Goal: Task Accomplishment & Management: Use online tool/utility

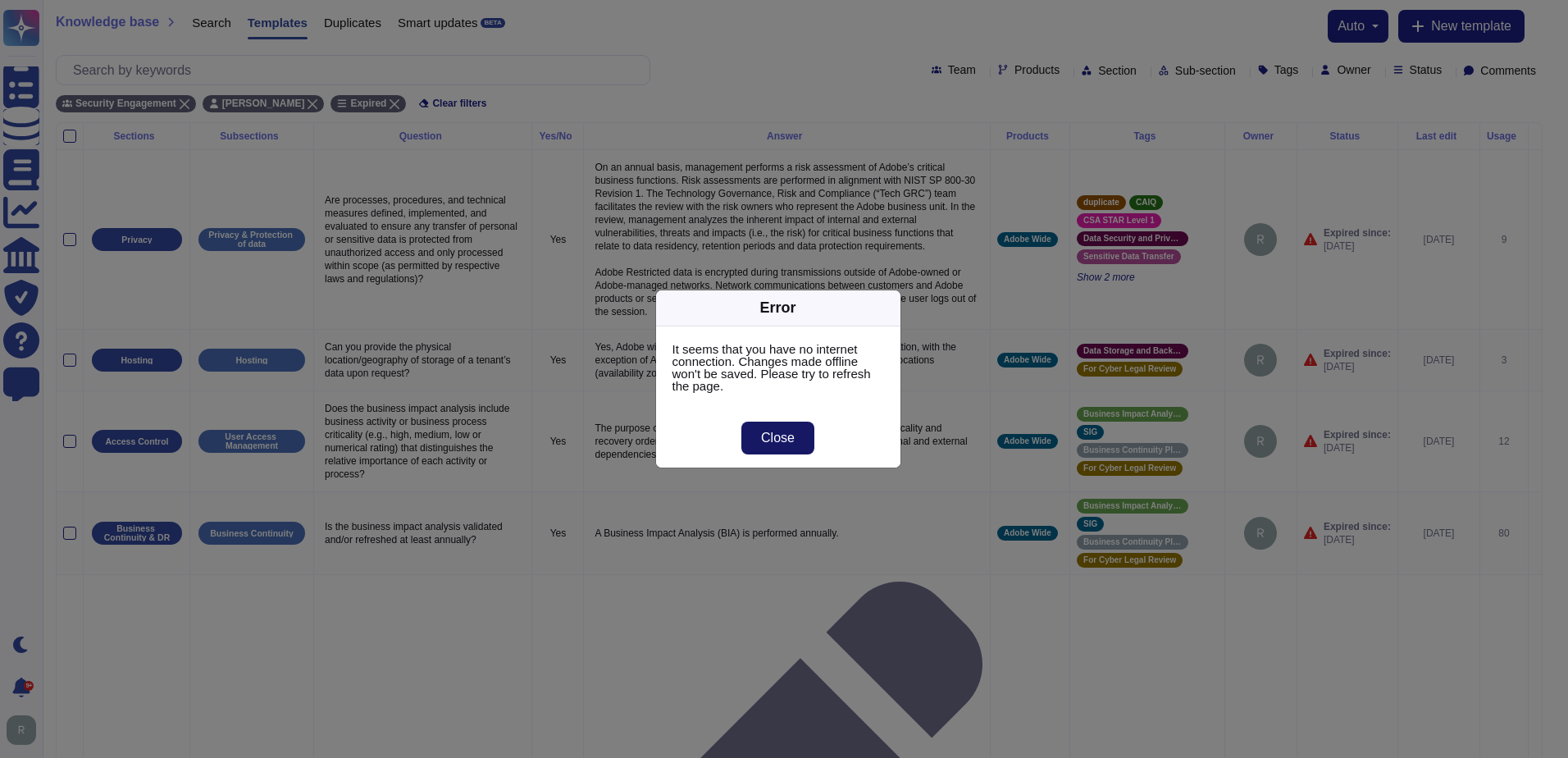
click at [788, 441] on span "Close" at bounding box center [778, 437] width 34 height 13
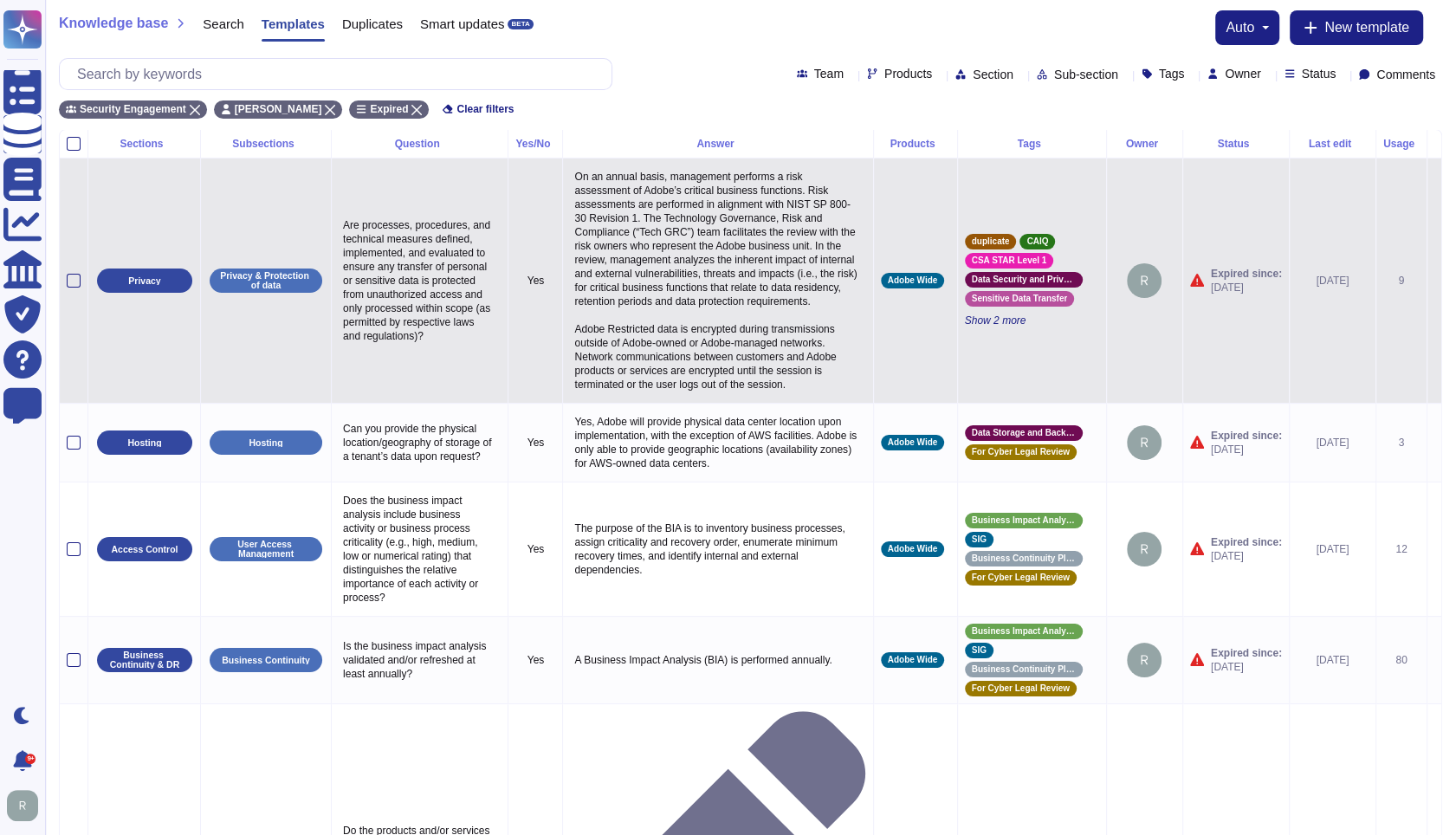
click at [420, 281] on p "Are processes, procedures, and technical measures defined, implemented, and eva…" at bounding box center [420, 280] width 162 height 133
type textarea "Are processes, procedures, and technical measures defined, implemented, and eva…"
click at [436, 341] on textarea "Are processes, procedures, and technical measures defined, implemented, and eva…" at bounding box center [419, 285] width 160 height 142
click at [672, 246] on p "On an annual basis, management performs a risk assessment of Adobe’s critical b…" at bounding box center [718, 280] width 295 height 230
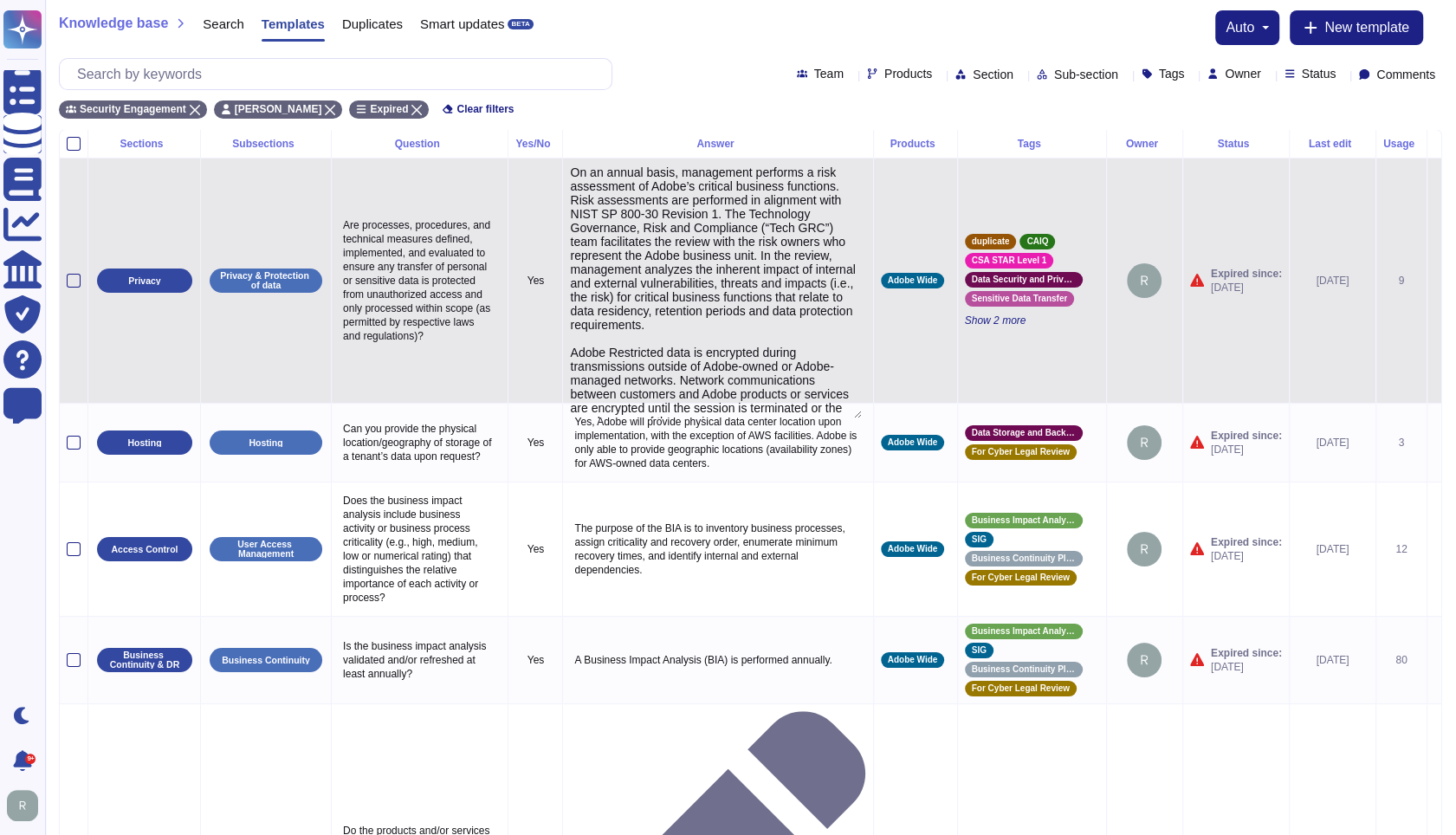
type textarea "On an annual basis, management performs a risk assessment of Adobe’s critical b…"
click at [687, 261] on textarea "On an annual basis, management performs a risk assessment of Adobe’s critical b…" at bounding box center [716, 292] width 291 height 253
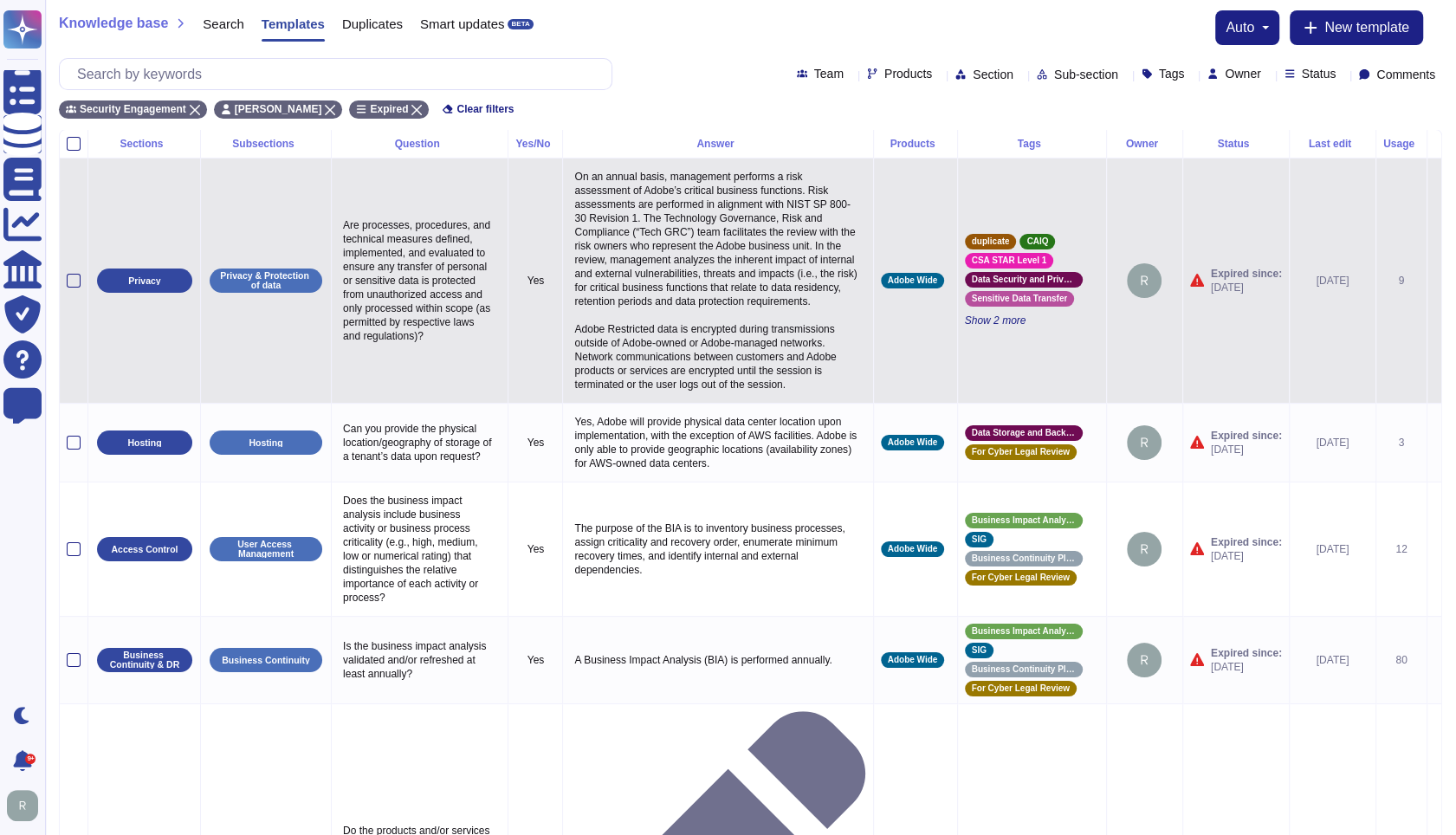
click at [1434, 281] on icon at bounding box center [1434, 281] width 0 height 0
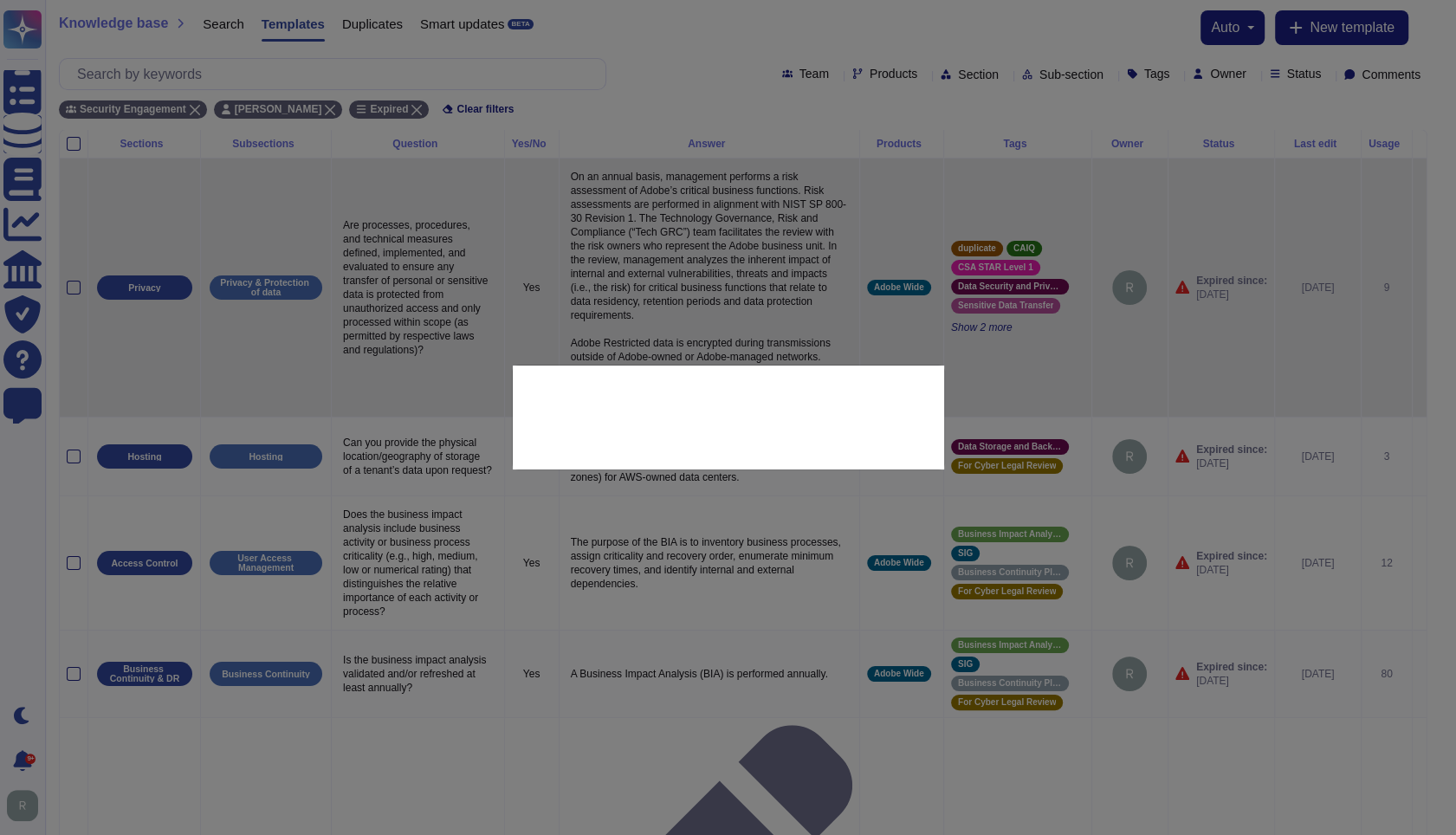
type textarea "Are processes, procedures, and technical measures defined, implemented, and eva…"
type textarea "On an annual basis, management performs a risk assessment of Adobe’s critical b…"
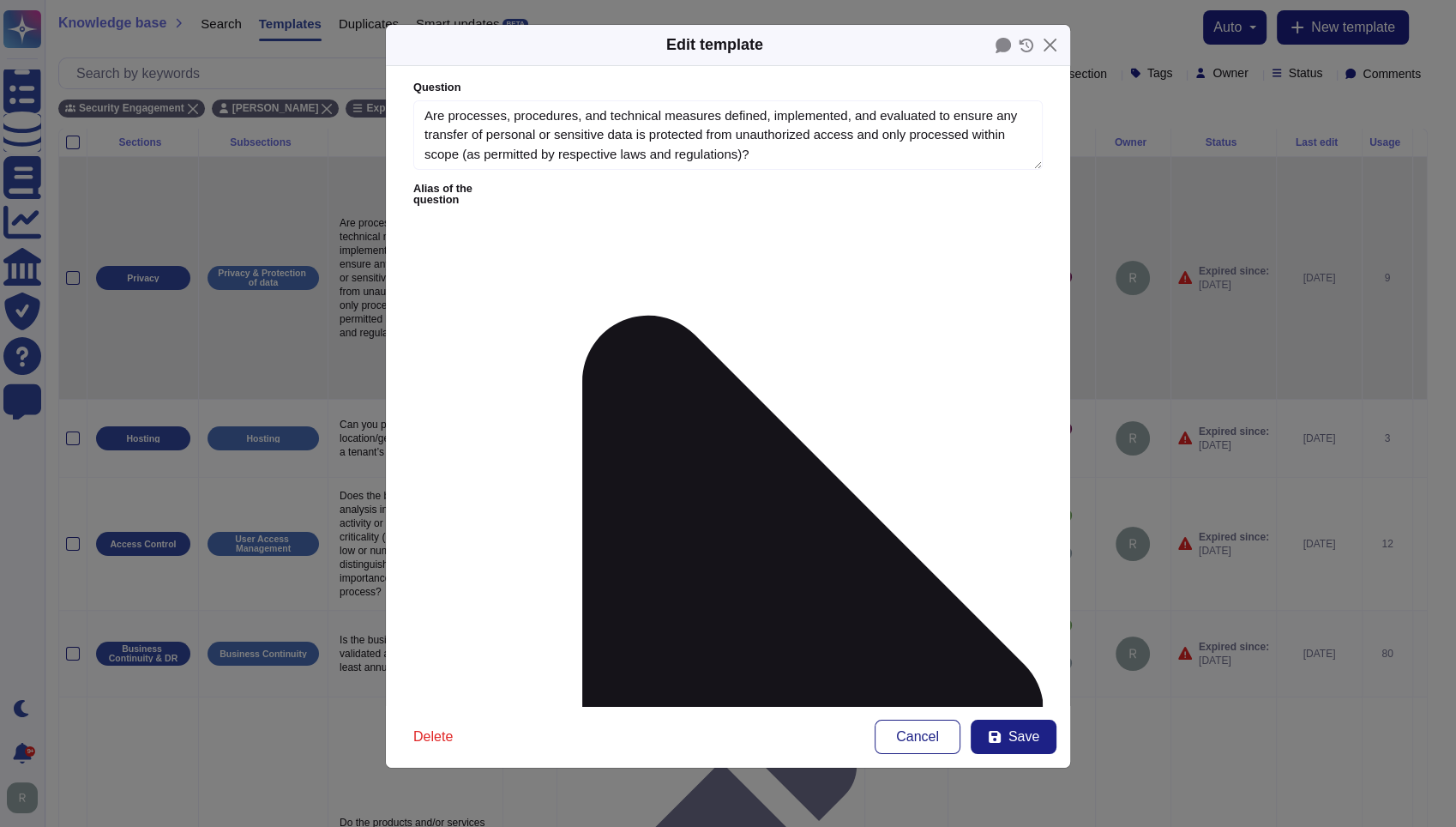
type textarea "Are processes, procedures, and technical measures defined, implemented, and eva…"
type textarea "On an annual basis, management performs a risk assessment of Adobe’s critical b…"
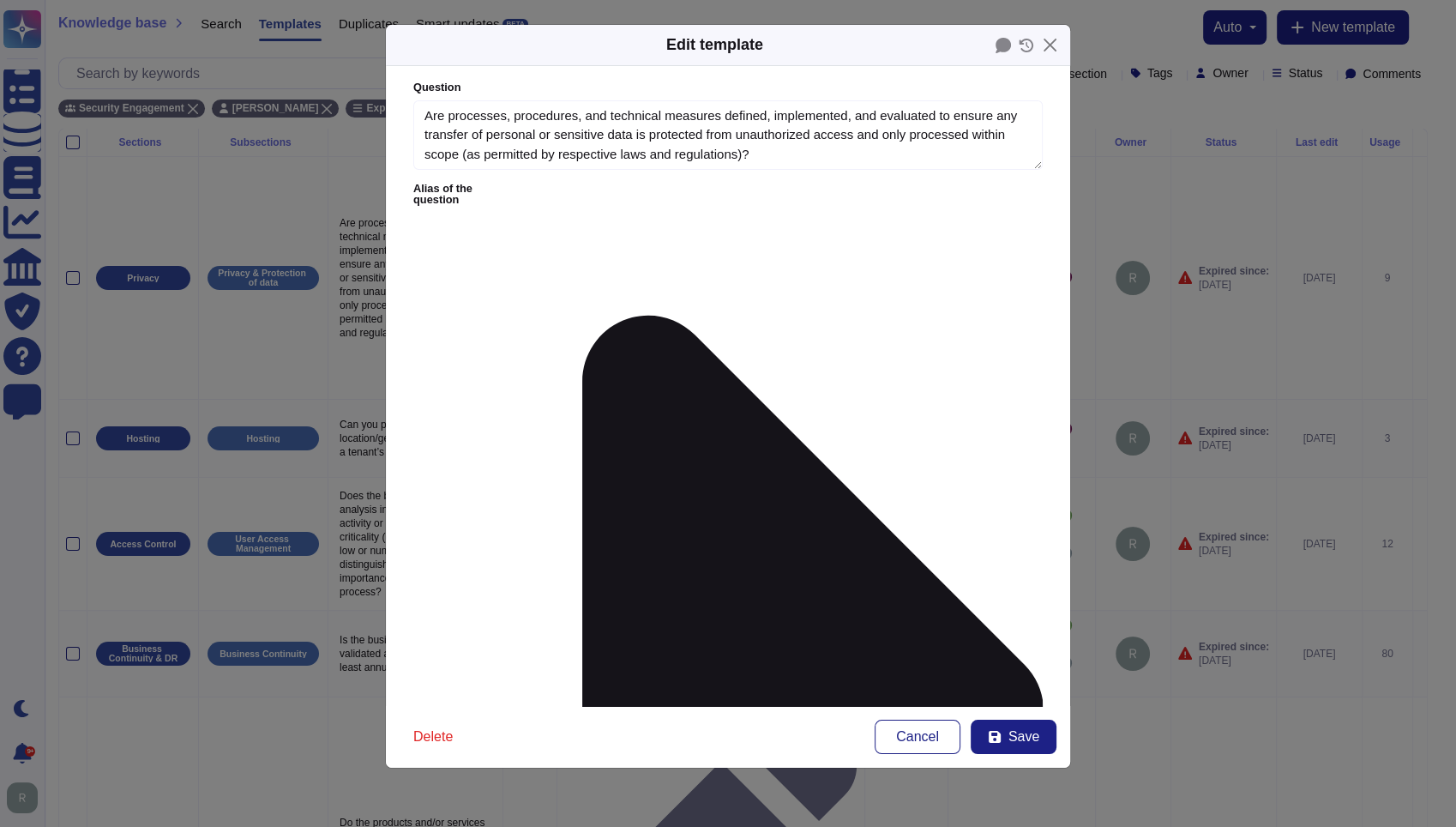
click at [528, 178] on form "Question Are processes, procedures, and technical measures defined, implemented…" at bounding box center [728, 386] width 684 height 640
click at [566, 192] on label "Alias of the question" at bounding box center [728, 712] width 629 height 1056
click at [551, 190] on icon at bounding box center [779, 712] width 527 height 1056
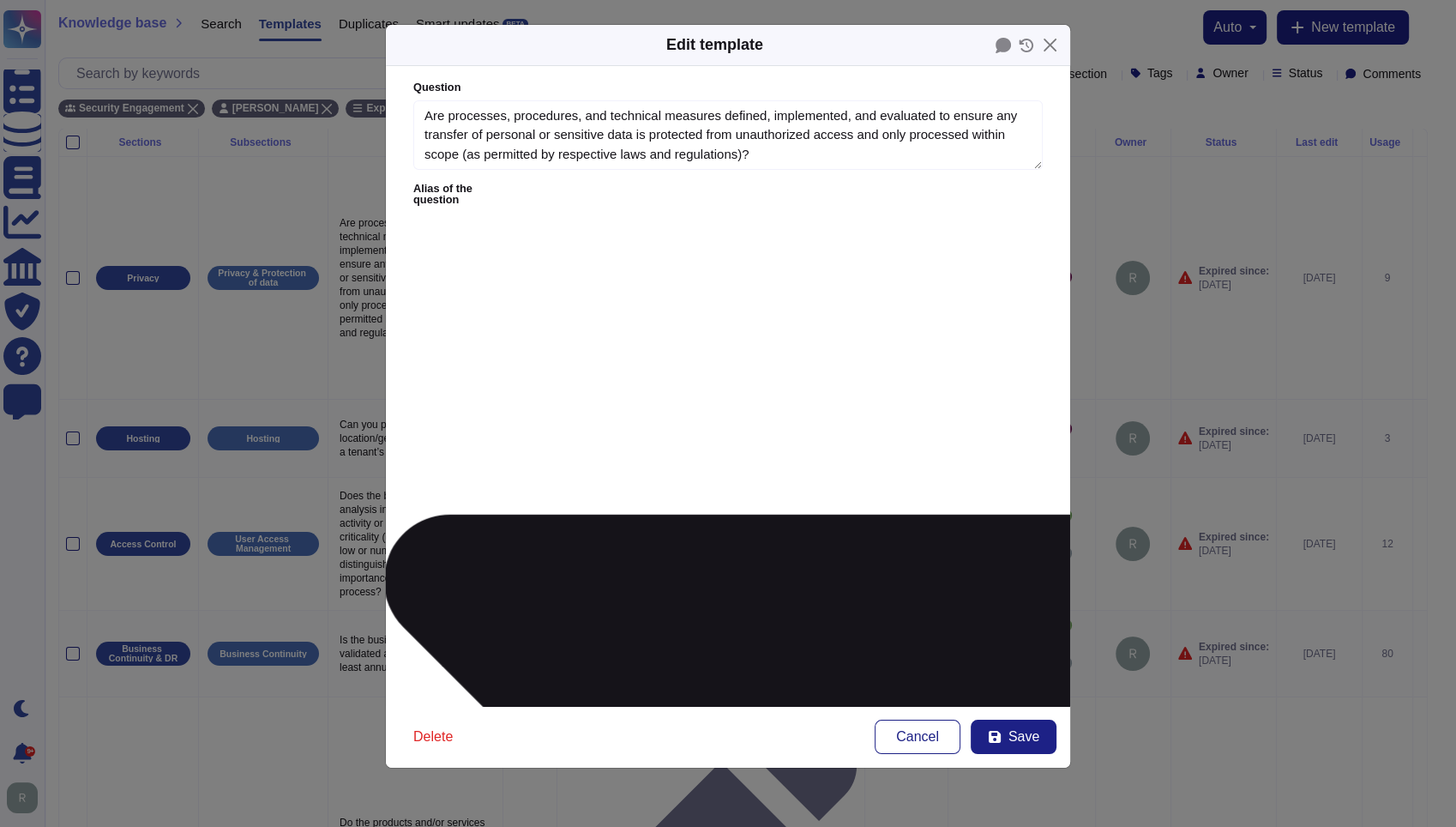
type textarea "Are processes, procedures, and technical measures defined, implemented, and eva…"
type textarea "The supplier ensures that, within the scope associated with the service, it has…"
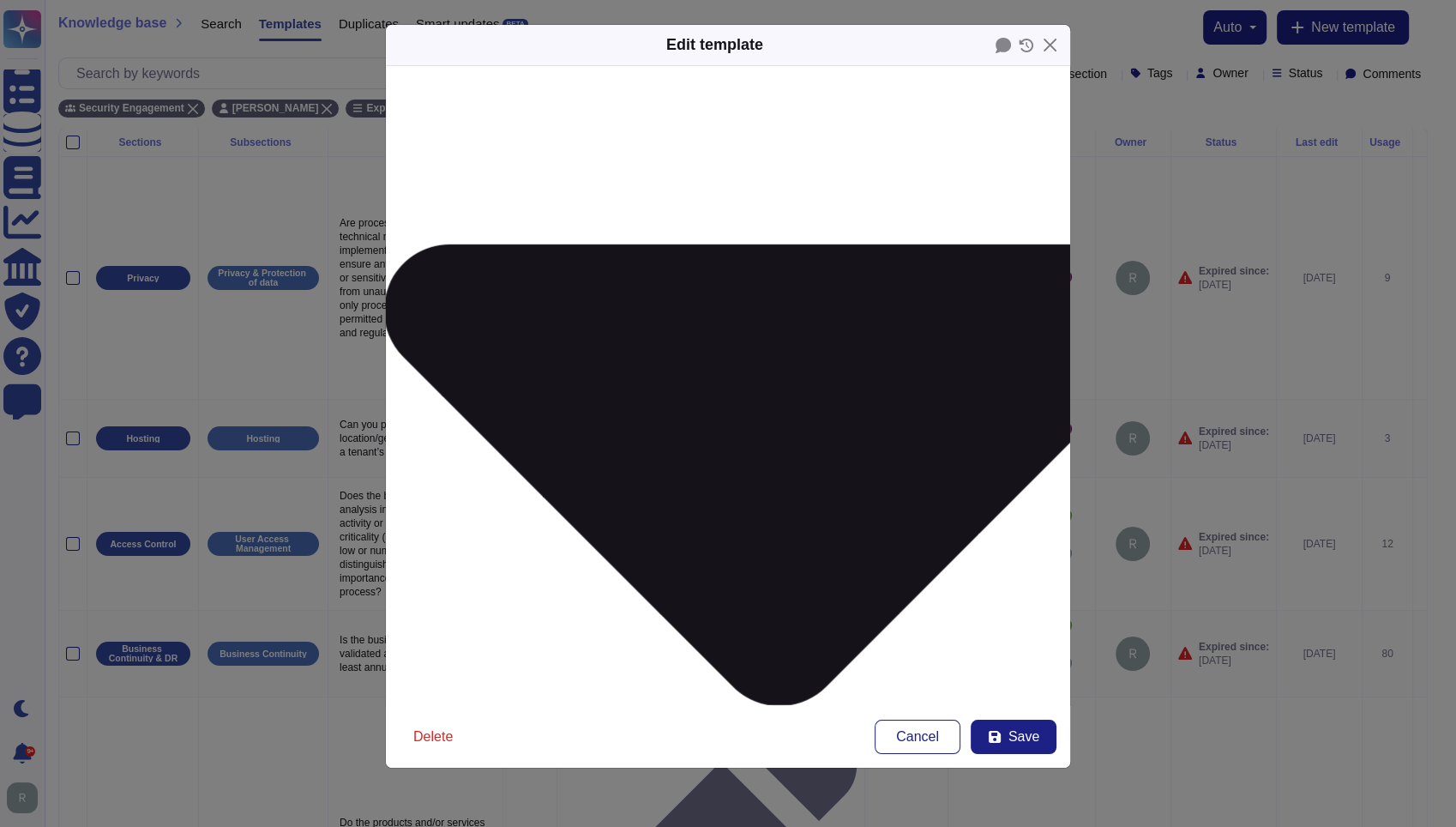
scroll to position [272, 0]
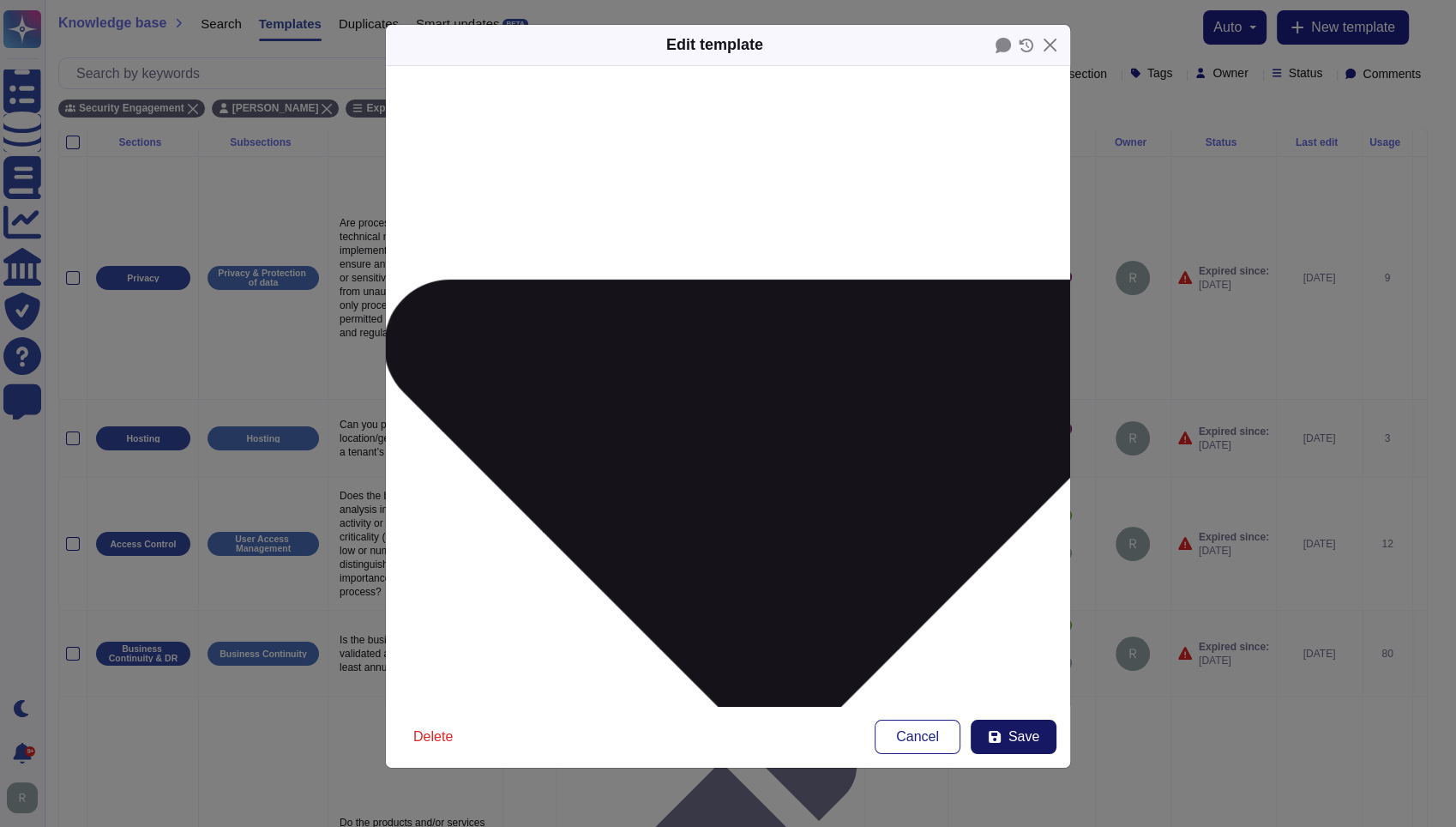
click at [1000, 740] on icon at bounding box center [994, 736] width 12 height 12
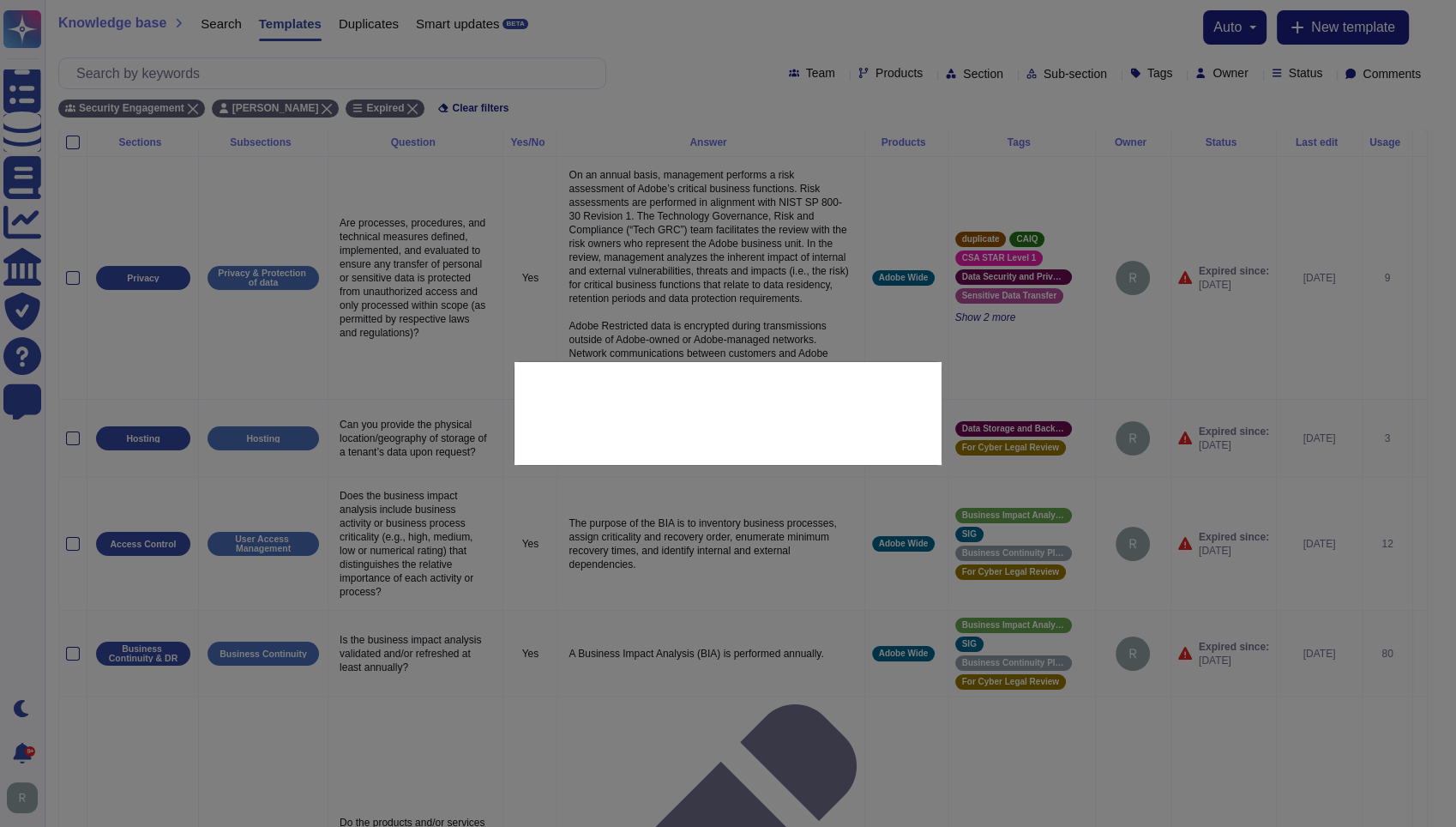
scroll to position [272, 0]
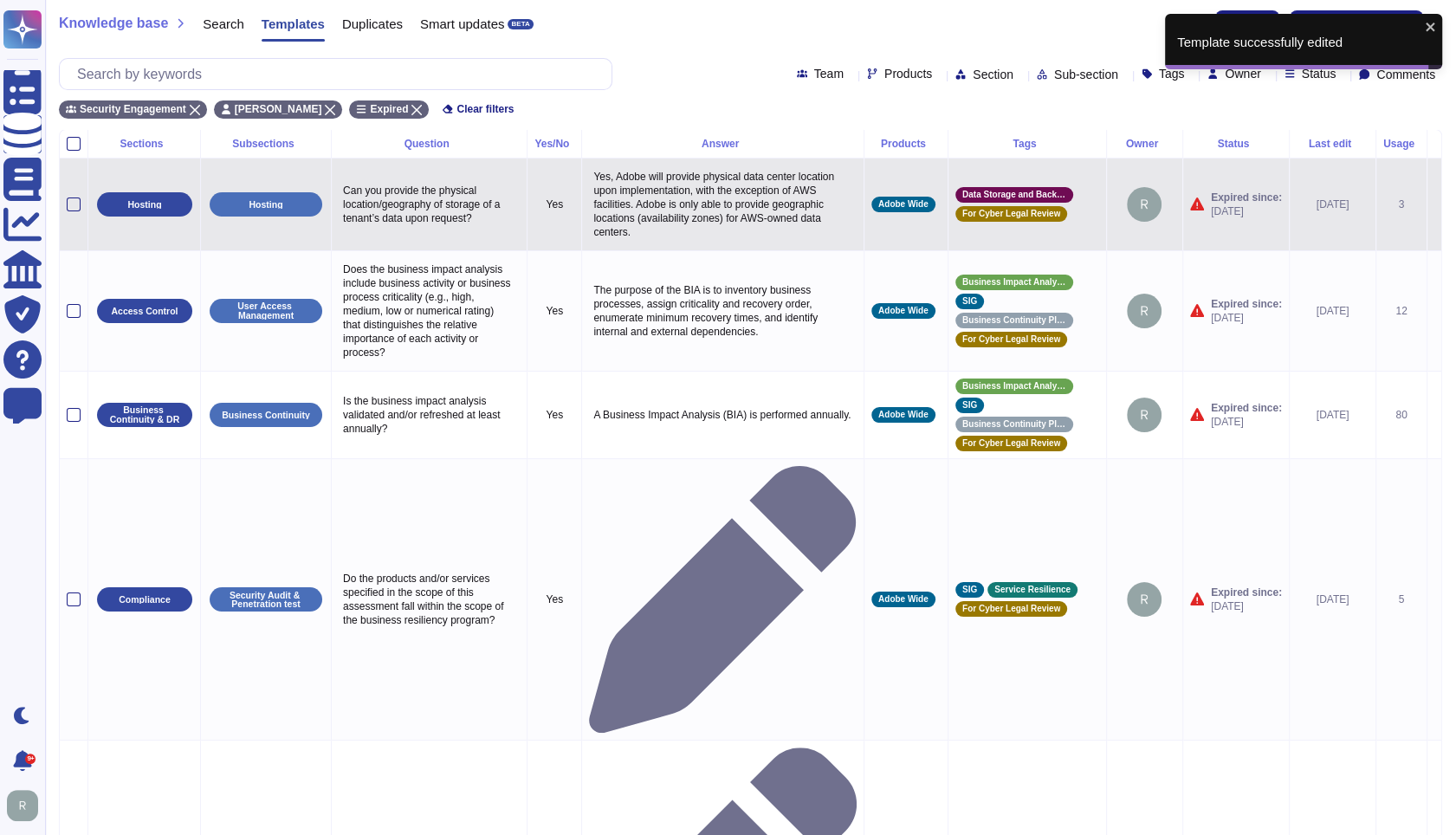
click at [405, 207] on p "Can you provide the physical location/geography of storage of a tenant’s data u…" at bounding box center [429, 204] width 181 height 50
type textarea "Can you provide the physical location/geography of storage of a tenant’s data u…"
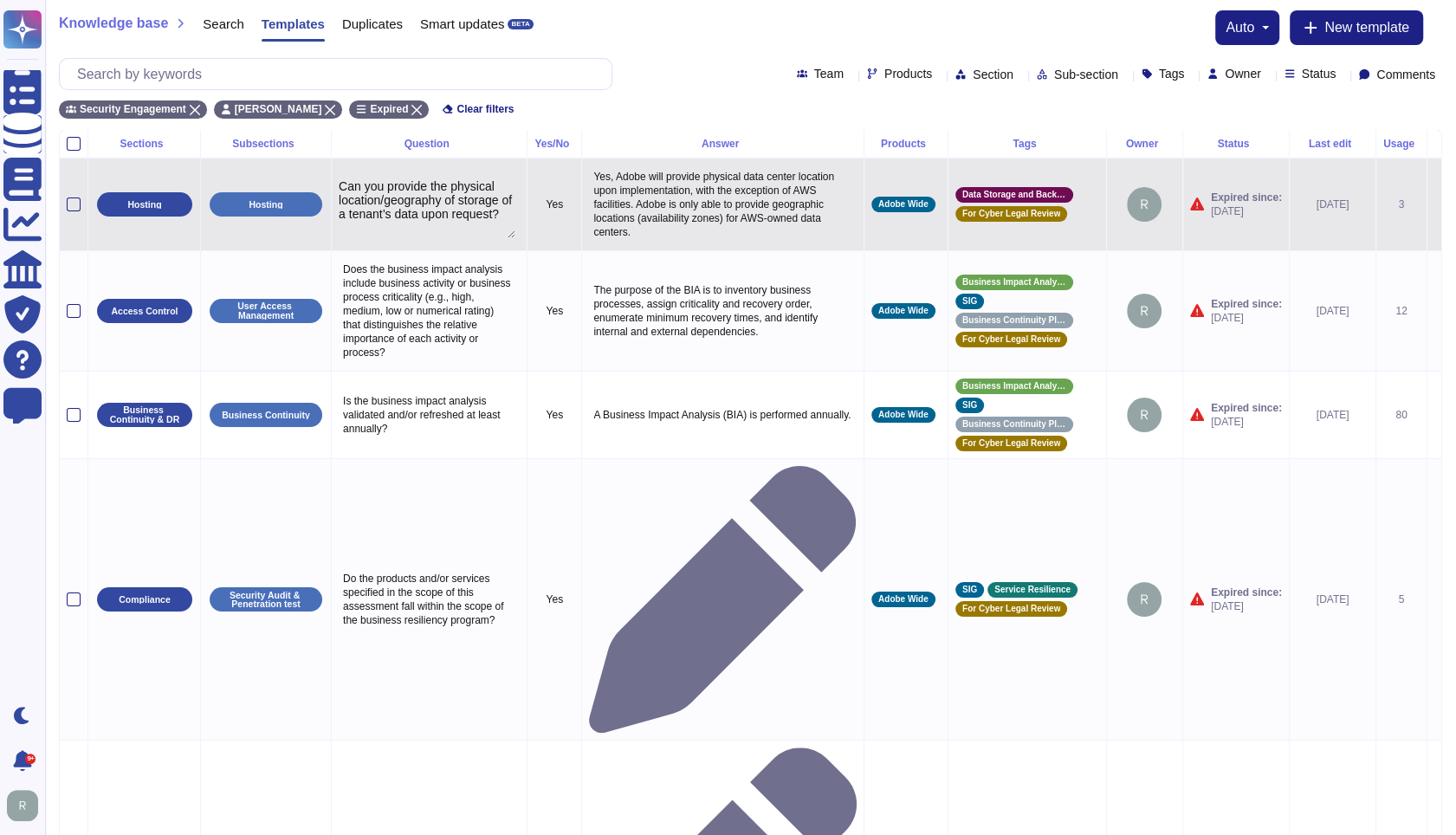
click at [453, 212] on textarea "Can you provide the physical location/geography of storage of a tenant’s data u…" at bounding box center [427, 209] width 177 height 59
click at [708, 207] on p "Yes, Adobe will provide physical data center location upon implementation, with…" at bounding box center [723, 205] width 268 height 78
type textarea "Yes, Adobe will provide physical data center location upon implementation, with…"
click at [742, 207] on textarea "Yes, Adobe will provide physical data center location upon implementation, with…" at bounding box center [720, 209] width 263 height 87
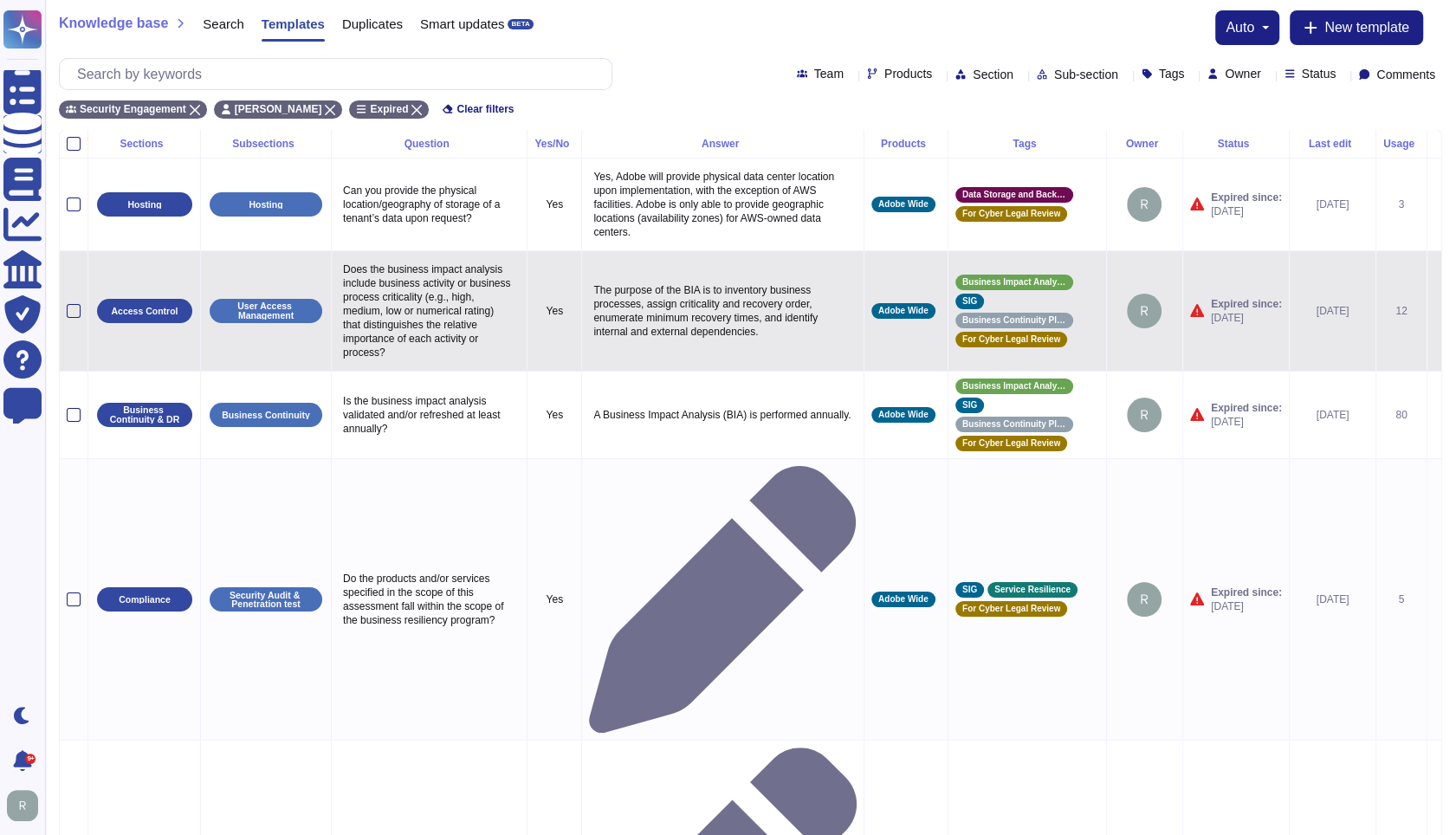
click at [402, 315] on p "Does the business impact analysis include business activity or business process…" at bounding box center [429, 311] width 181 height 106
type textarea "Does the business impact analysis include business activity or business process…"
click at [433, 337] on p "Does the business impact analysis include business activity or business process…" at bounding box center [429, 311] width 181 height 106
type textarea "Does the business impact analysis include business activity or business process…"
click at [671, 304] on p "The purpose of the BIA is to inventory business processes, assign criticality a…" at bounding box center [723, 311] width 268 height 64
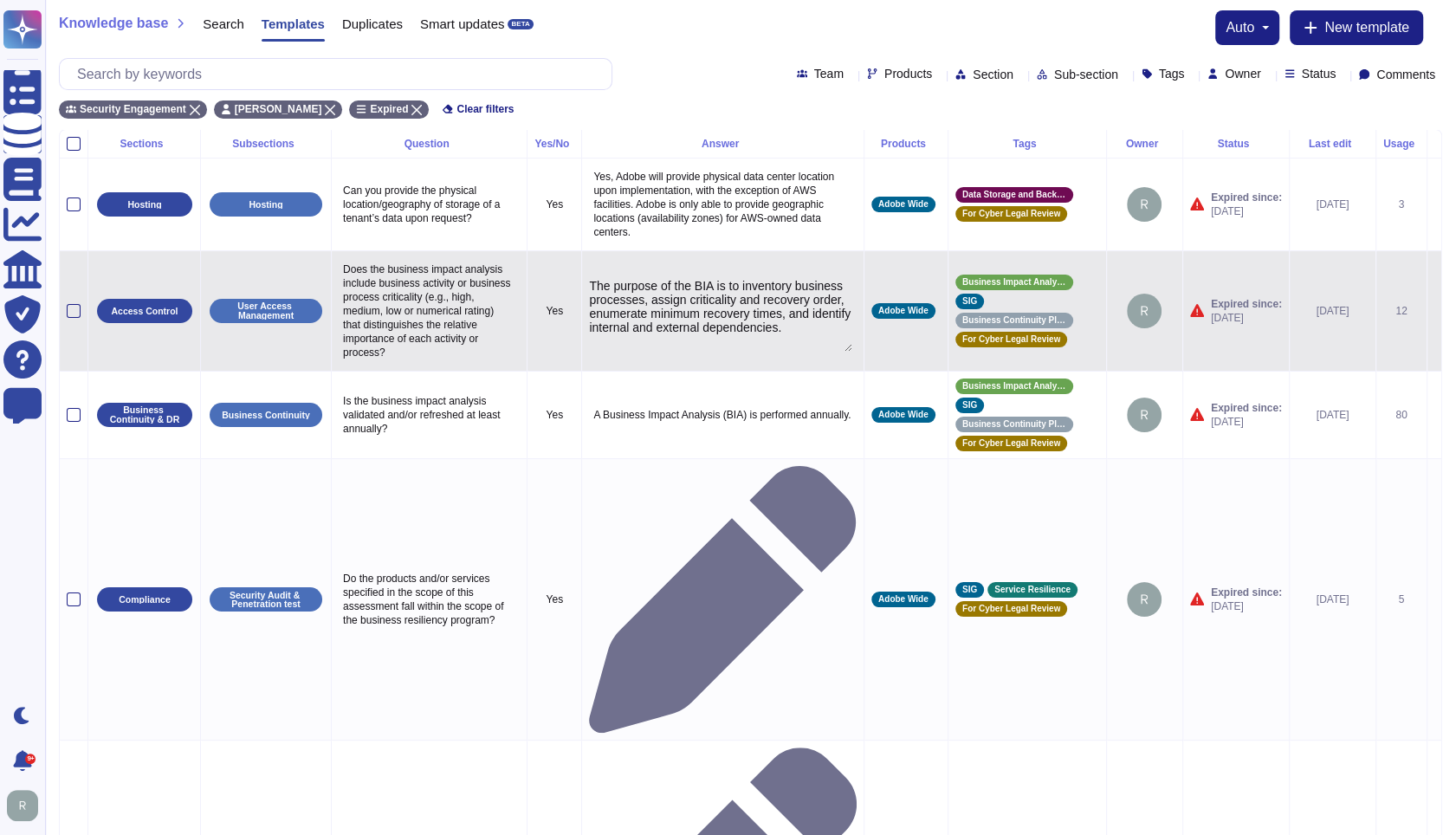
type textarea "The purpose of the BIA is to inventory business processes, assign criticality a…"
click at [1434, 311] on icon at bounding box center [1434, 311] width 0 height 0
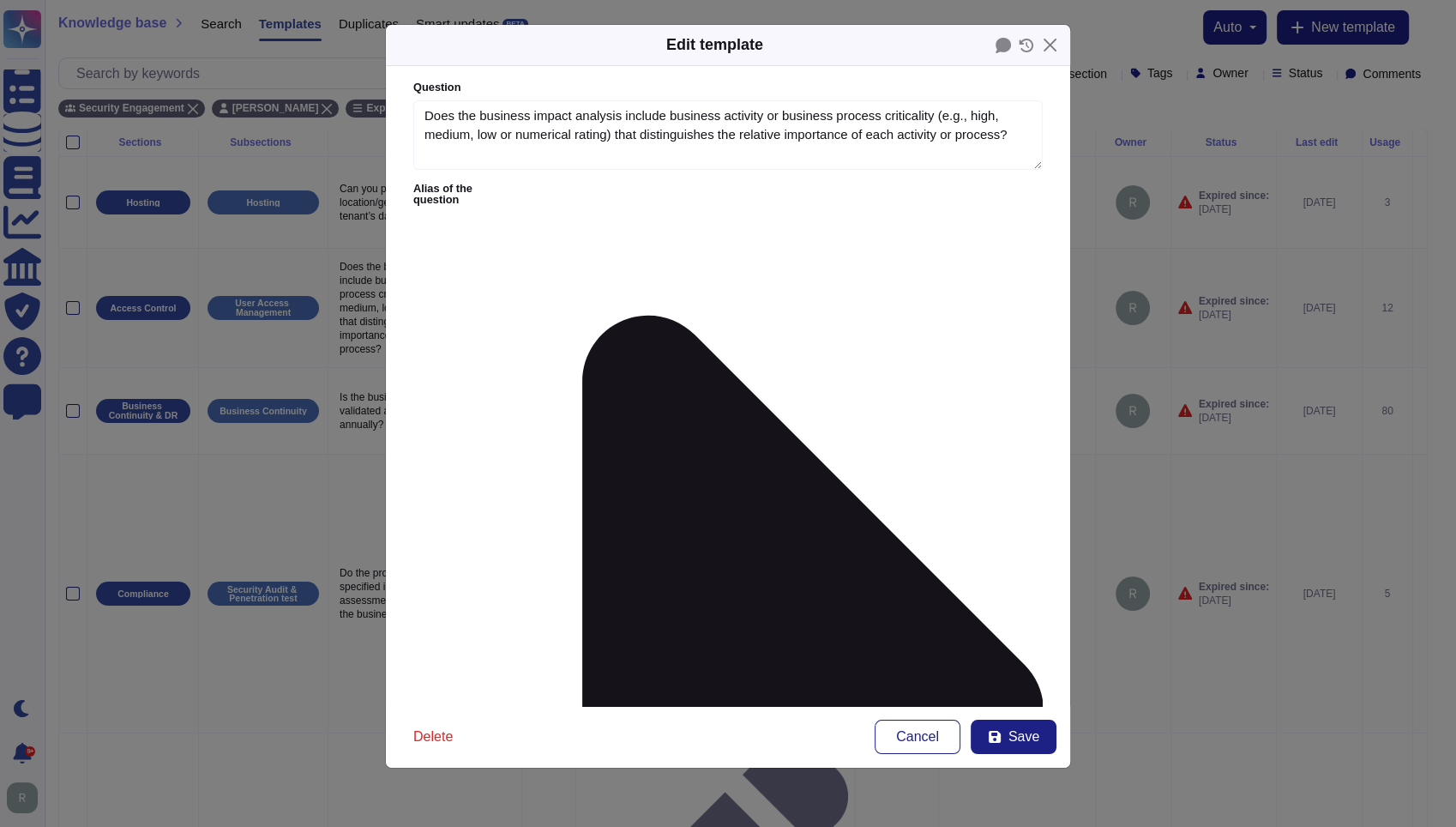
type textarea "Does the business impact analysis include business activity or business process…"
type textarea "The purpose of the BIA is to inventory business processes, assign criticality a…"
click at [554, 186] on icon at bounding box center [779, 712] width 527 height 1056
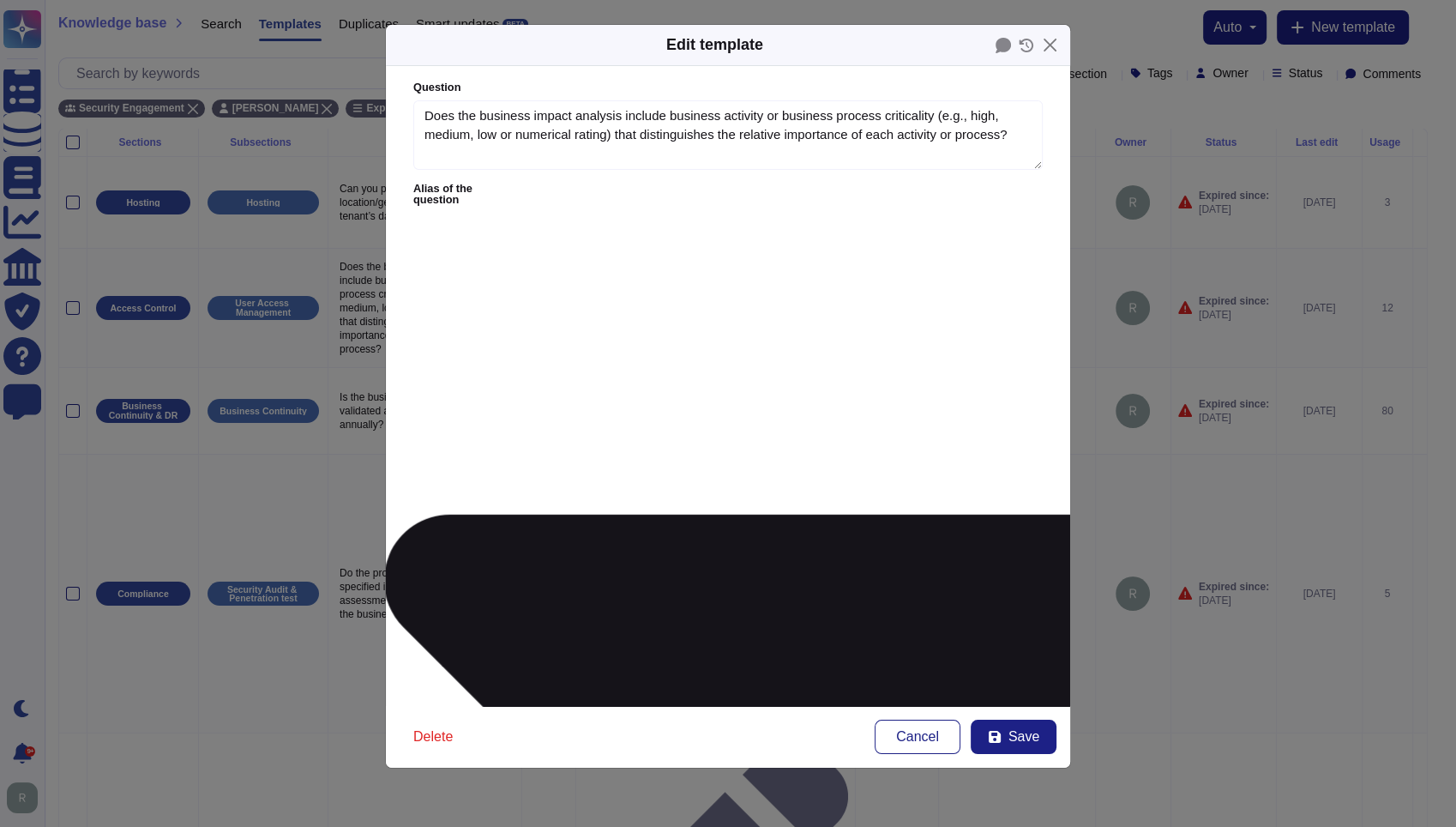
type textarea "Does the business impact analysis include business activity or business process…"
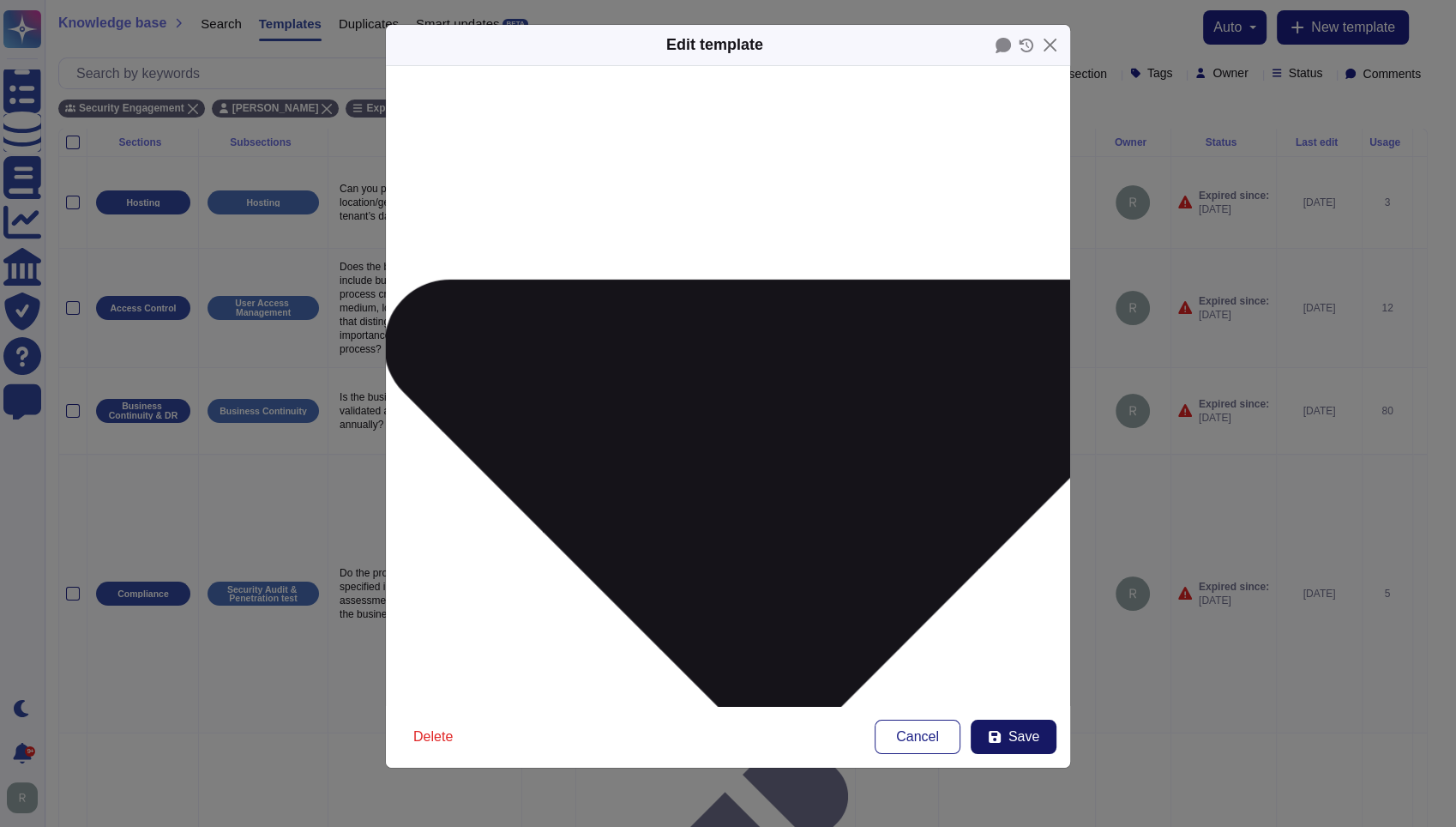
click at [1003, 740] on button "Save" at bounding box center [1013, 737] width 86 height 34
type textarea "K.11.2 - Does the business impact analysis include business activity or busines…"
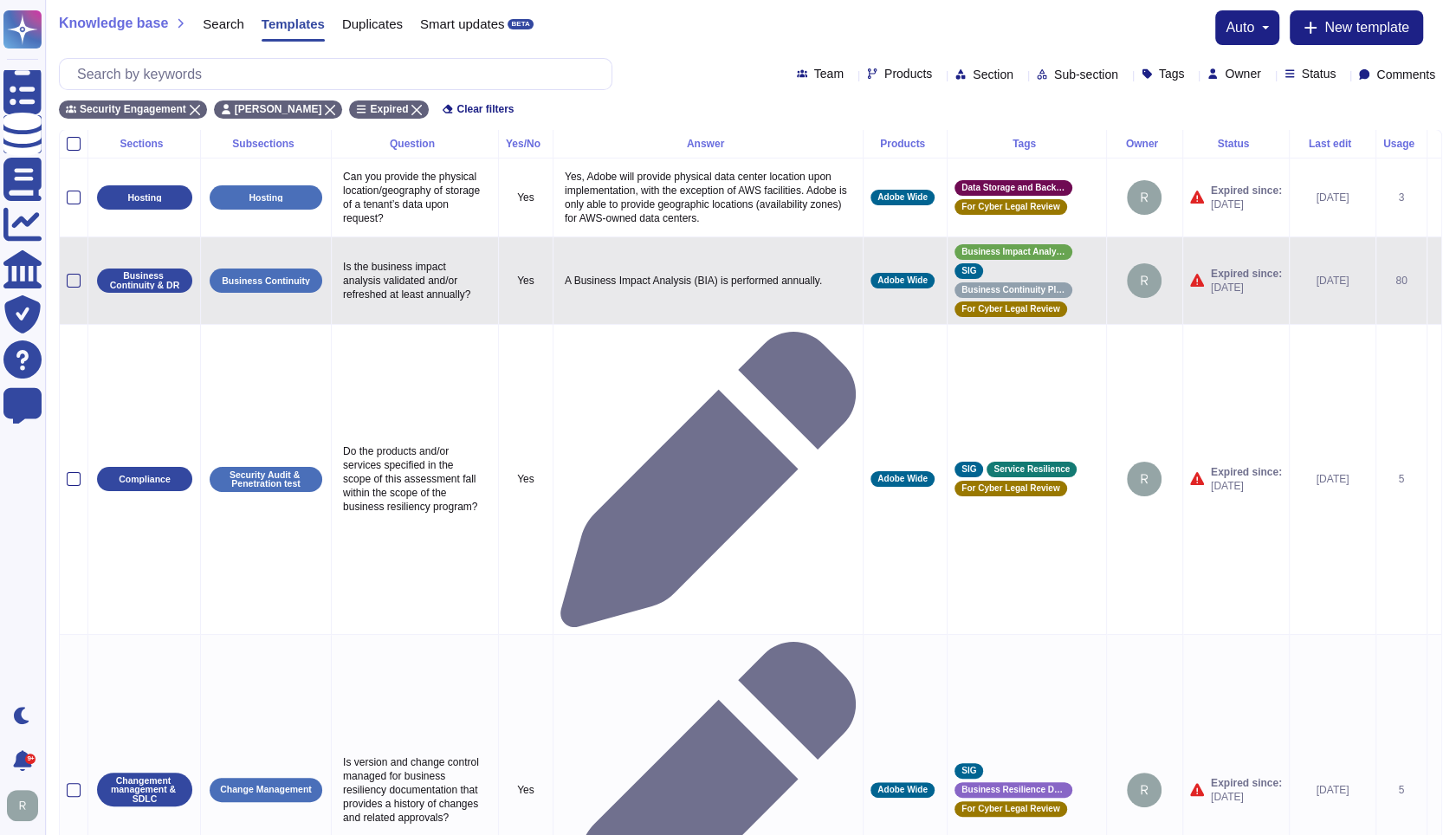
click at [397, 292] on p "Is the business impact analysis validated and/or refreshed at least annually?" at bounding box center [414, 280] width 152 height 50
type textarea "Is the business impact analysis validated and/or refreshed at least annually?"
click at [400, 289] on textarea "Is the business impact analysis validated and/or refreshed at least annually?" at bounding box center [414, 285] width 151 height 59
click at [718, 277] on p "A Business Impact Analysis (BIA) is performed annually." at bounding box center [708, 280] width 295 height 23
type textarea "A Business Impact Analysis (BIA) is performed annually."
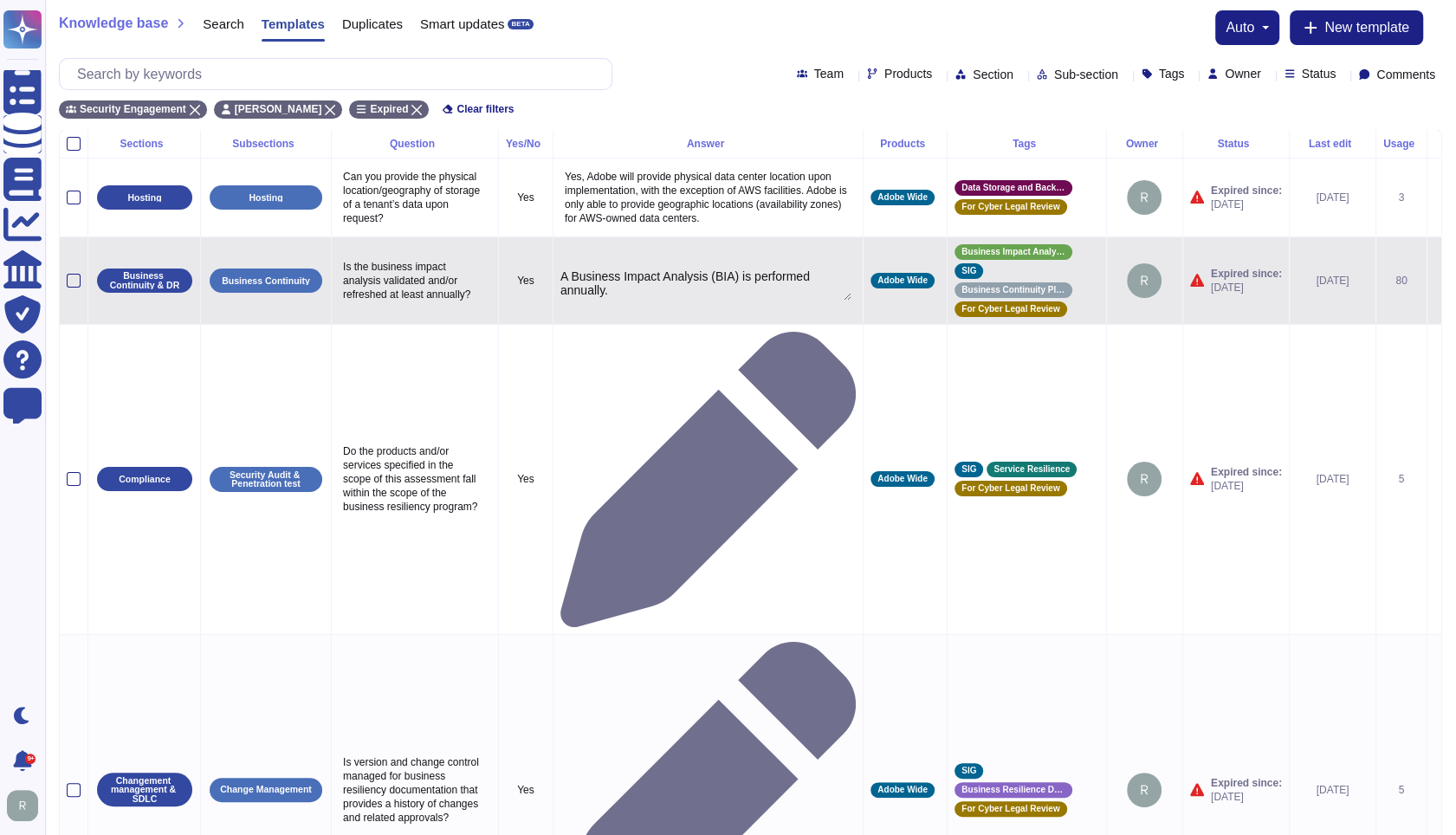
click at [754, 270] on textarea "A Business Impact Analysis (BIA) is performed annually." at bounding box center [706, 285] width 291 height 31
click at [1434, 281] on icon at bounding box center [1434, 281] width 0 height 0
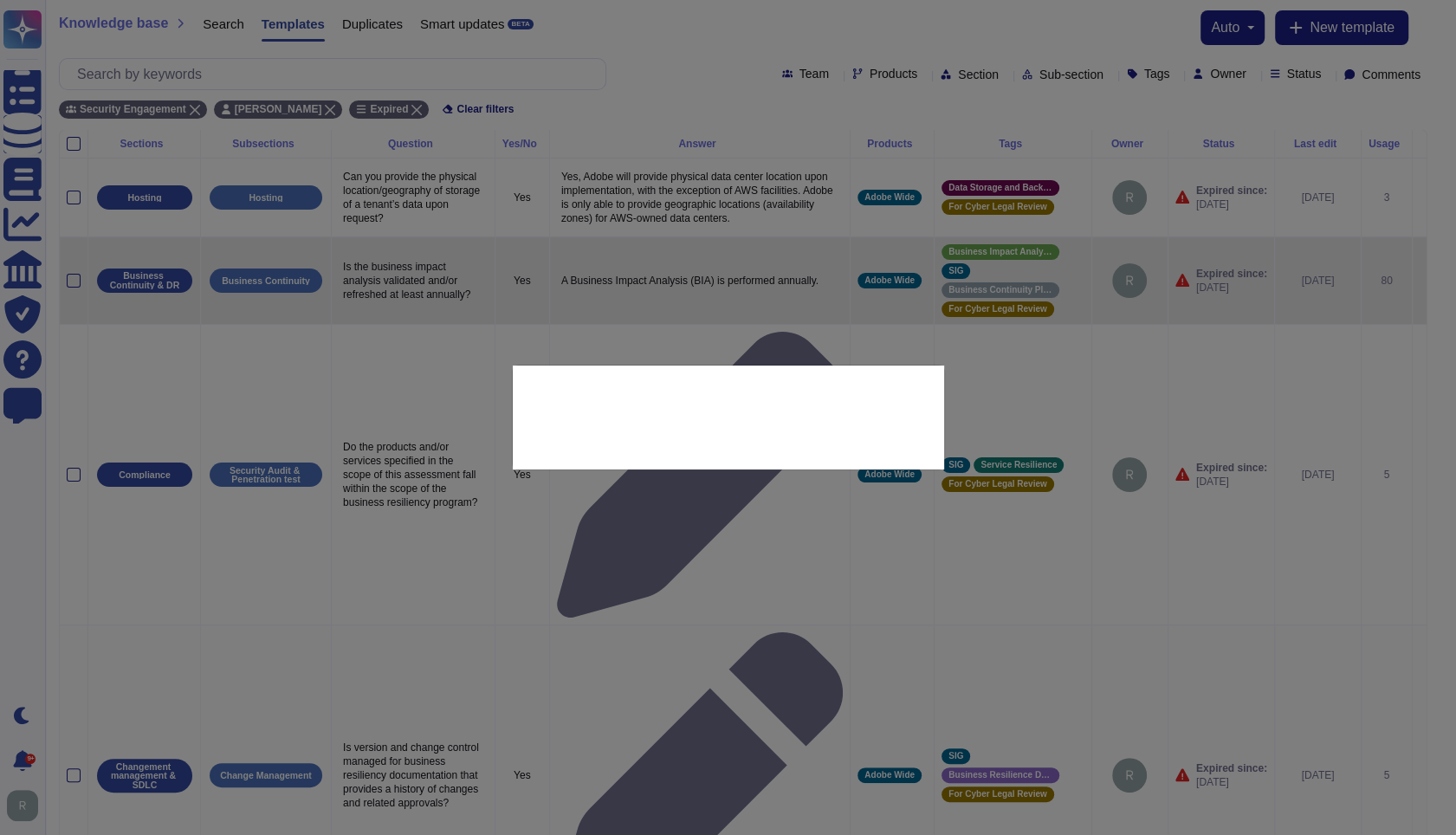
type textarea "Is the business impact analysis validated and/or refreshed at least annually?"
type textarea "A Business Impact Analysis (BIA) is performed annually."
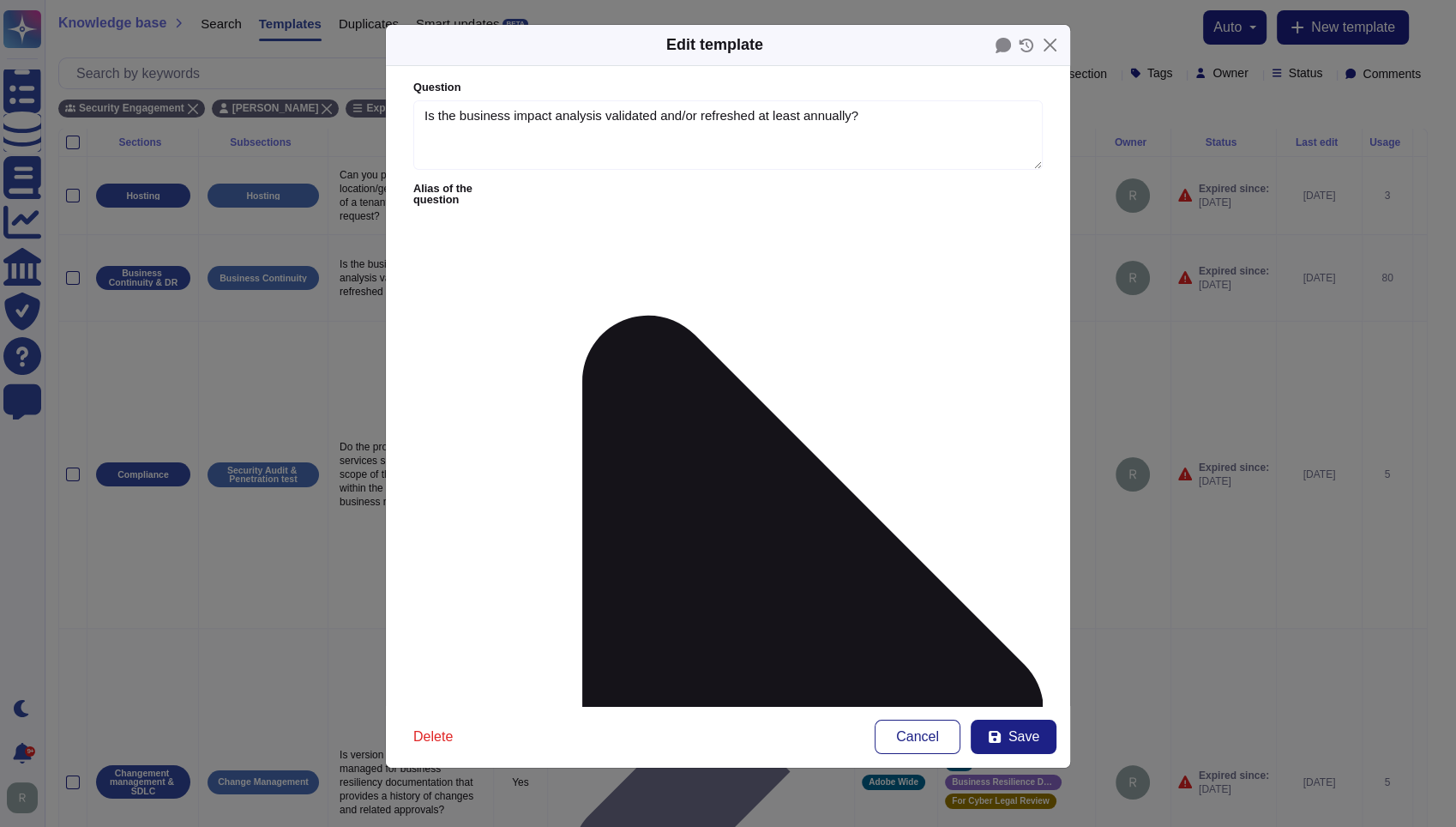
type textarea "Is the business impact analysis validated and/or refreshed at least annually?"
type textarea "A Business Impact Analysis (BIA) is performed annually."
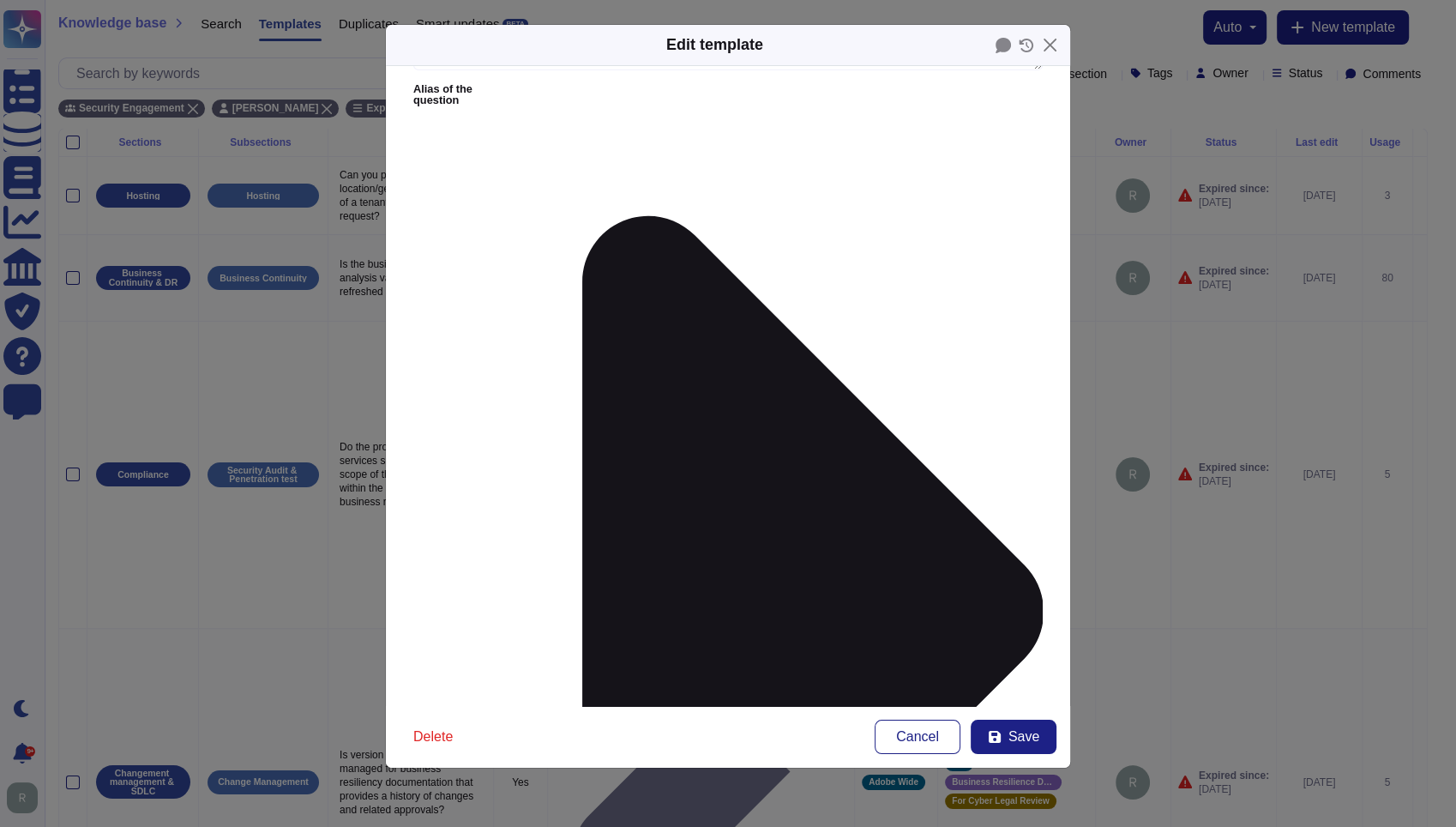
scroll to position [115, 0]
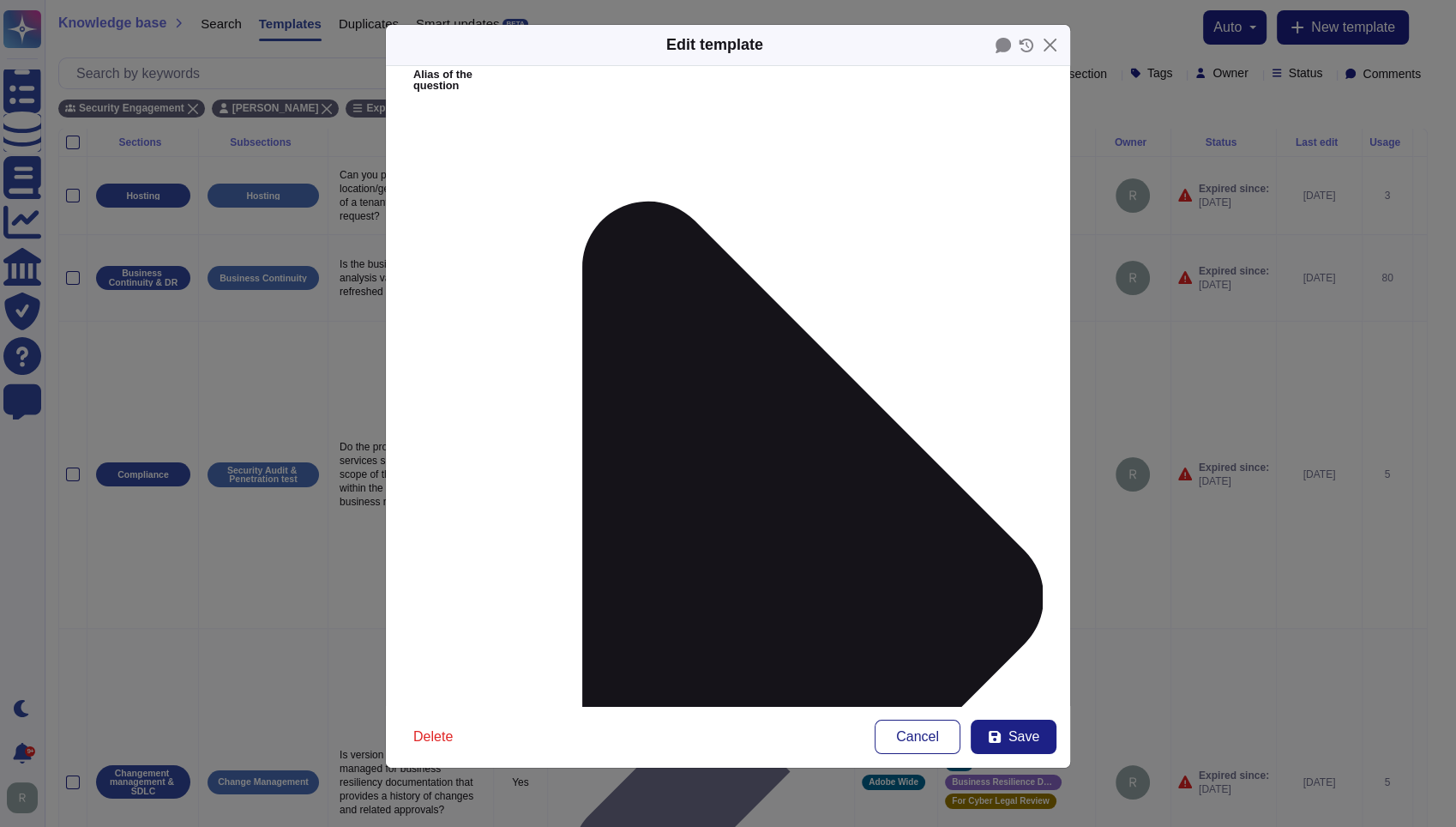
click at [499, 569] on span "From custom date" at bounding box center [485, 571] width 104 height 15
click at [1027, 735] on span "Save" at bounding box center [1024, 737] width 31 height 14
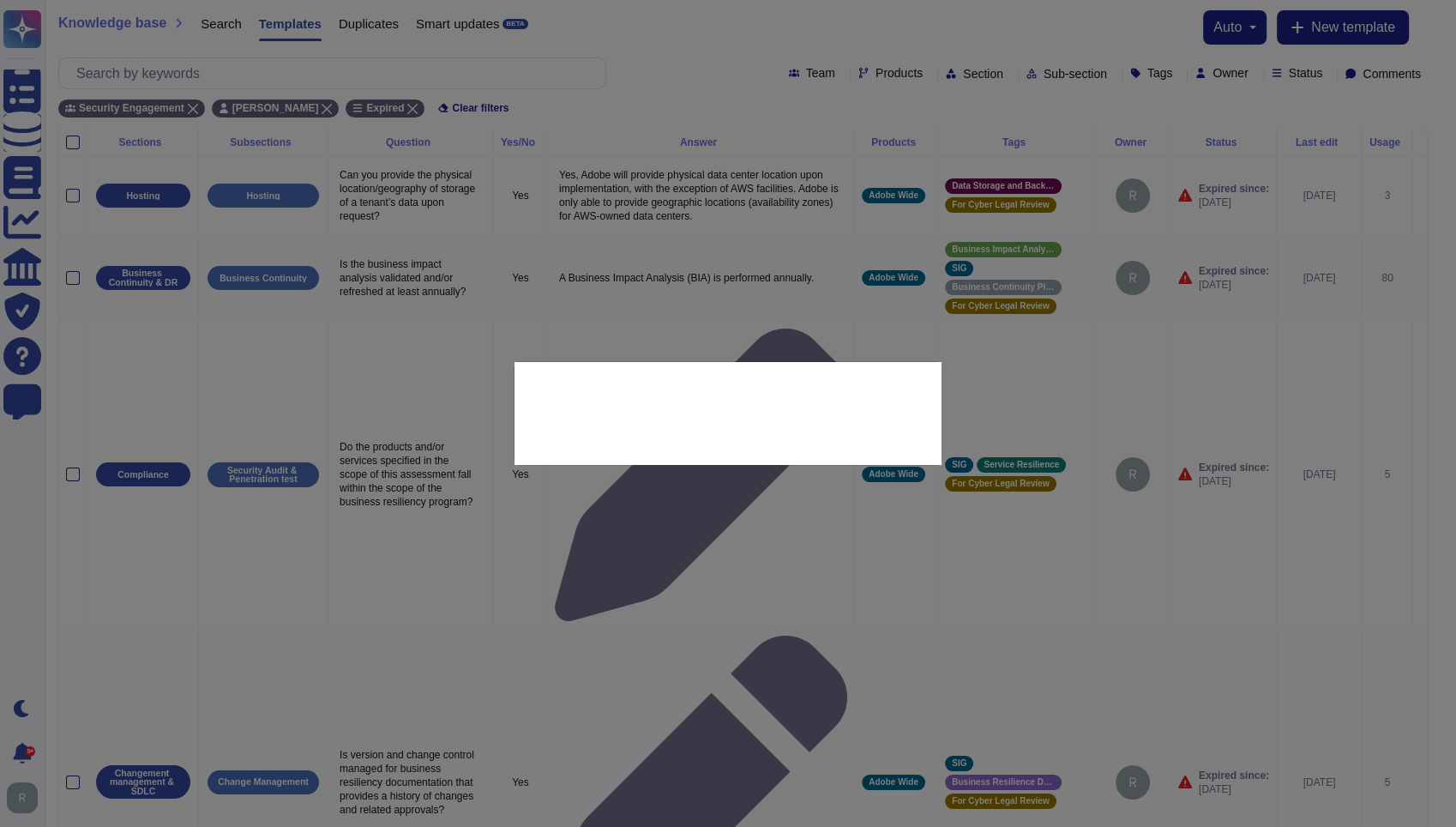
type input "[DATE]"
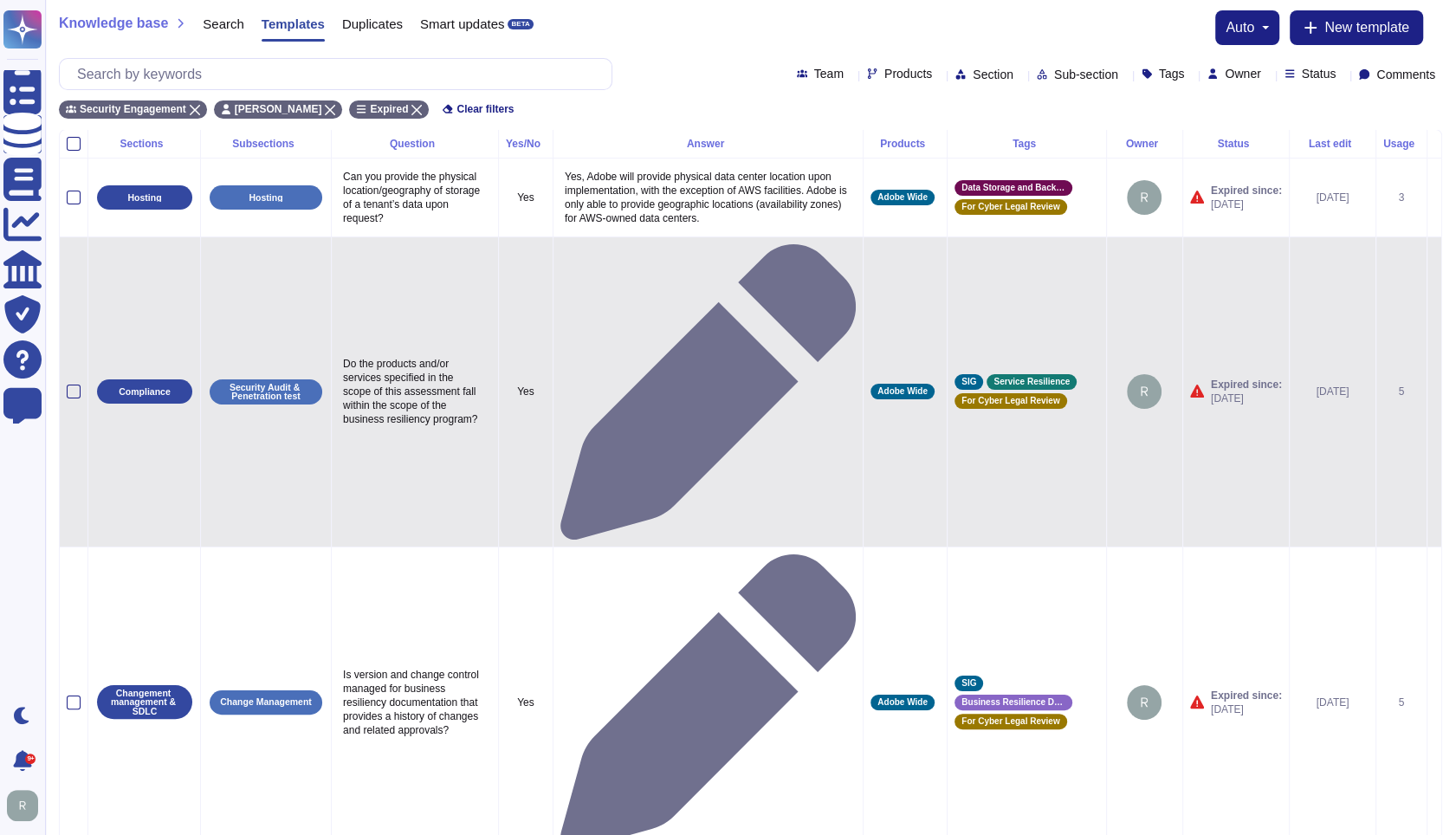
click at [1434, 393] on icon at bounding box center [1434, 393] width 0 height 0
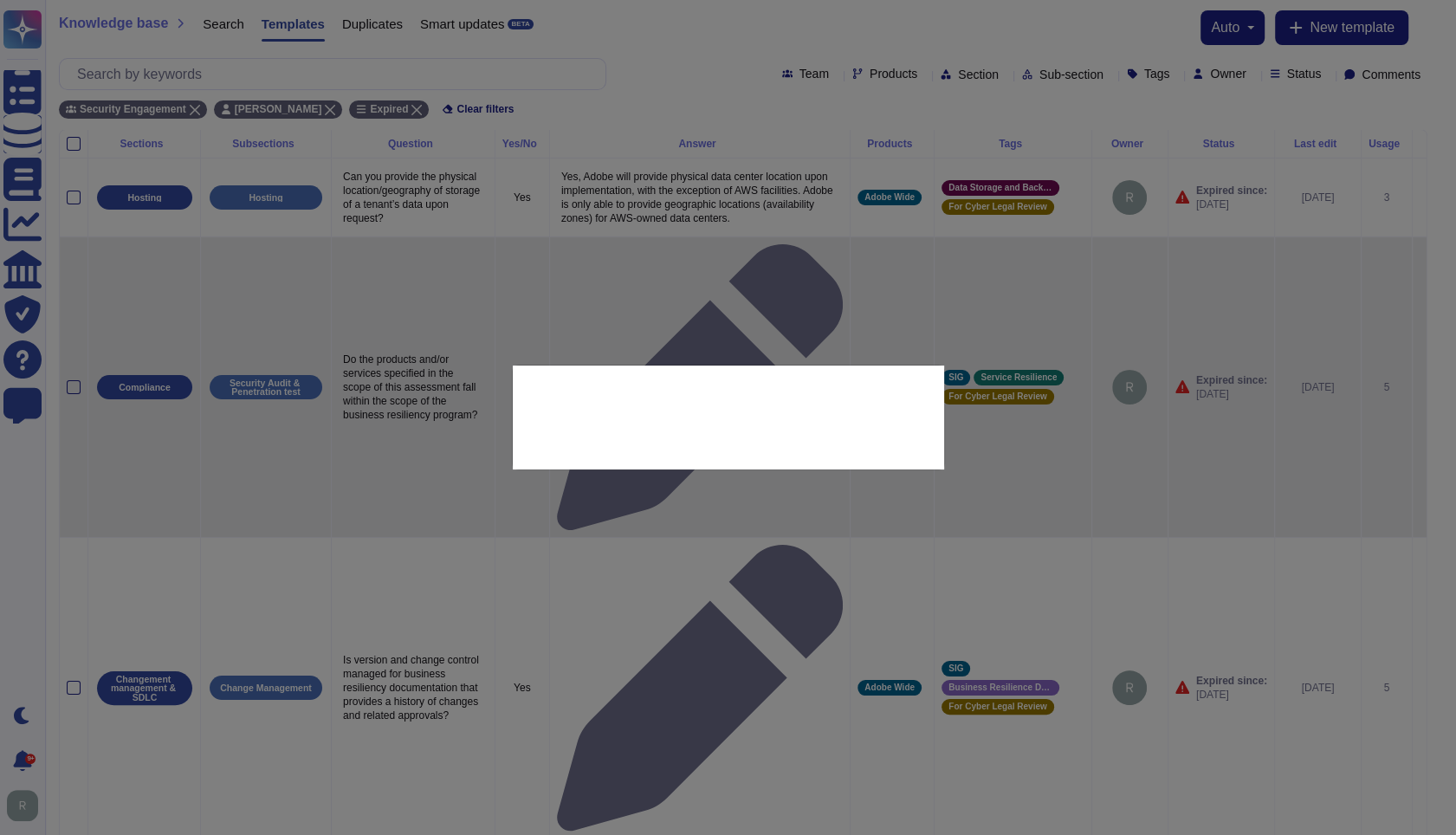
type textarea "Do the products and/or services specified in the scope of this assessment fall …"
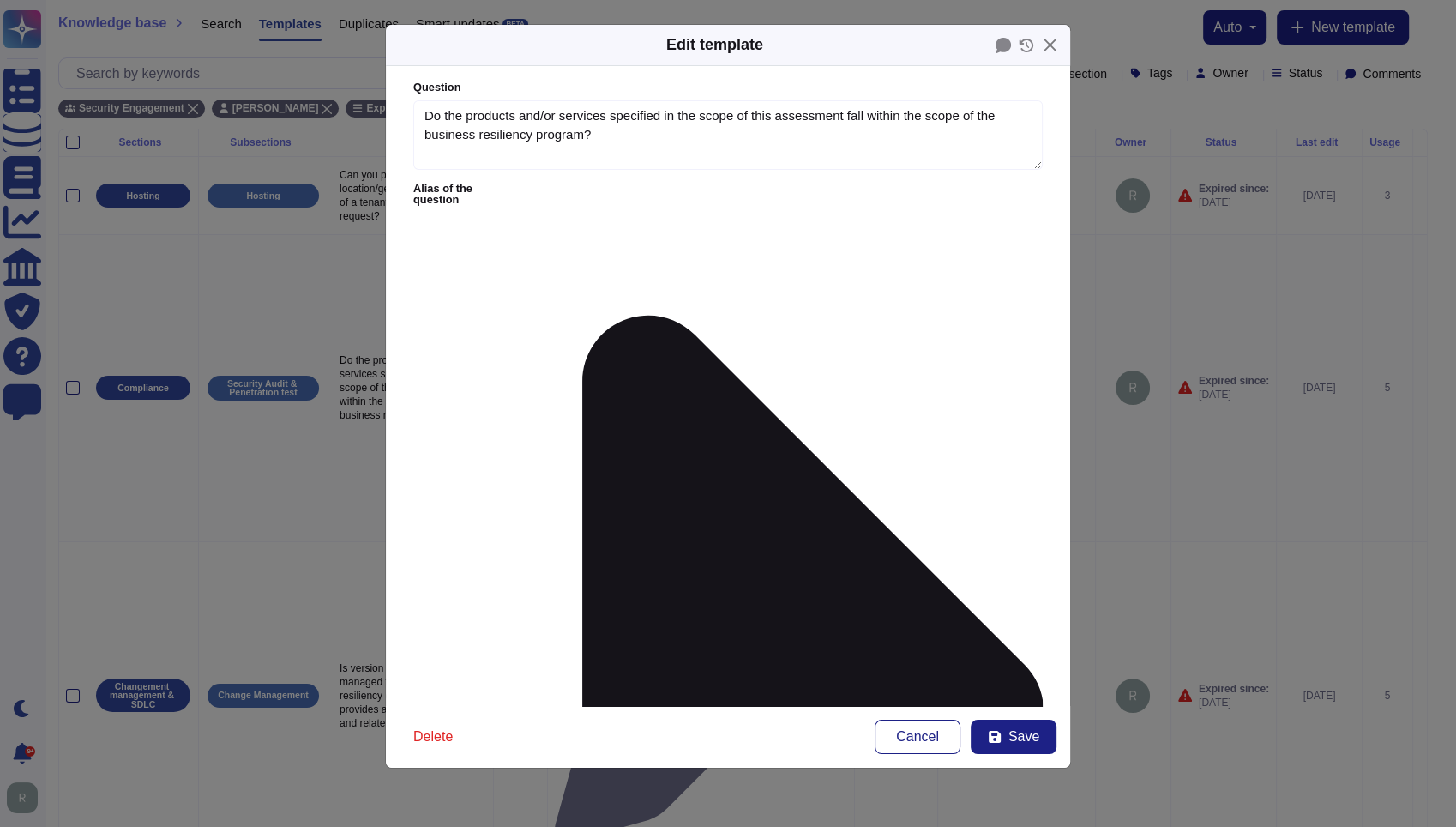
type textarea "Do the products and/or services specified in the scope of this assessment fall …"
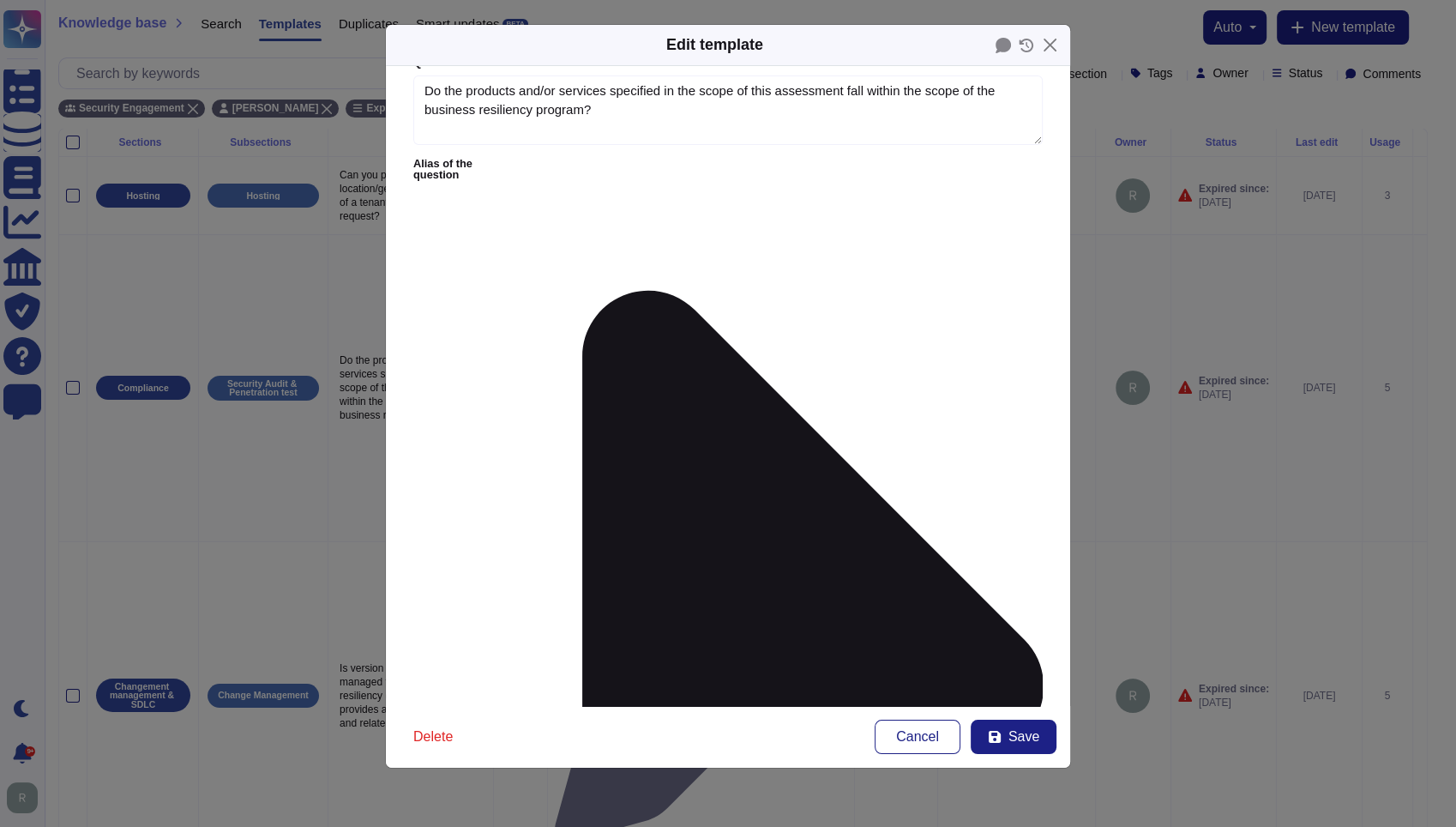
scroll to position [0, 0]
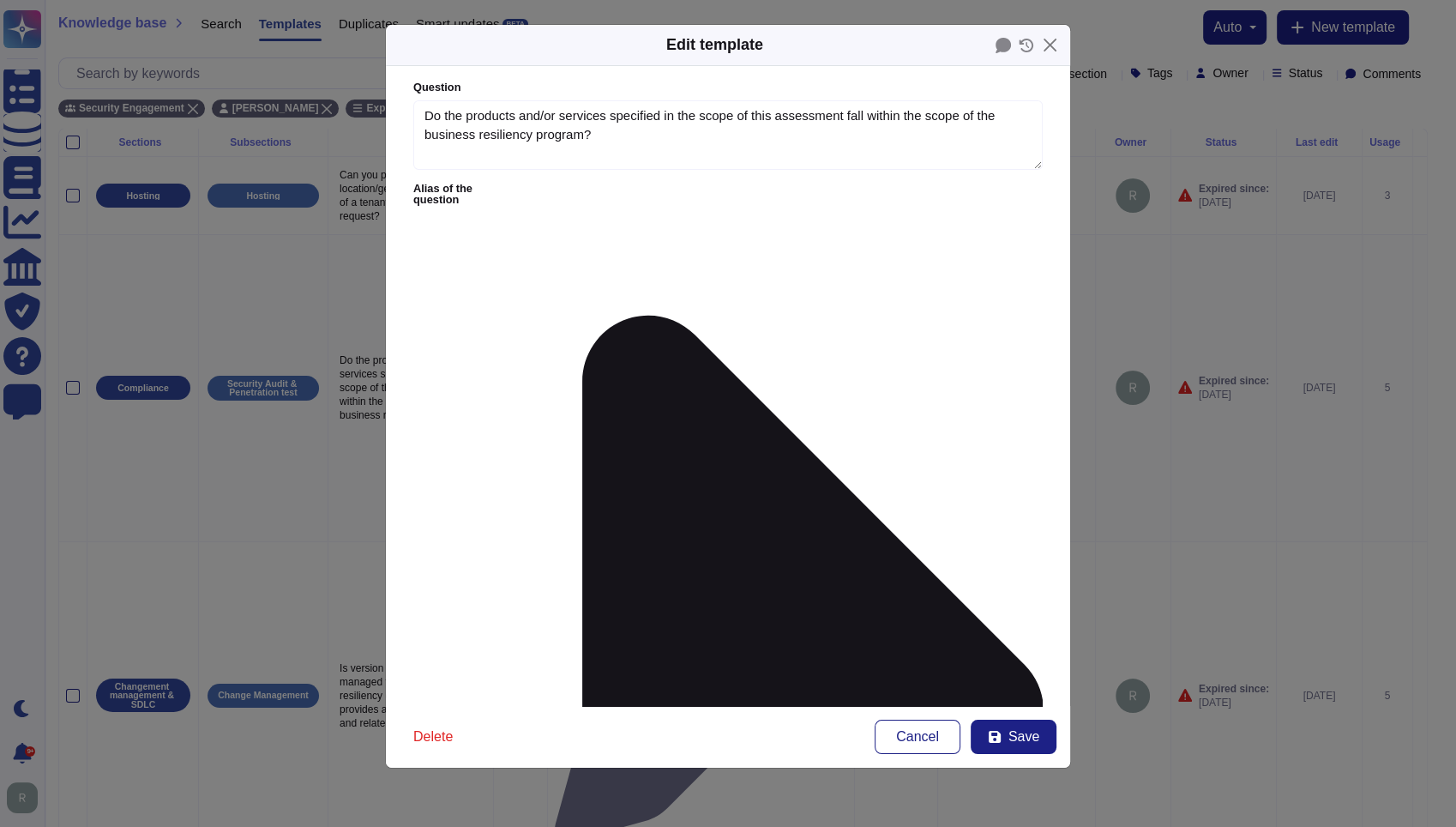
click at [551, 188] on icon at bounding box center [779, 712] width 527 height 1056
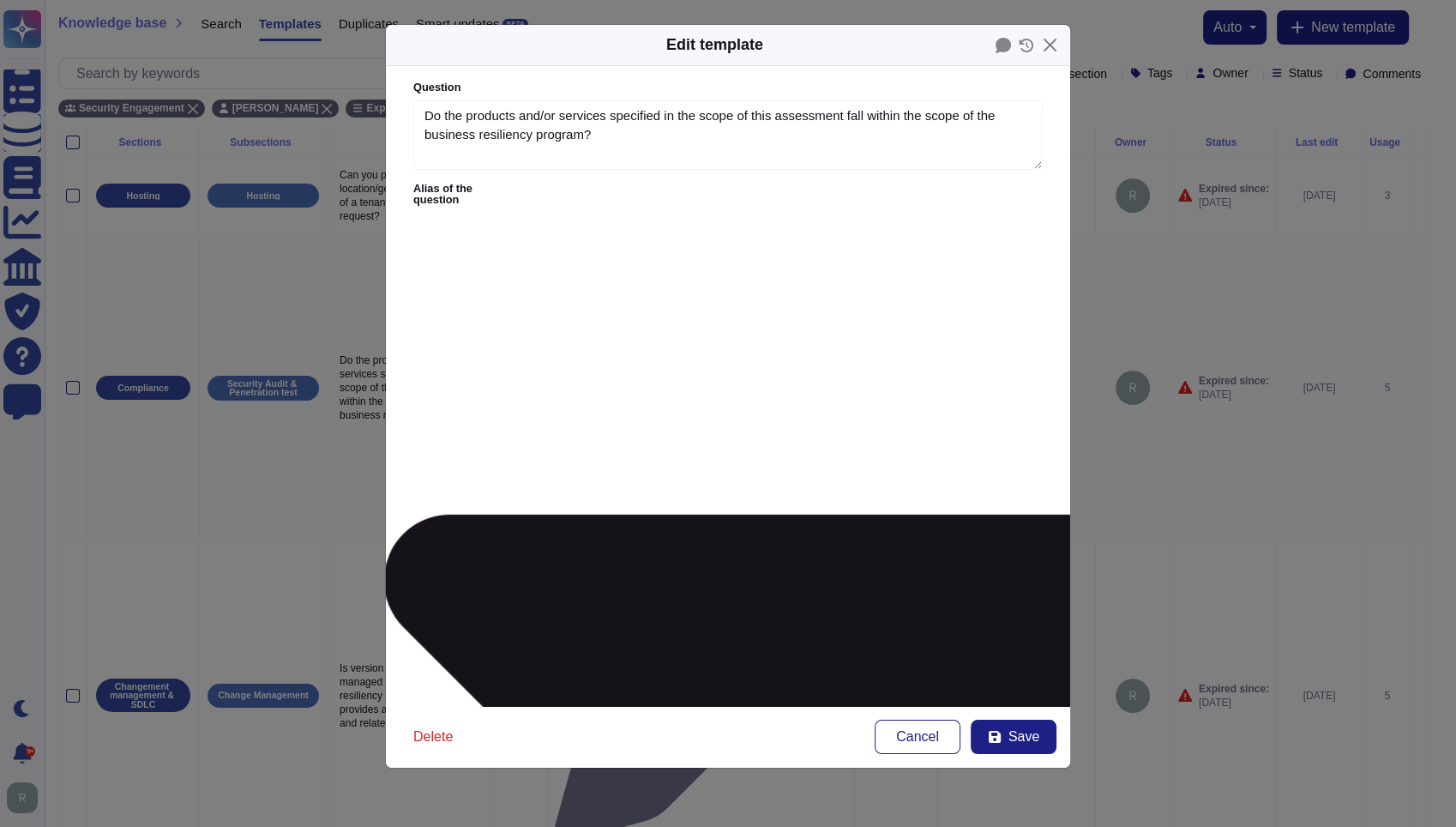
click at [551, 448] on icon at bounding box center [779, 712] width 1056 height 528
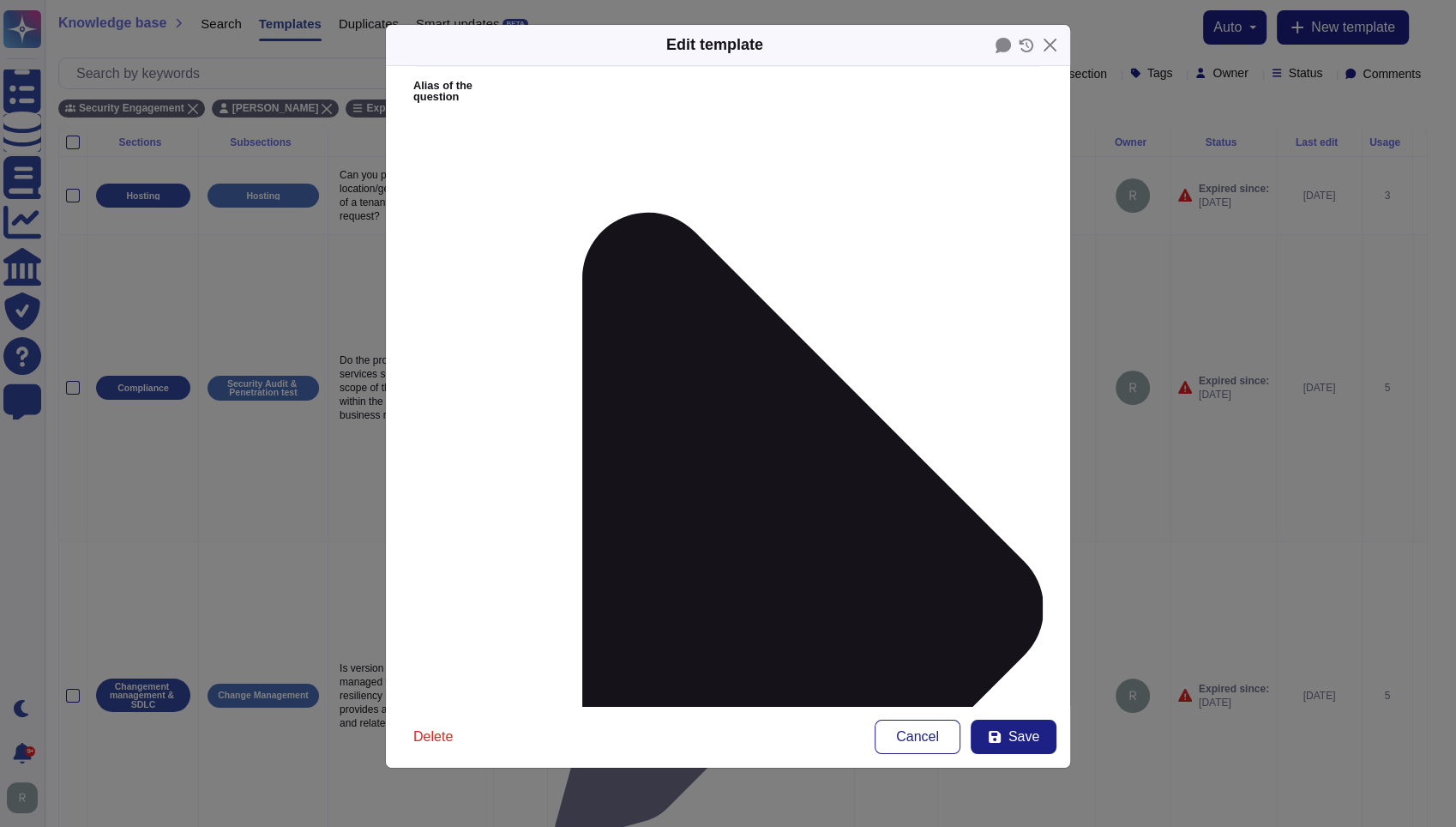
scroll to position [115, 0]
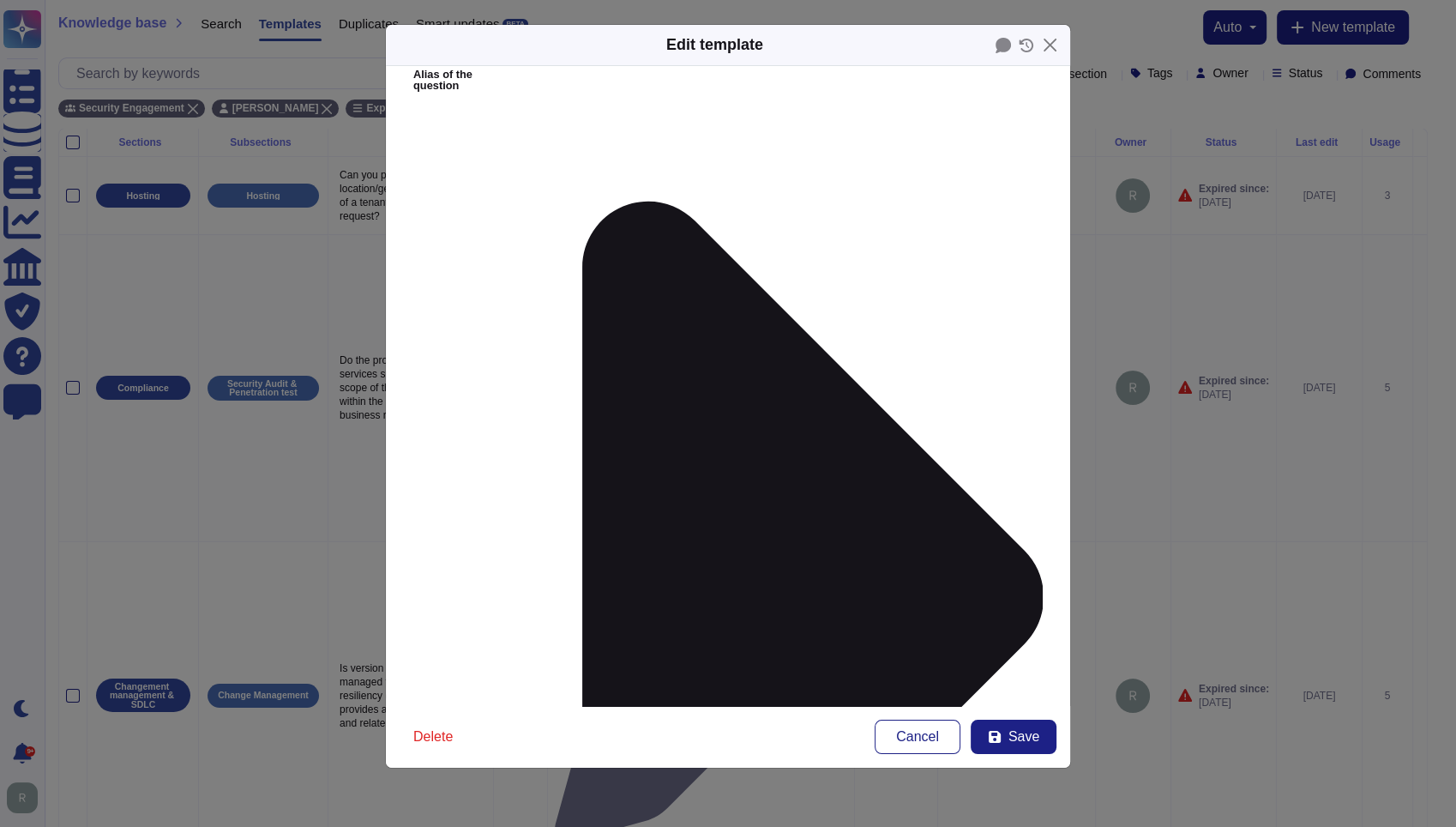
click at [1027, 731] on span "Save" at bounding box center [1024, 737] width 31 height 14
type input "[DATE]"
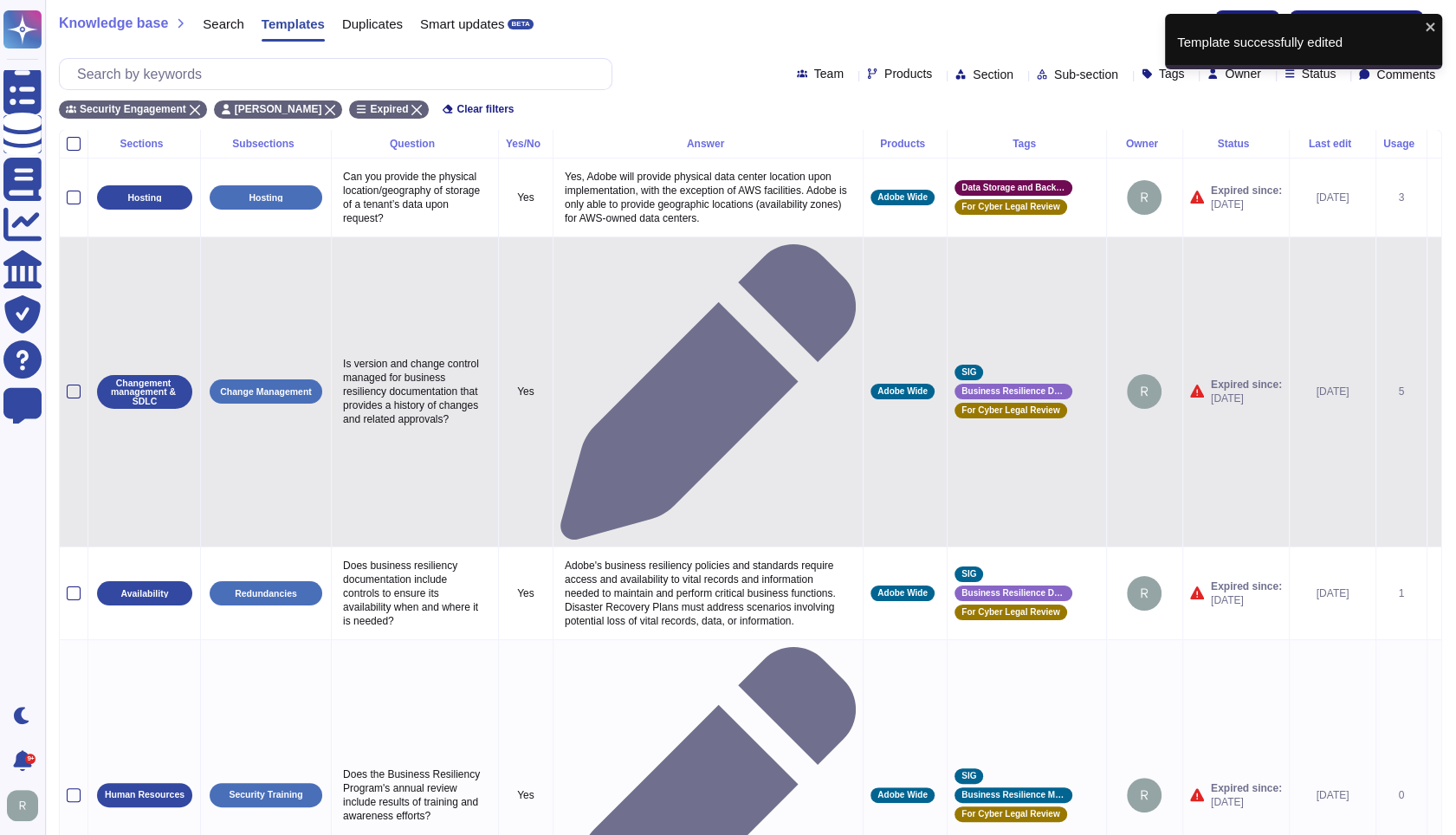
click at [1434, 393] on icon at bounding box center [1434, 393] width 0 height 0
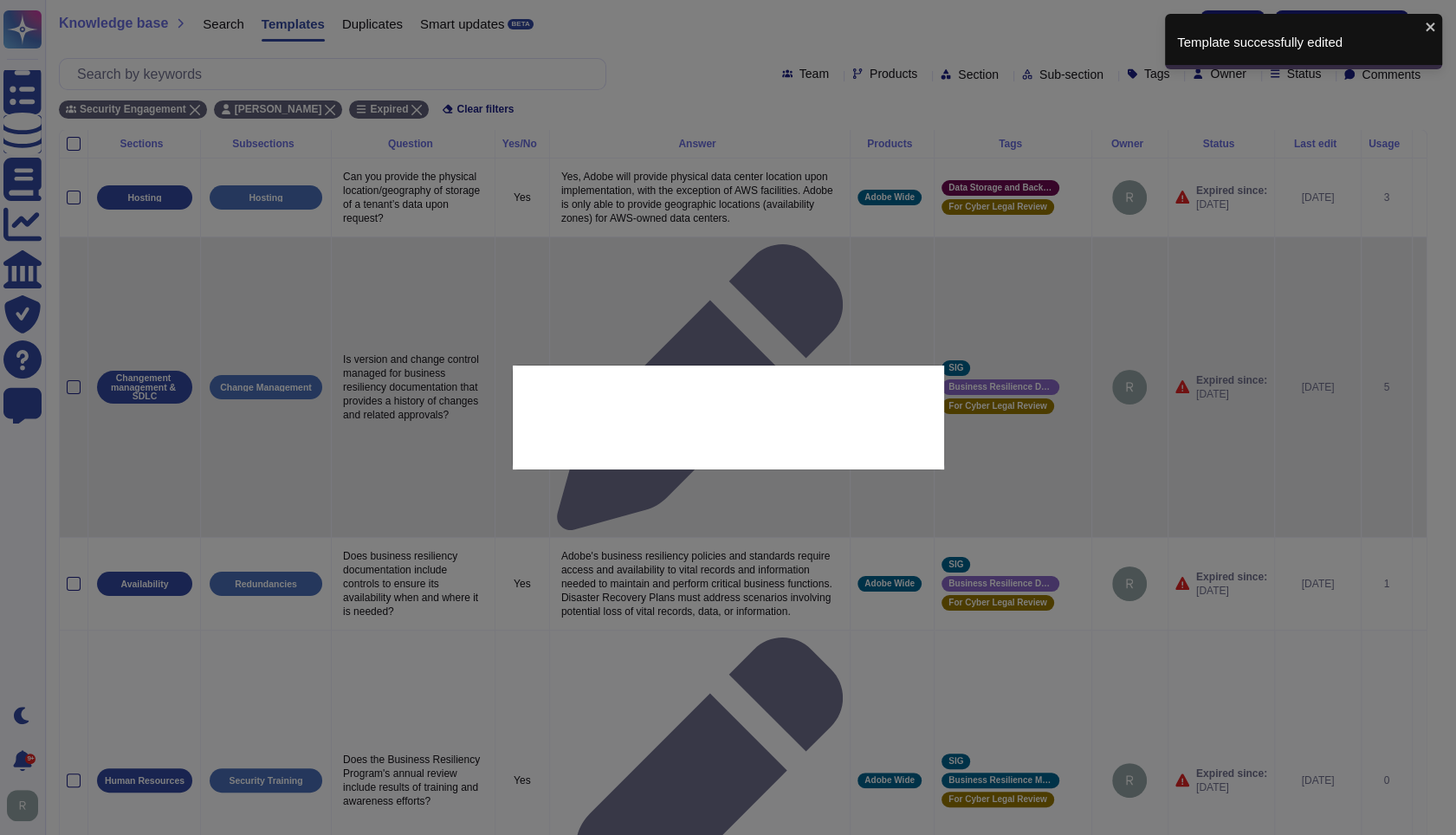
type textarea "Is version and change control managed for business resiliency documentation tha…"
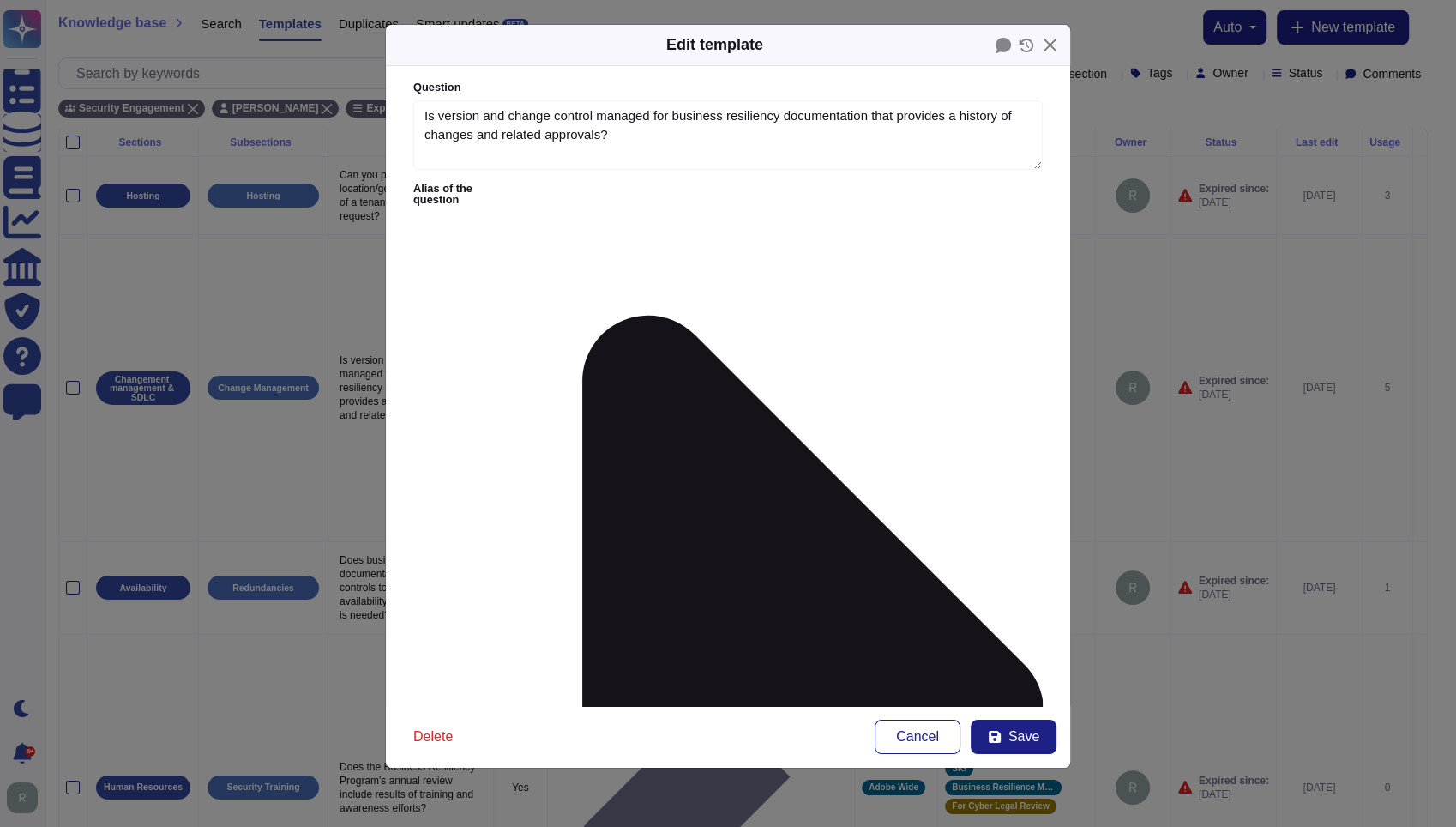
type textarea "Is version and change control managed for business resiliency documentation tha…"
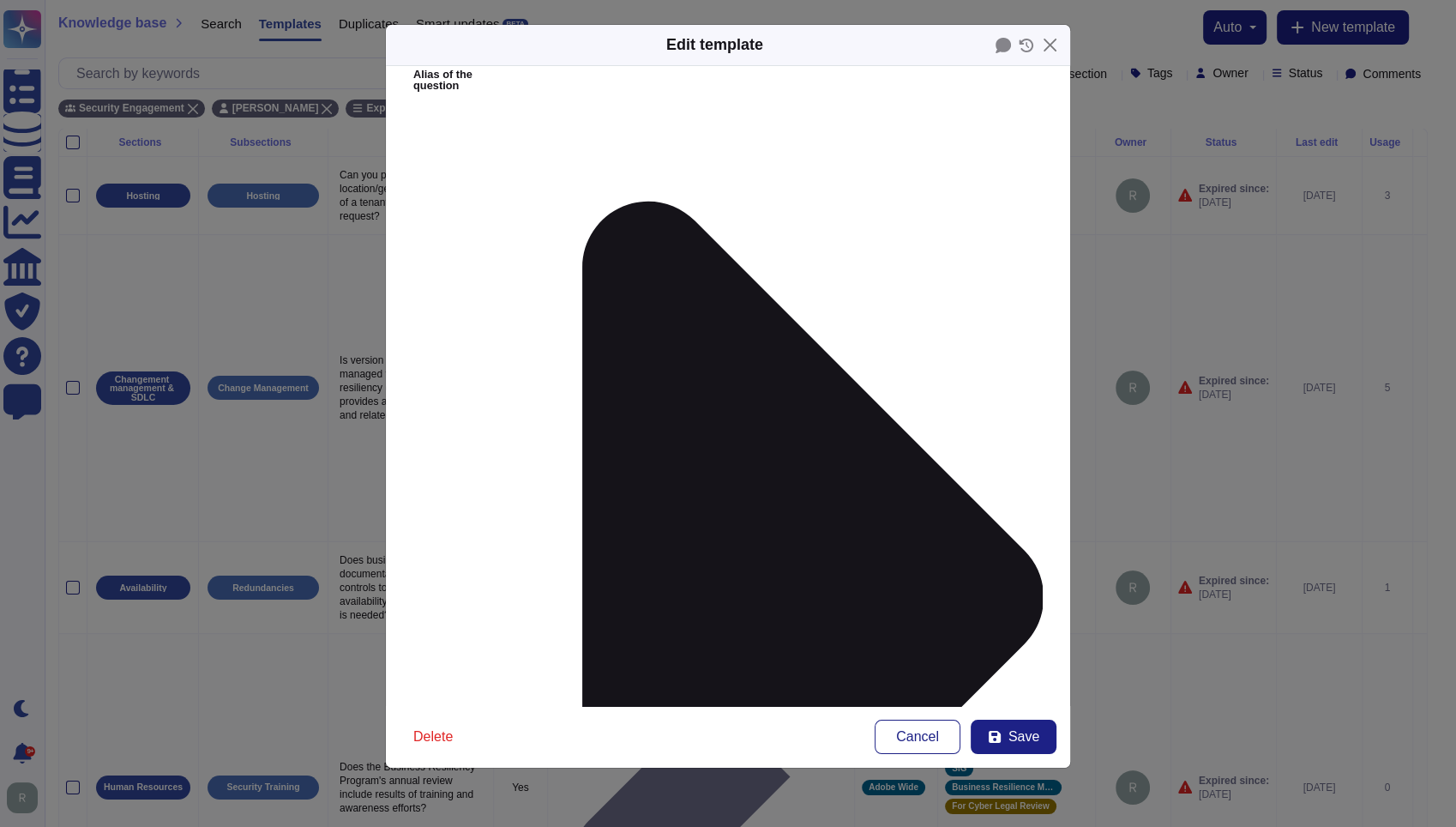
click at [1003, 742] on button "Save" at bounding box center [1013, 737] width 86 height 34
type input "[DATE]"
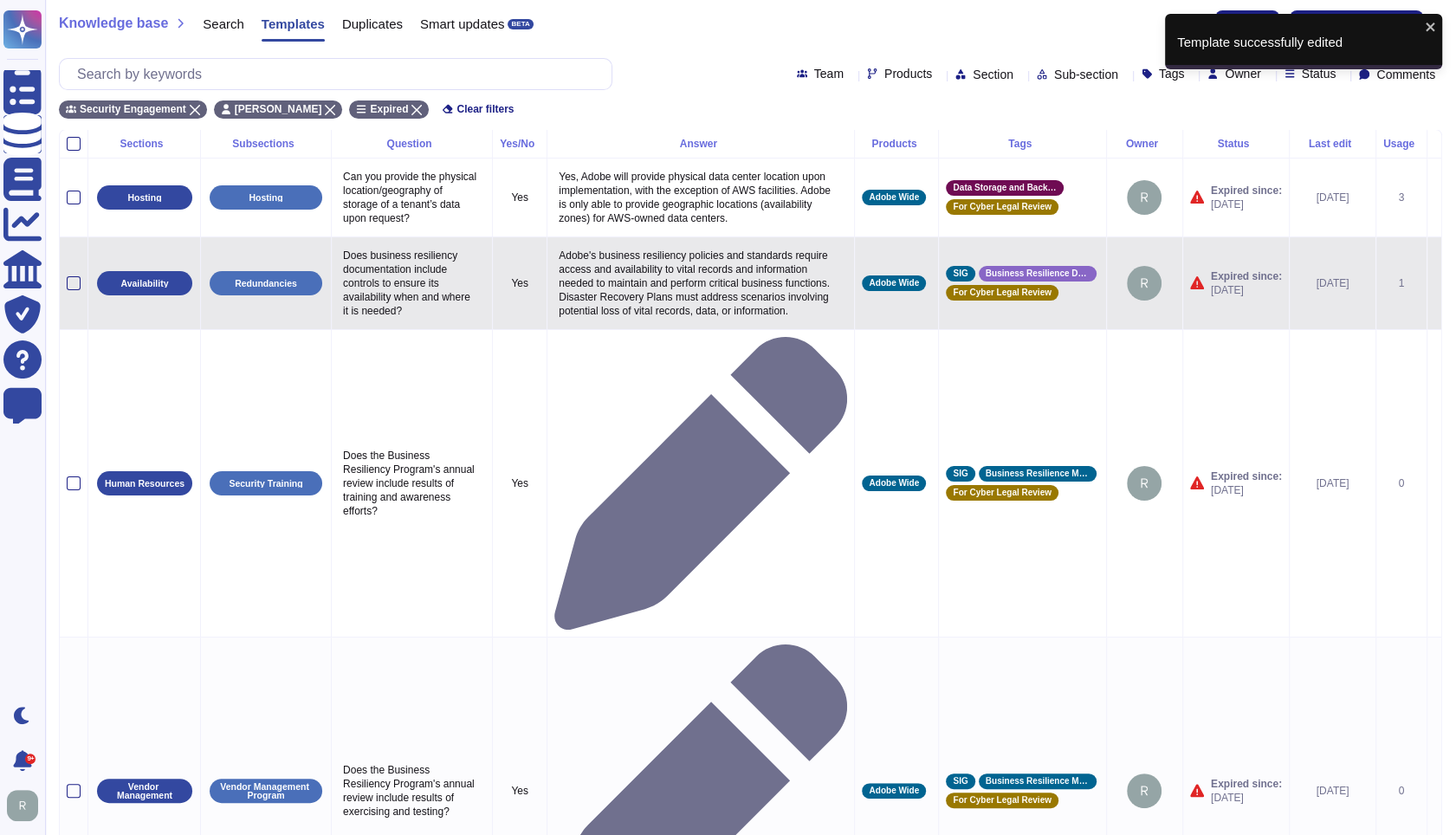
click at [400, 293] on p "Does business resiliency documentation include controls to ensure its availabil…" at bounding box center [412, 283] width 147 height 78
type textarea "Does business resiliency documentation include controls to ensure its availabil…"
click at [421, 306] on textarea "Does business resiliency documentation include controls to ensure its availabil…" at bounding box center [411, 287] width 145 height 87
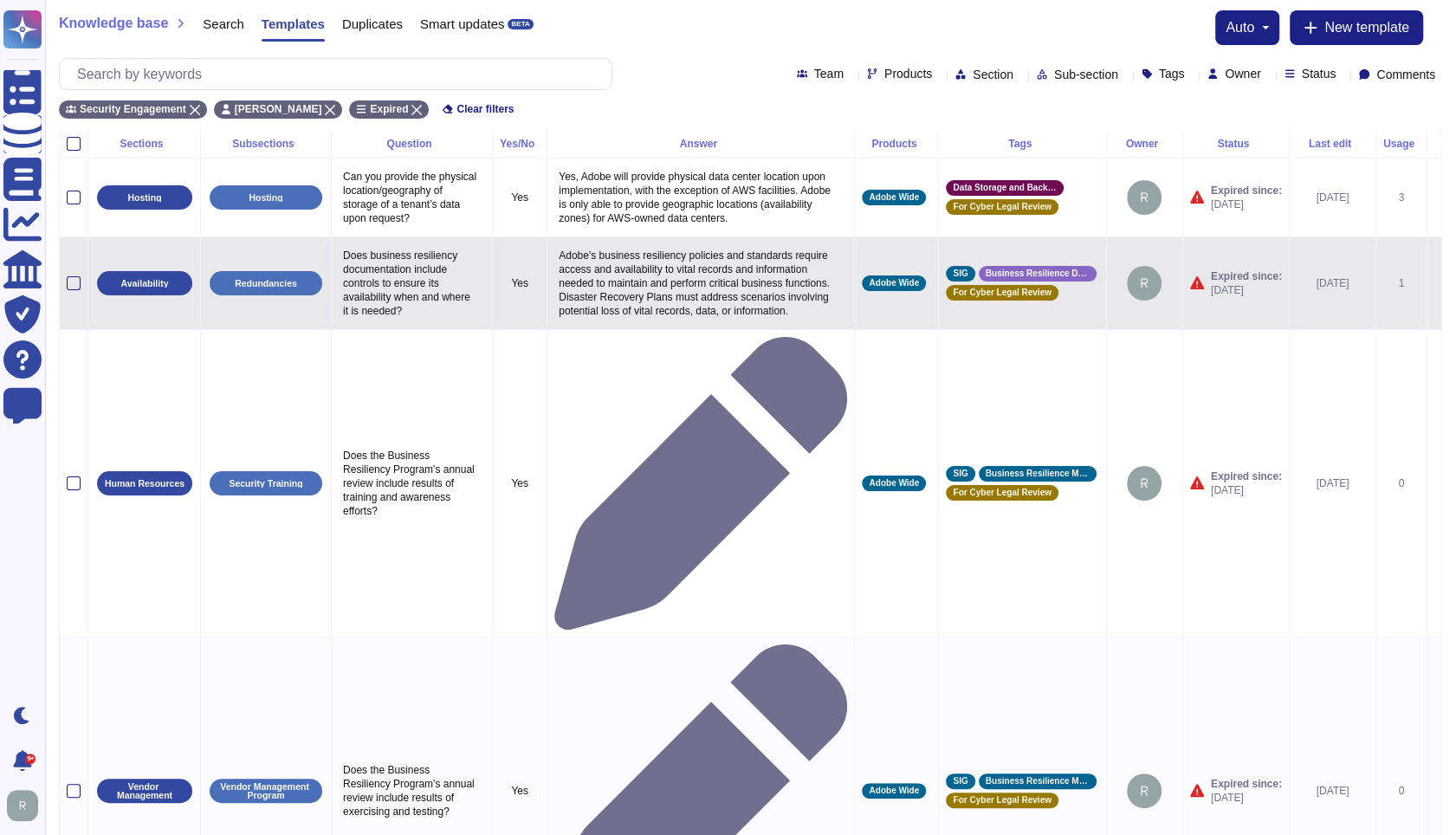
click at [655, 310] on p "Adobe's business resiliency policies and standards require access and availabil…" at bounding box center [701, 283] width 293 height 78
type textarea "Adobe's business resiliency policies and standards require access and availabil…"
click at [695, 293] on textarea "Adobe's business resiliency policies and standards require access and availabil…" at bounding box center [698, 294] width 289 height 100
click at [1434, 284] on icon at bounding box center [1434, 284] width 0 height 0
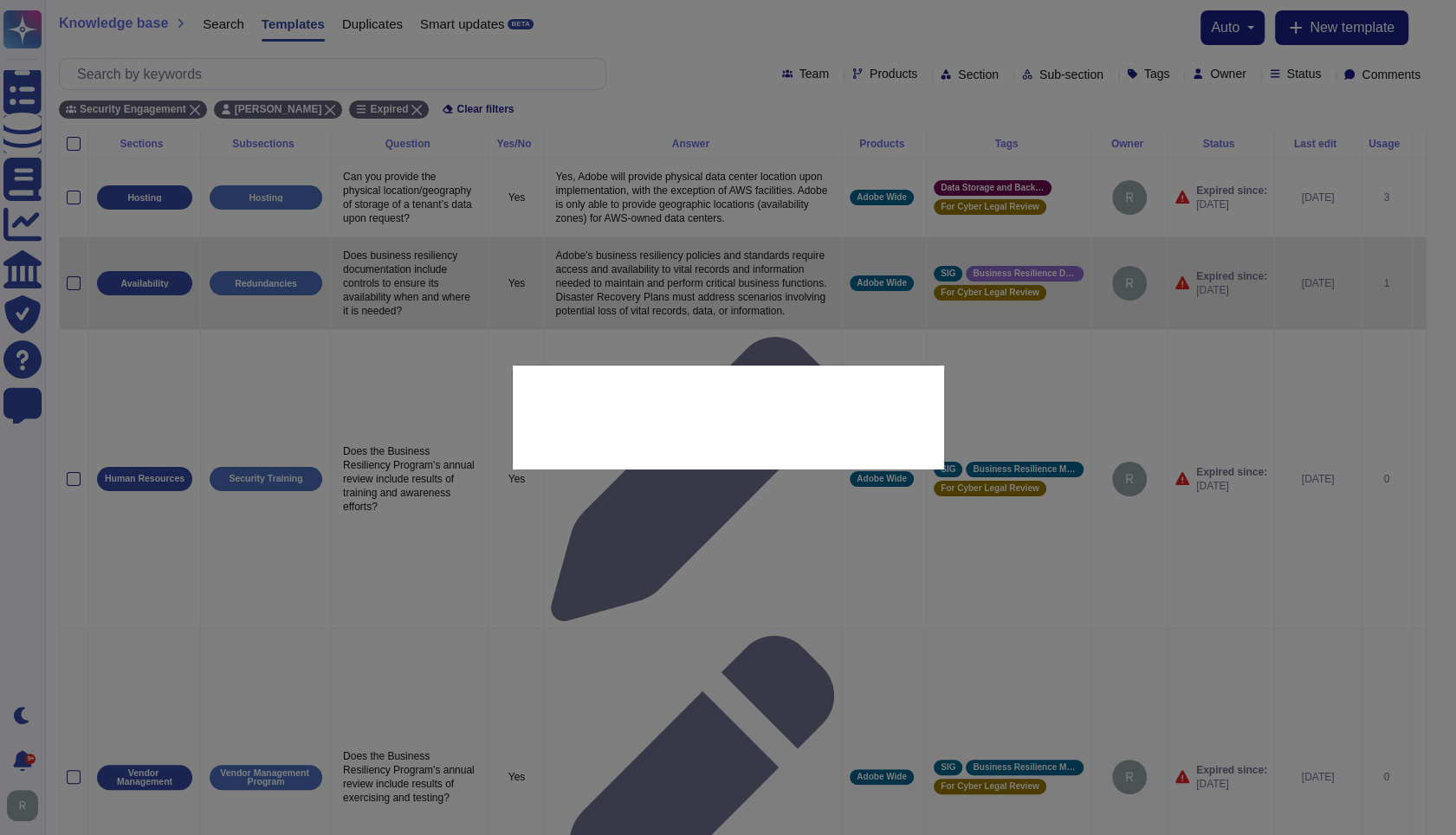
type textarea "Does business resiliency documentation include controls to ensure its availabil…"
type textarea "Adobe's business resiliency policies and standards require access and availabil…"
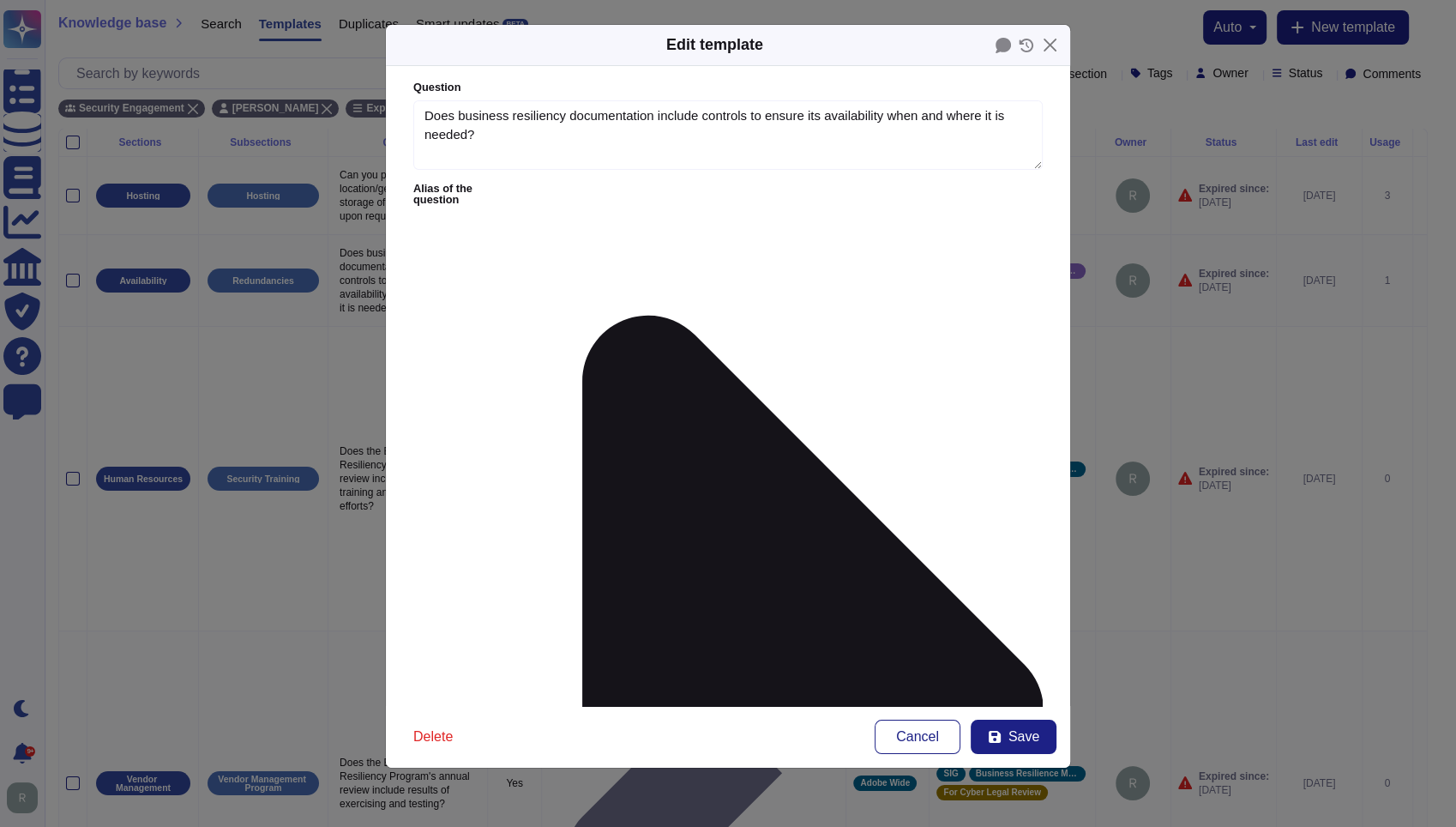
type textarea "Does business resiliency documentation include controls to ensure its availabil…"
type textarea "Adobe's business resiliency policies and standards require access and availabil…"
click at [549, 190] on icon at bounding box center [779, 712] width 527 height 1056
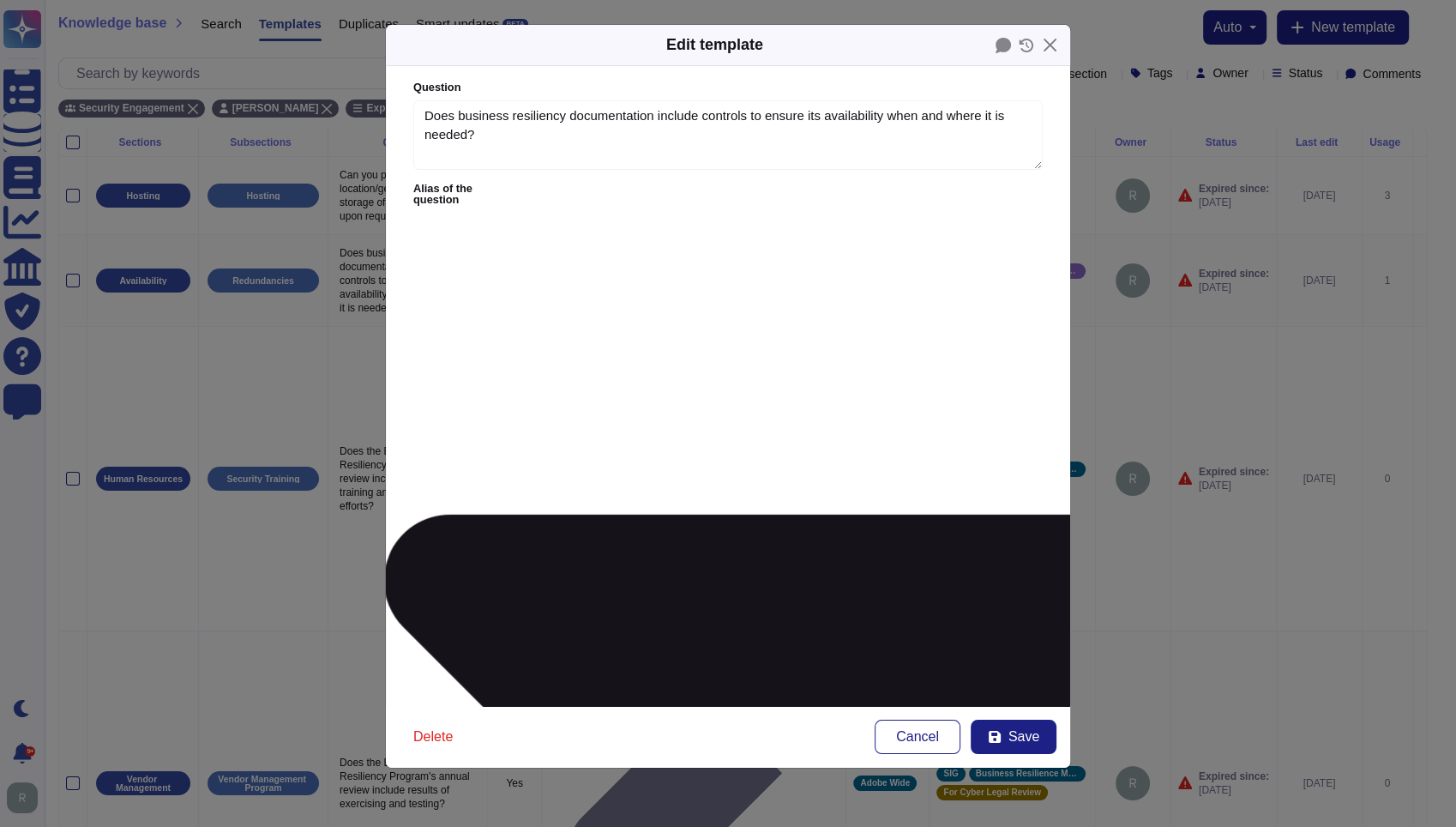
type textarea "Does Business Resiliency documentation include controls to ensure its availabil…"
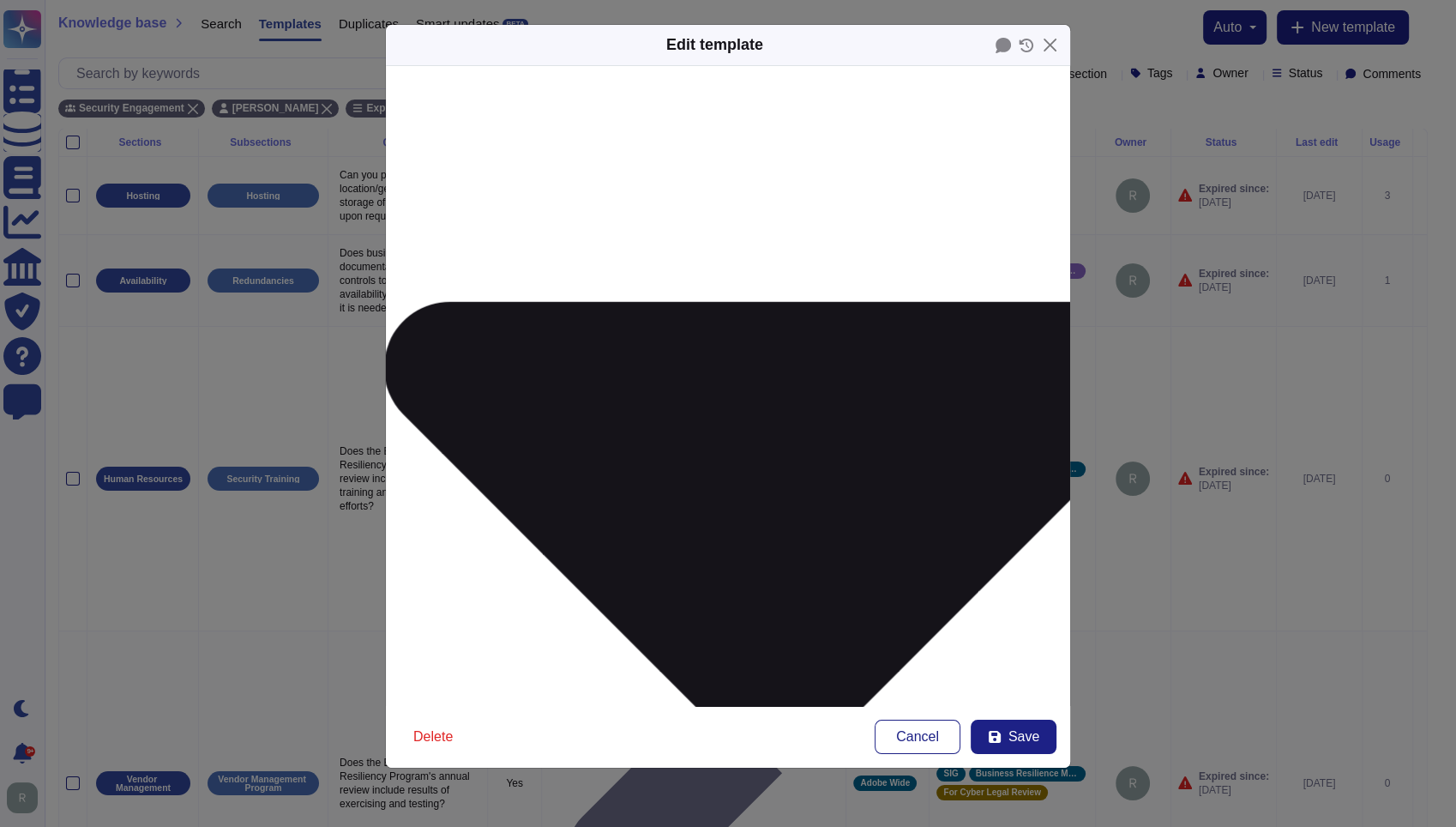
scroll to position [214, 0]
click at [1007, 737] on button "Save" at bounding box center [1013, 737] width 86 height 34
type input "[DATE]"
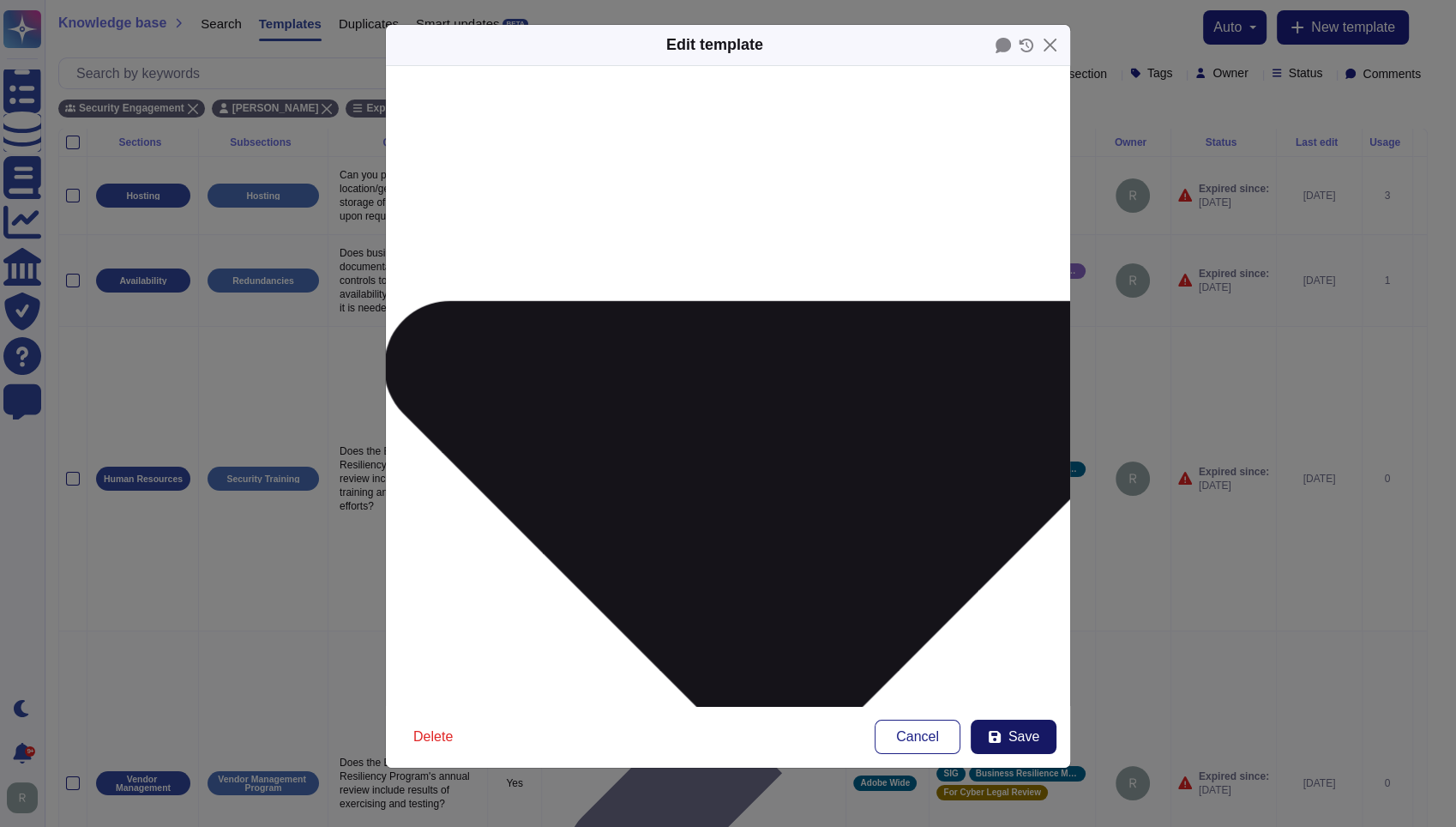
type textarea "K.1.4.1;Does Business Resiliency documentation include controls to ensure its a…"
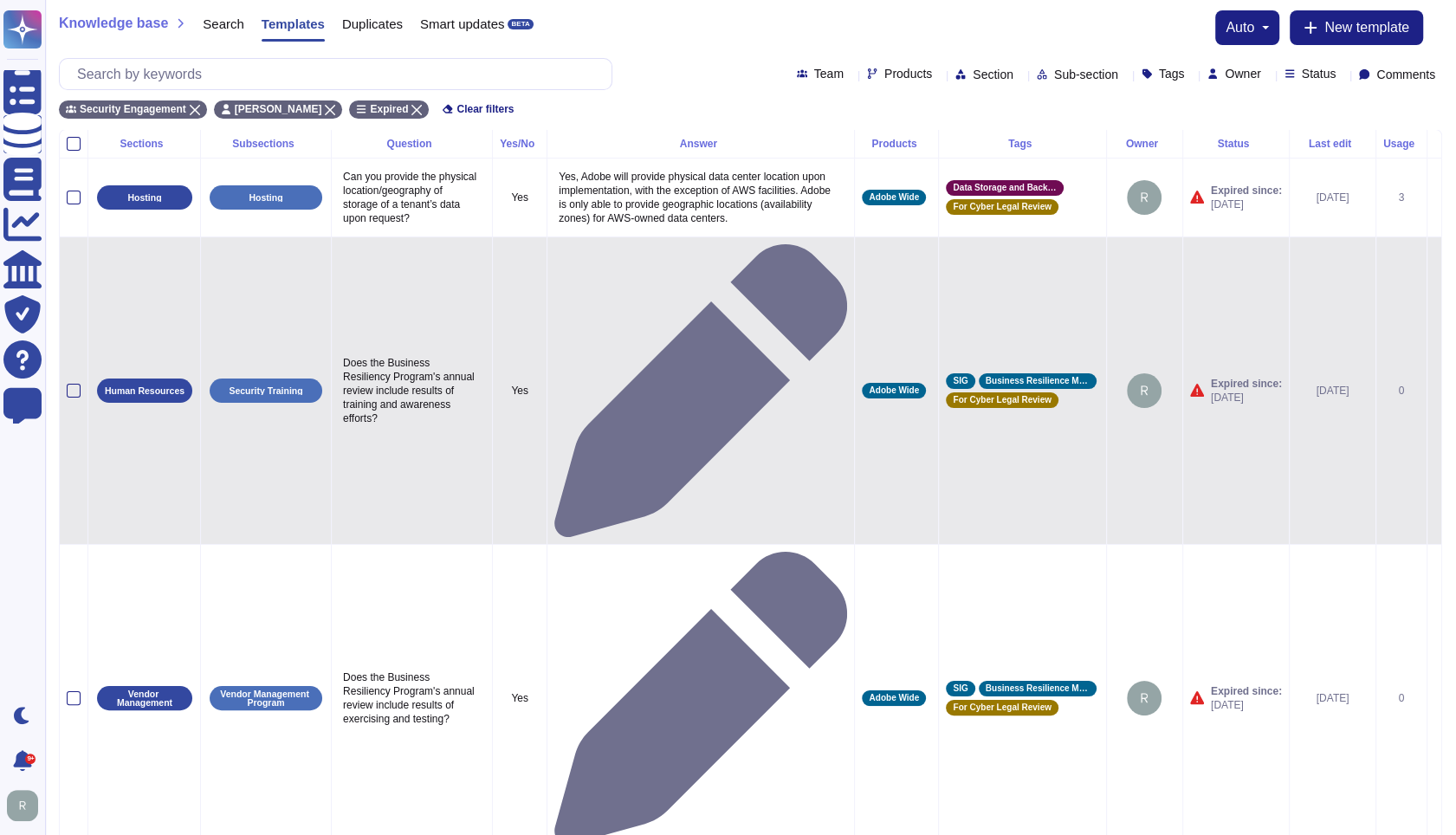
click at [1434, 392] on icon at bounding box center [1434, 392] width 0 height 0
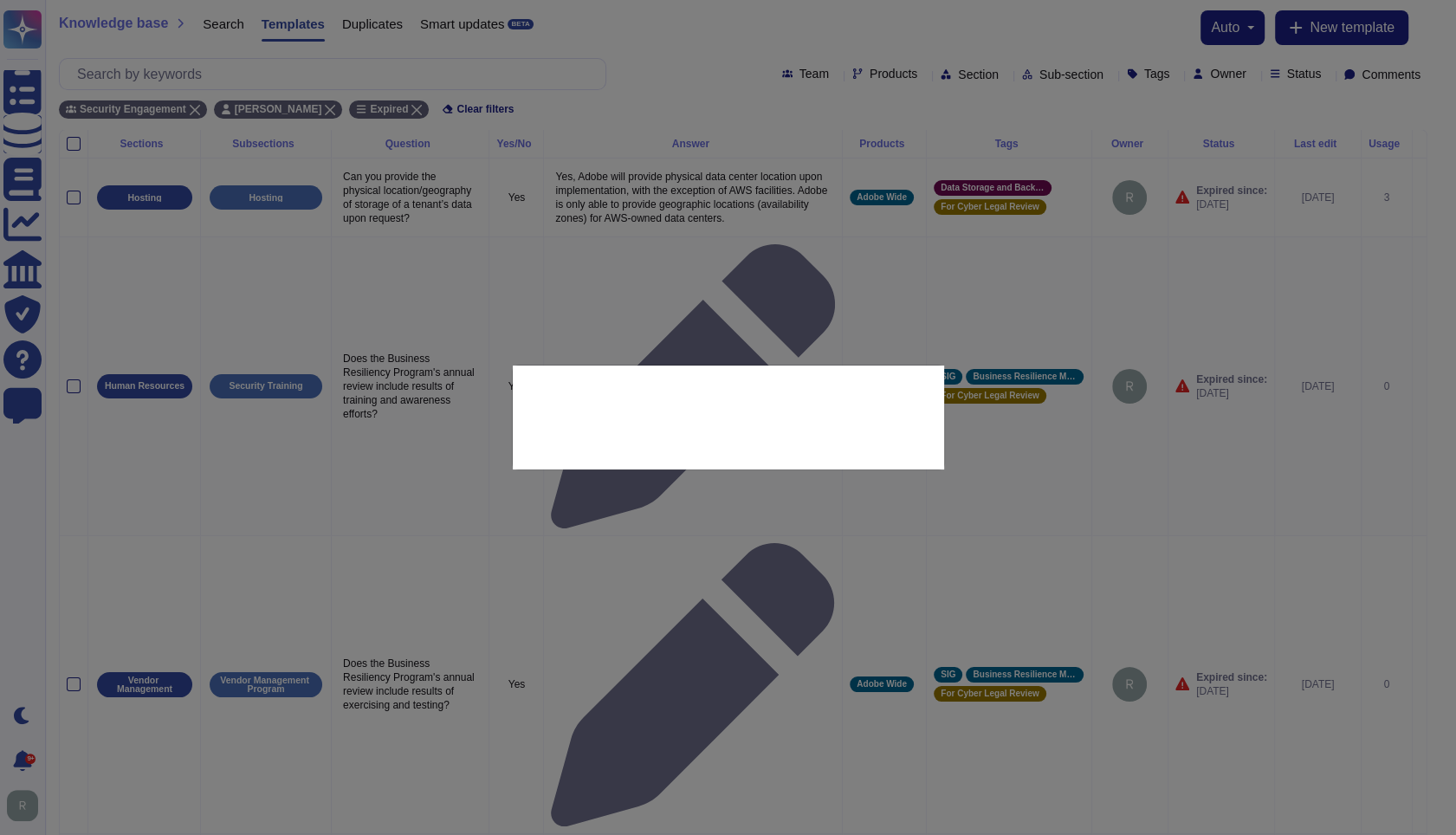
type textarea "Does the Business Resiliency Program's annual review include results of trainin…"
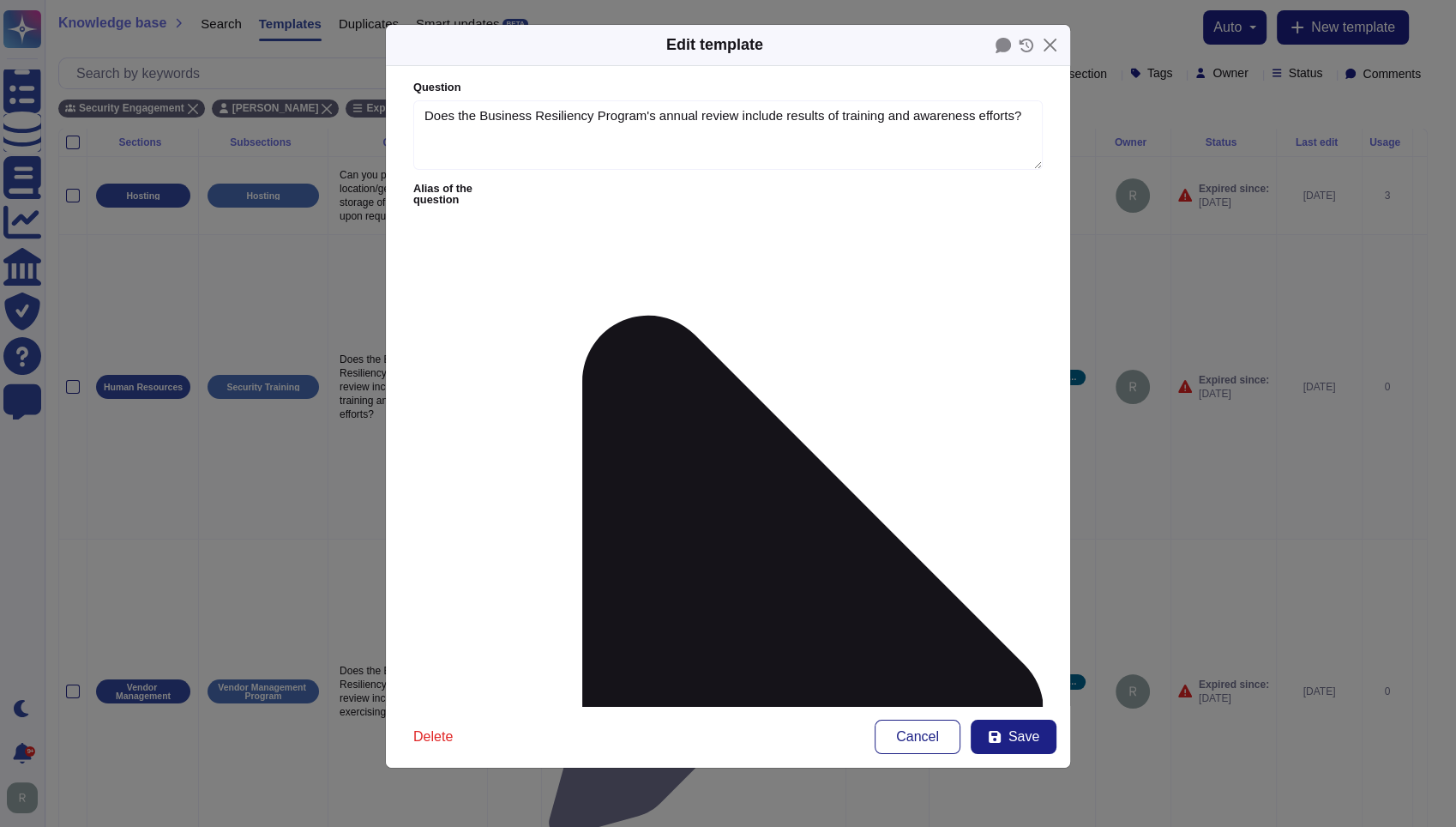
type textarea "Does the Business Resiliency Program's annual review include results of trainin…"
click at [553, 187] on icon at bounding box center [779, 712] width 527 height 1056
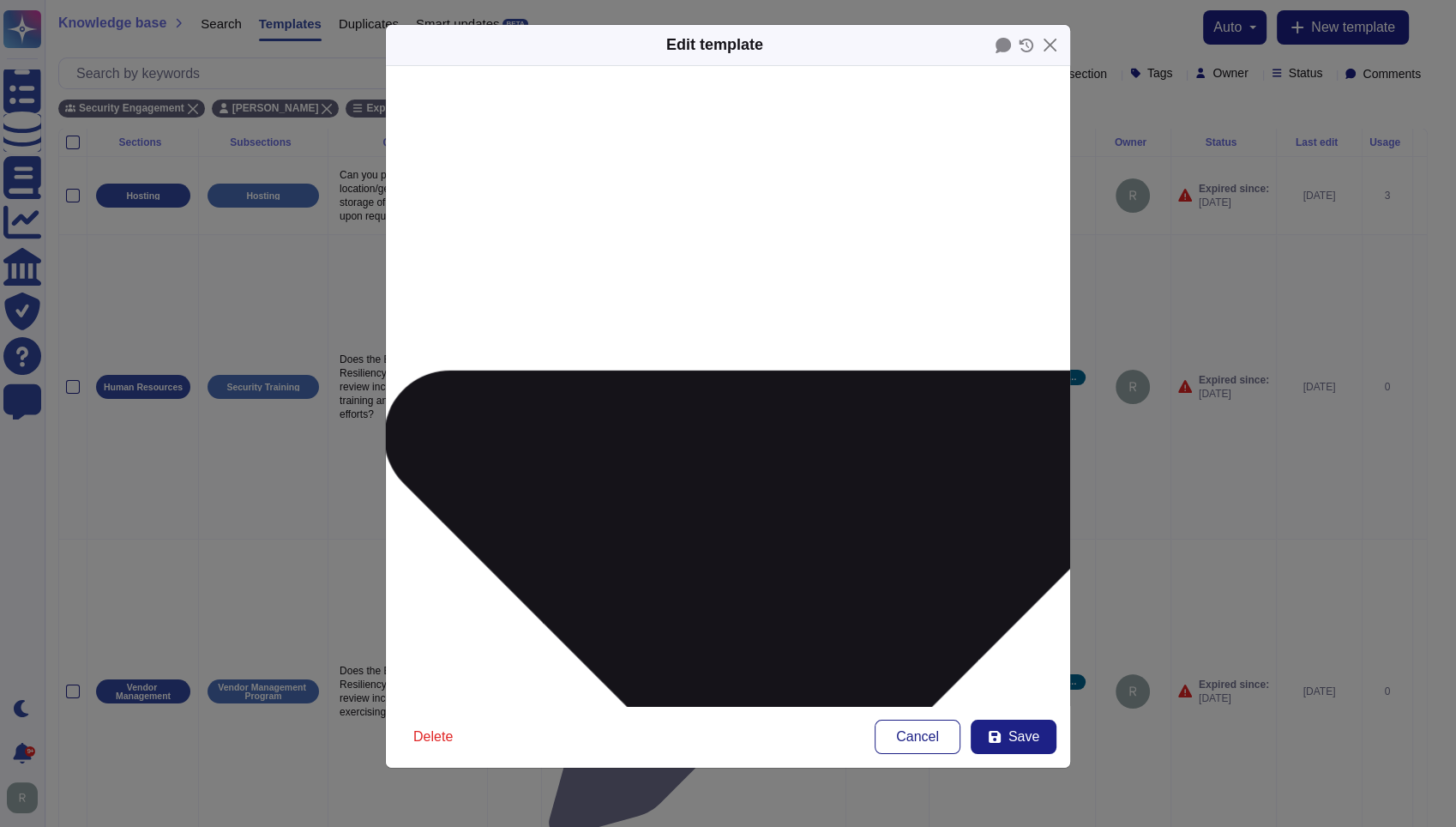
scroll to position [154, 0]
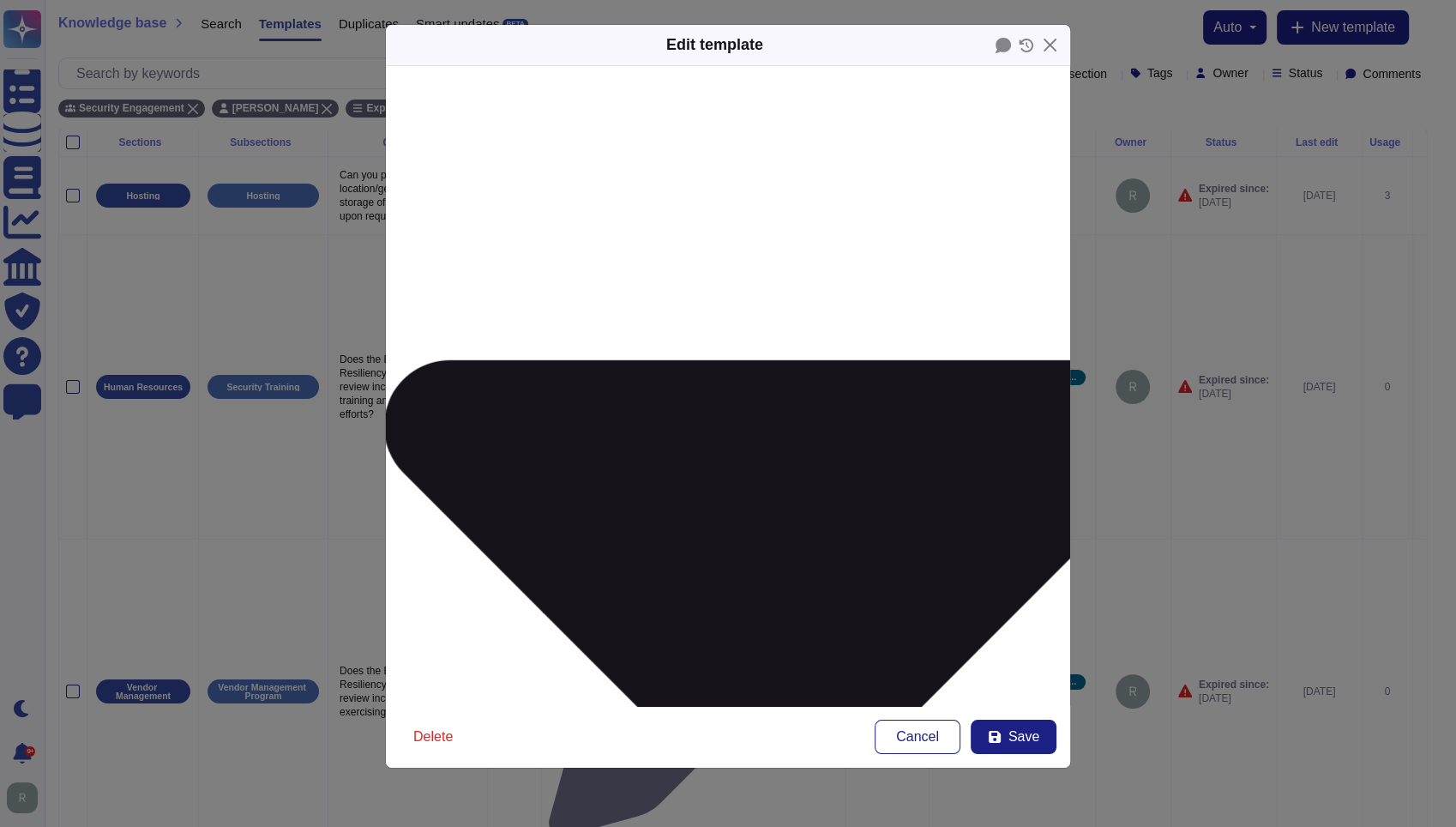
click at [995, 733] on icon at bounding box center [994, 737] width 14 height 14
type input "[DATE]"
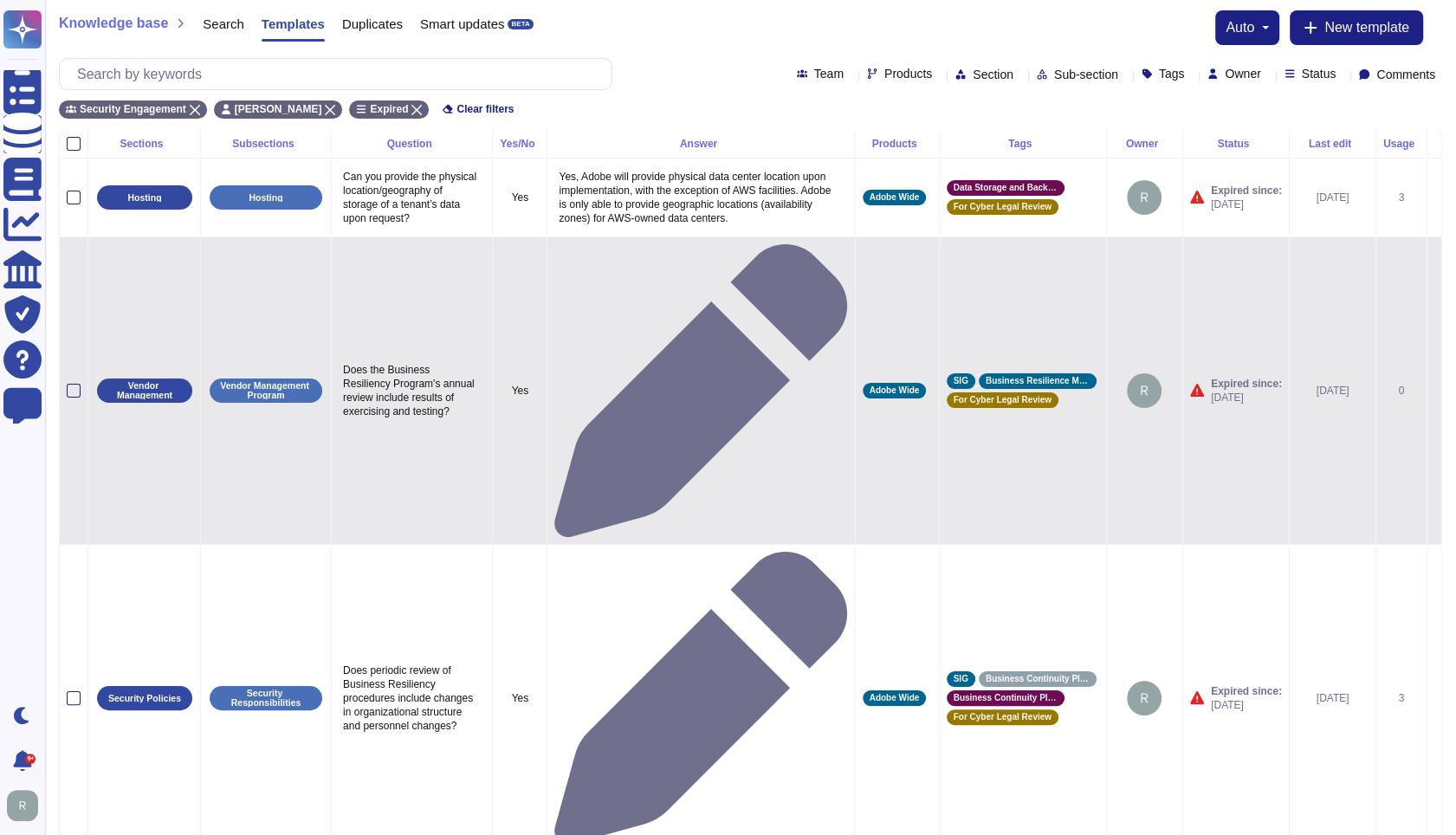
click at [1434, 392] on icon at bounding box center [1434, 392] width 0 height 0
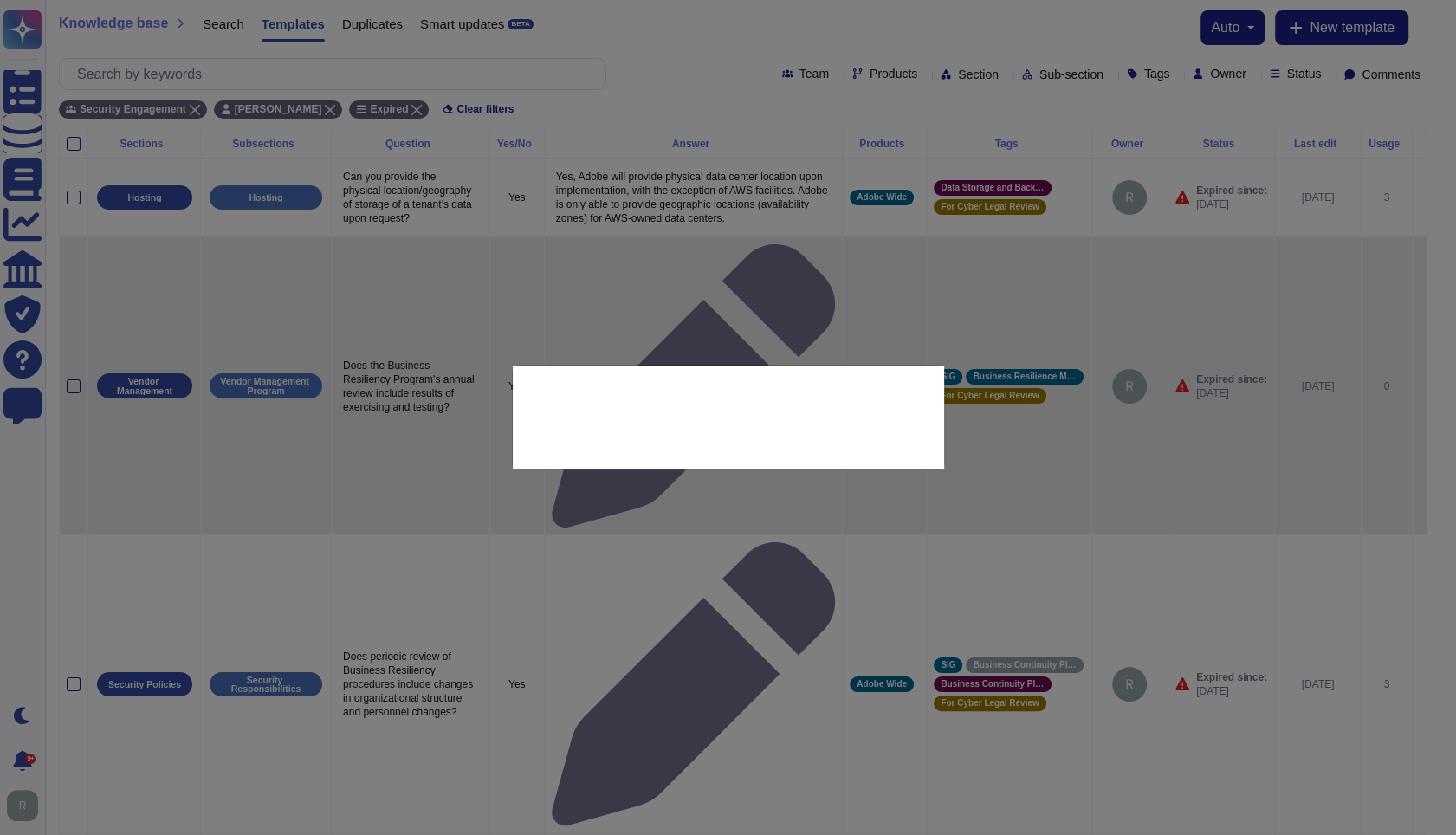
type textarea "Does the Business Resiliency Program's annual review include results of exercis…"
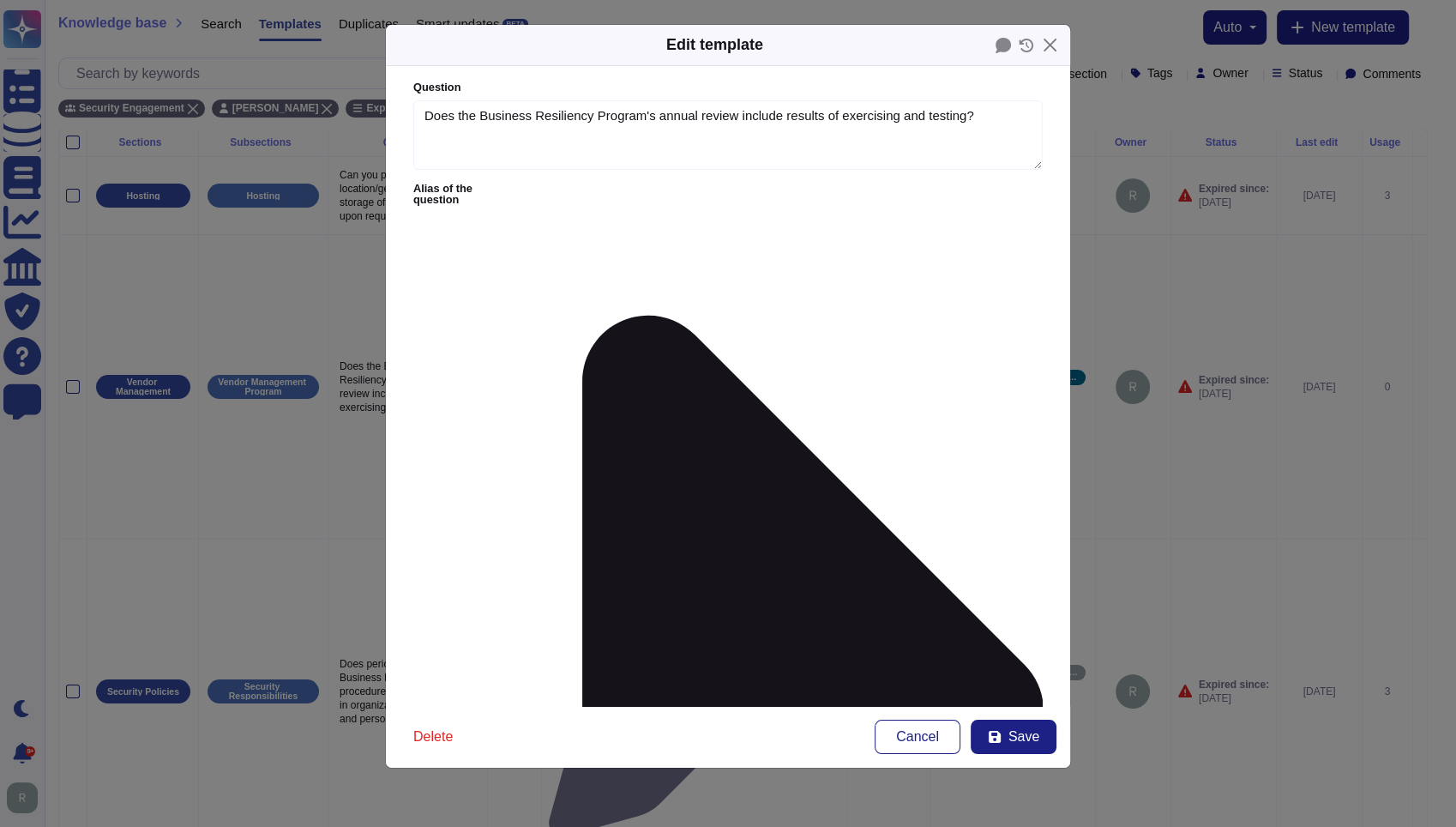
type textarea "Does the Business Resiliency Program's annual review include results of exercis…"
click at [546, 184] on icon at bounding box center [779, 712] width 527 height 1056
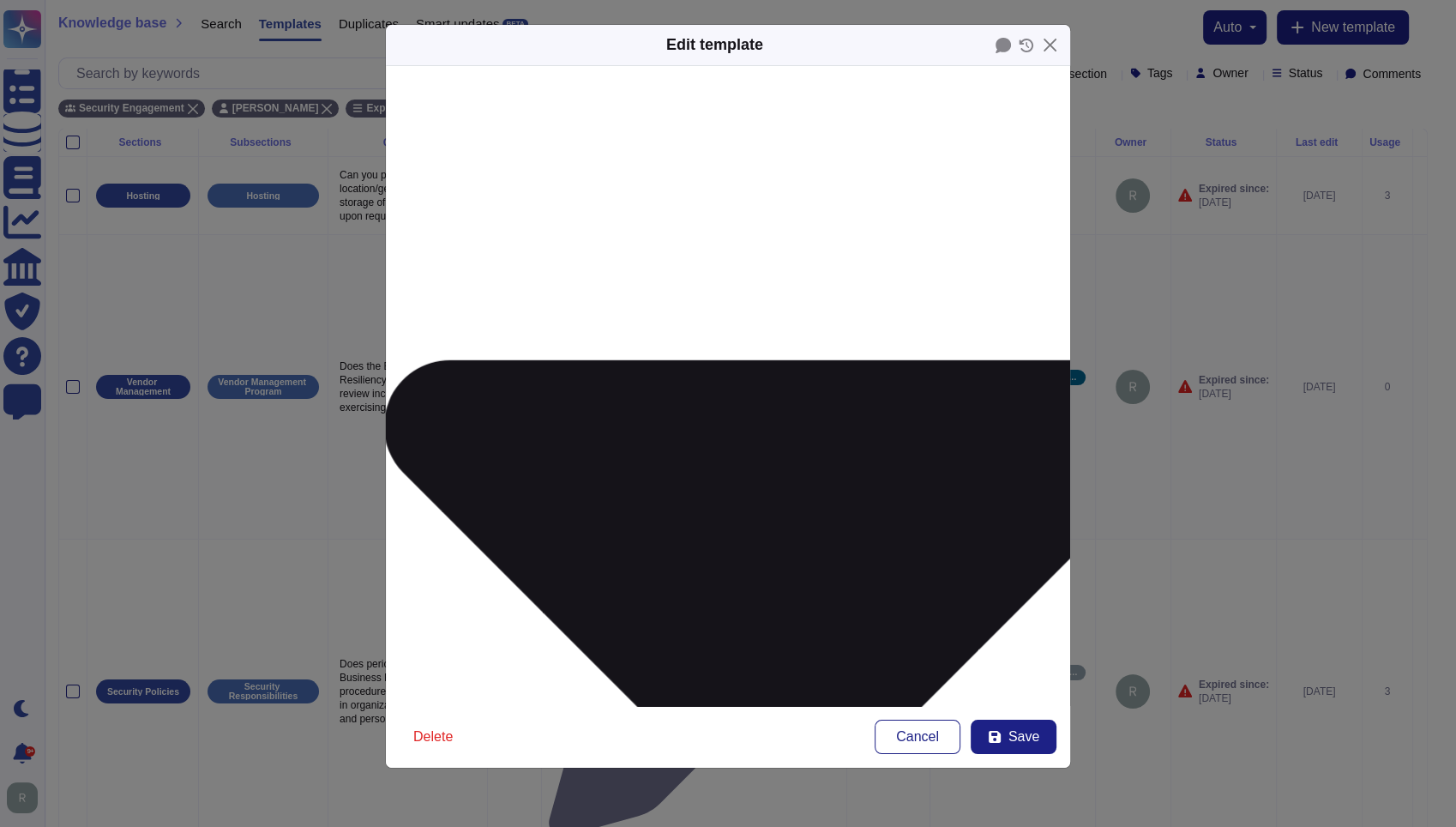
click at [1019, 731] on span "Save" at bounding box center [1024, 737] width 31 height 14
type input "[DATE]"
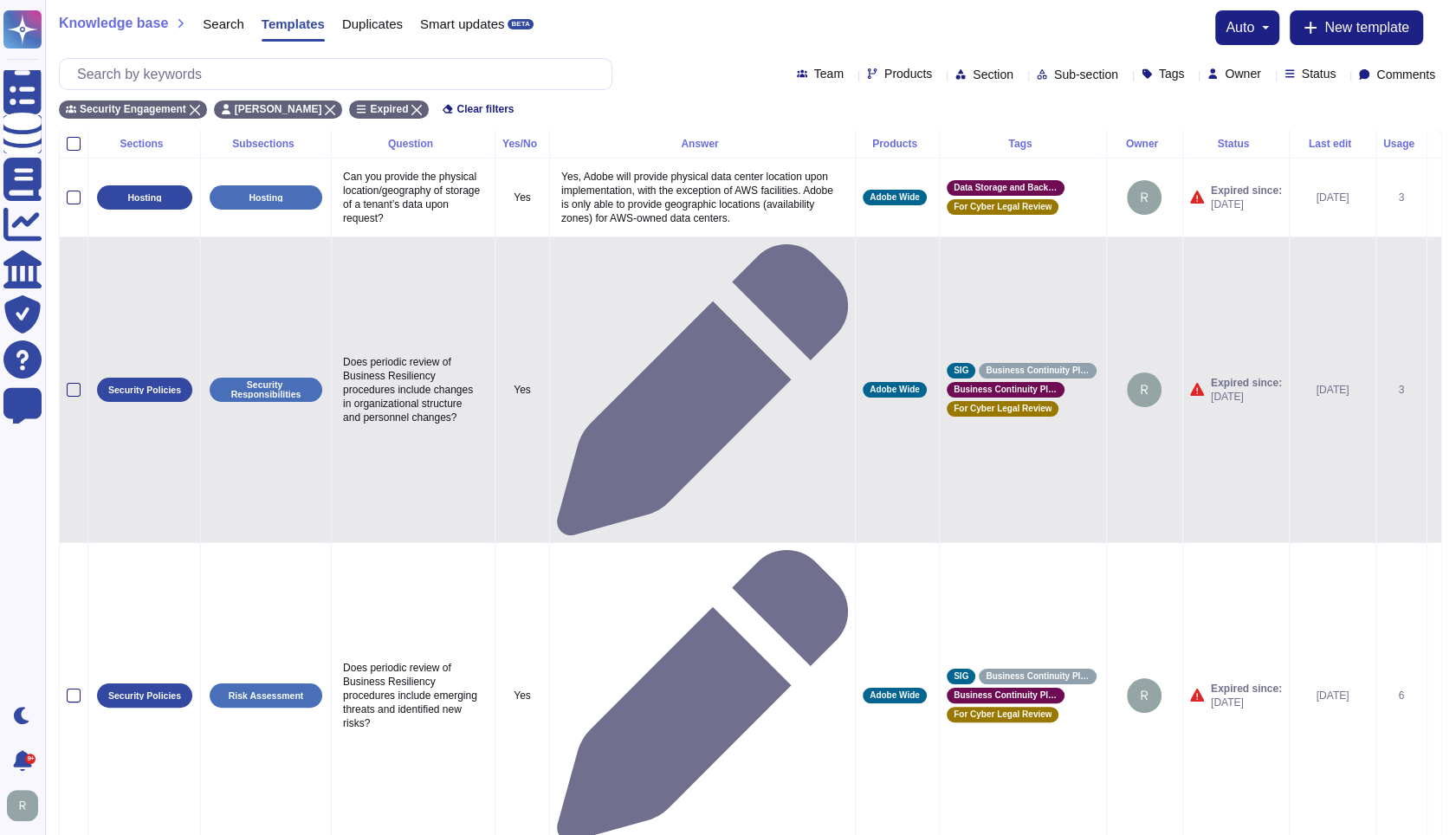
click at [1434, 391] on icon at bounding box center [1434, 391] width 0 height 0
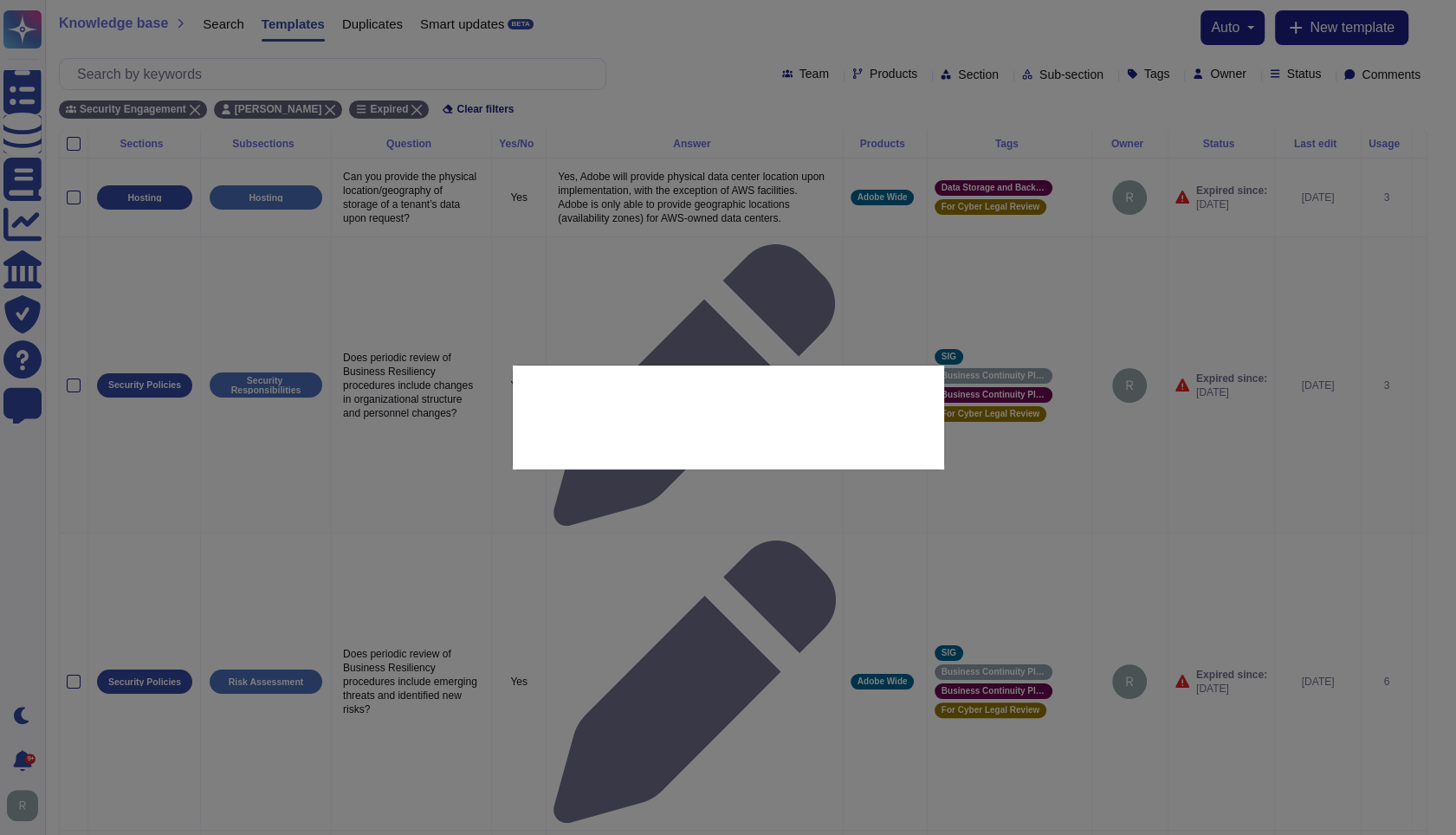
type textarea "Does periodic review of Business Resiliency procedures include changes in organ…"
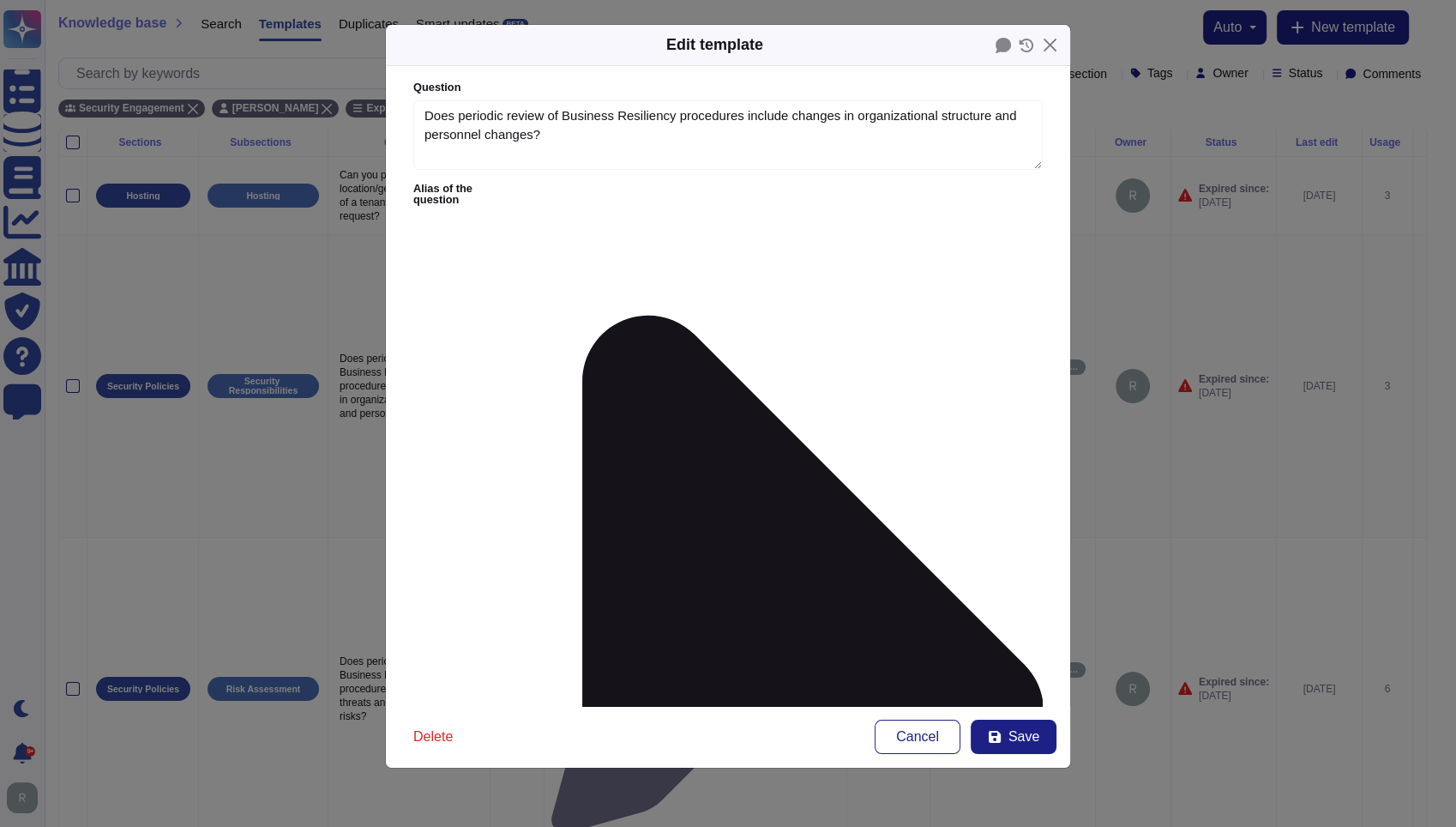
type textarea "Does periodic review of Business Resiliency procedures include changes in organ…"
click at [549, 195] on form "Question Does periodic review of Business Resiliency procedures include changes…" at bounding box center [728, 386] width 684 height 640
click at [552, 195] on form "Question Does periodic review of Business Resiliency procedures include changes…" at bounding box center [728, 386] width 684 height 640
click at [550, 192] on label "Alias of the question" at bounding box center [728, 712] width 629 height 1056
click at [552, 184] on icon at bounding box center [779, 712] width 527 height 1056
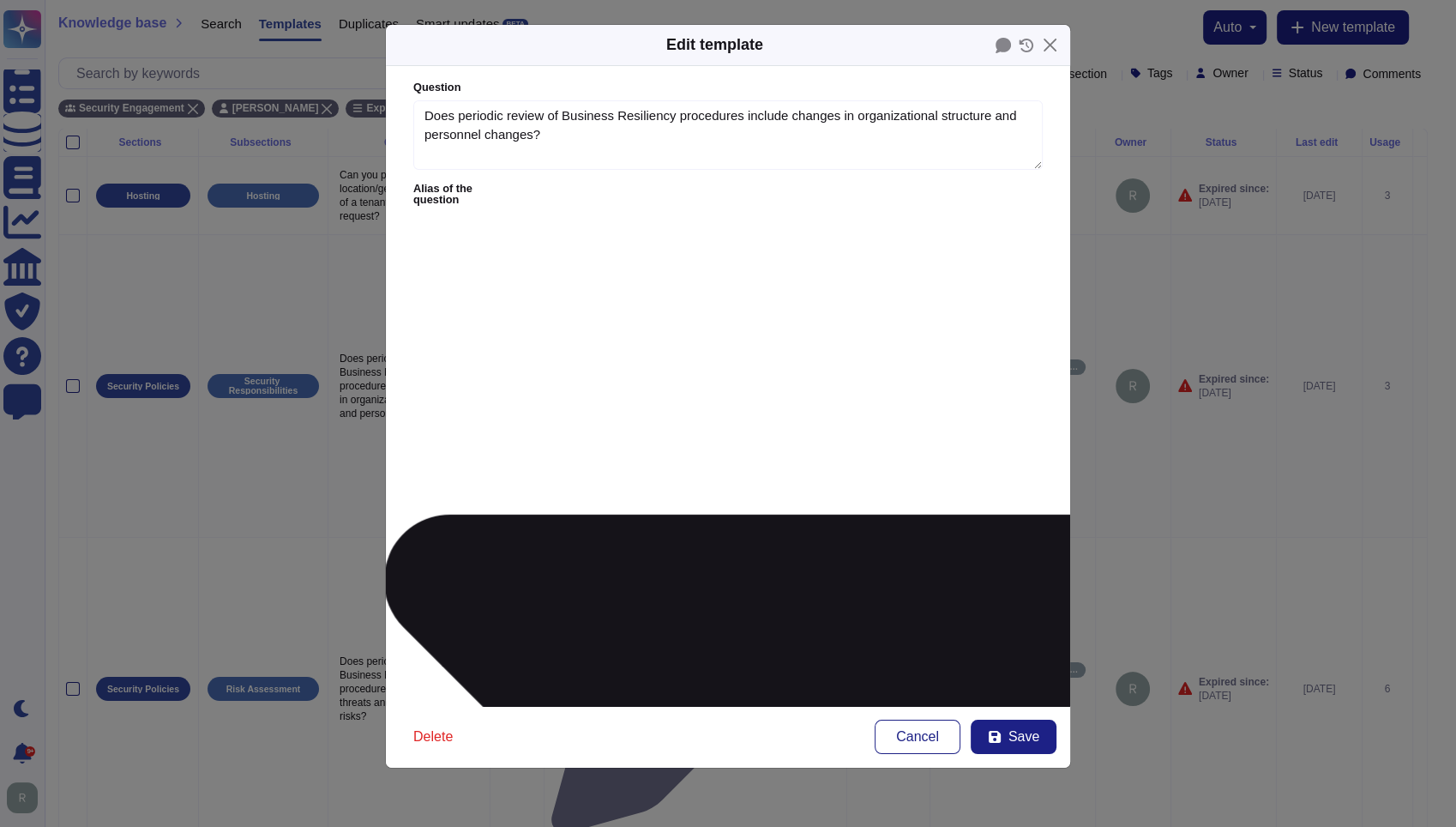
type textarea "Does periodic review of business resilience procedures include changes in organ…"
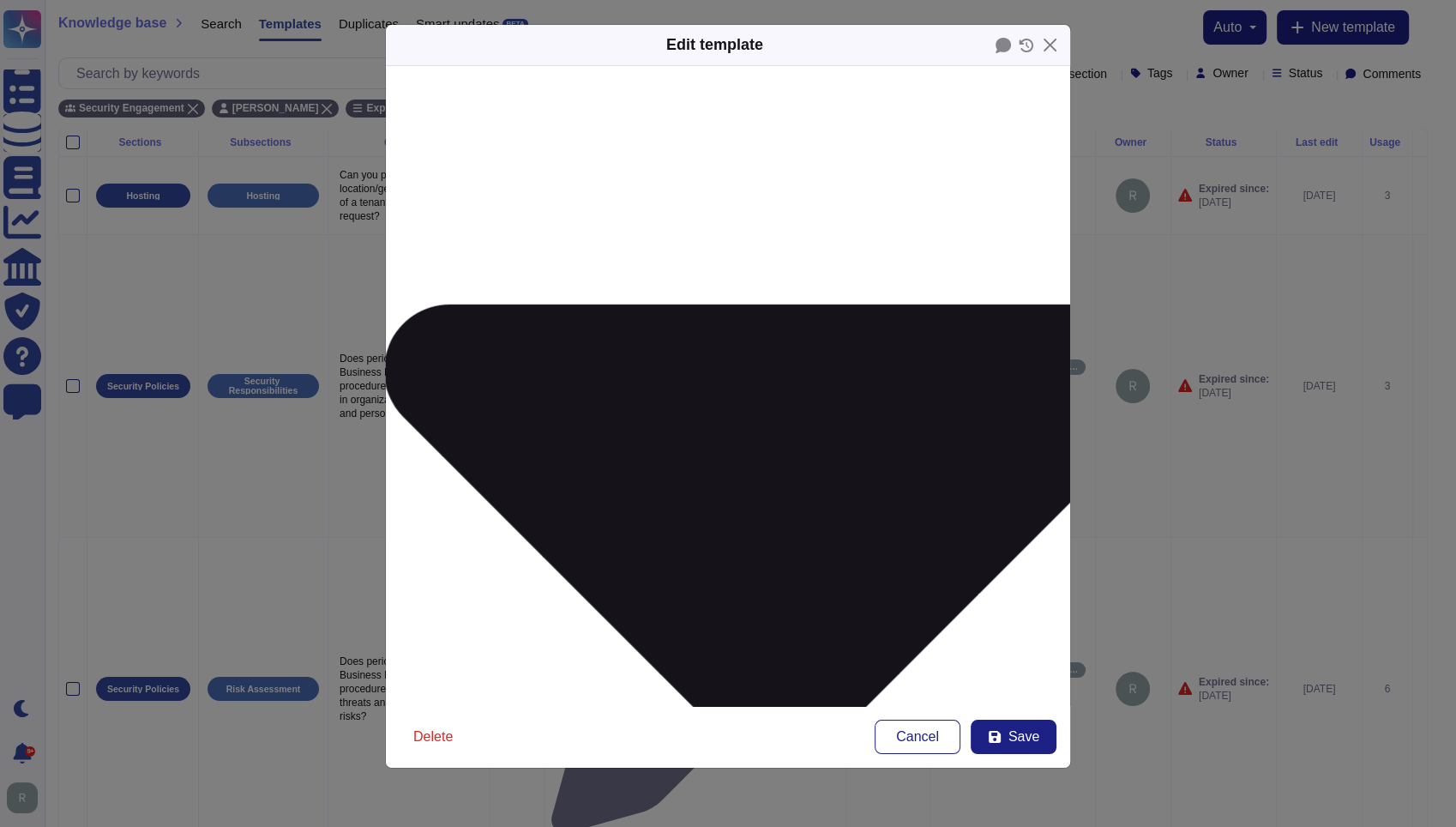
scroll to position [214, 0]
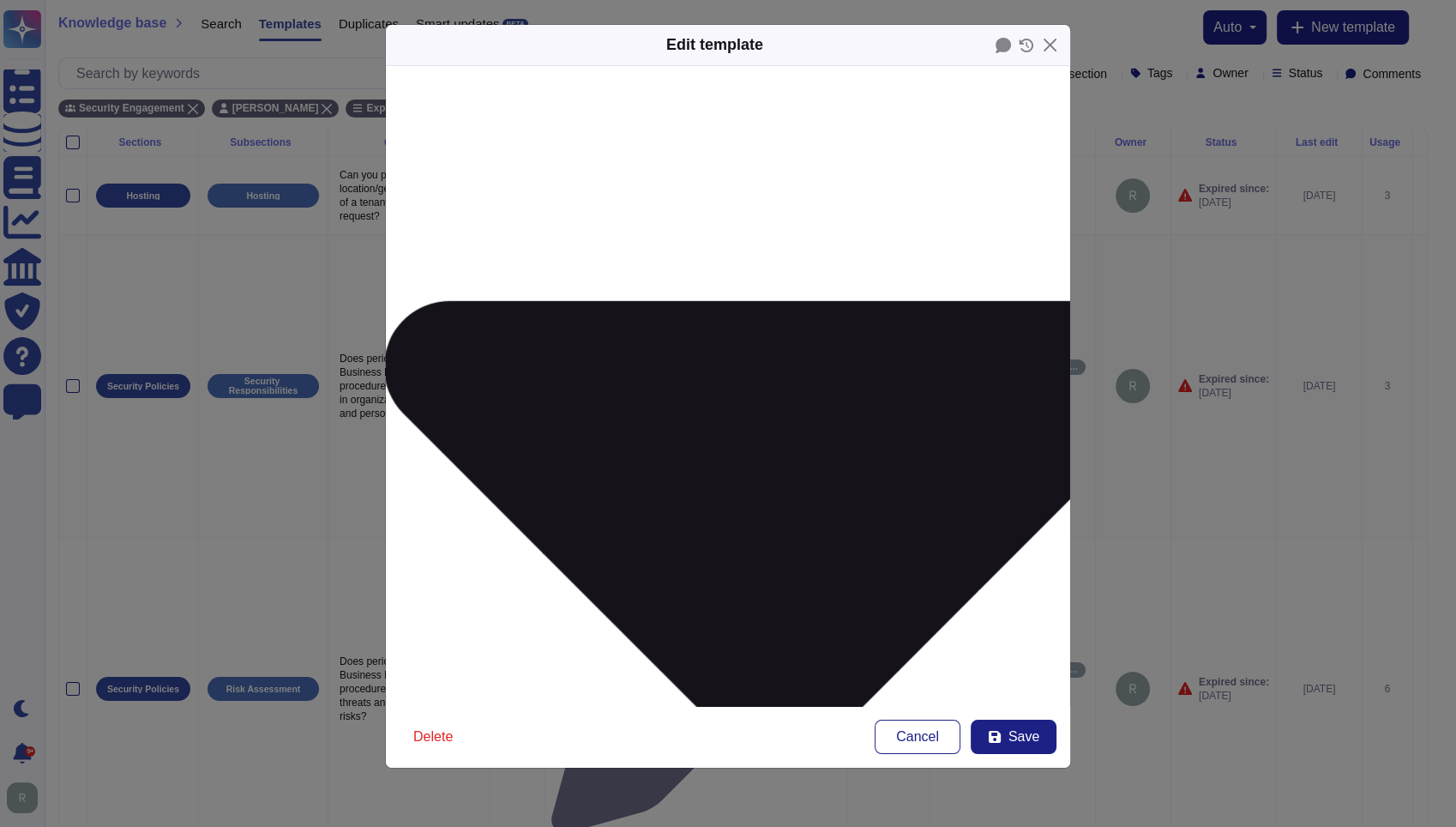
click at [1018, 731] on span "Save" at bounding box center [1024, 737] width 31 height 14
type input "[DATE]"
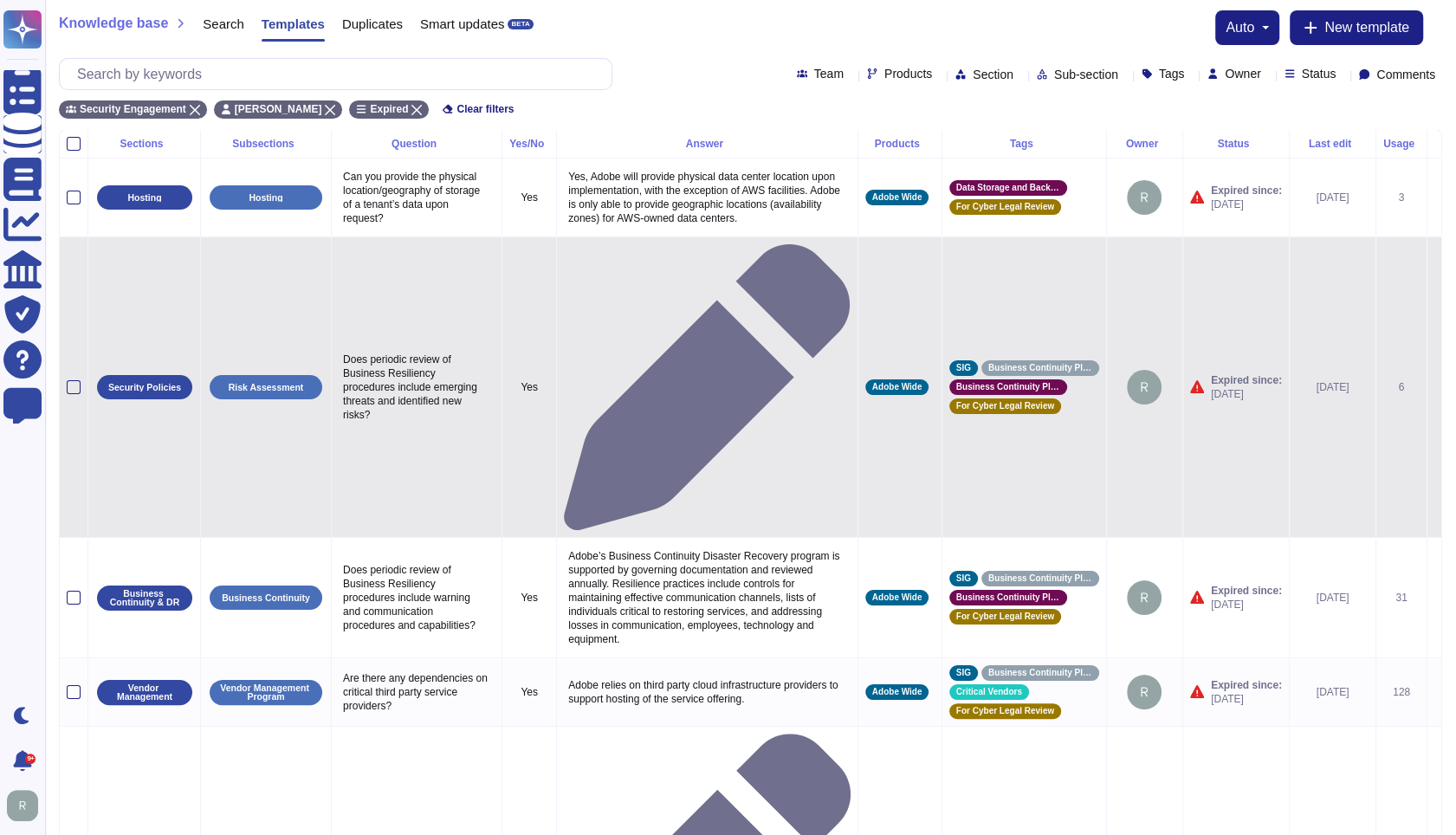
click at [1434, 388] on icon at bounding box center [1434, 388] width 0 height 0
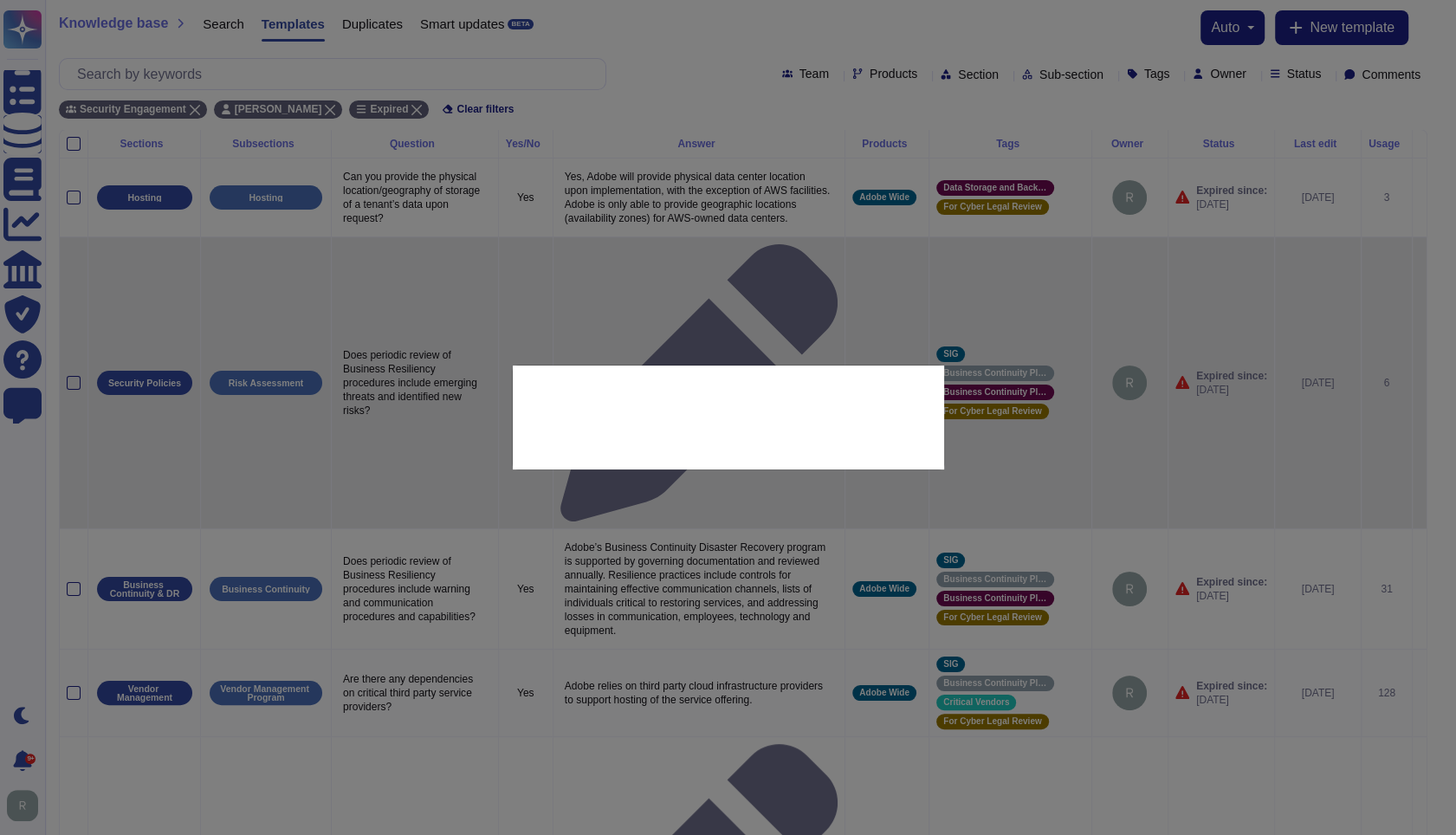
type textarea "Does periodic review of Business Resiliency procedures include emerging threats…"
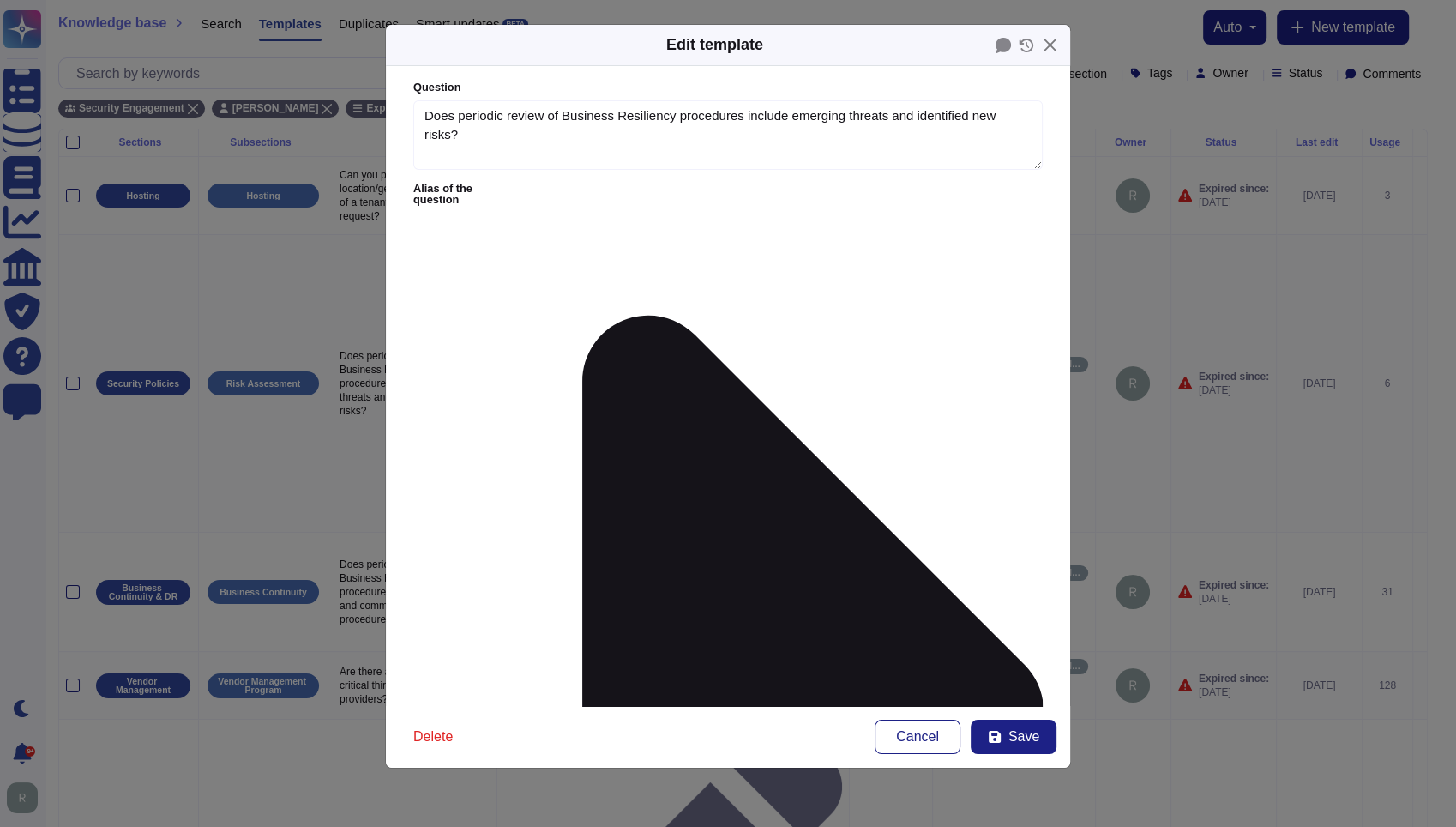
type textarea "Does periodic review of Business Resiliency procedures include emerging threats…"
click at [544, 188] on icon at bounding box center [779, 712] width 527 height 1056
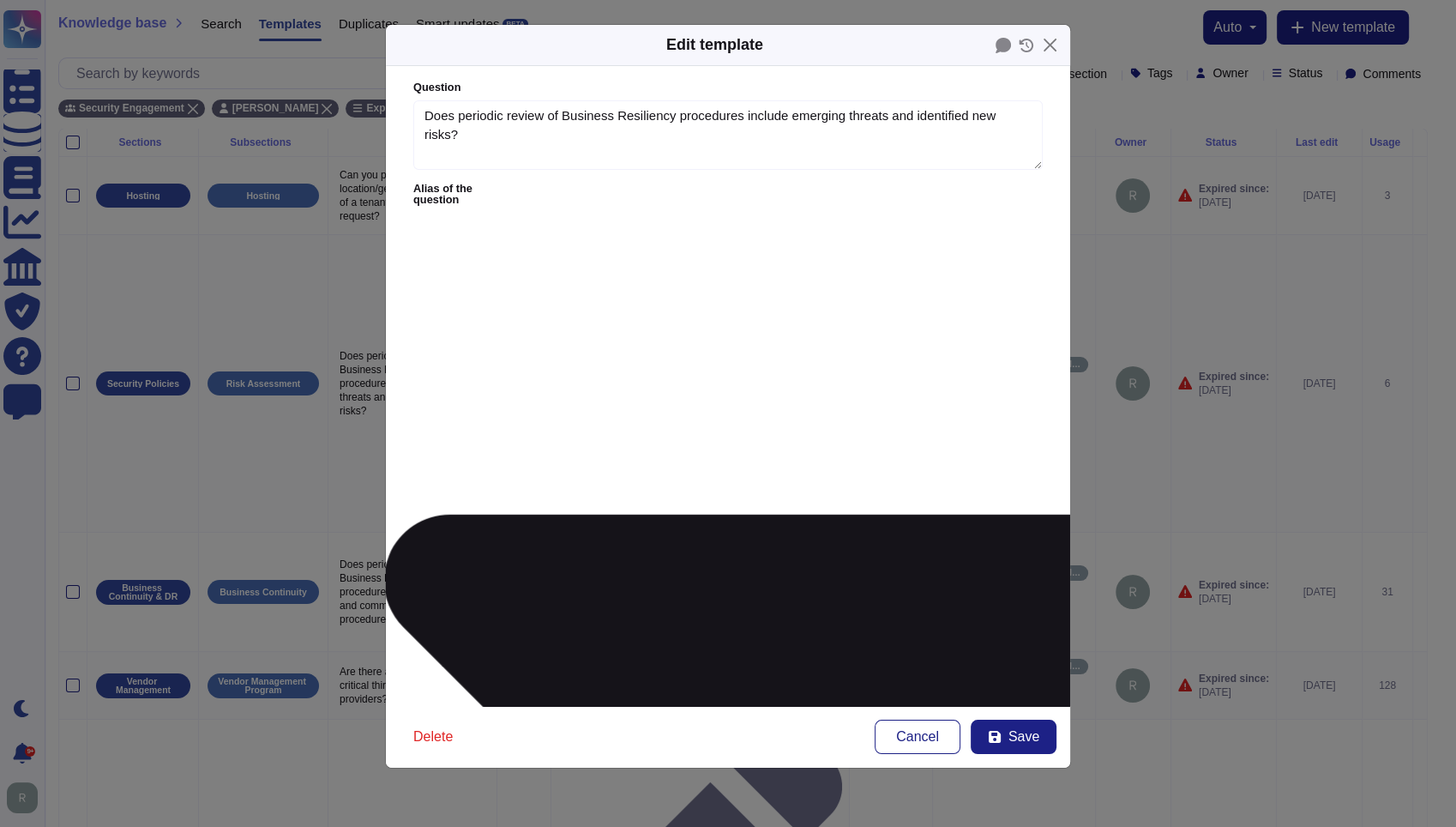
type textarea "Does periodic review of business resilience procedures include emerging threats…"
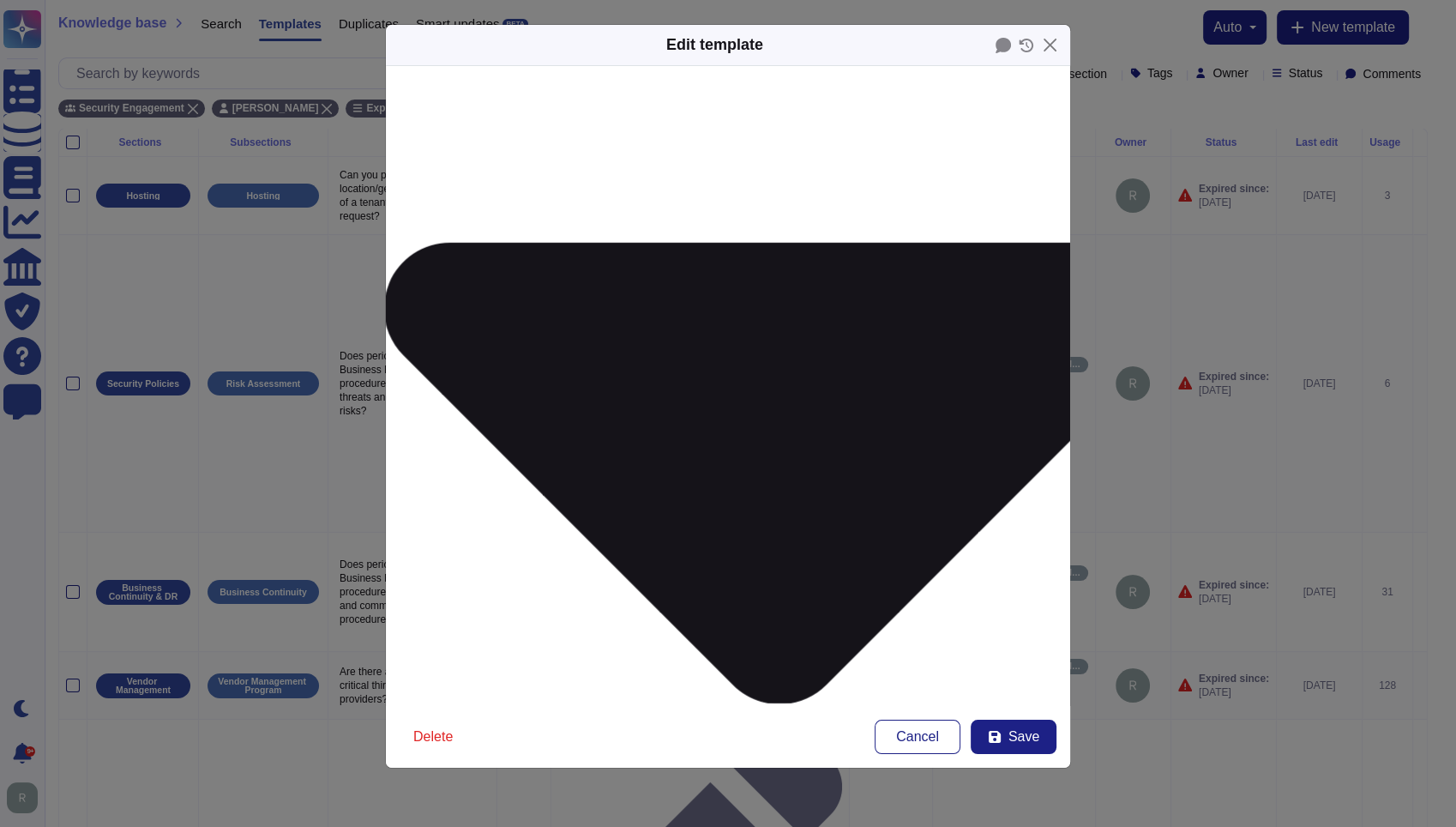
scroll to position [272, 0]
click at [1030, 735] on span "Save" at bounding box center [1024, 737] width 31 height 14
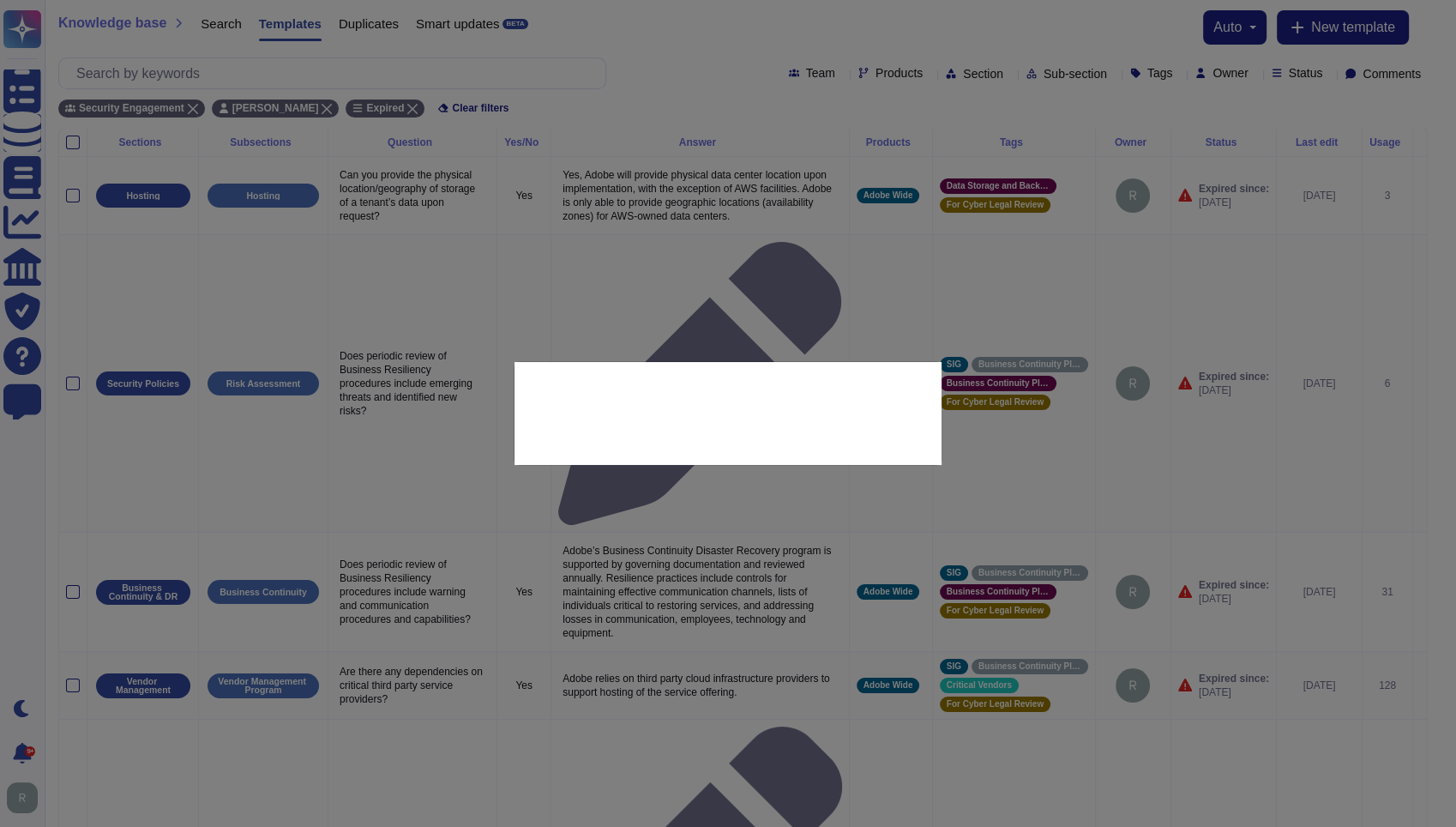
type input "[DATE]"
type textarea "K.12.4 - Does periodic review of business resilience procedures include emergin…"
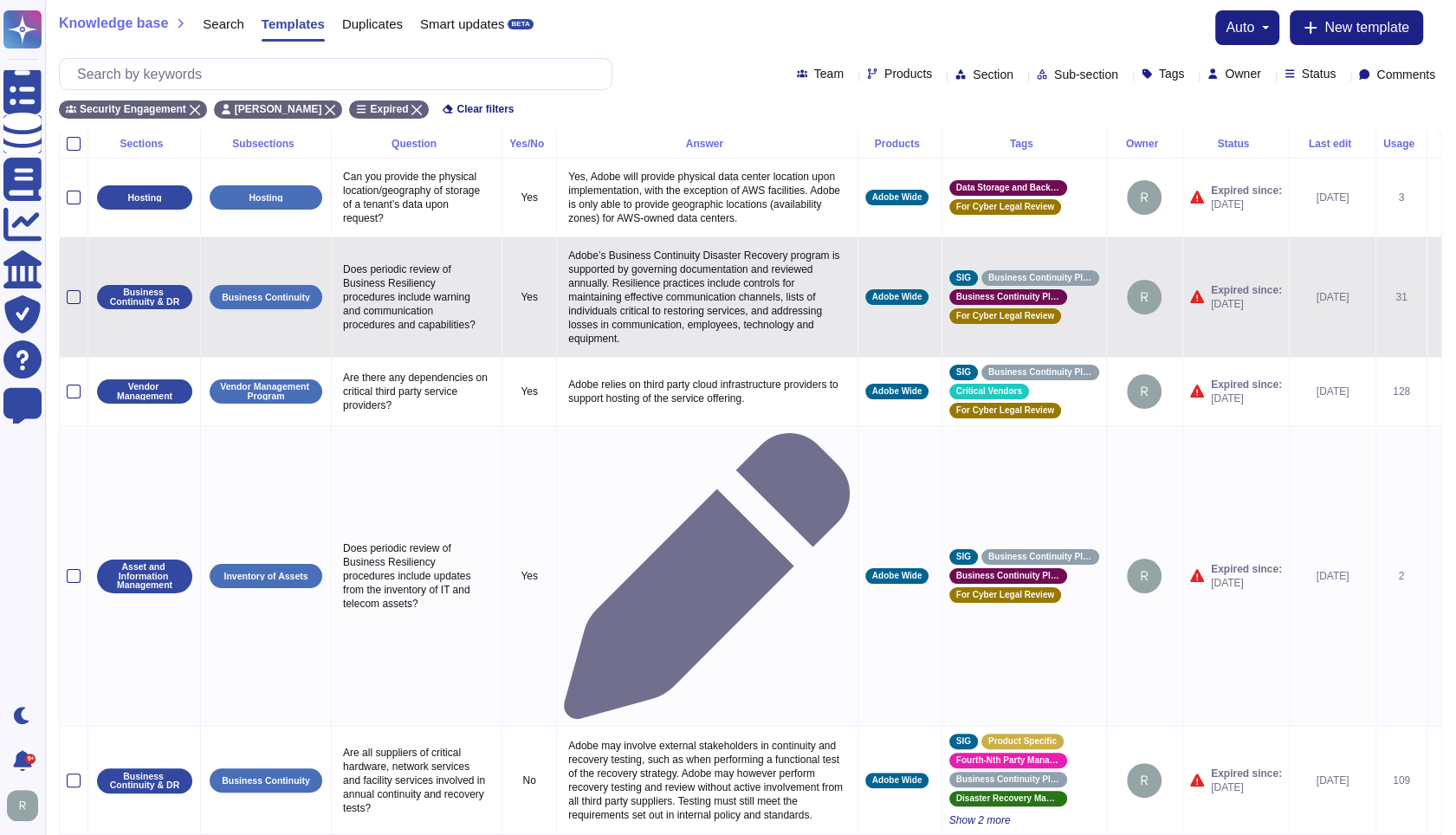
click at [418, 283] on p "Does periodic review of Business Resiliency procedures include warning and comm…" at bounding box center [416, 297] width 156 height 78
type textarea "Does periodic review of Business Resiliency procedures include warning and comm…"
click at [659, 332] on p "Adobe’s Business Continuity Disaster Recovery program is supported by governing…" at bounding box center [707, 297] width 287 height 106
type textarea "Adobe’s Business Continuity Disaster Recovery program is supported by governing…"
click at [695, 323] on textarea "Adobe’s Business Continuity Disaster Recovery program is supported by governing…" at bounding box center [705, 301] width 282 height 115
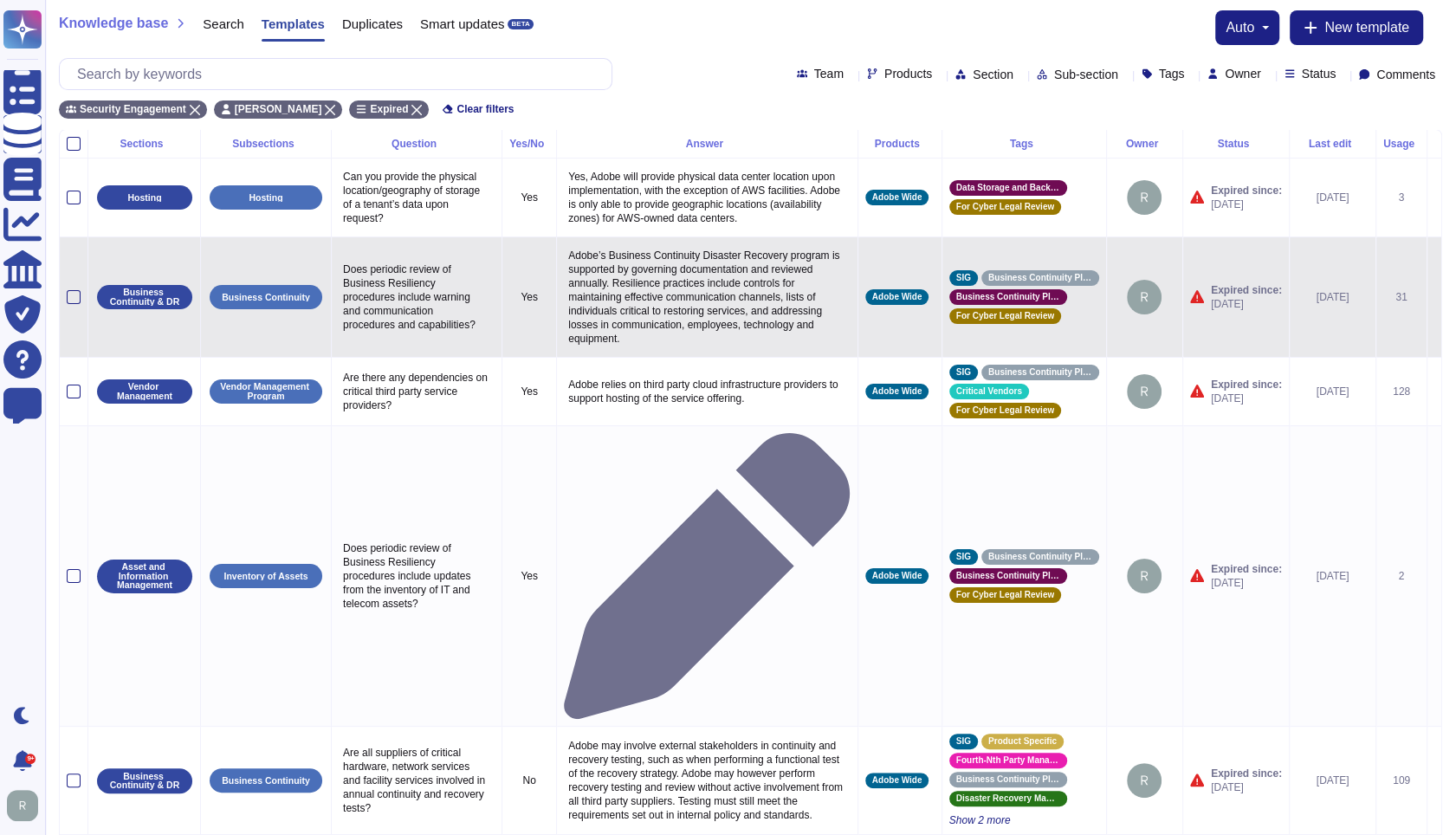
click at [1434, 298] on icon at bounding box center [1434, 298] width 0 height 0
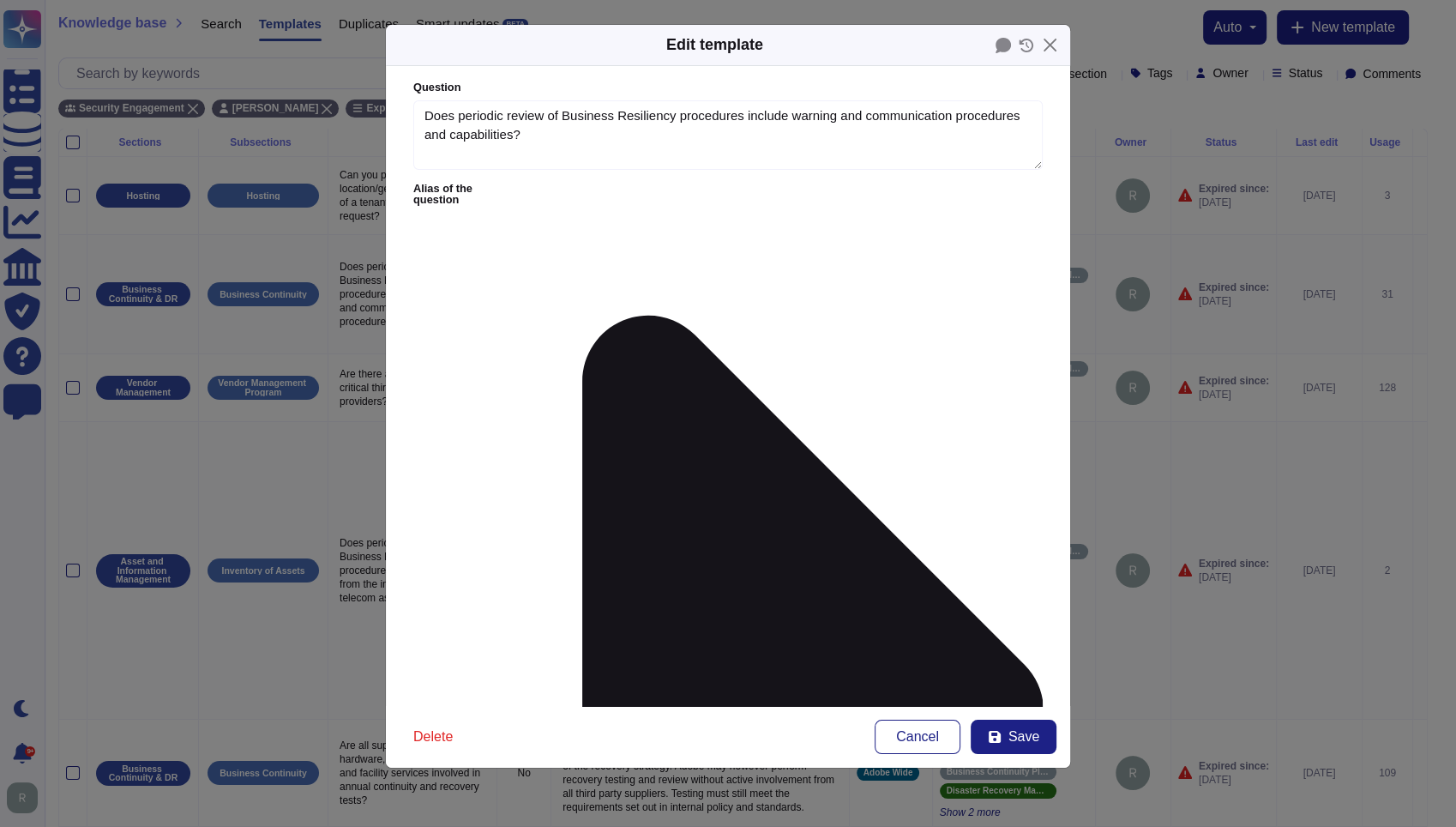
type textarea "Does periodic review of Business Resiliency procedures include warning and comm…"
type textarea "Adobe’s Business Continuity Disaster Recovery program is supported by governing…"
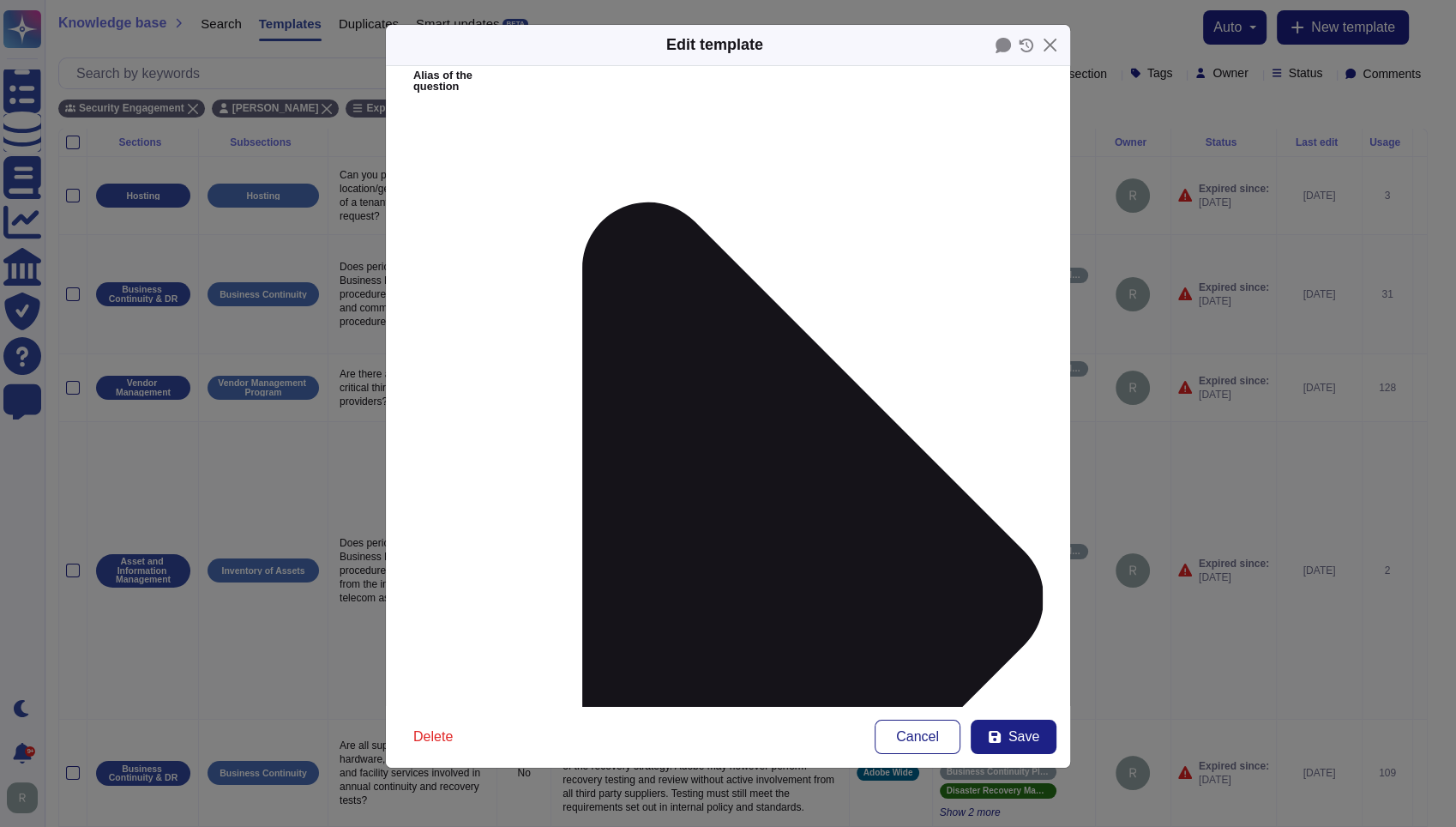
scroll to position [115, 0]
click at [1010, 738] on span "Save" at bounding box center [1024, 737] width 31 height 14
type input "[DATE]"
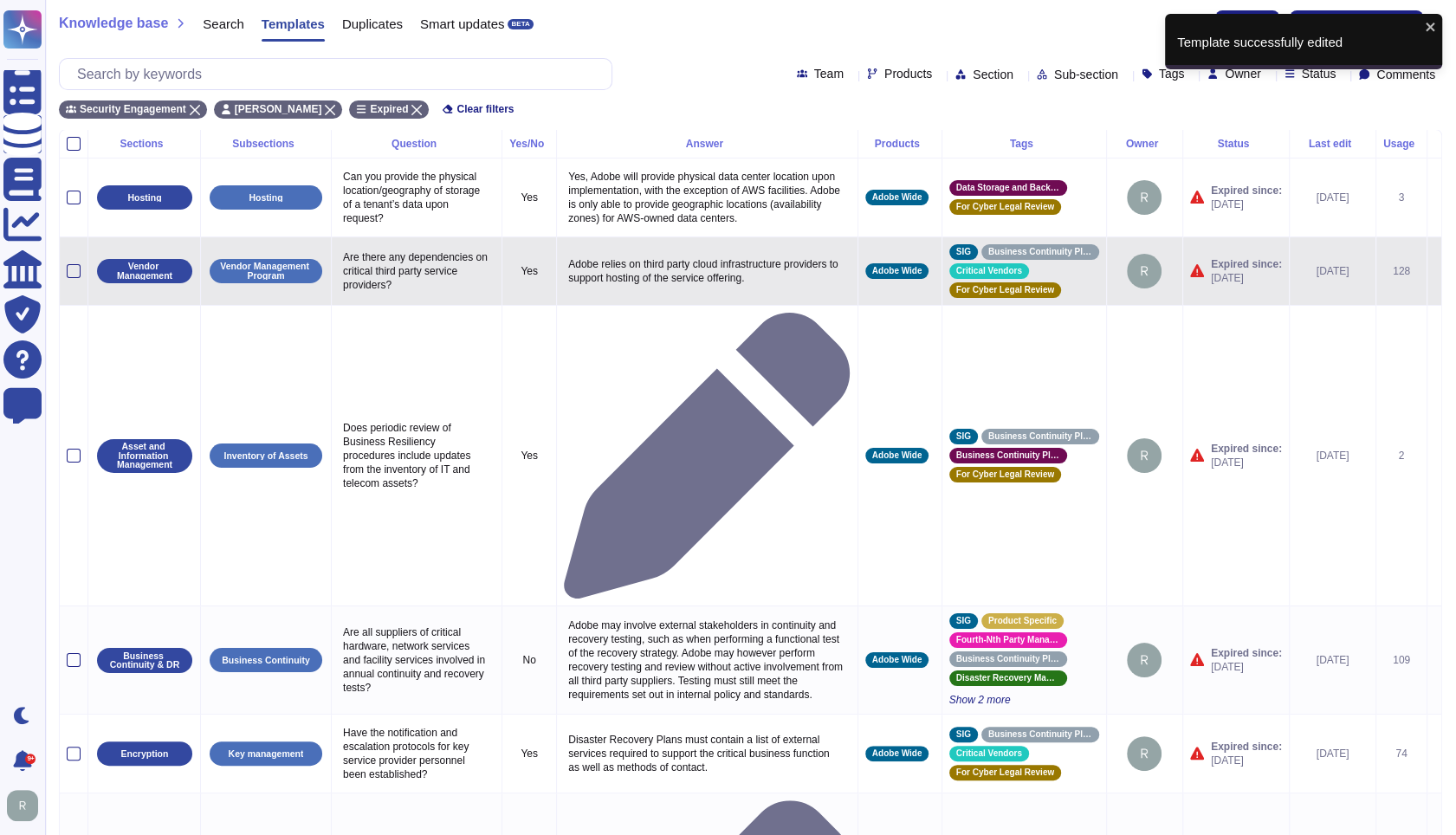
click at [1434, 272] on icon at bounding box center [1434, 272] width 0 height 0
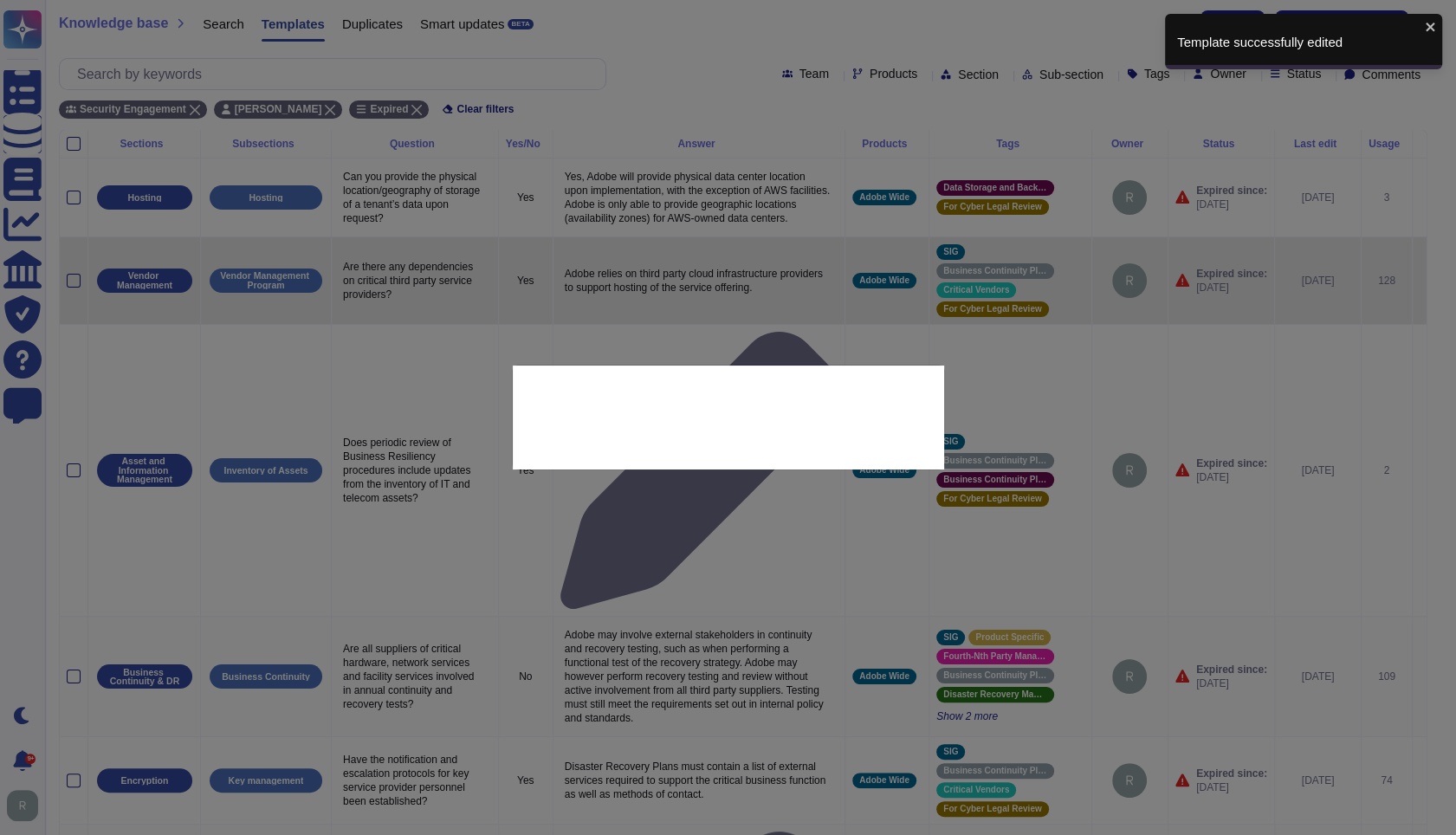
type textarea "Are there any dependencies on critical third party service providers?"
type textarea "Adobe relies on third party cloud infrastructure providers to support hosting o…"
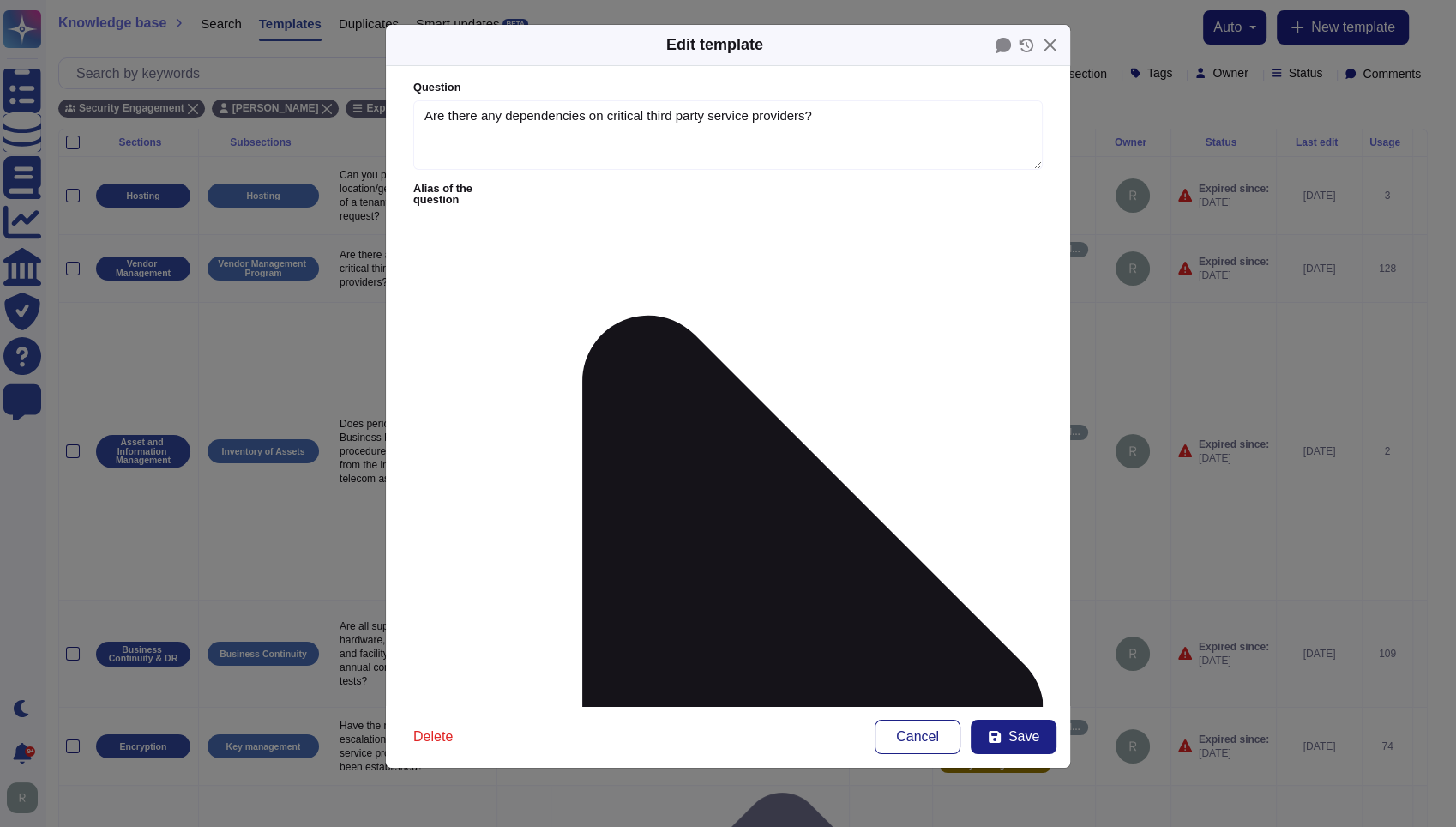
type textarea "Are there any dependencies on critical third party service providers?"
type textarea "Adobe relies on third party cloud infrastructure providers to support hosting o…"
click at [711, 118] on textarea "Are there any dependencies on critical third party service providers?" at bounding box center [728, 135] width 629 height 70
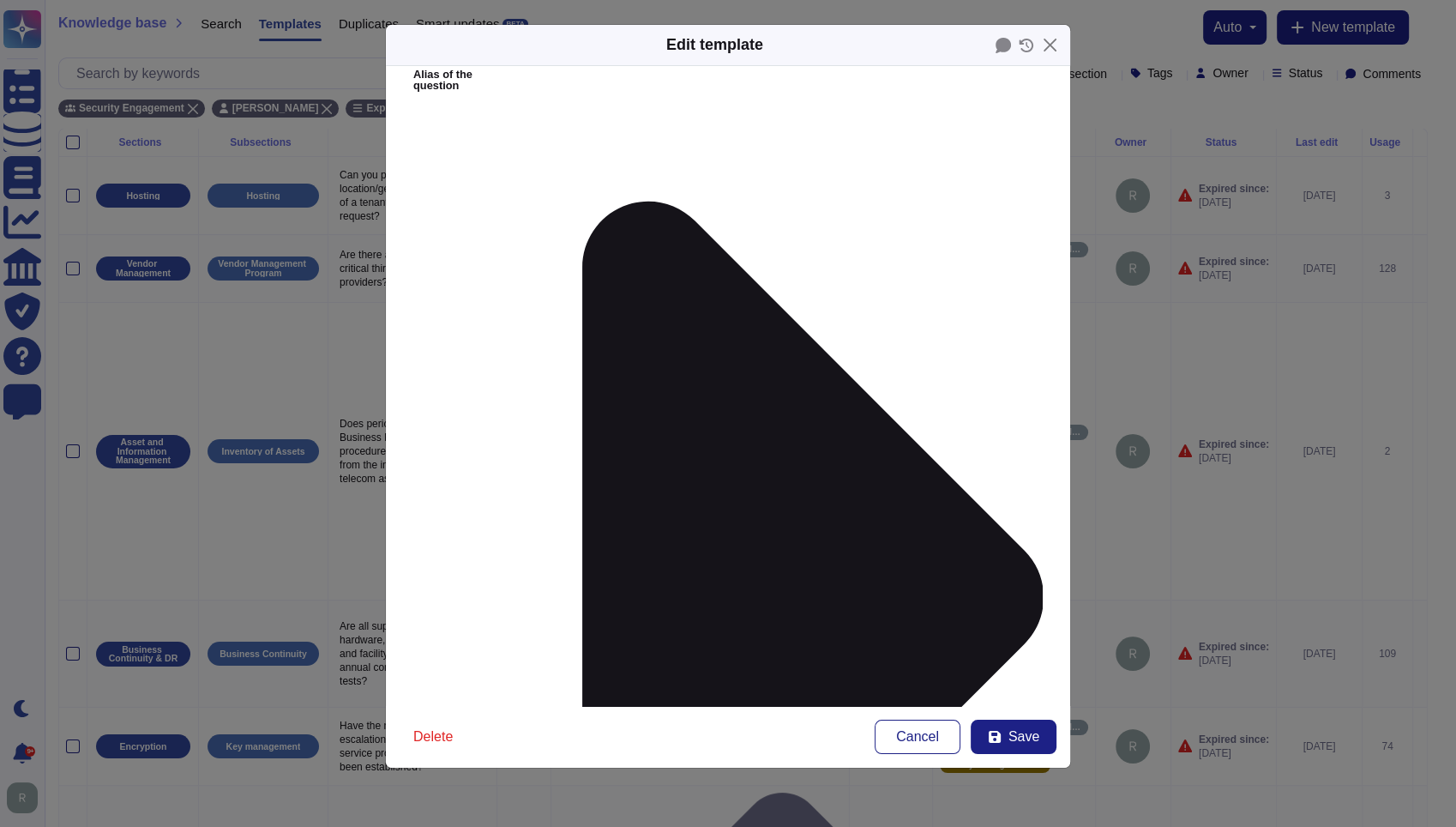
click at [1000, 740] on icon at bounding box center [994, 736] width 12 height 12
type input "[DATE]"
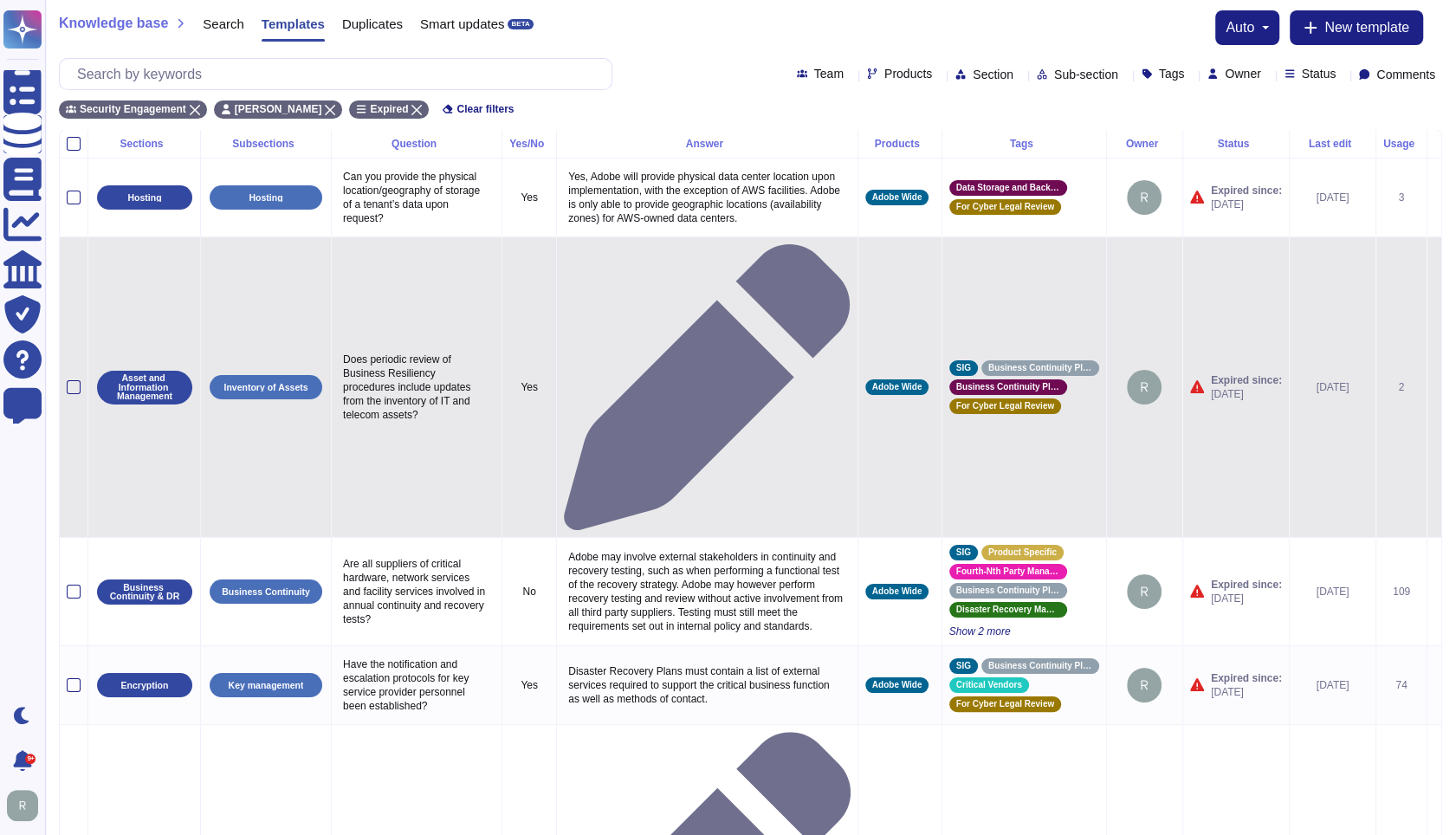
click at [1427, 274] on td at bounding box center [1434, 387] width 15 height 301
click at [1440, 276] on td at bounding box center [1434, 387] width 15 height 301
click at [1434, 388] on icon at bounding box center [1434, 388] width 0 height 0
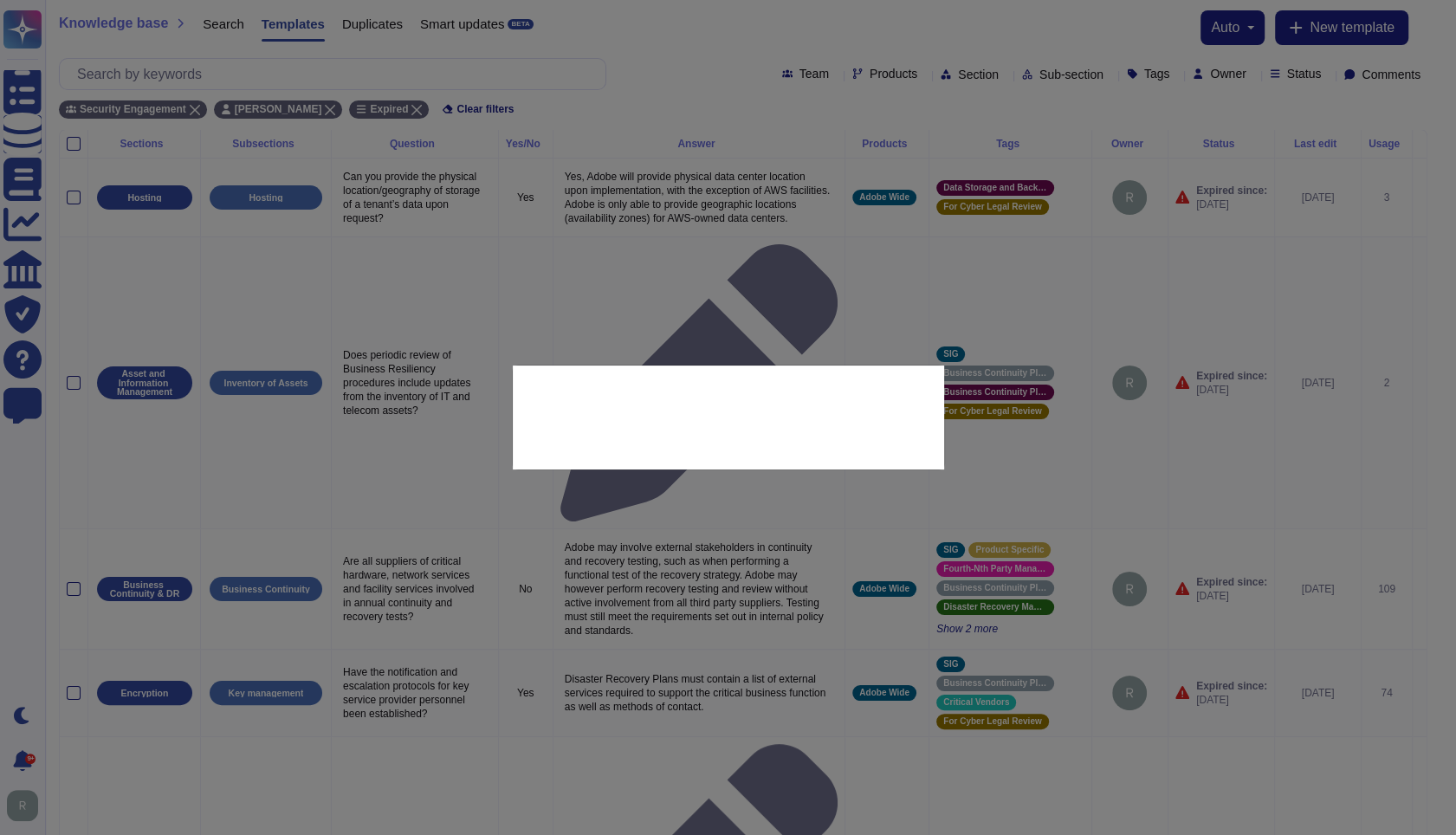
type textarea "Does periodic review of Business Resiliency procedures include updates from the…"
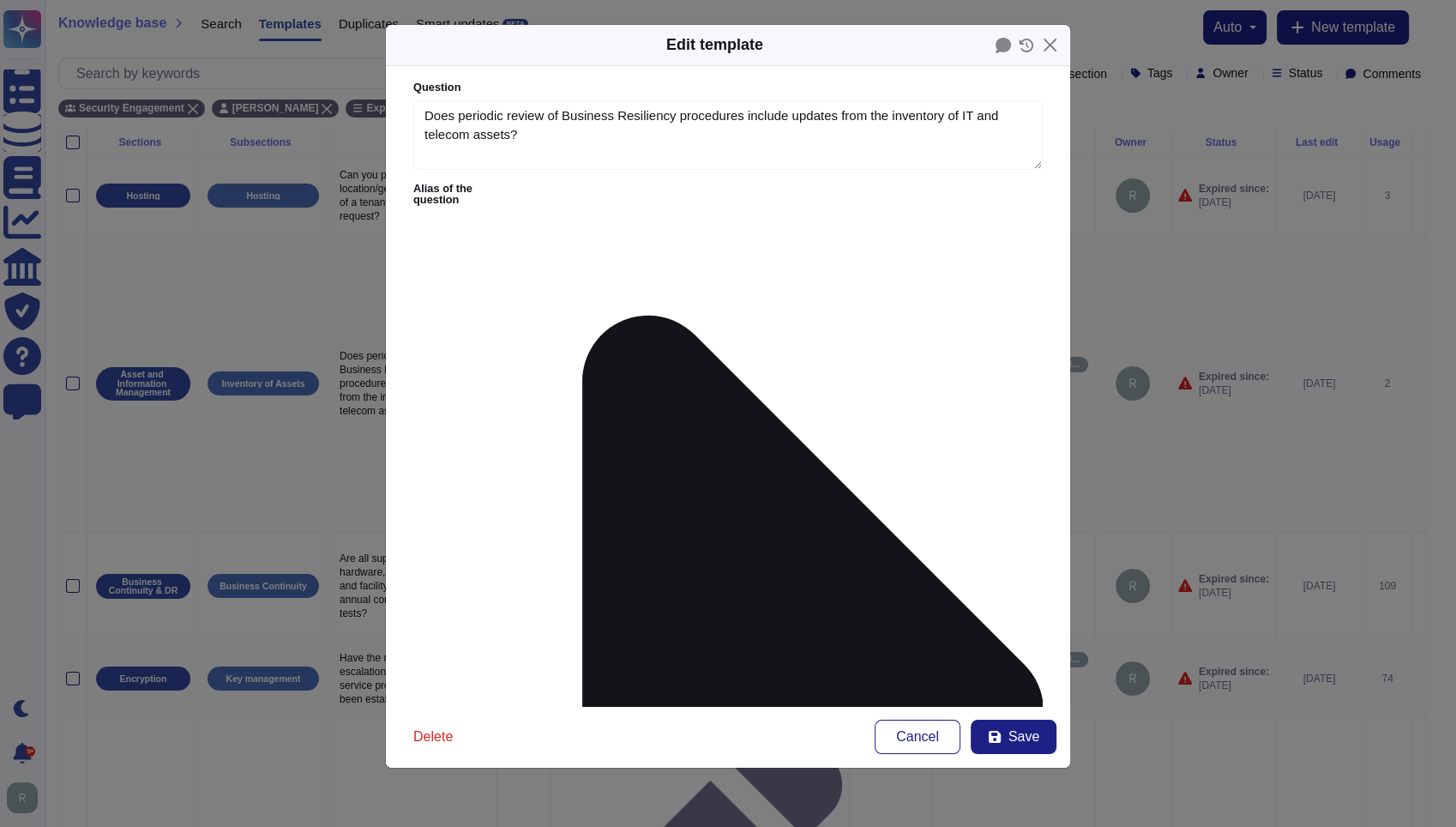
type textarea "Does periodic review of Business Resiliency procedures include updates from the…"
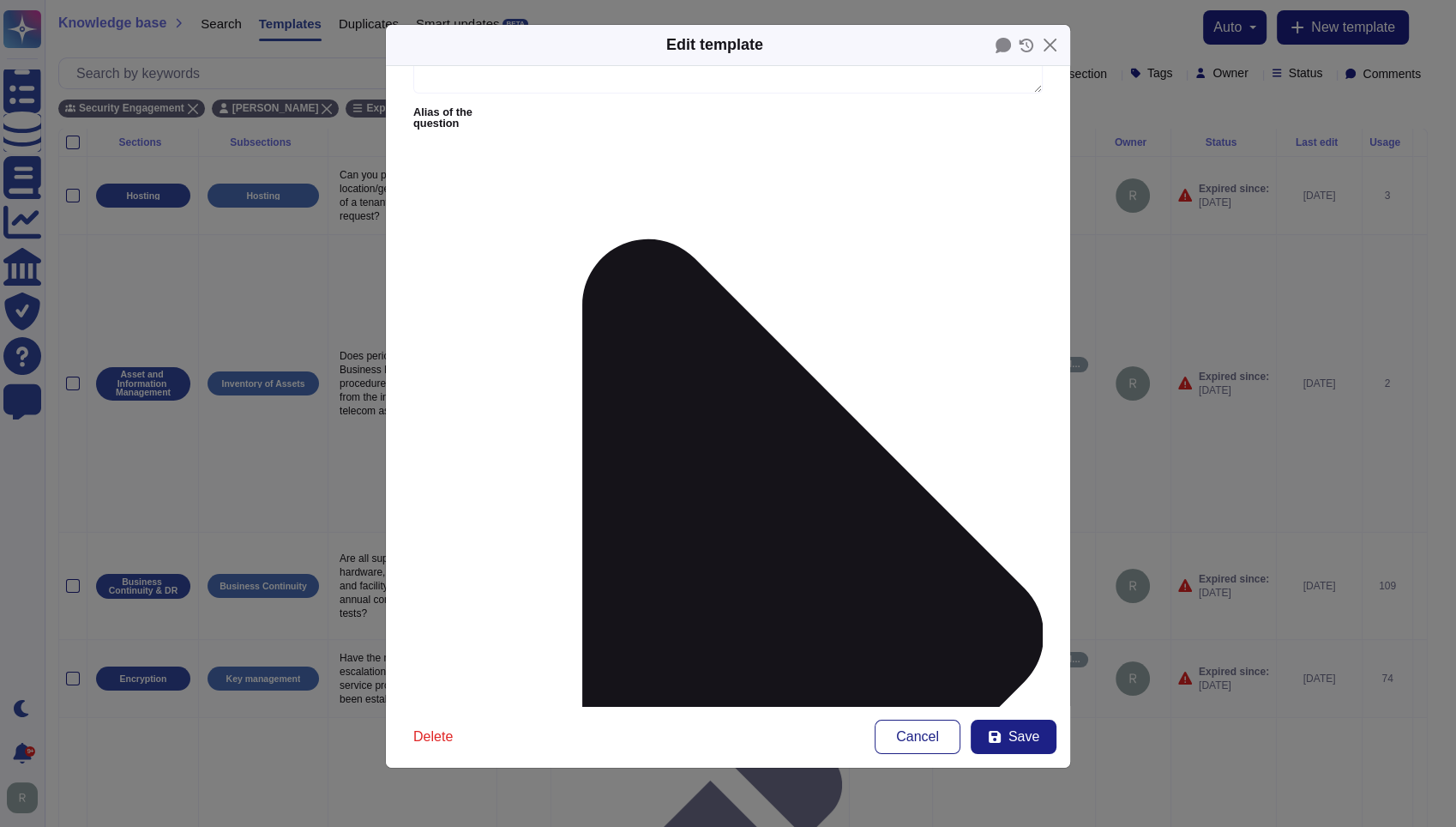
scroll to position [0, 0]
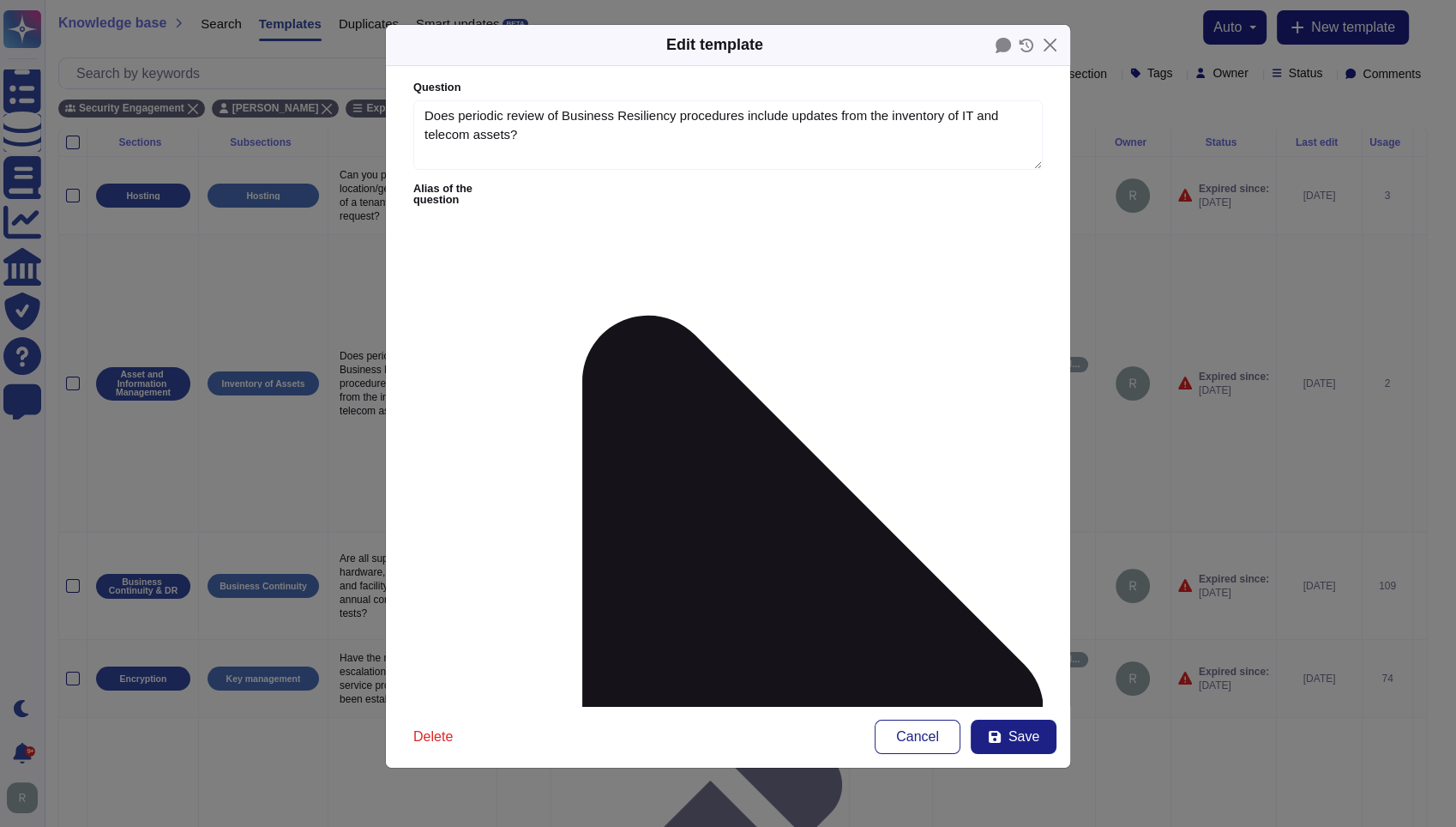
click at [543, 190] on icon at bounding box center [779, 712] width 527 height 1056
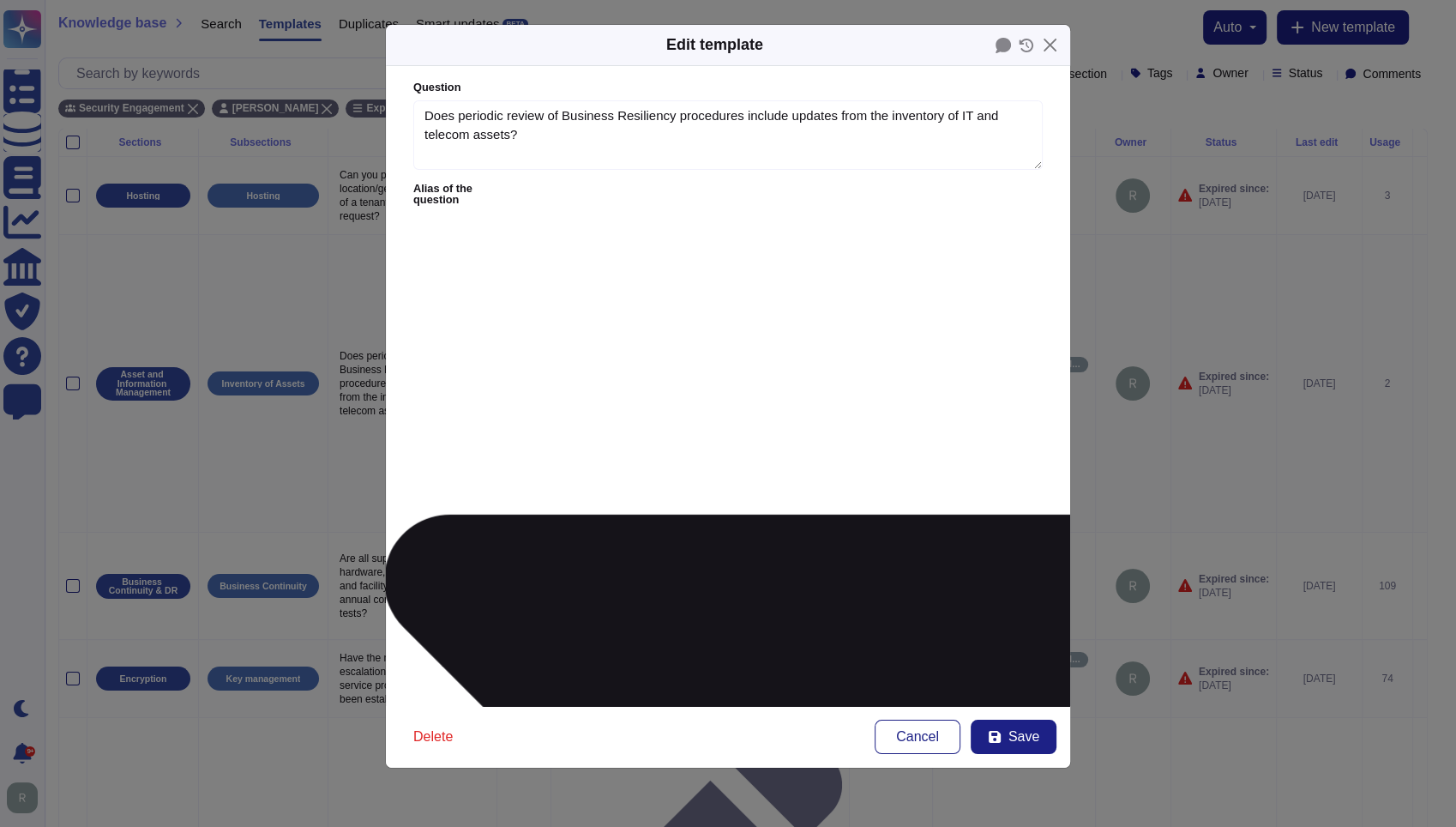
type textarea "Does periodic review of business resilience procedures include updates to the p…"
click at [545, 448] on icon at bounding box center [779, 712] width 1056 height 528
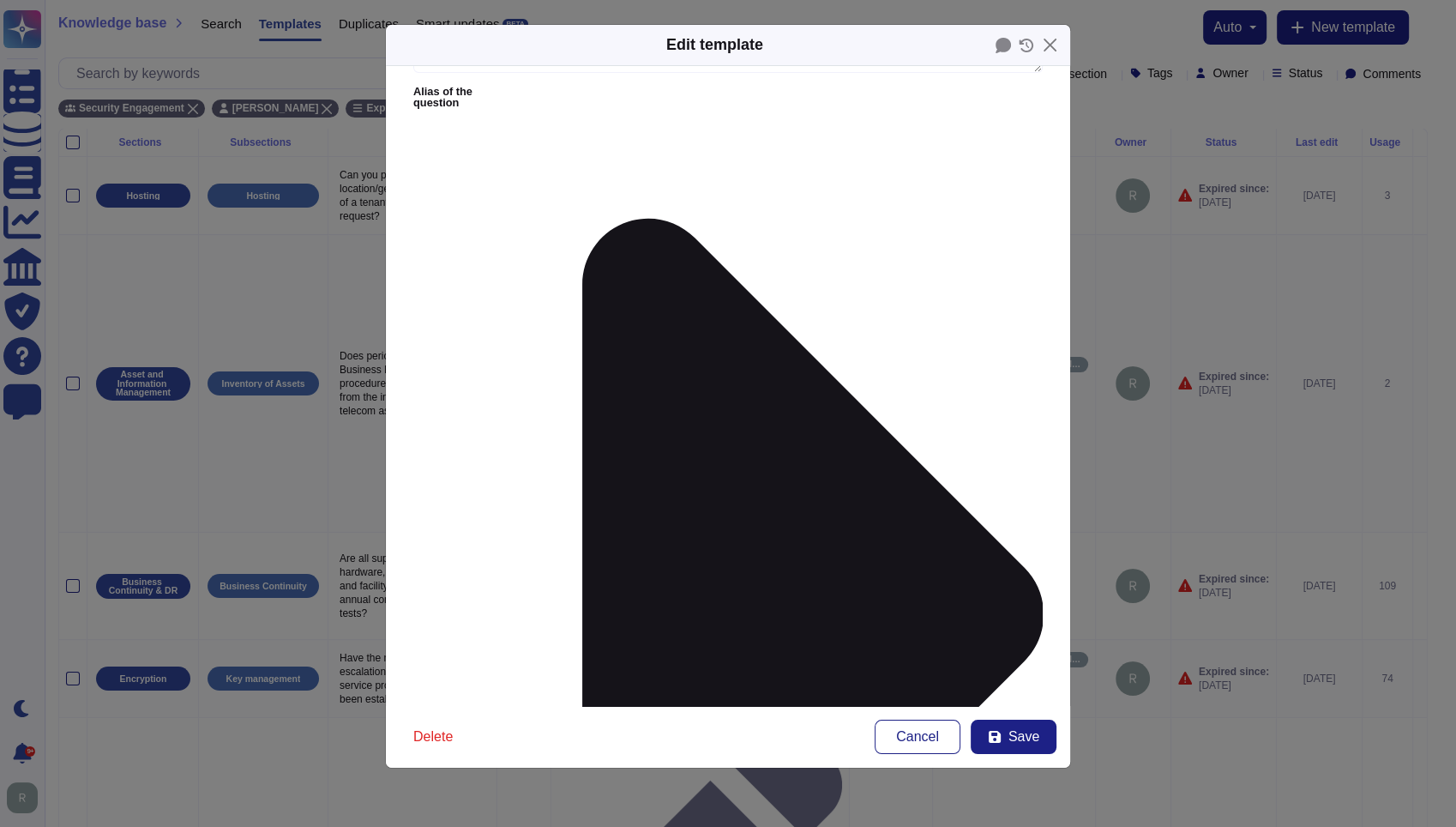
scroll to position [115, 0]
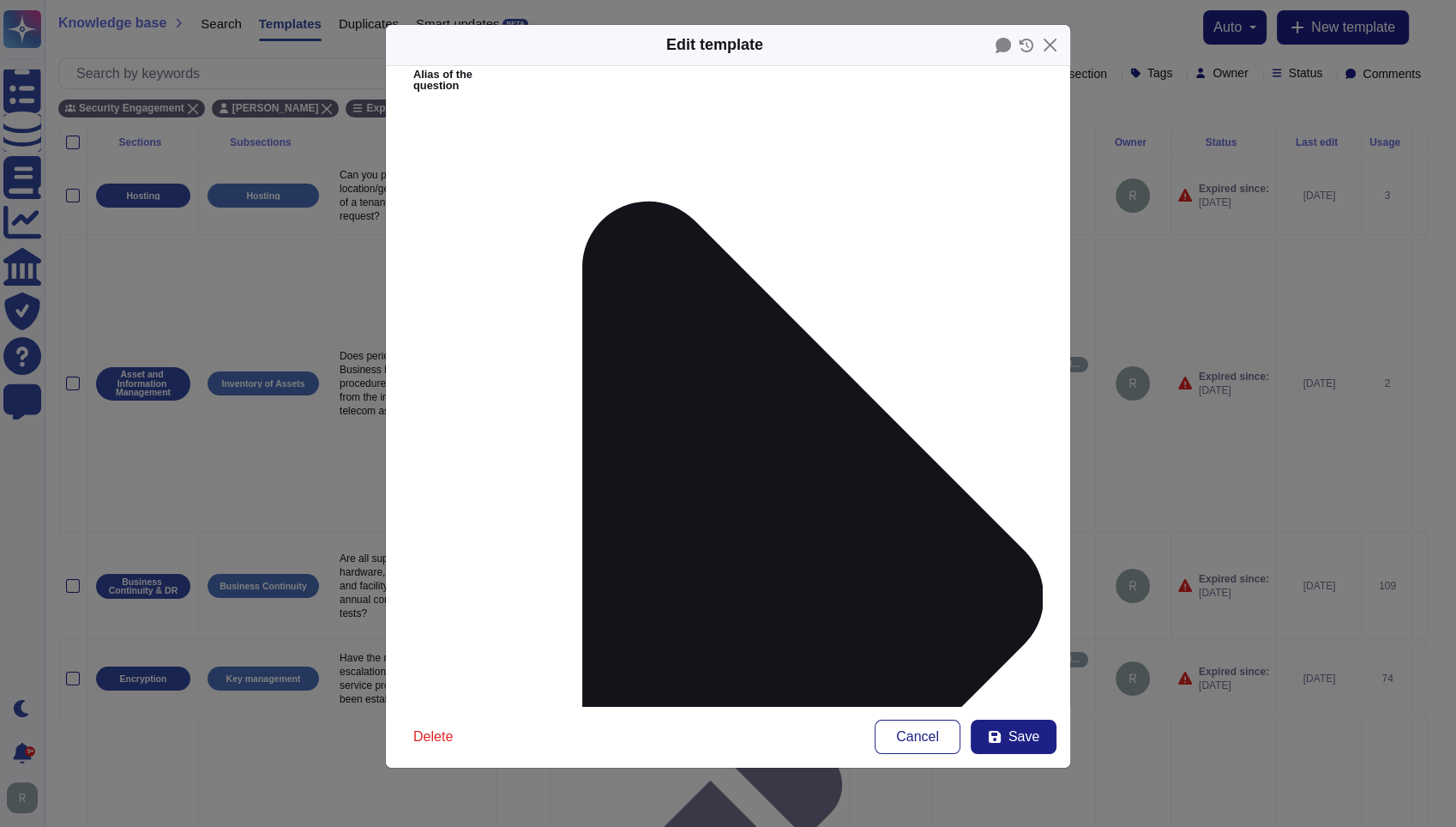
click at [1012, 732] on span "Save" at bounding box center [1024, 737] width 31 height 14
type input "[DATE]"
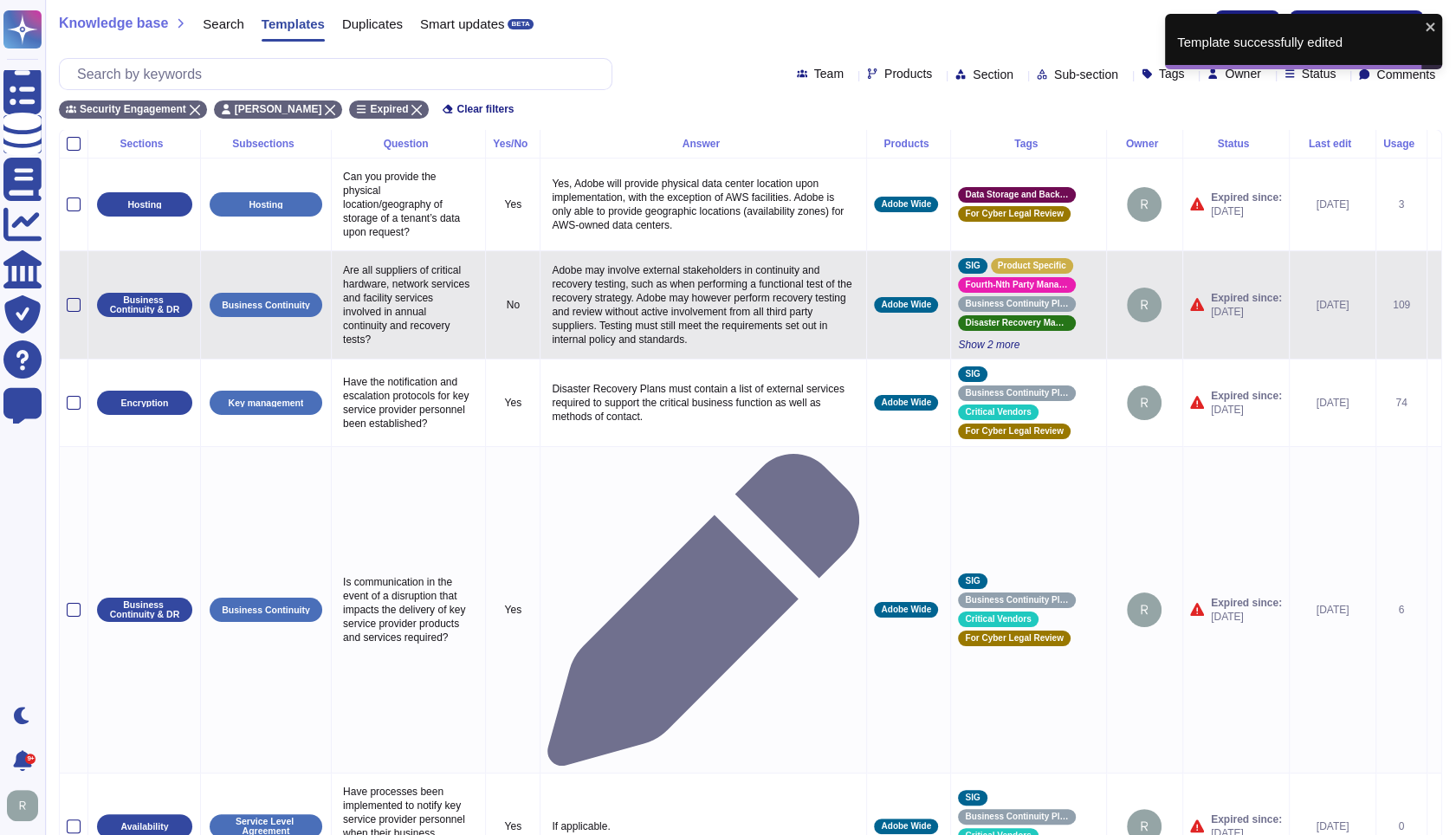
click at [399, 308] on p "Are all suppliers of critical hardware, network services and facility services …" at bounding box center [408, 304] width 139 height 92
type textarea "Are all suppliers of critical hardware, network services and facility services …"
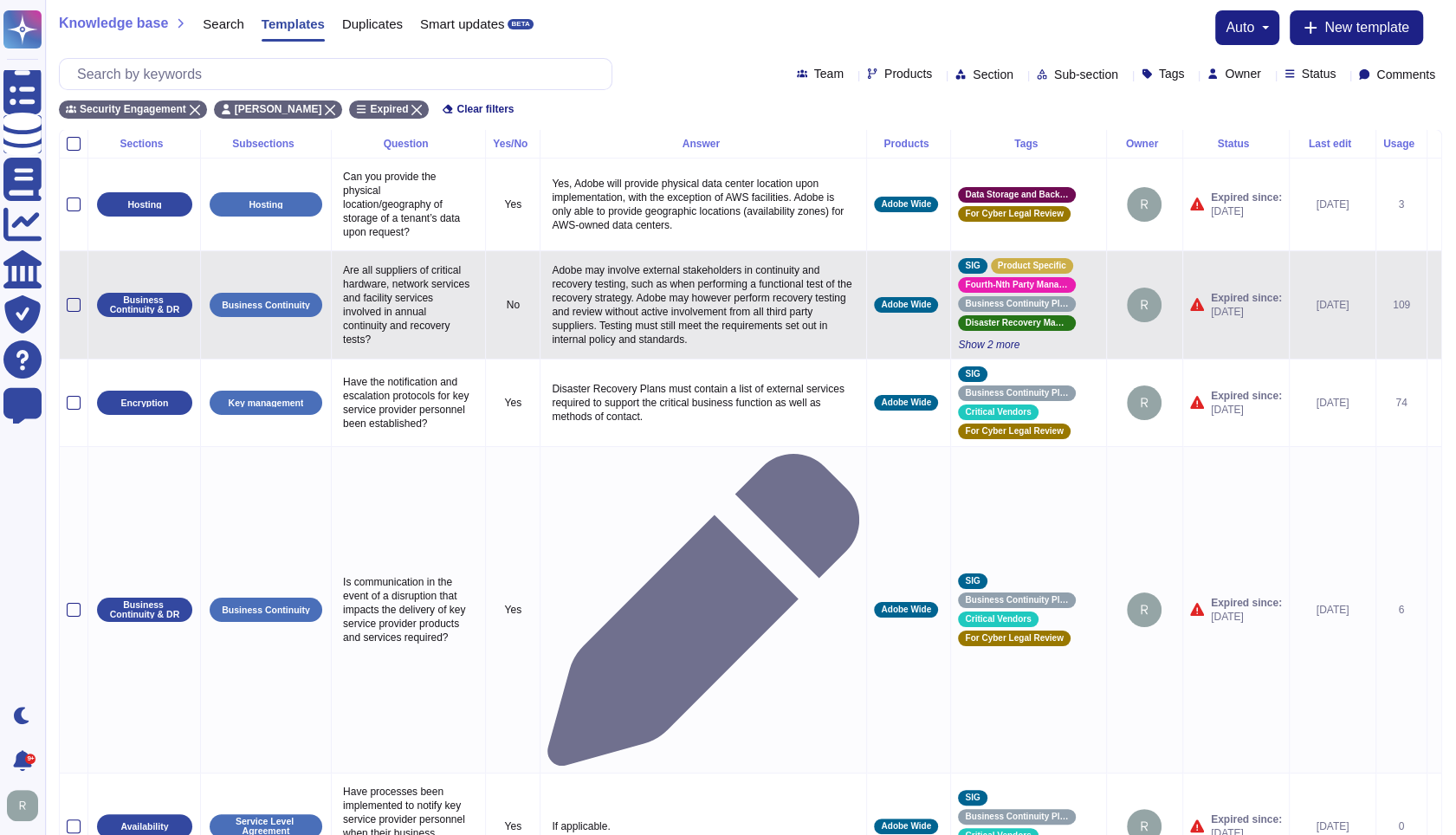
click at [649, 327] on p "Adobe may involve external stakeholders in continuity and recovery testing, suc…" at bounding box center [703, 304] width 311 height 92
type textarea "Adobe may involve external stakeholders in continuity and recovery testing, suc…"
click at [687, 313] on textarea "Adobe may involve external stakeholders in continuity and recovery testing, suc…" at bounding box center [701, 309] width 308 height 100
click at [1434, 306] on icon at bounding box center [1434, 306] width 0 height 0
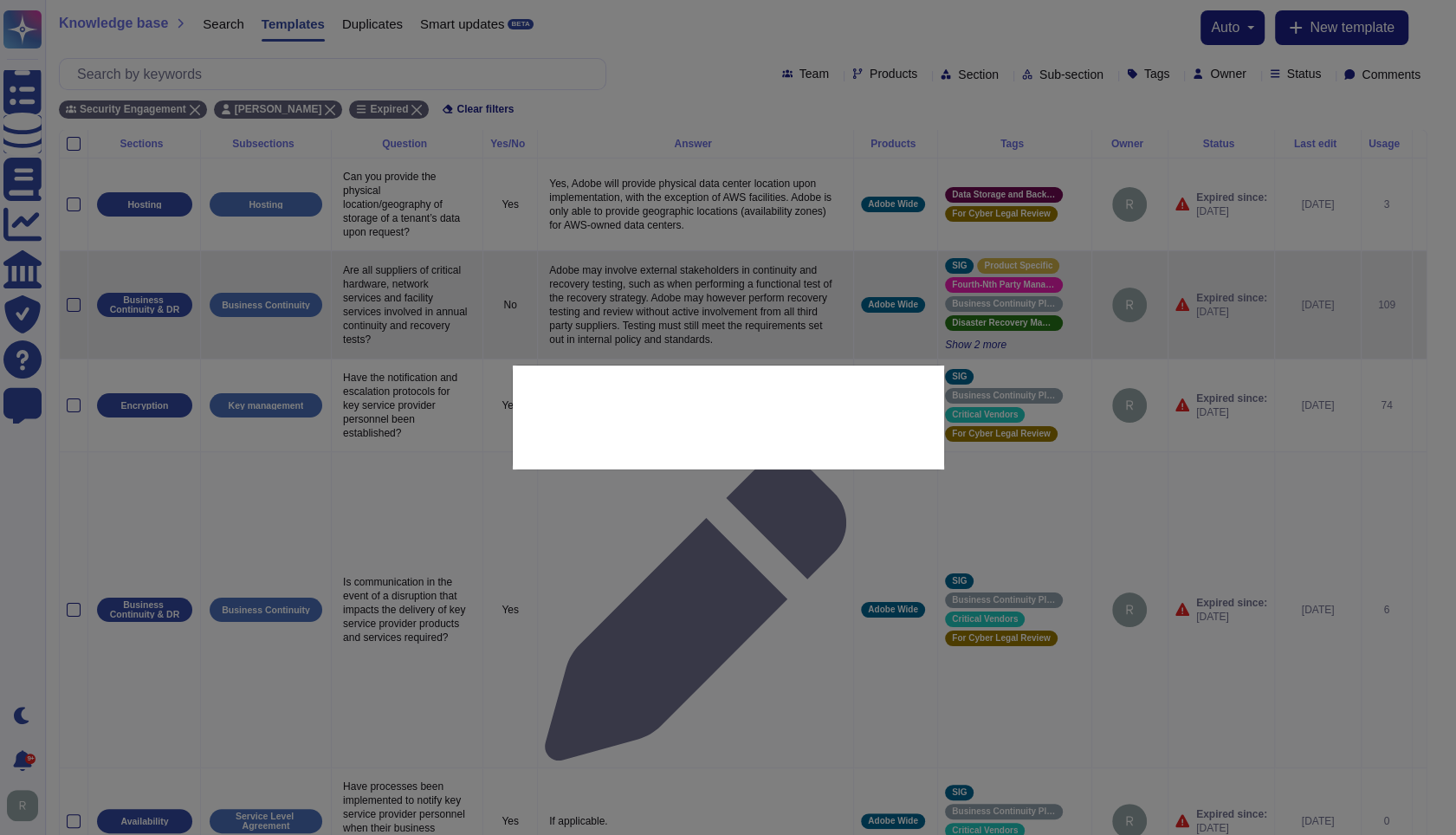
type textarea "Are all suppliers of critical hardware, network services and facility services …"
type textarea "Adobe may involve external stakeholders in continuity and recovery testing, suc…"
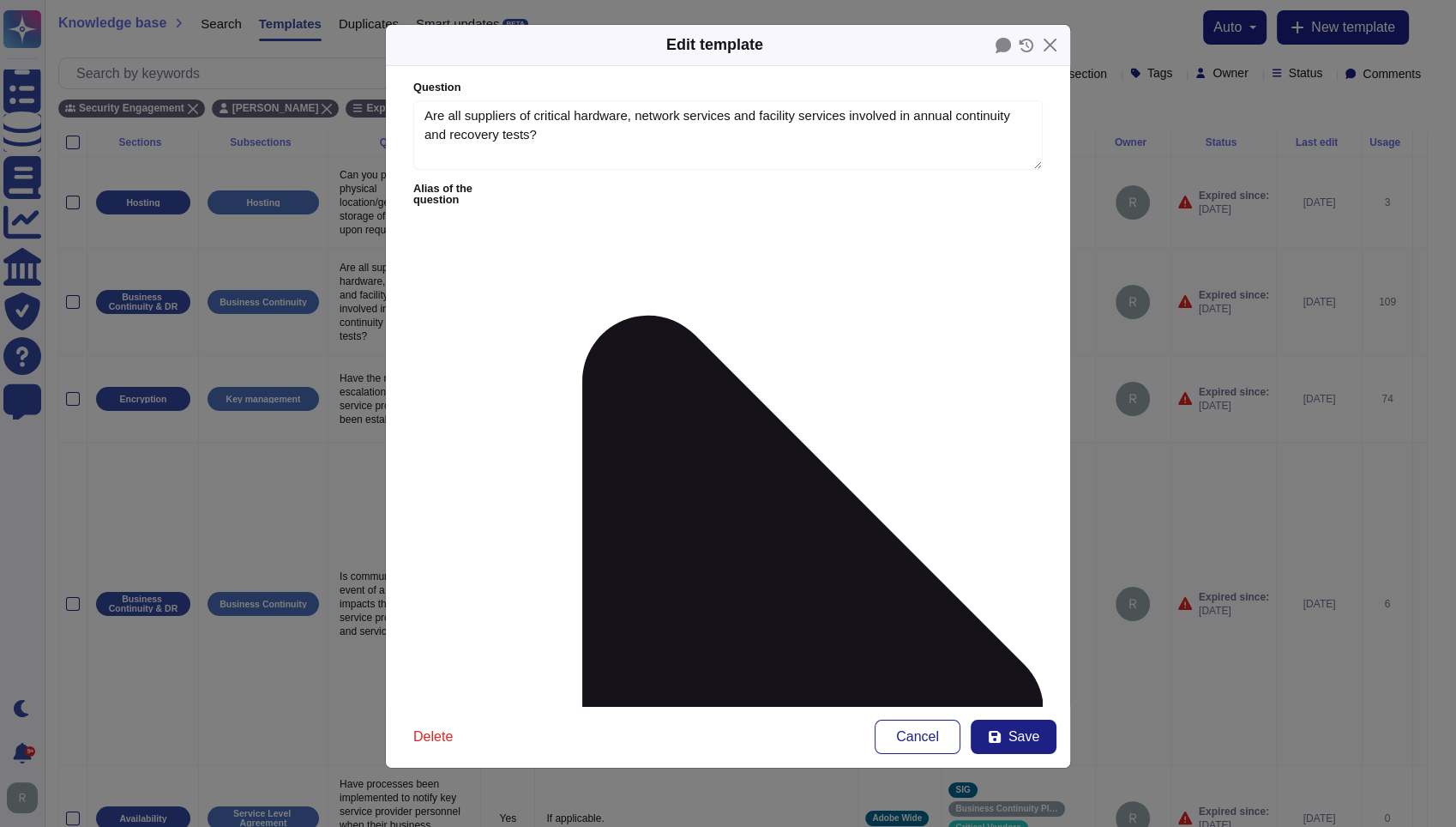
type textarea "Are all suppliers of critical hardware, network services and facility services …"
type textarea "Adobe may involve external stakeholders in continuity and recovery testing, suc…"
click at [582, 316] on icon at bounding box center [813, 712] width 462 height 793
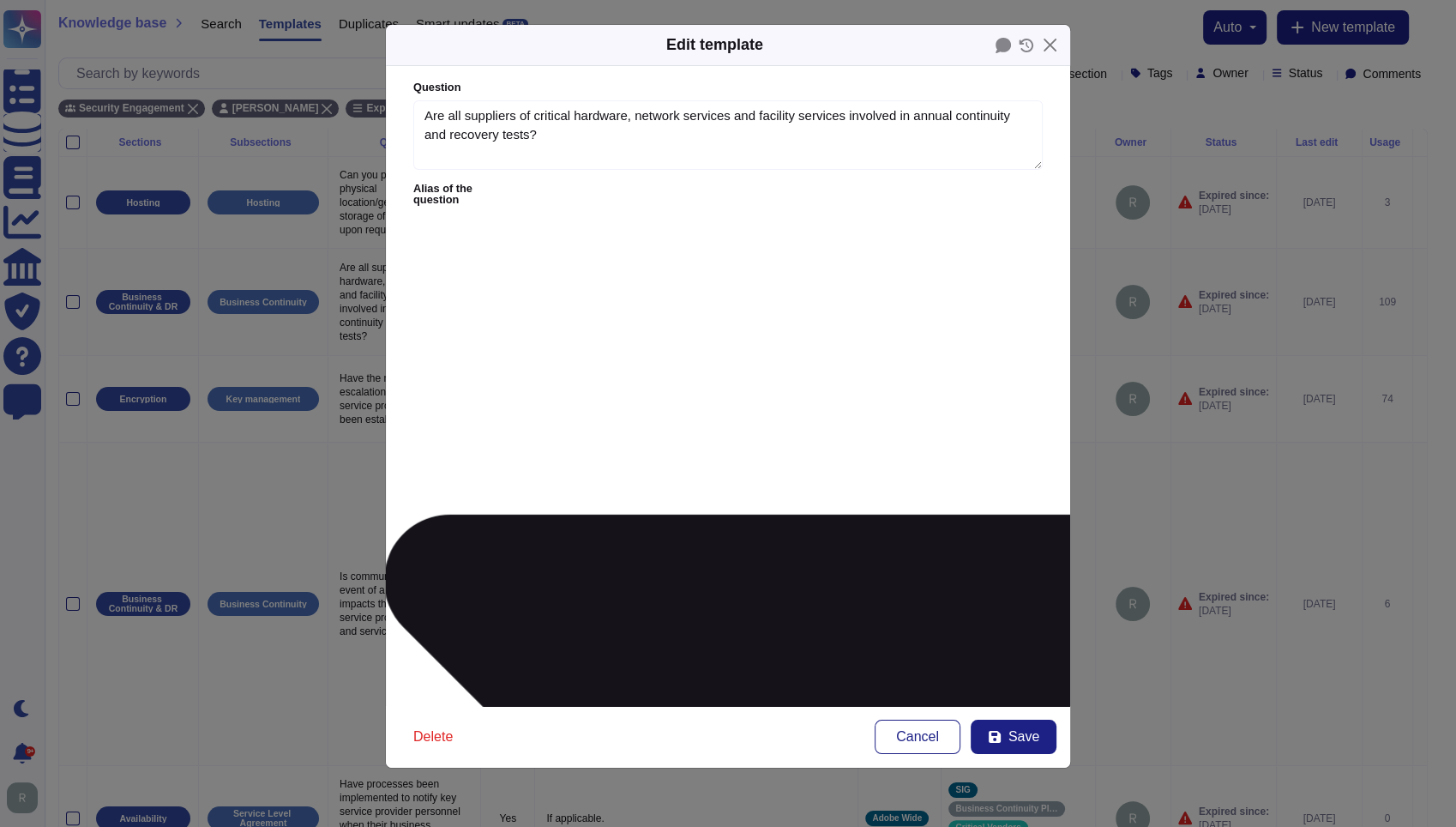
type textarea "Are all suppliers of critical hardware, network services and facility services …"
type textarea "K.11.4.1;Do Business Resiliency test scenarios contain fail-over across critica…"
type textarea "Has your organization tested its system and recovery plans with key or critical…"
type textarea "Will your organization participate in joint testing with the requesting institu…"
type textarea "Is it ensured by the organization that the critical suppliers partake in incide…"
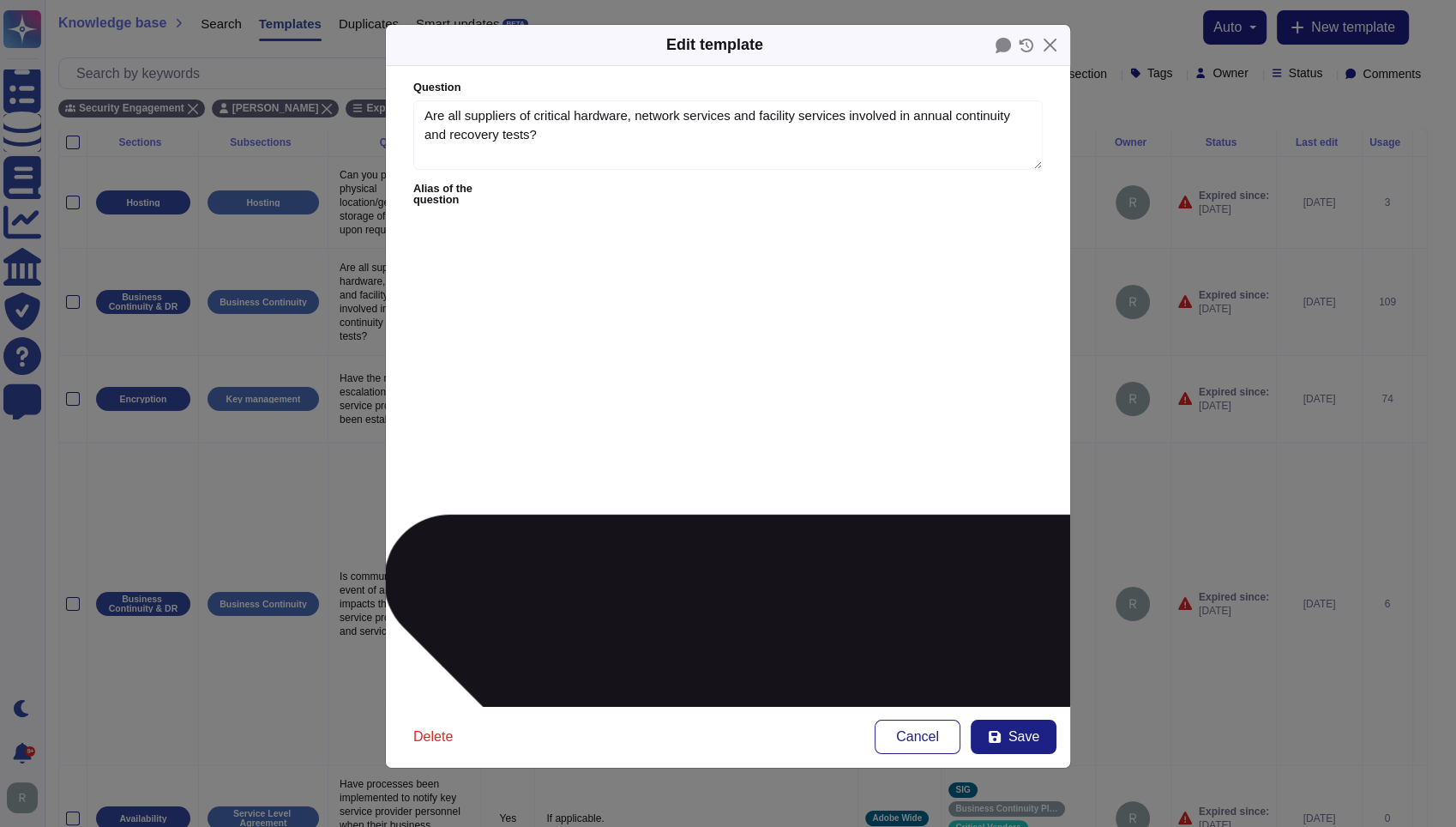
type textarea "OR-[GEOGRAPHIC_DATA]-09: Will your organization participate in joint testing wi…"
type textarea "Does your organization's due diligence process include process to verify whethe…"
type textarea "K.11.4.1Do Business Resiliency test scenarios contain fail-over across critical…"
type textarea "Does your organization's due diligence process include process to verify whethe…"
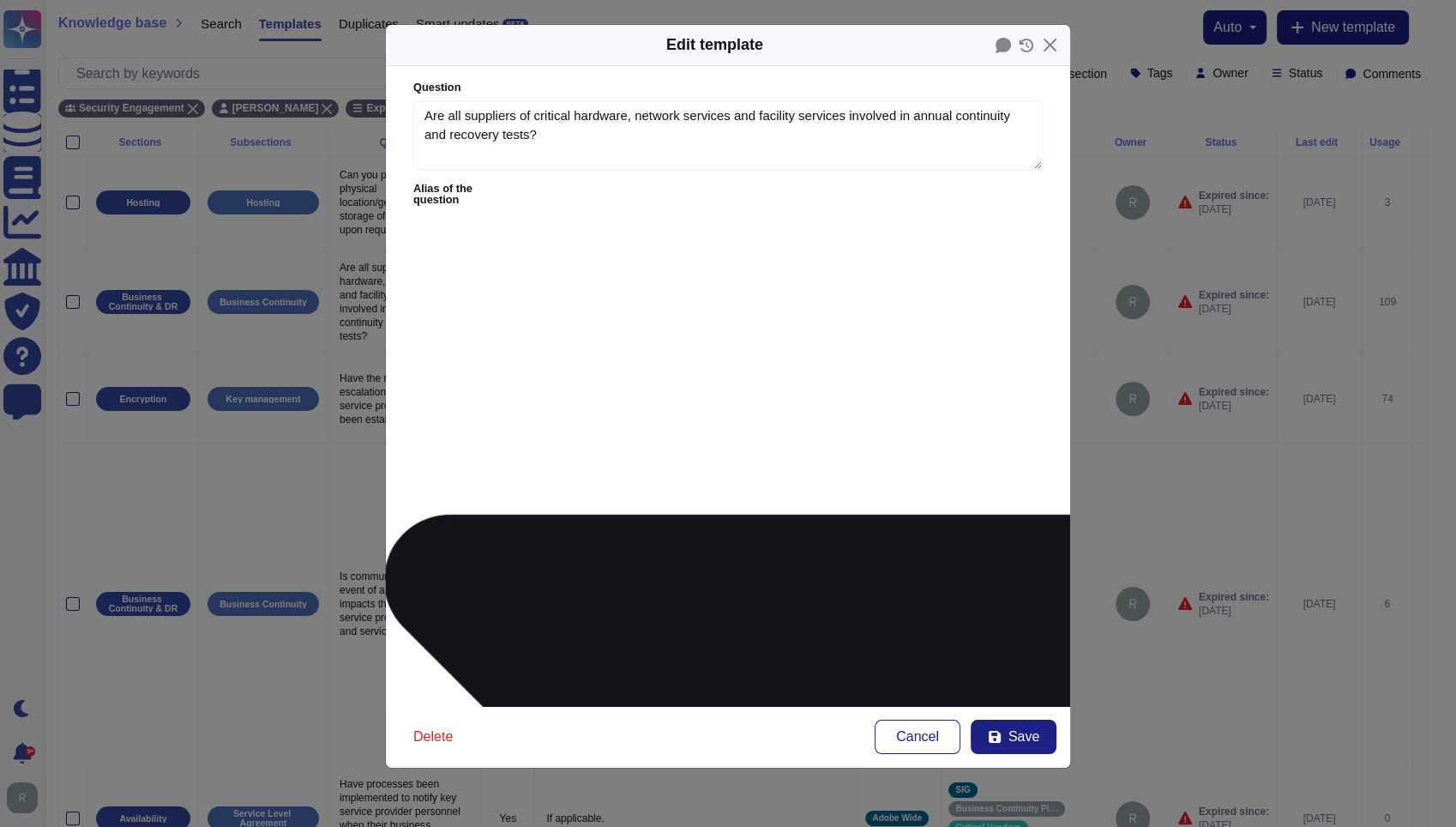
type textarea "[DOMAIN_NAME] Business Resiliency test scenarios contain fail-over across criti…"
type textarea "Does your organization's due diligence process include process to verify whethe…"
type textarea "K.11.4Do Business Resiliency test scenarios contain fail-over across critical v…"
type textarea "Does your organization's due diligence process include process to verify whethe…"
type textarea "[DOMAIN_NAME] Business Resiliency test scenarios contain fail-over across criti…"
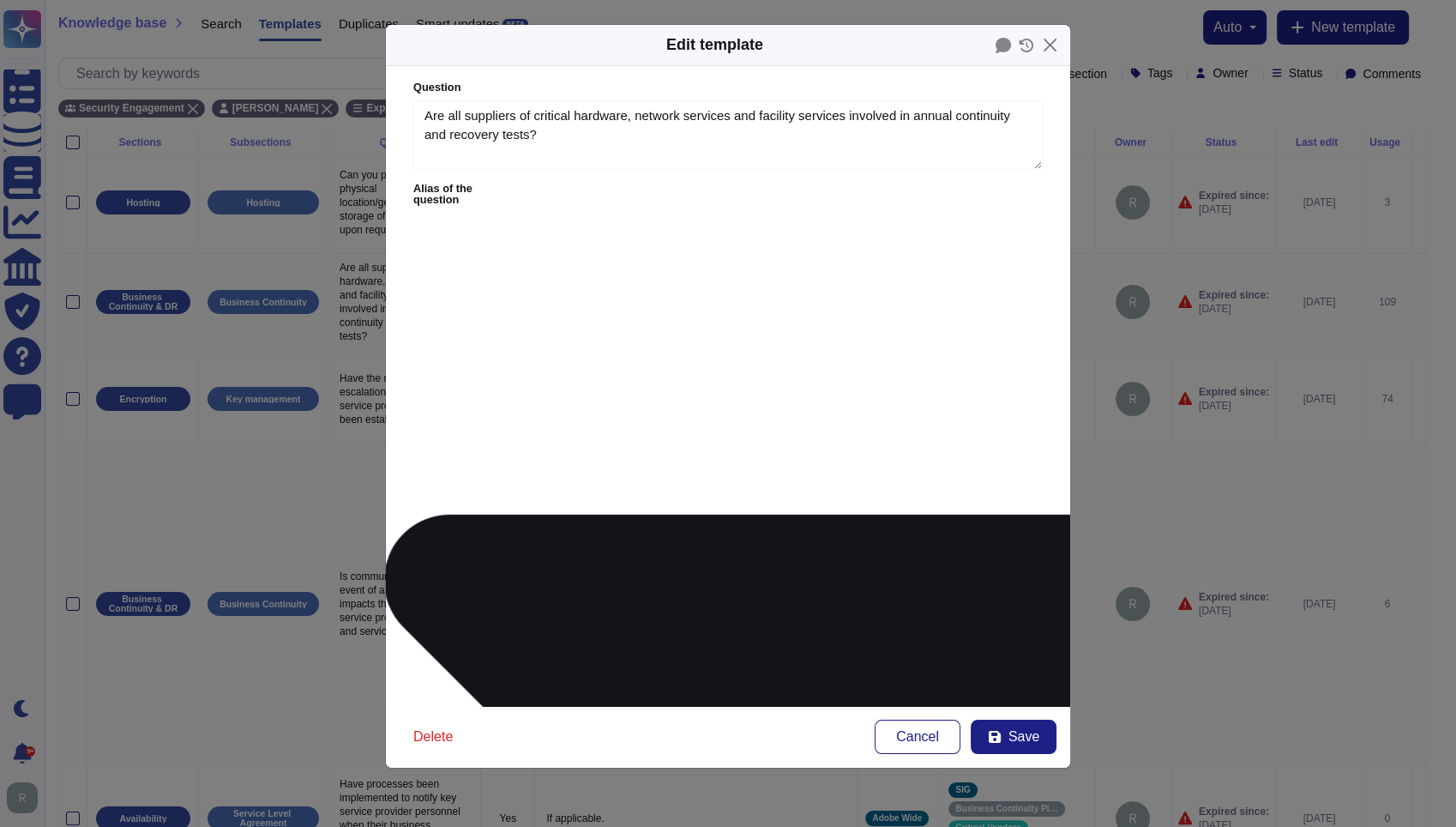
type textarea "Does your organization's due diligence process include process to verify whethe…"
type textarea "K.11Do Business Resiliency test scenarios contain fail-over across critical ven…"
type textarea "Does your organization's due diligence process include process to verify whethe…"
type textarea "K.1Do Business Resiliency test scenarios contain fail-over across critical vend…"
type textarea "Does your organization's due diligence process include process to verify whethe…"
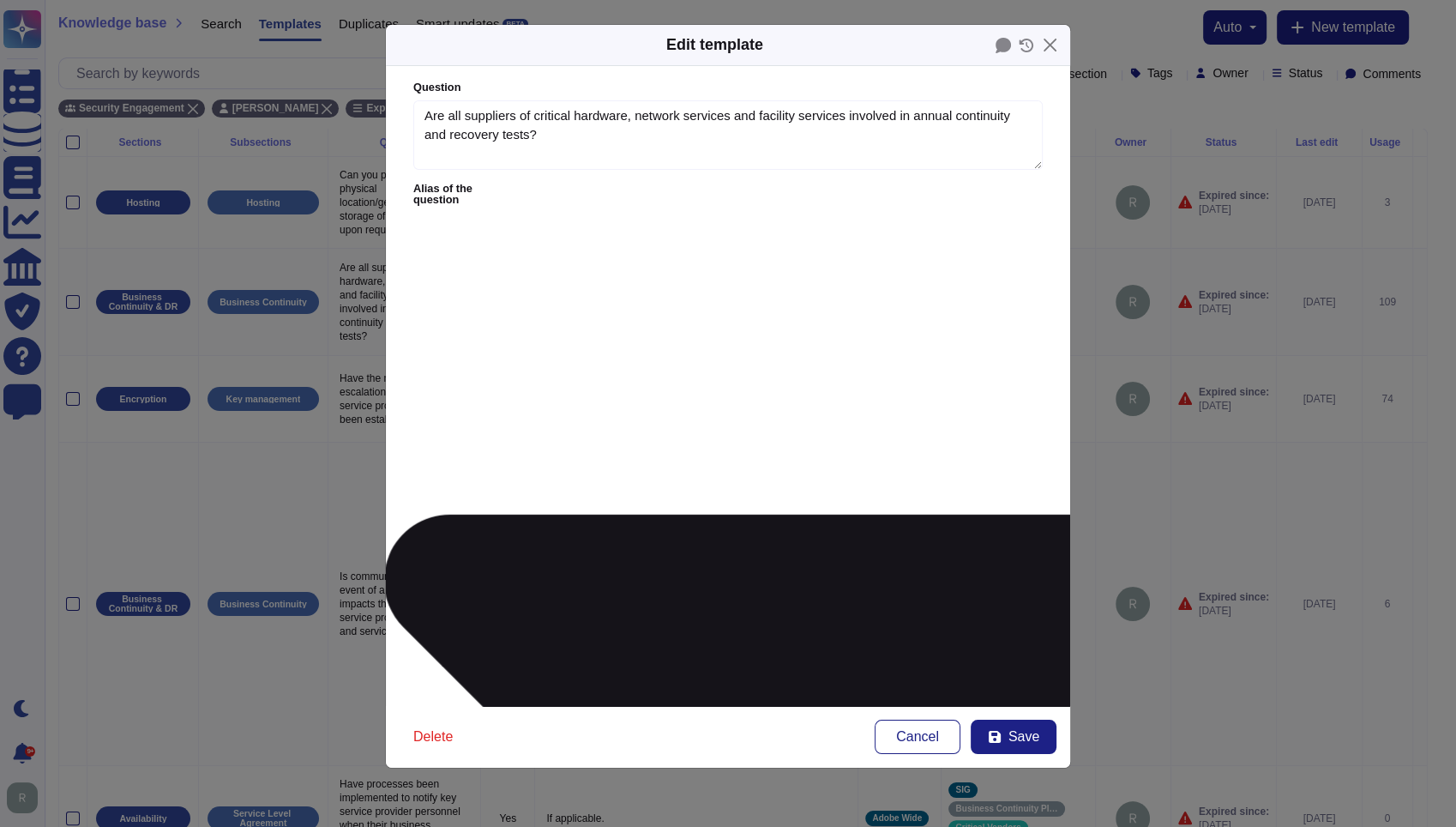
type textarea "[DOMAIN_NAME] Business Resiliency test scenarios contain fail-over across criti…"
type textarea "Does your organization's due diligence process include process to verify whethe…"
type textarea "KDo Business Resiliency test scenarios contain fail-over across critical vendor…"
type textarea "Does your organization's due diligence process include process to verify whethe…"
type textarea "Do Business Resiliency test scenarios contain fail-over across critical vendors?"
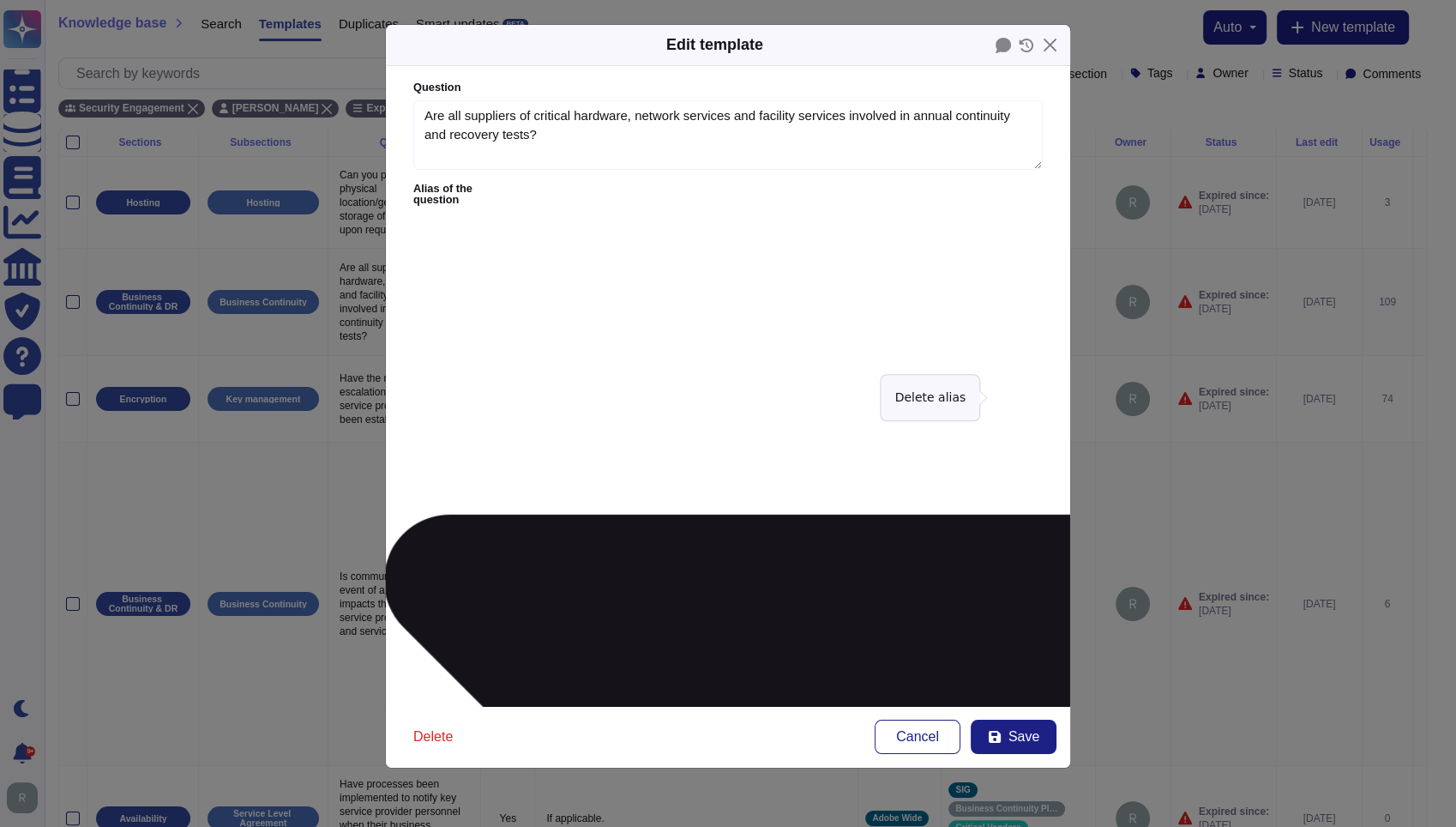
type textarea "Is it ensured by the organization that the critical suppliers partake in incide…"
type textarea "OR-[GEOGRAPHIC_DATA]-09: Will your organization participate in joint testing wi…"
type textarea "Does your organization's due diligence process include process to verify whethe…"
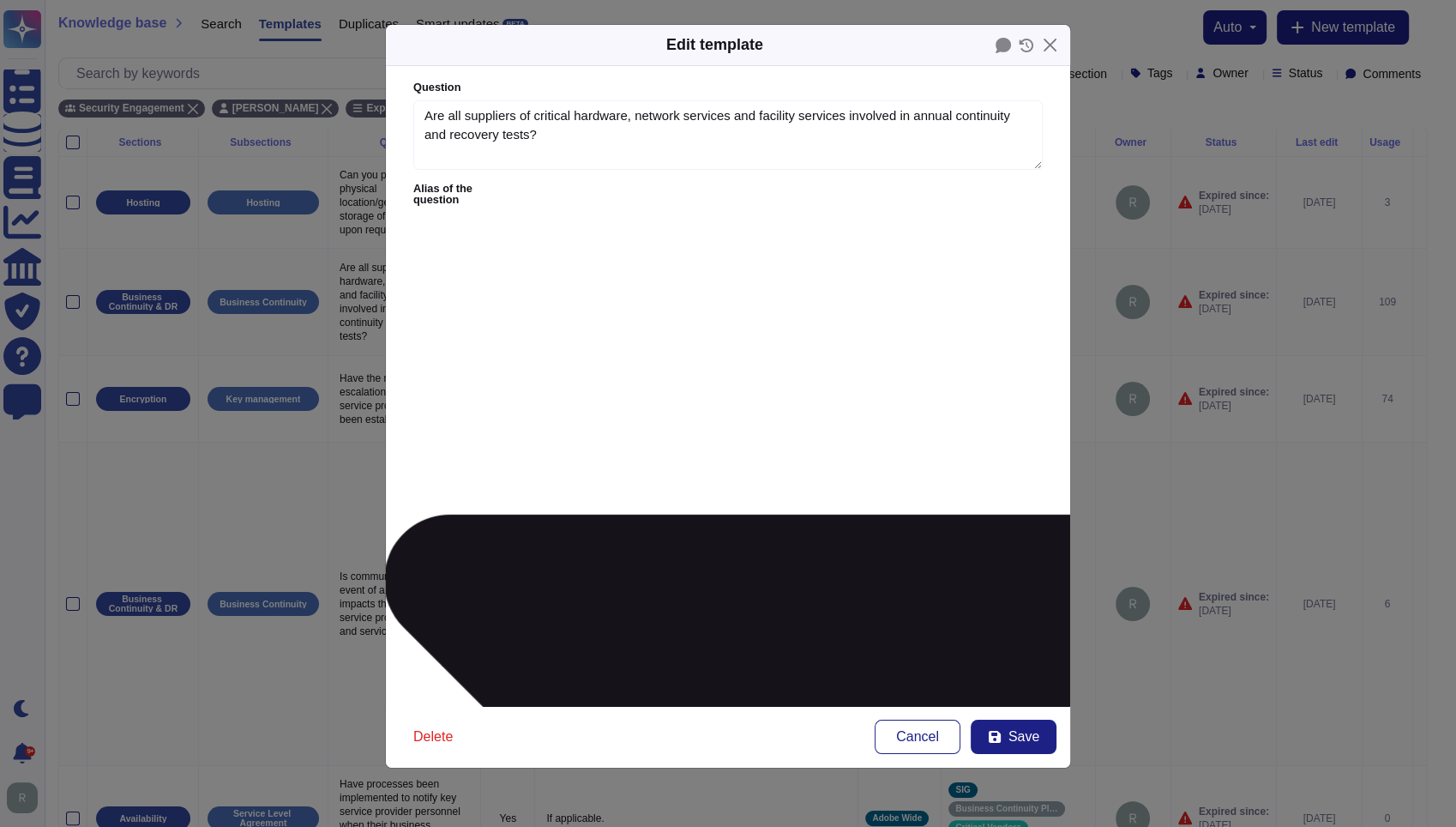
type textarea "OR-[GEOGRAPHIC_DATA]-09:Will your organization participate in joint testing wit…"
type textarea "Does your organization's due diligence process include process to verify whethe…"
type textarea "OR-BC-09Will your organization participate in joint testing with [PERSON_NAME] …"
type textarea "Does your organization's due diligence process include process to verify whethe…"
type textarea "OR-BC-0Will your organization participate in joint testing with [PERSON_NAME] […"
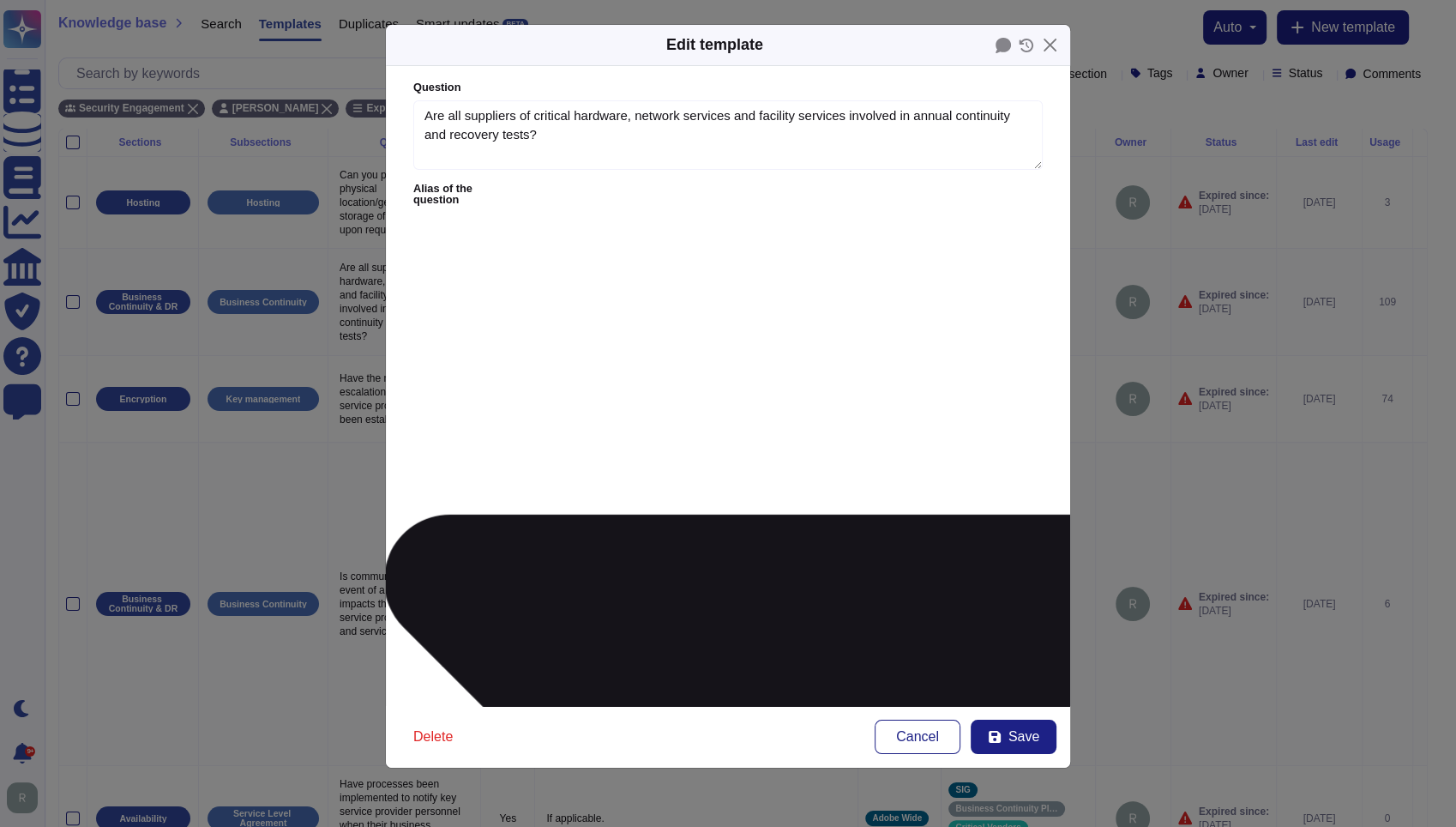
type textarea "Does your organization's due diligence process include process to verify whethe…"
type textarea "OR-BC-Will your organization participate in joint testing with [PERSON_NAME] [P…"
type textarea "Does your organization's due diligence process include process to verify whethe…"
type textarea "OR-BCWill your organization participate in joint testing with [PERSON_NAME] [PE…"
type textarea "Does your organization's due diligence process include process to verify whethe…"
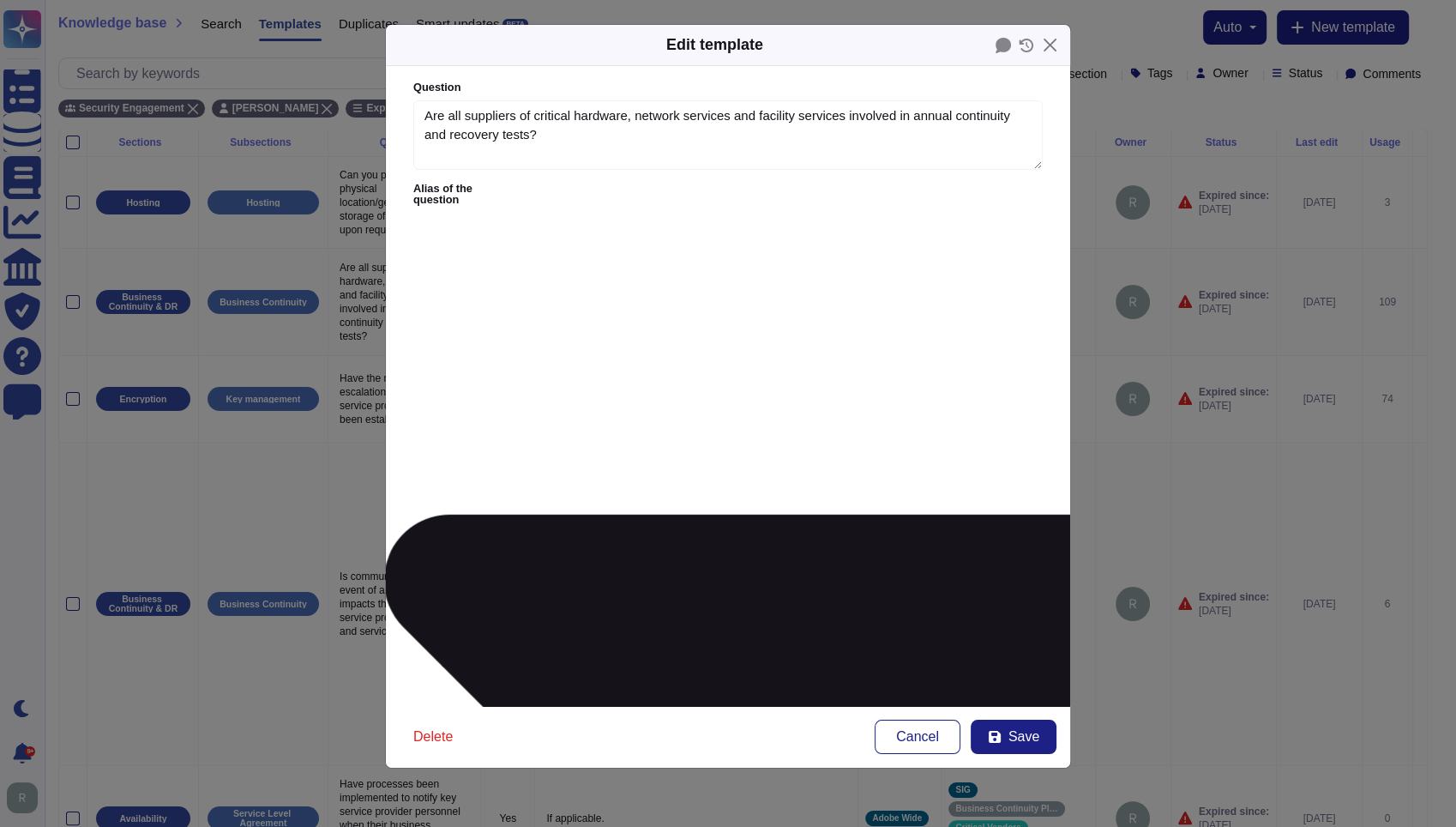
type textarea "OR-BWill your organization participate in joint testing with [PERSON_NAME] [PER…"
type textarea "Does your organization's due diligence process include process to verify whethe…"
type textarea "OR-Will your organization participate in joint testing with [PERSON_NAME] [PERS…"
type textarea "Does your organization's due diligence process include process to verify whethe…"
type textarea "ORWill your organization participate in joint testing with [PERSON_NAME] [PERSO…"
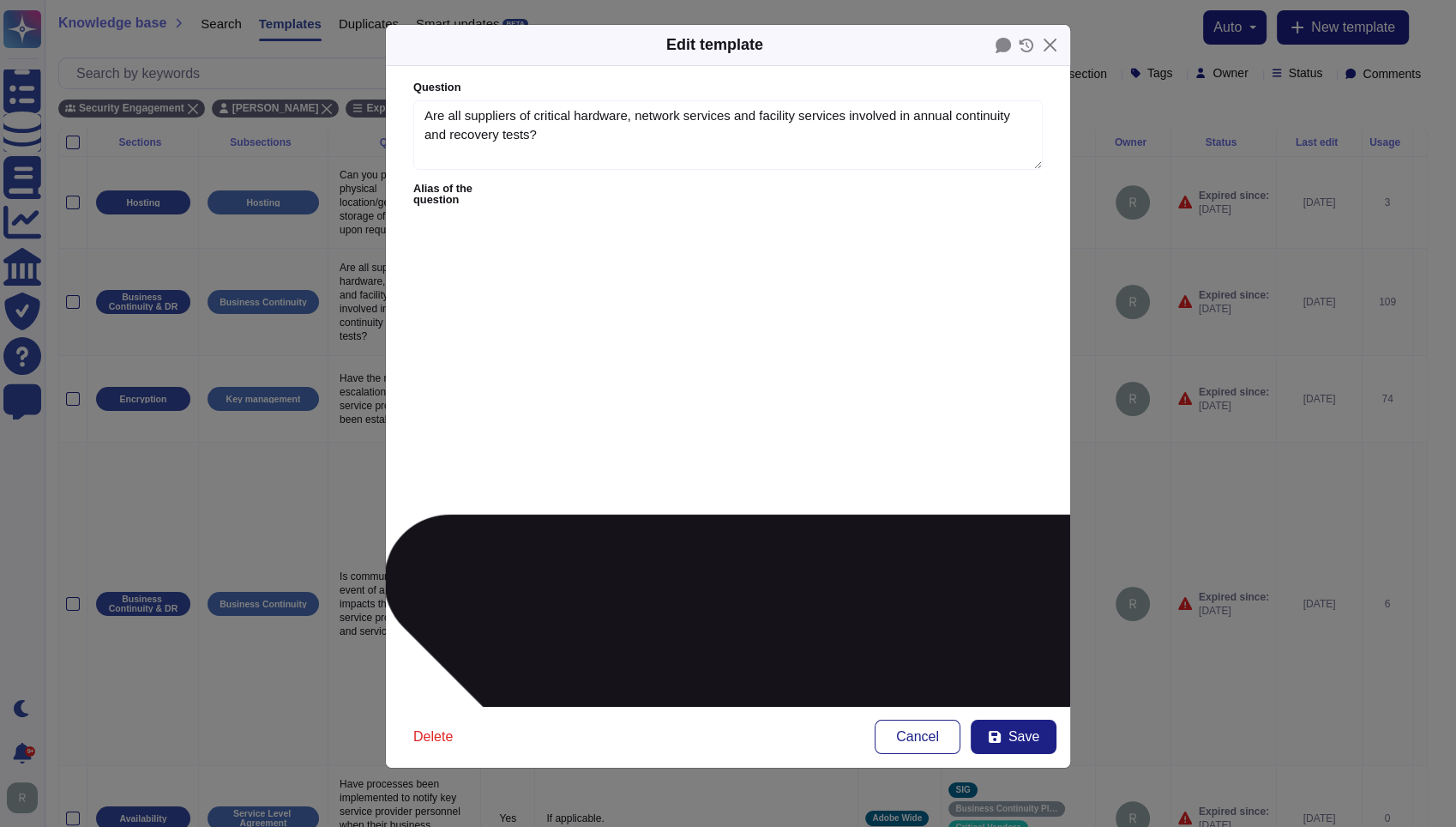
type textarea "Does your organization's due diligence process include process to verify whethe…"
type textarea "OWill your organization participate in joint testing with [PERSON_NAME] [PERSON…"
type textarea "Does your organization's due diligence process include process to verify whethe…"
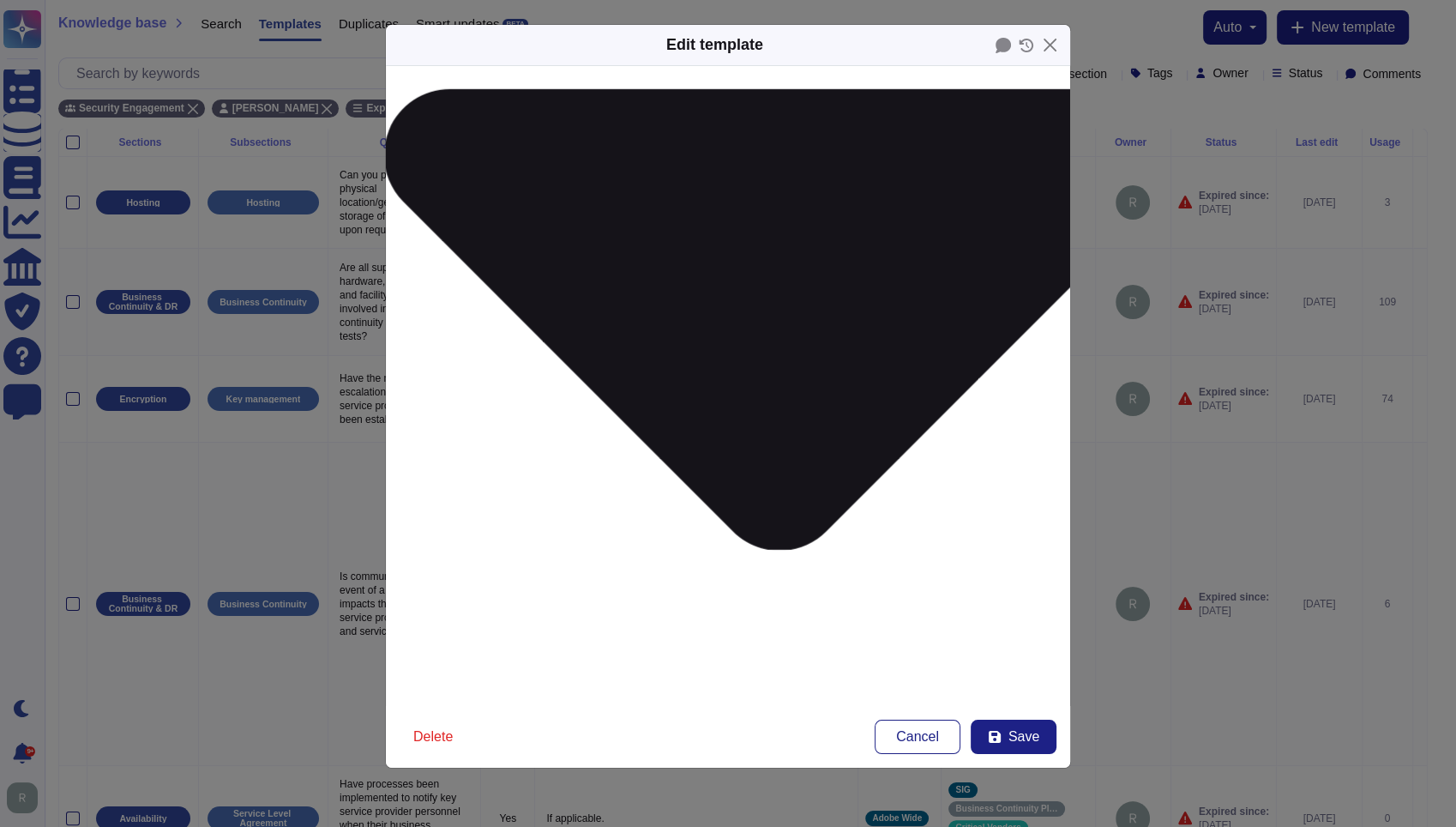
scroll to position [448, 0]
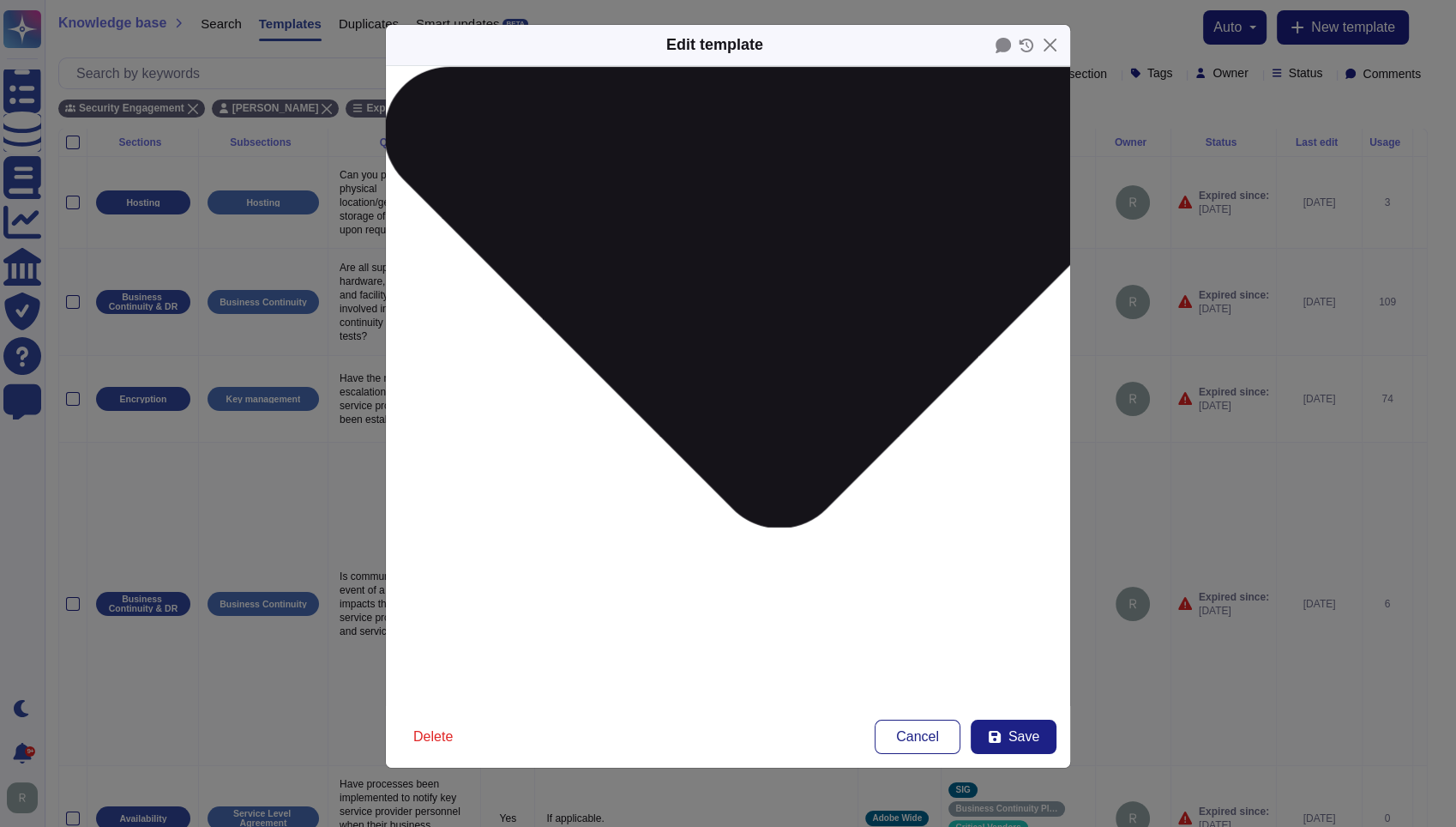
type textarea "Does your organization's due diligence process include process to verify whethe…"
click at [1015, 739] on span "Save" at bounding box center [1024, 737] width 31 height 14
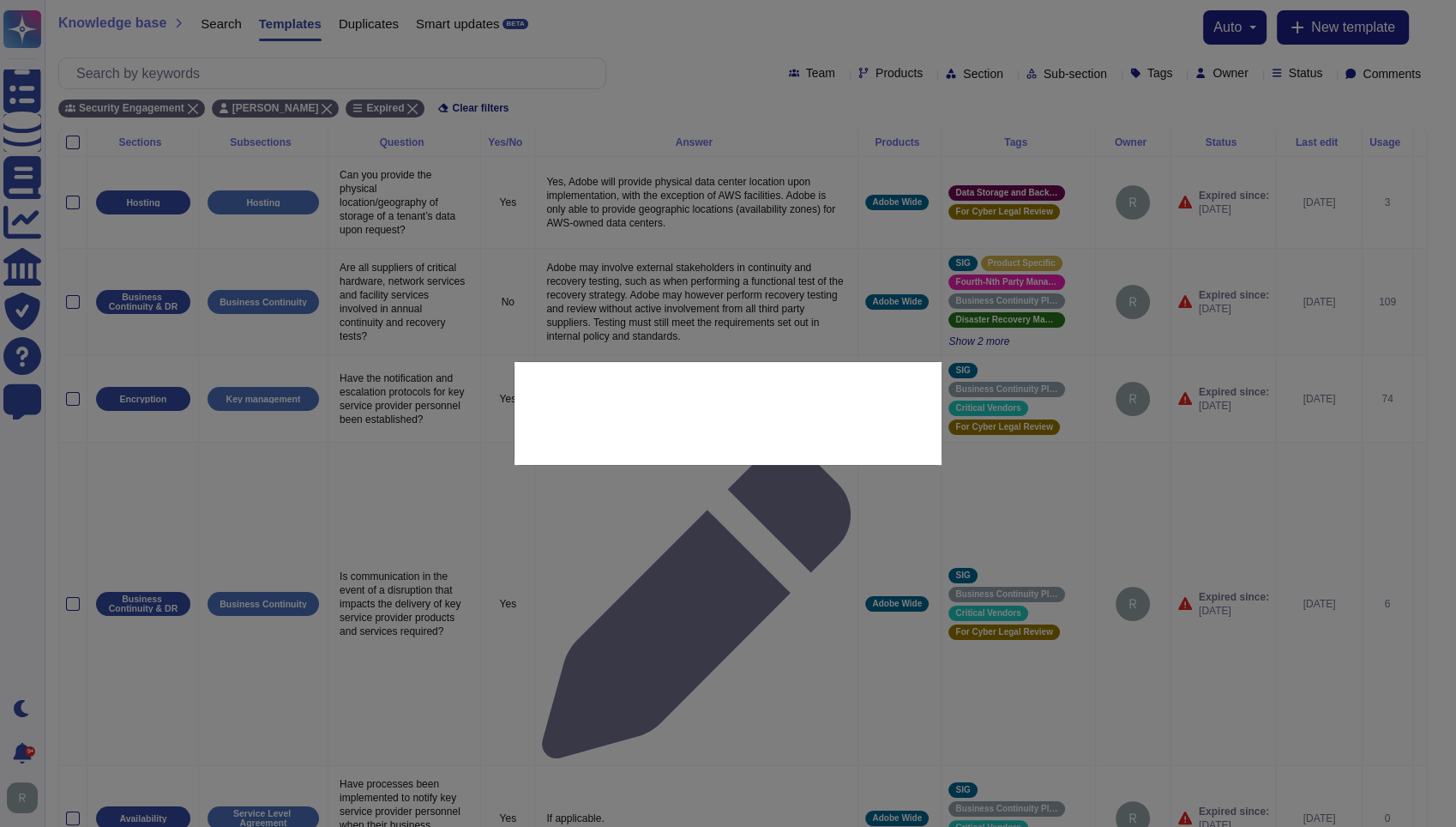
type input "[DATE]"
type textarea "K.11.4.1;Do Business Resiliency test scenarios contain fail-over across critica…"
type textarea "Will your organization participate in joint testing with the requesting institu…"
type textarea "Is it ensured by the organization that the critical suppliers partake in incide…"
type textarea "OR-[GEOGRAPHIC_DATA]-09: Will your organization participate in joint testing wi…"
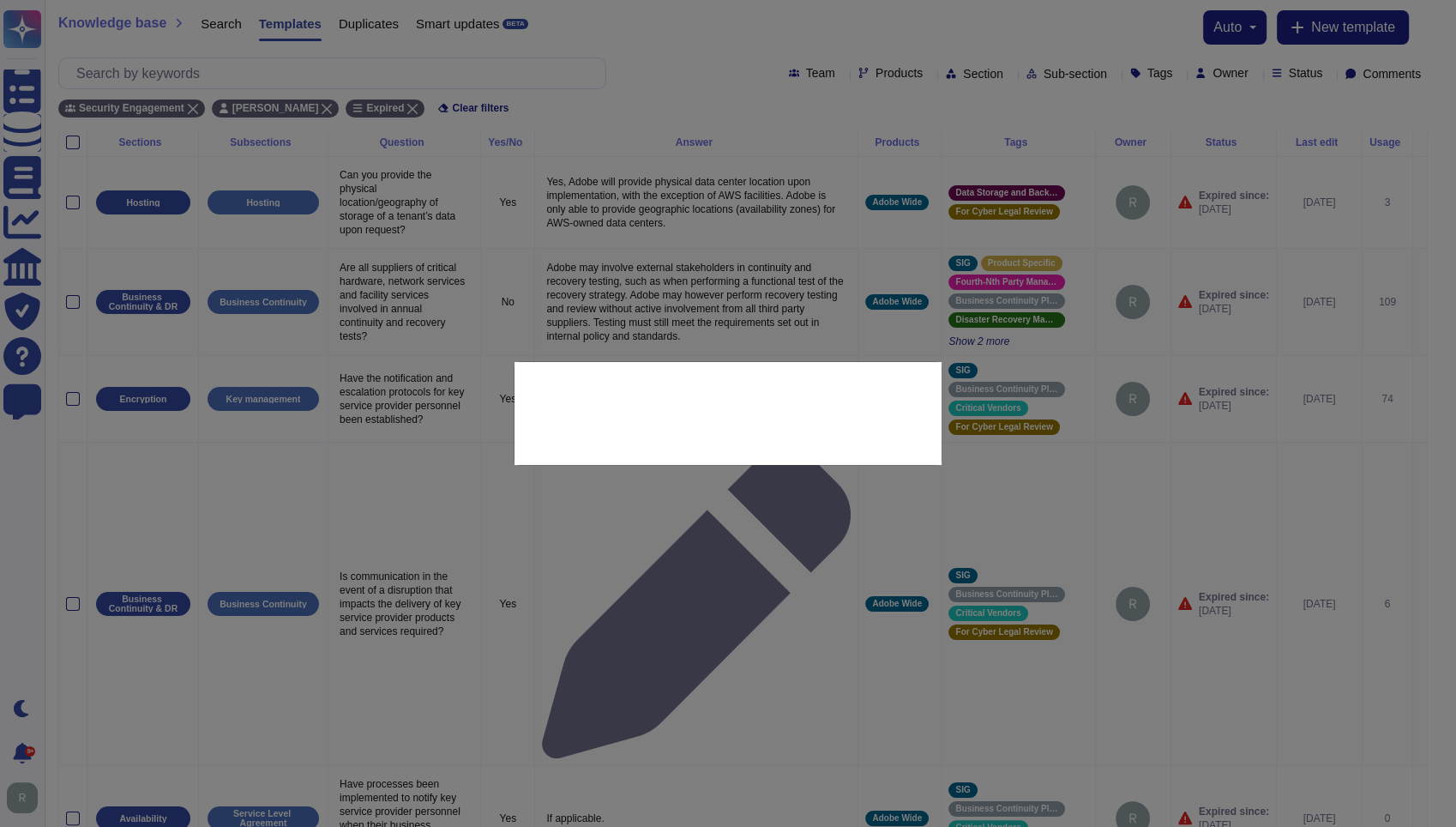
type textarea "Does your organization's due diligence process include process to verify whethe…"
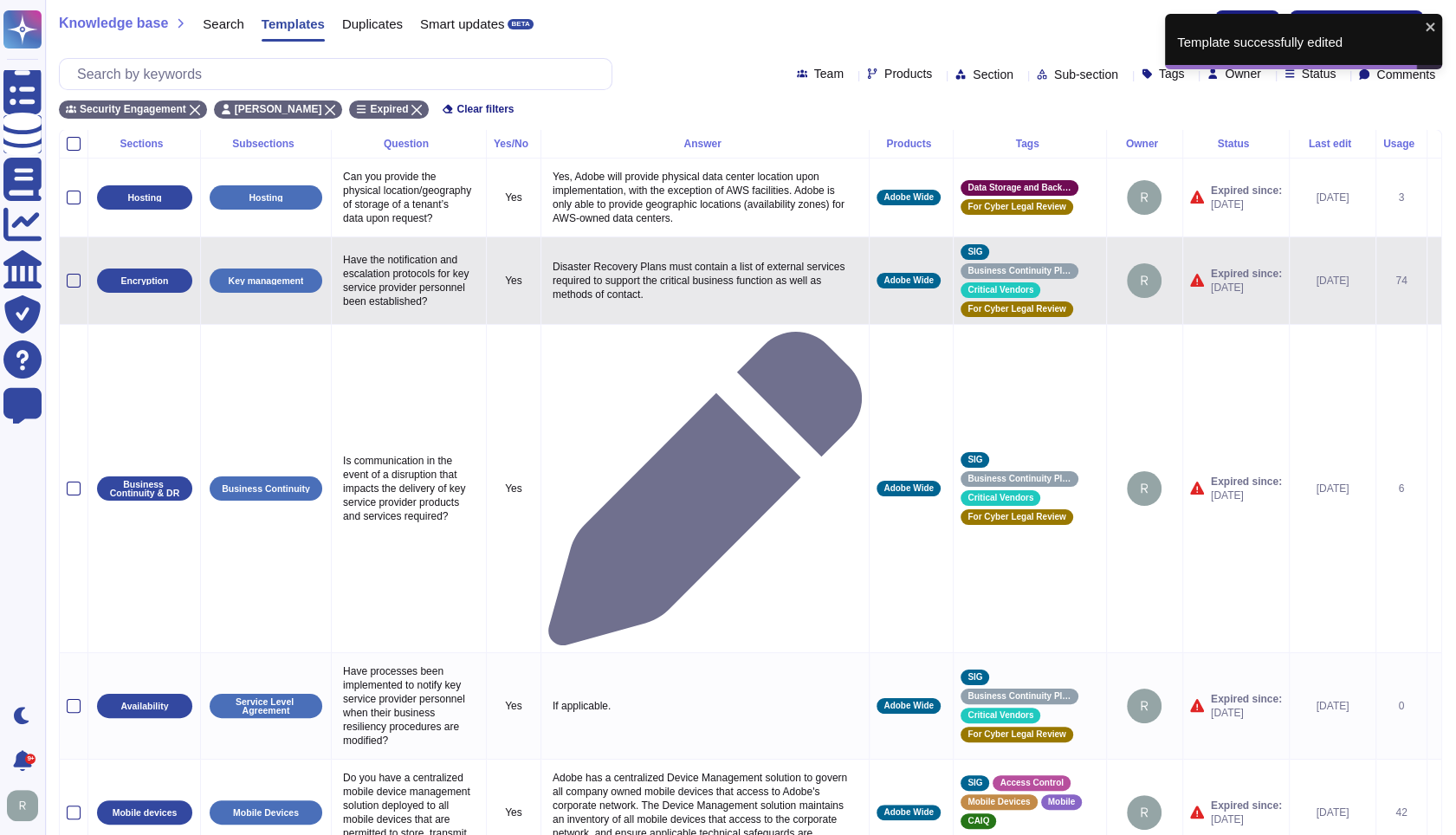
click at [407, 292] on p "Have the notification and escalation protocols for key service provider personn…" at bounding box center [409, 280] width 140 height 64
type textarea "Have the notification and escalation protocols for key service provider personn…"
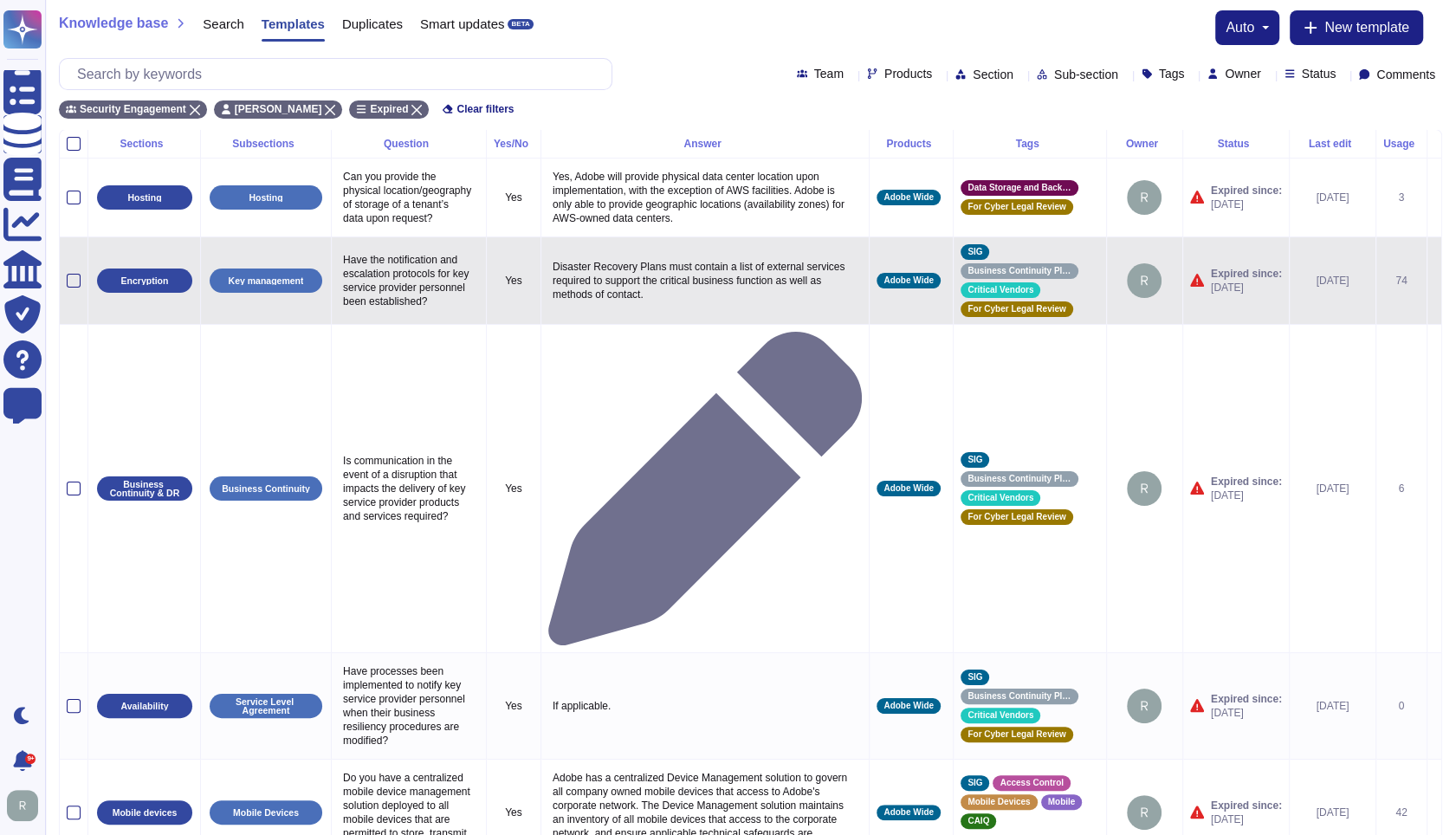
click at [720, 284] on p "Disaster Recovery Plans must contain a list of external services required to su…" at bounding box center [705, 280] width 313 height 50
type textarea "Disaster Recovery Plans must contain a list of external services required to su…"
click at [1427, 301] on td at bounding box center [1434, 280] width 15 height 87
click at [1434, 281] on icon at bounding box center [1434, 281] width 0 height 0
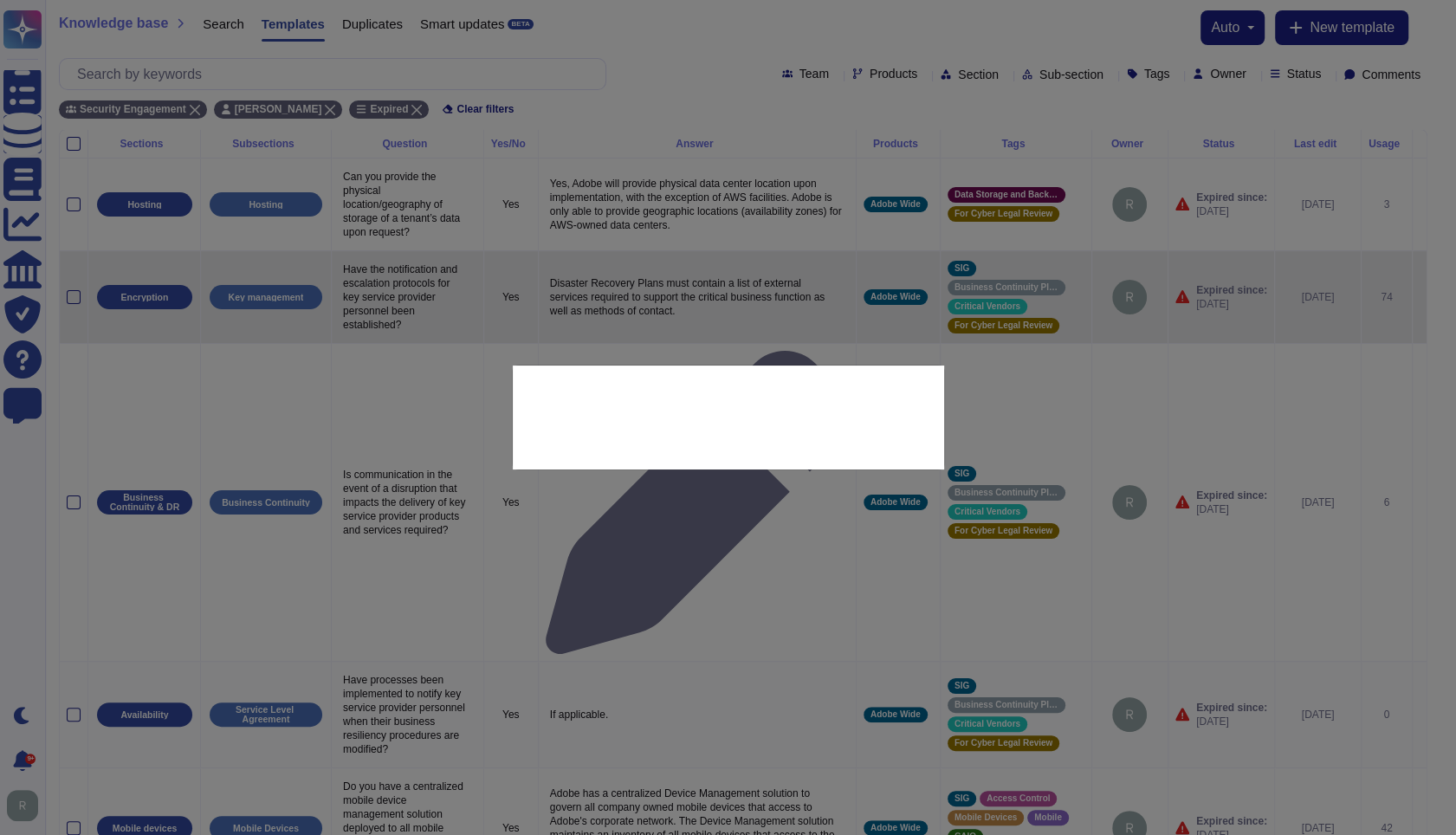
type textarea "Have the notification and escalation protocols for key service provider personn…"
type textarea "Disaster Recovery Plans must contain a list of external services required to su…"
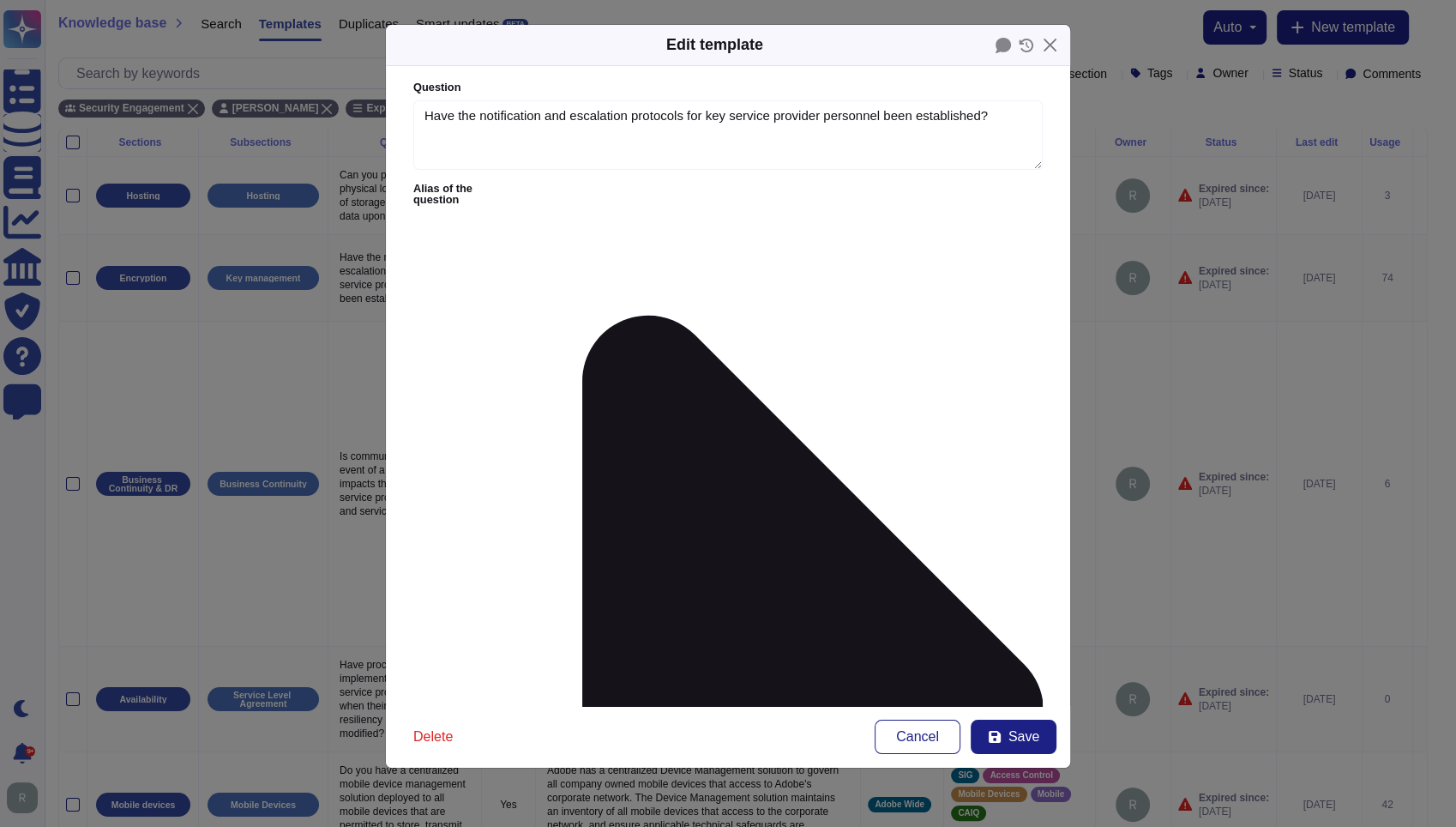
type textarea "Have the notification and escalation protocols for key service provider personn…"
type textarea "Disaster Recovery Plans must contain a list of external services required to su…"
click at [554, 188] on icon at bounding box center [779, 712] width 527 height 1056
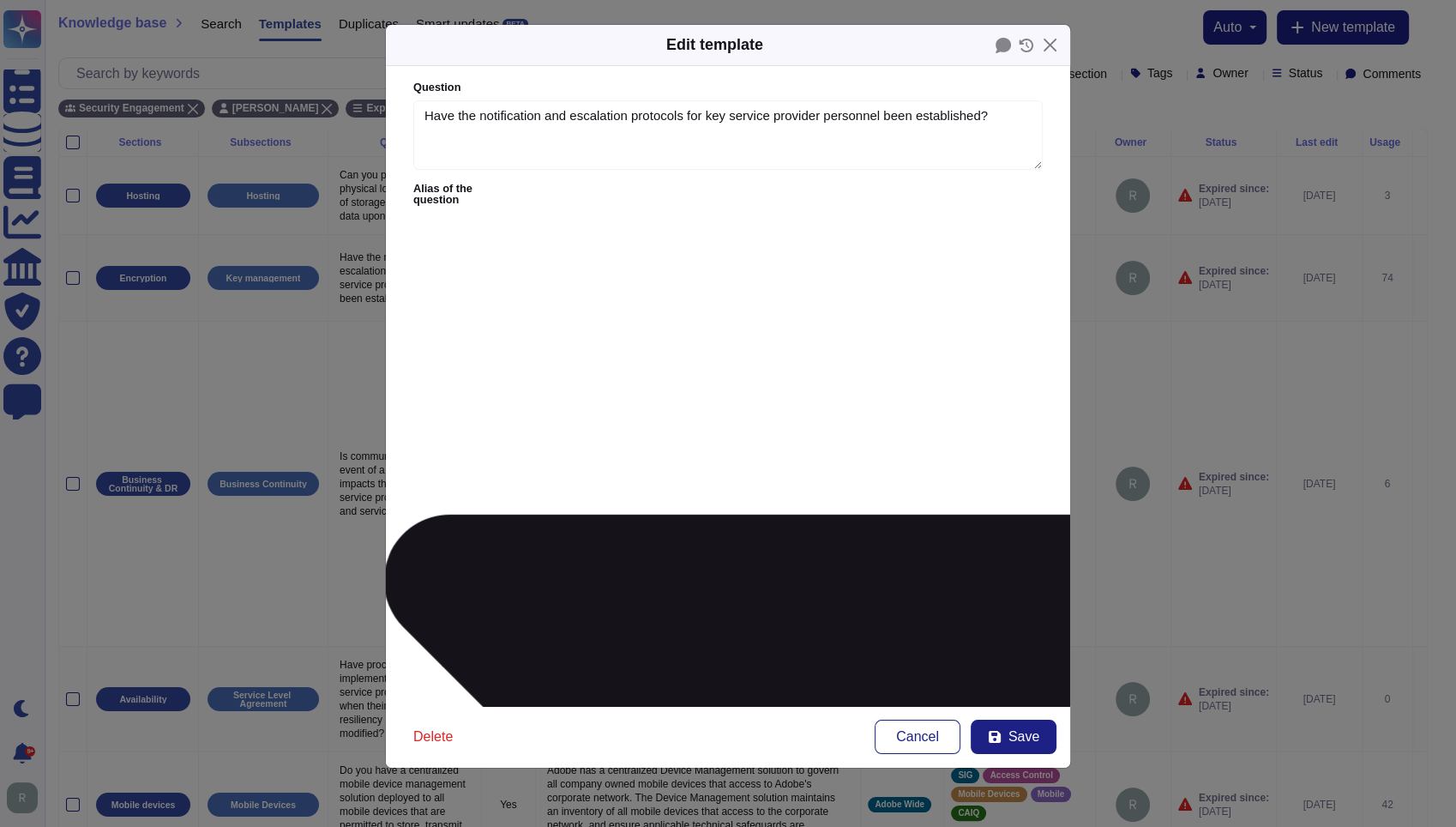
type textarea "Have the notification and escalation protocols for key service provider personn…"
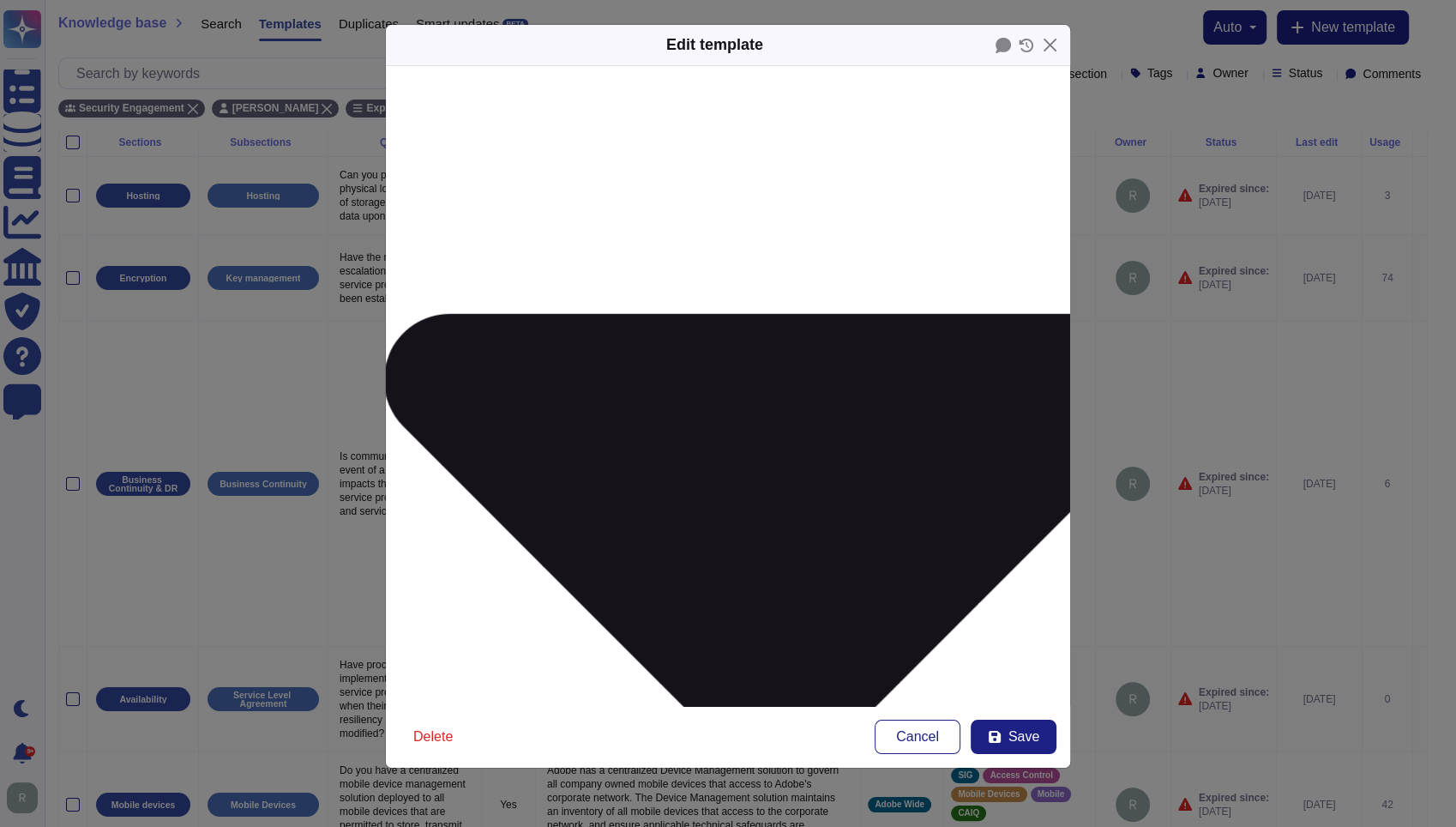
scroll to position [214, 0]
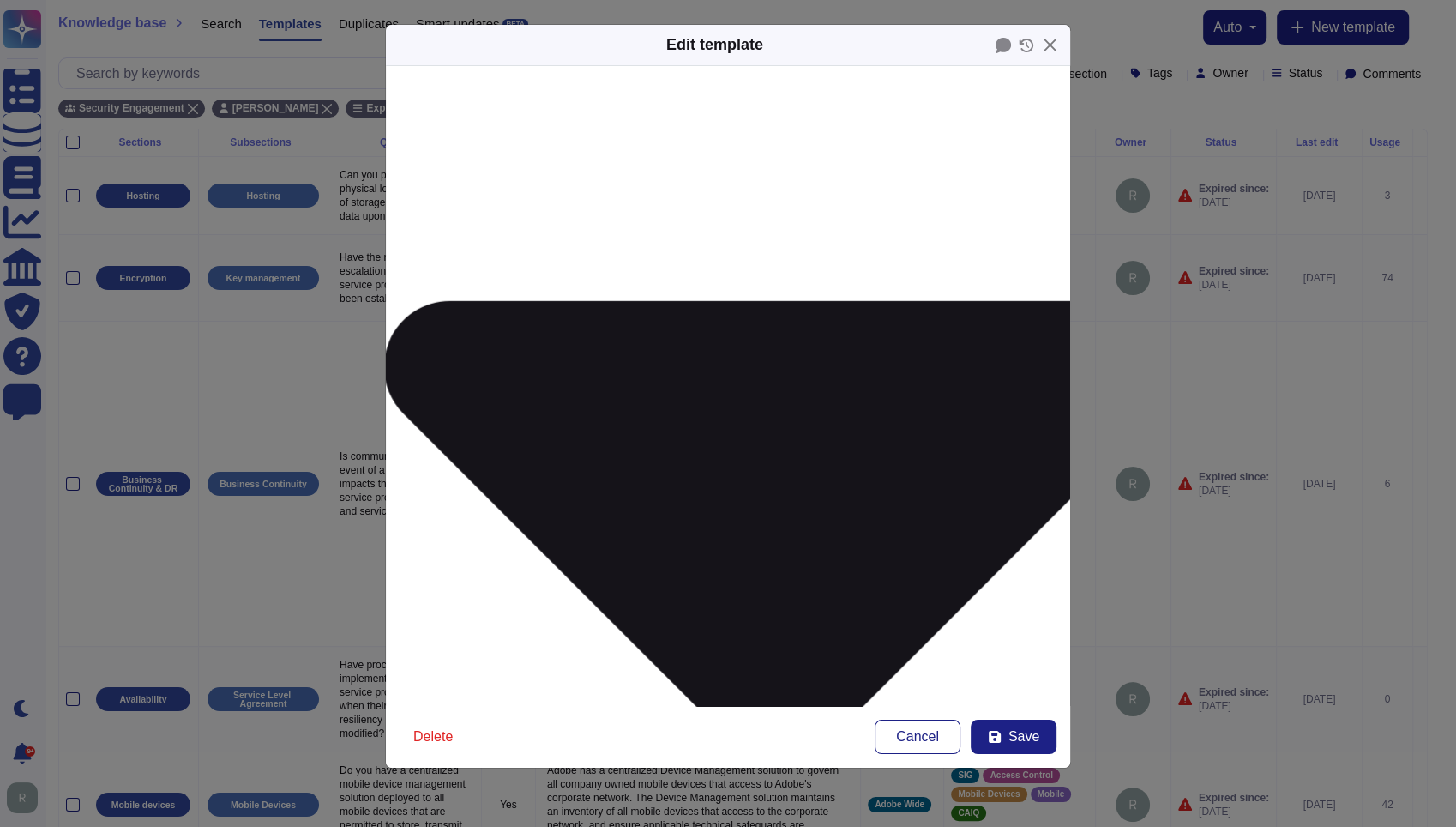
click at [1012, 732] on span "Save" at bounding box center [1024, 737] width 31 height 14
type input "[DATE]"
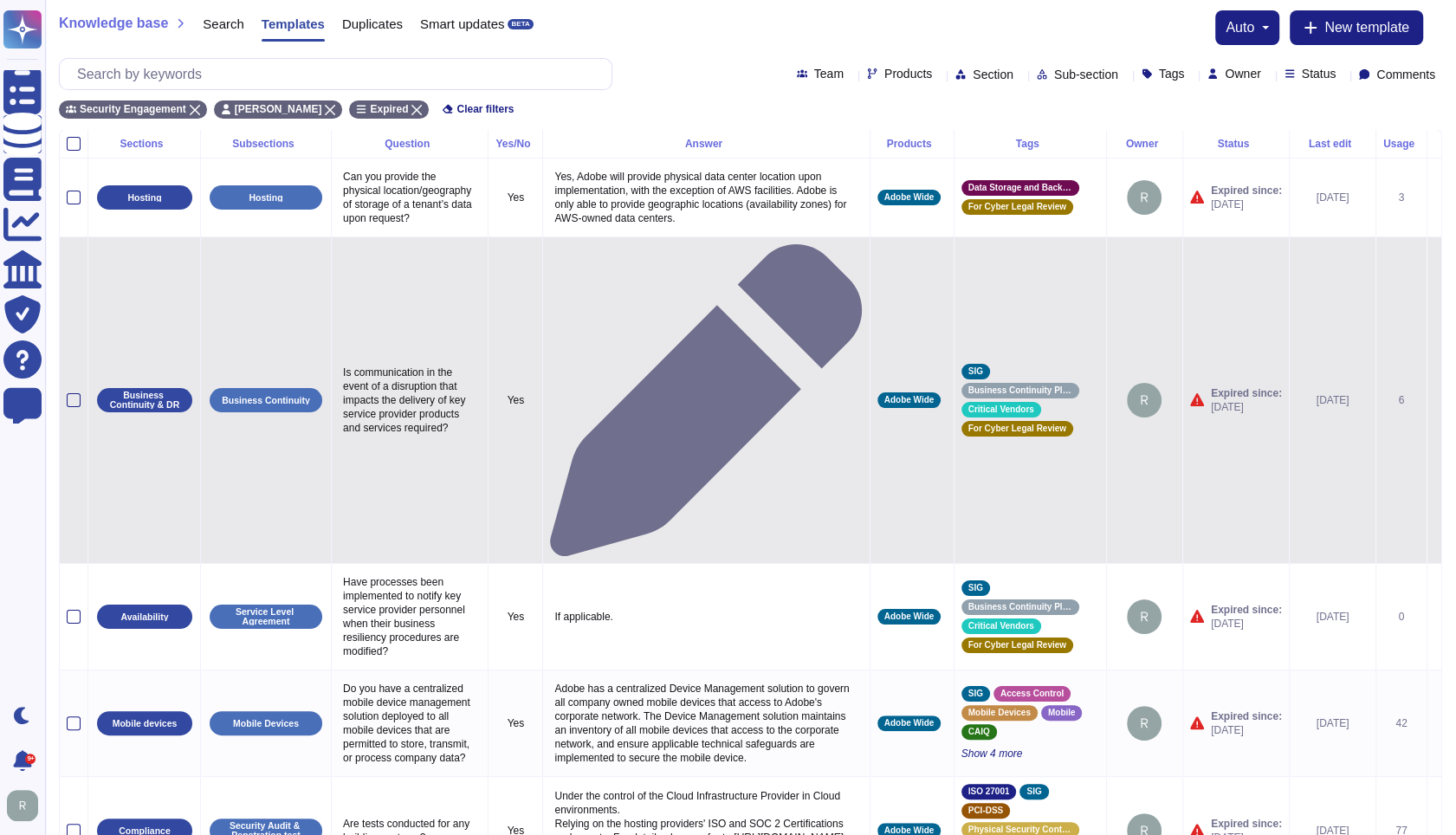
click at [1434, 401] on icon at bounding box center [1434, 401] width 0 height 0
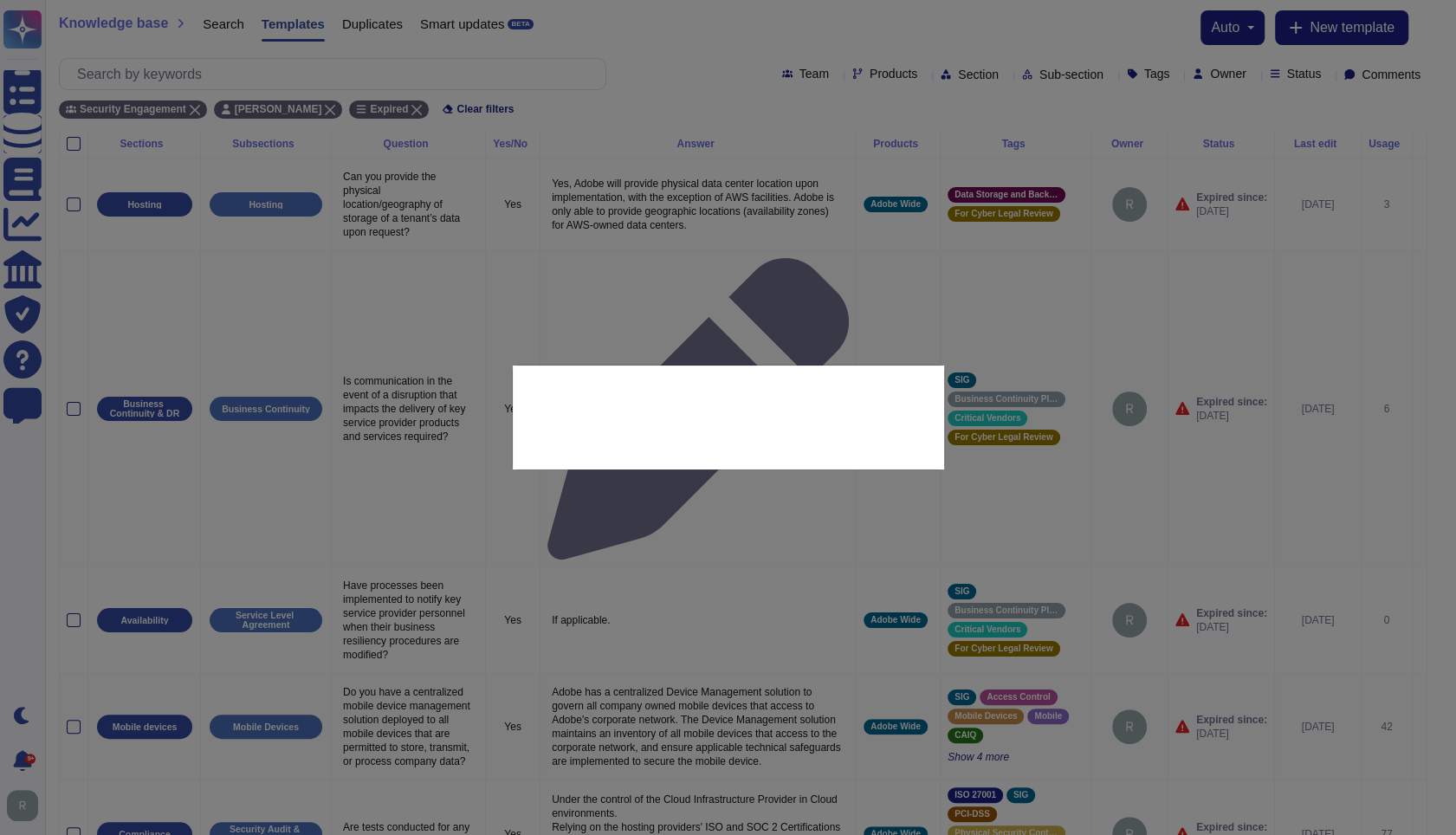
type textarea "Is communication in the event of a disruption that impacts the delivery of key …"
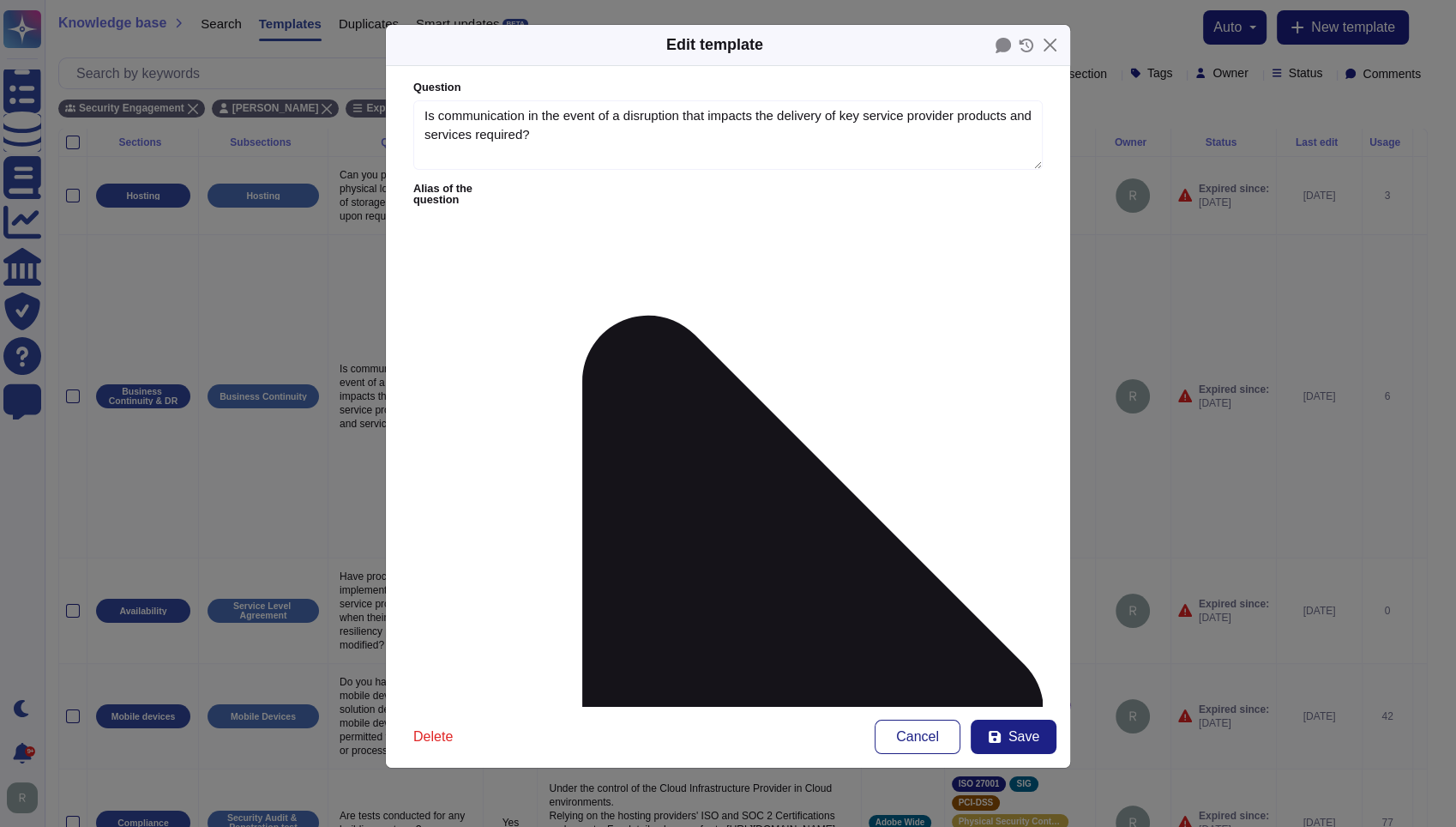
type textarea "Is communication in the event of a disruption that impacts the delivery of key …"
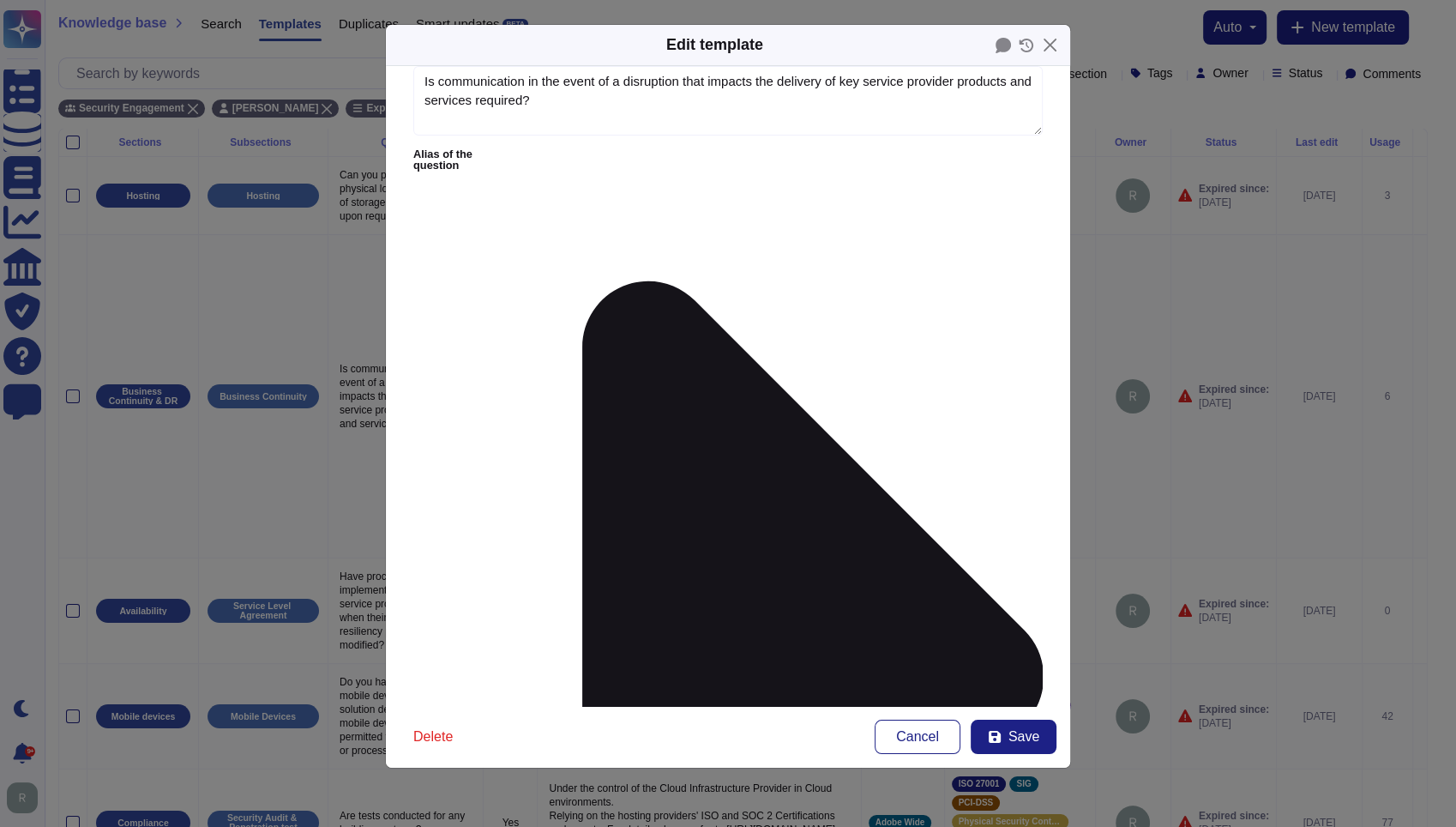
scroll to position [0, 0]
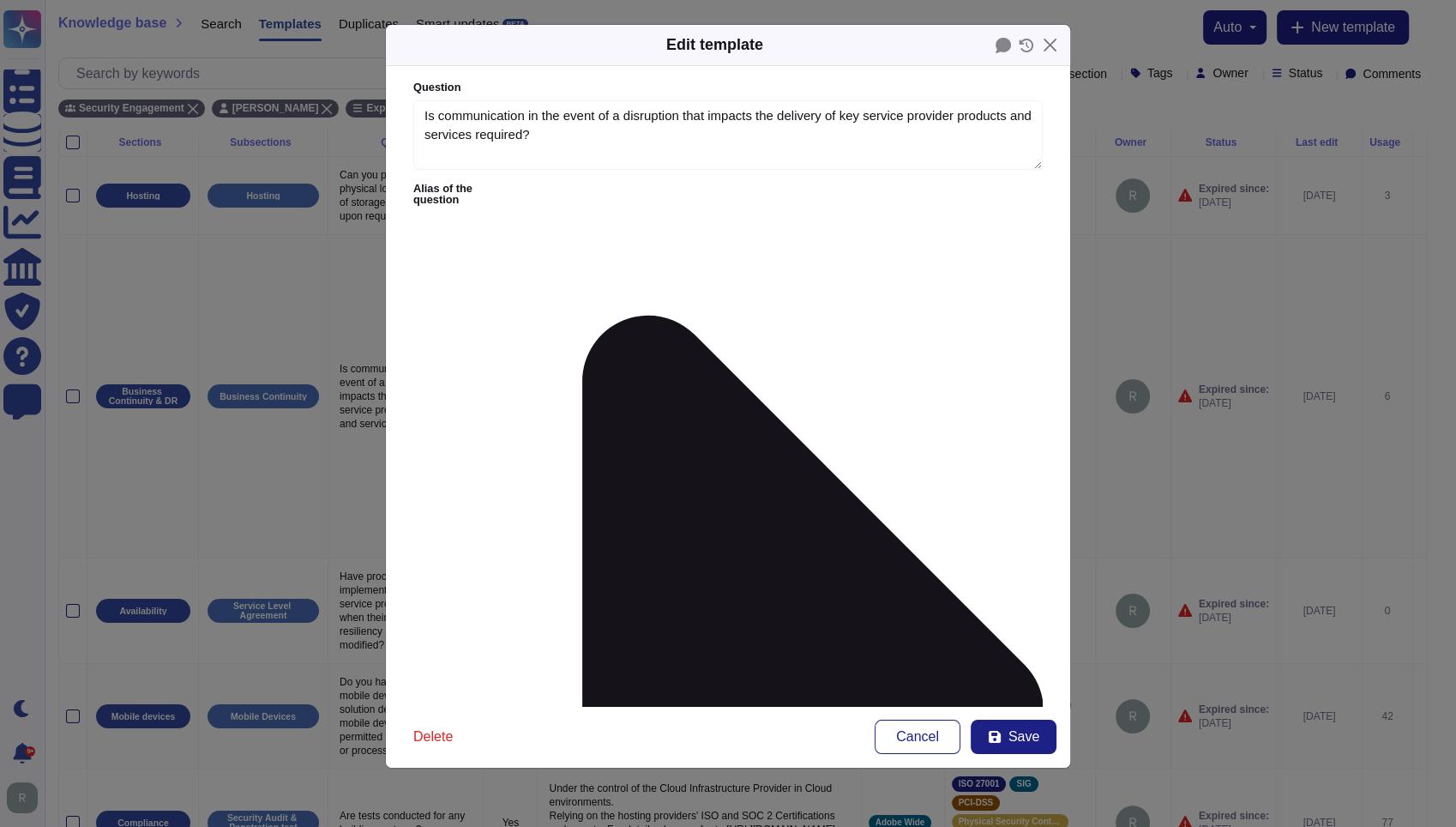
click at [550, 180] on form "Question Is communication in the event of a disruption that impacts the deliver…" at bounding box center [728, 386] width 684 height 640
click at [551, 184] on icon at bounding box center [779, 712] width 527 height 1056
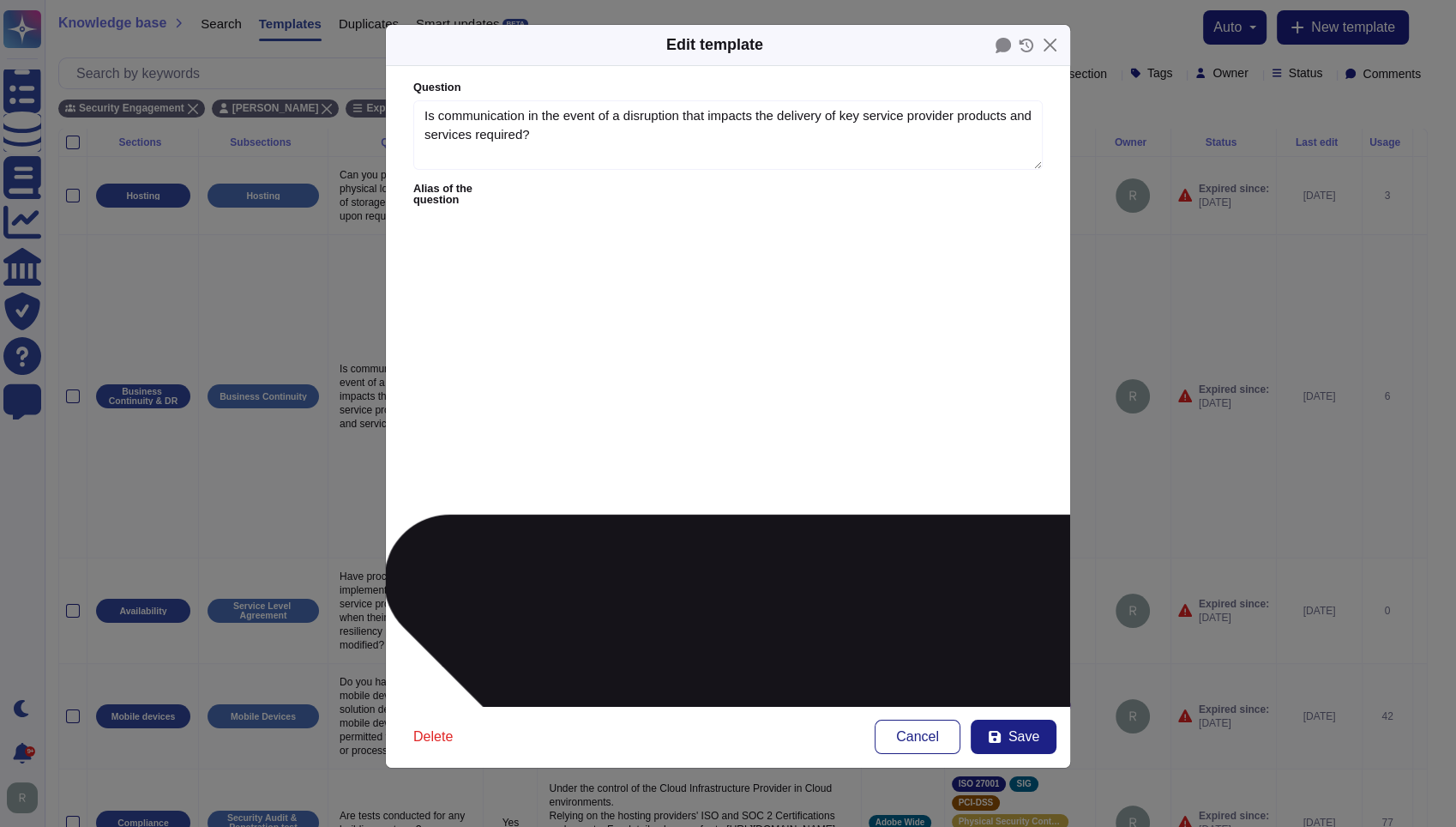
type textarea "Is this FIRST associated with a FedEx mission critical system, such as; flight …"
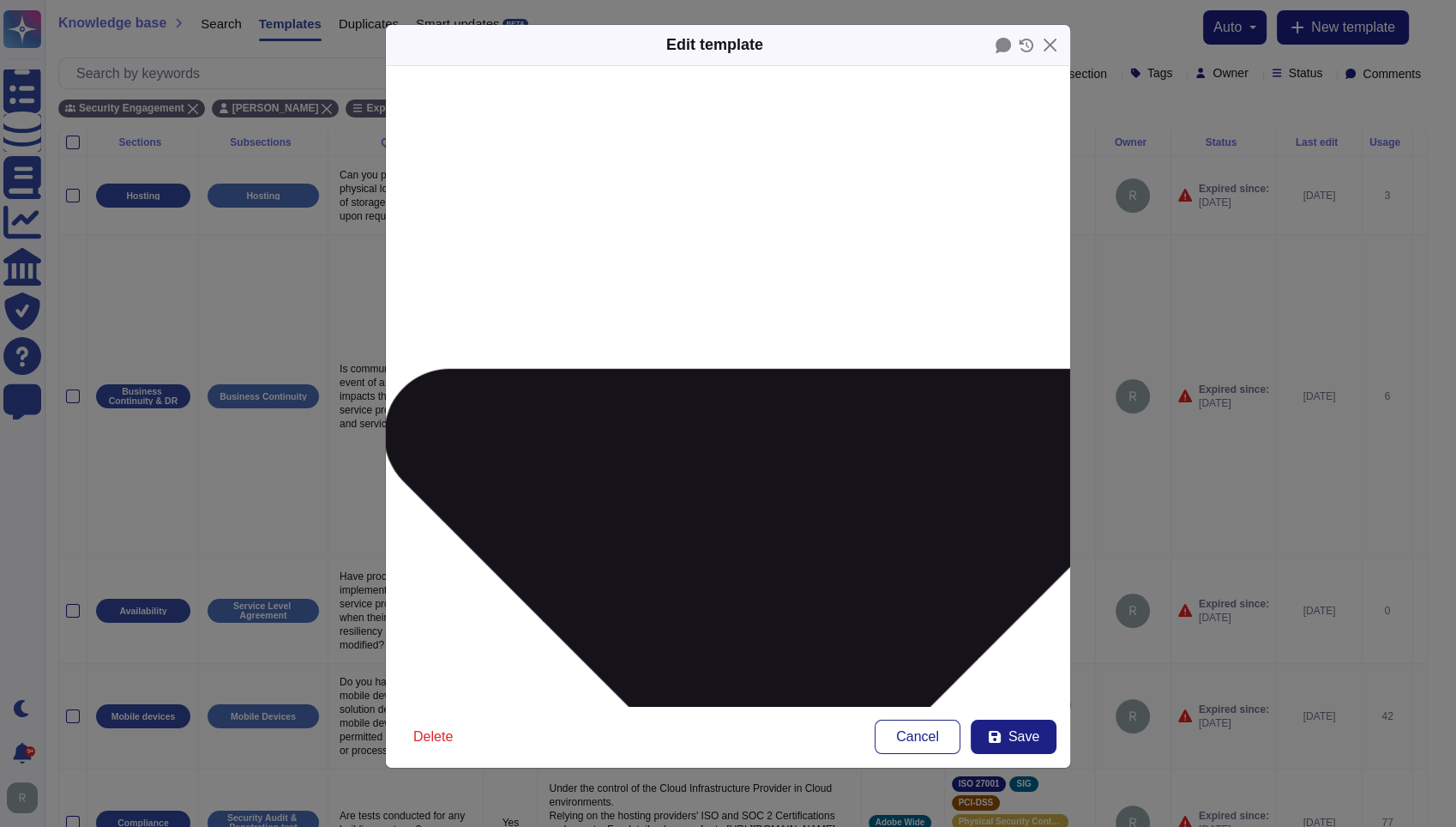
scroll to position [154, 0]
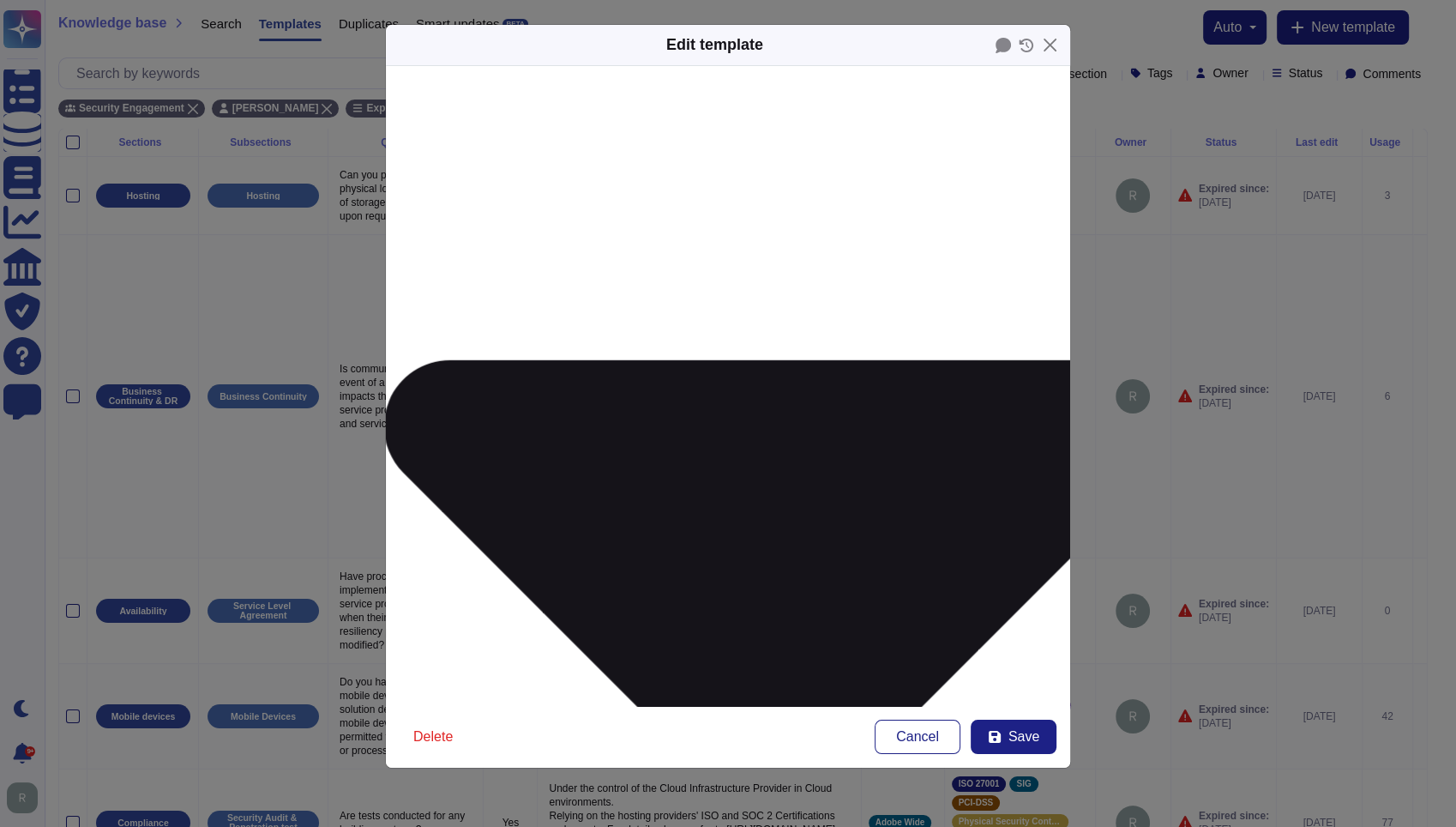
click at [1012, 731] on span "Save" at bounding box center [1024, 737] width 31 height 14
type input "[DATE]"
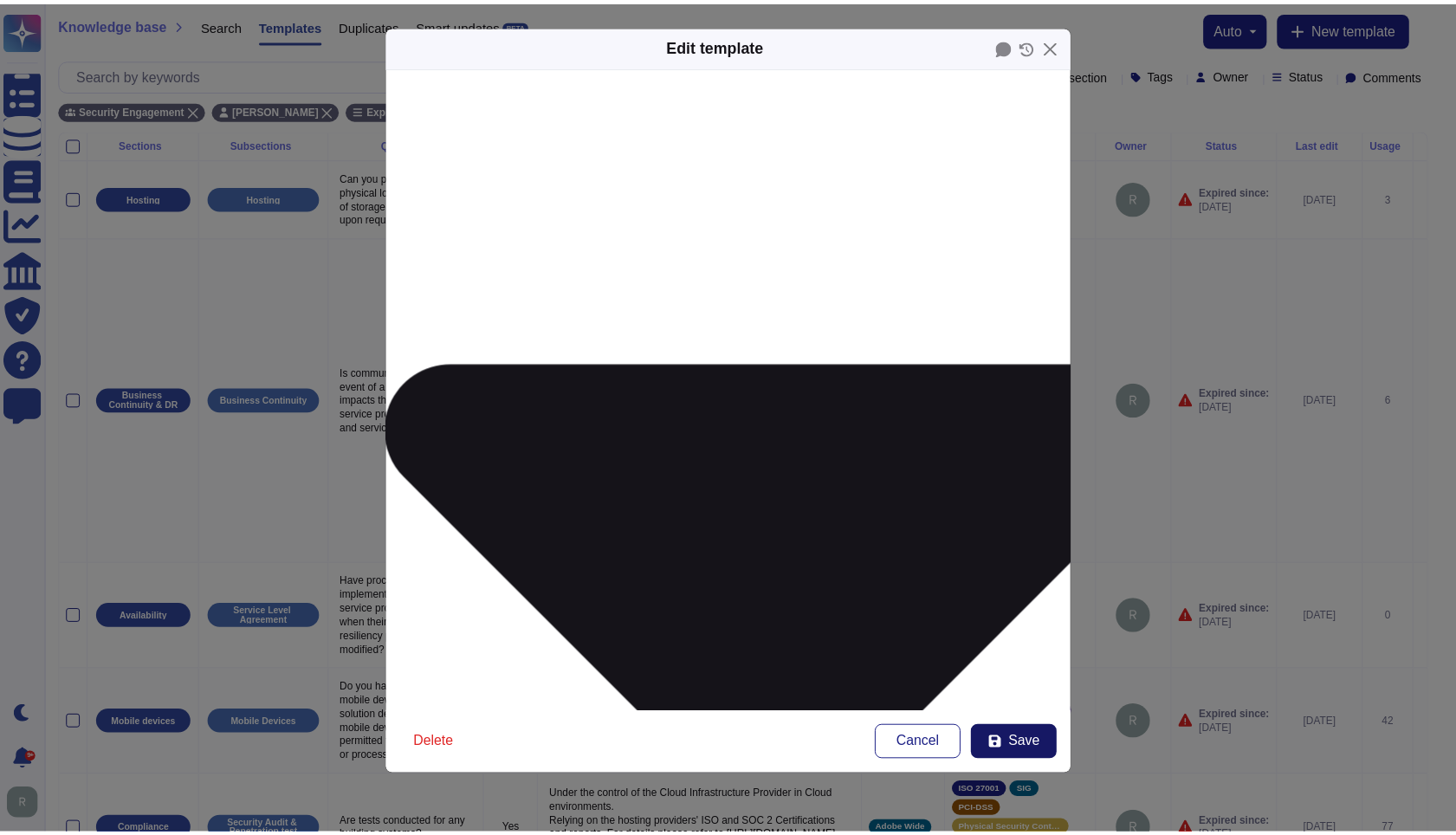
scroll to position [216, 0]
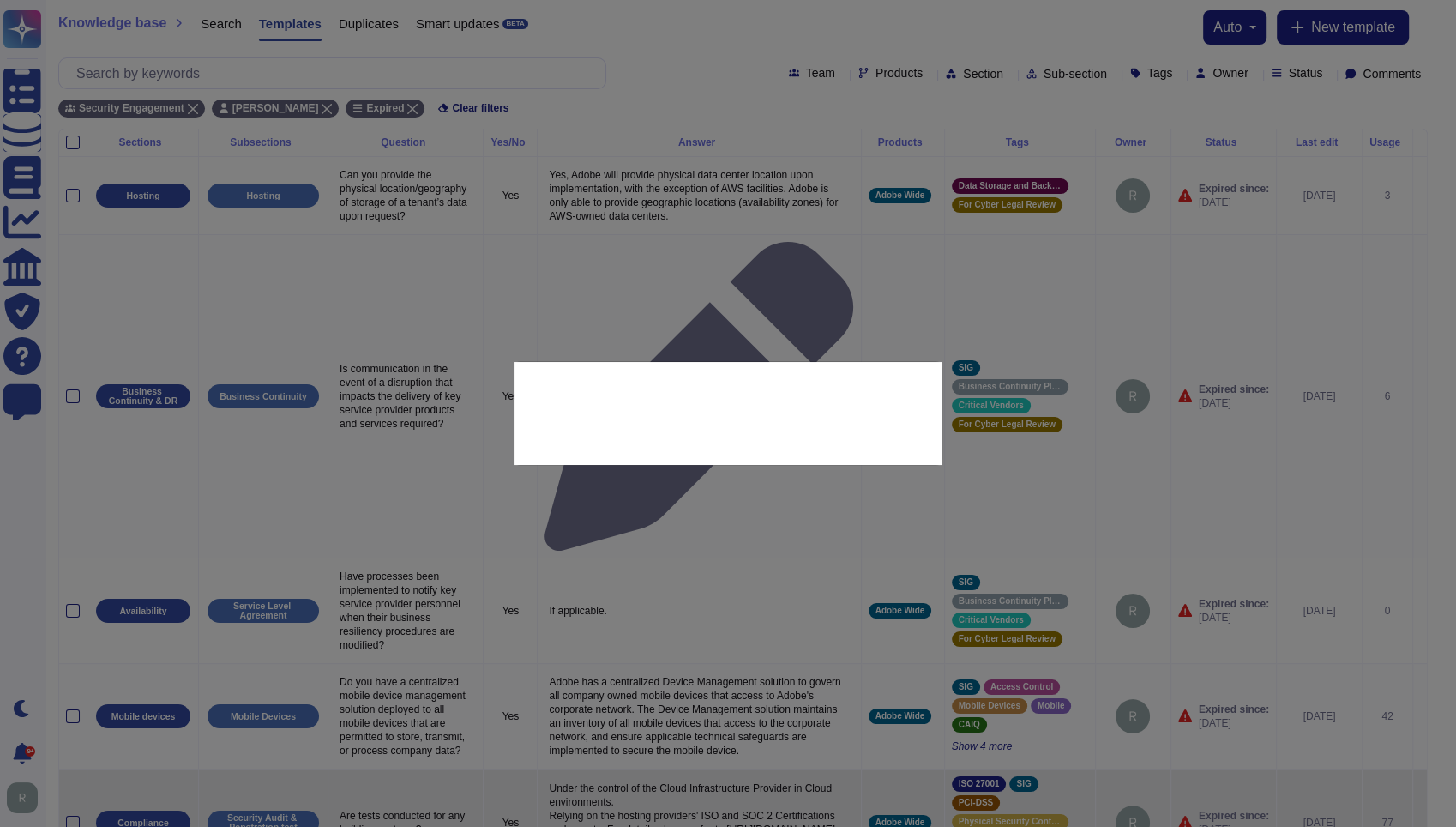
type textarea "Is this FIRST associated with a FedEx mission critical system, such as; flight …"
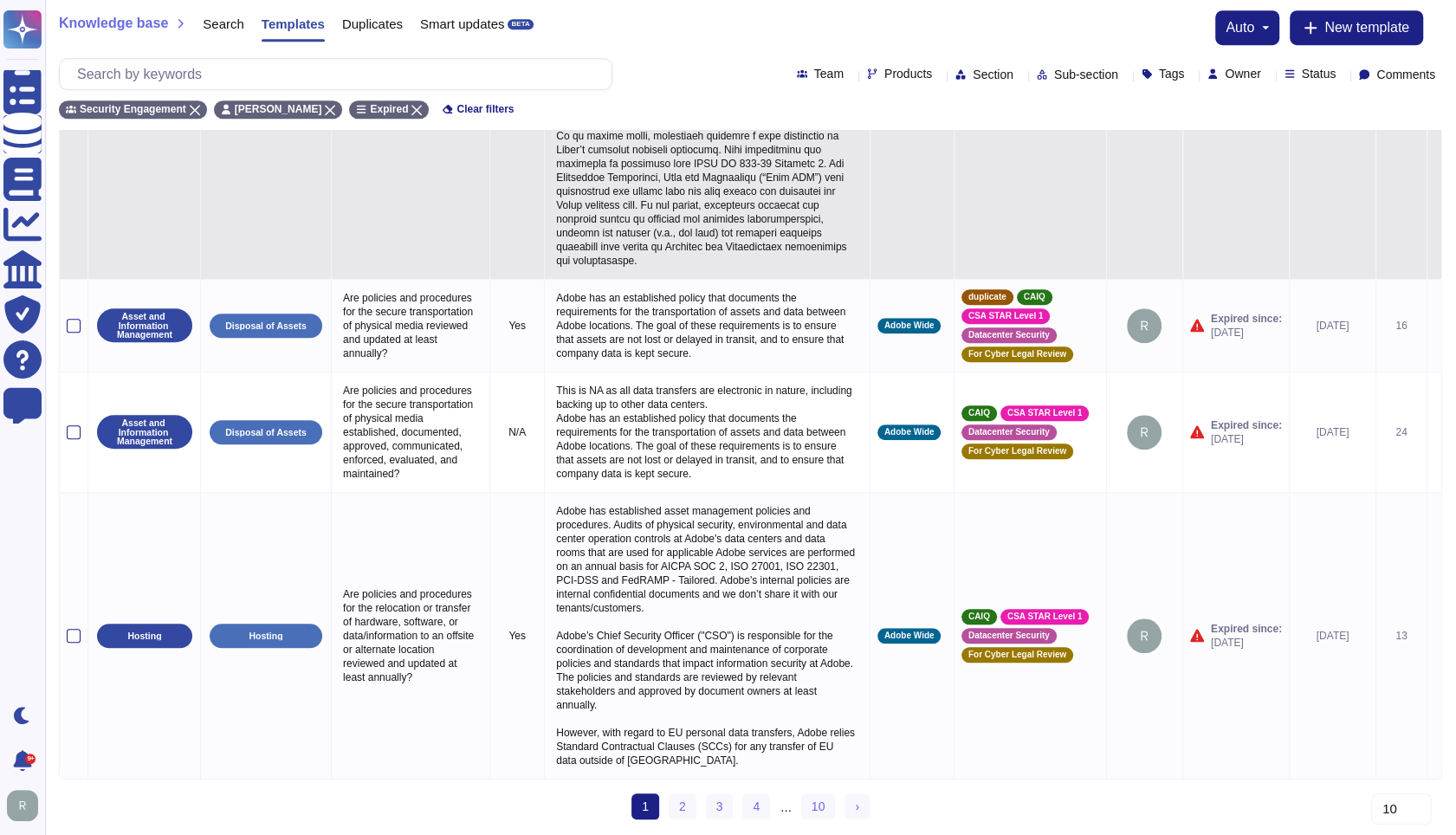
scroll to position [1156, 0]
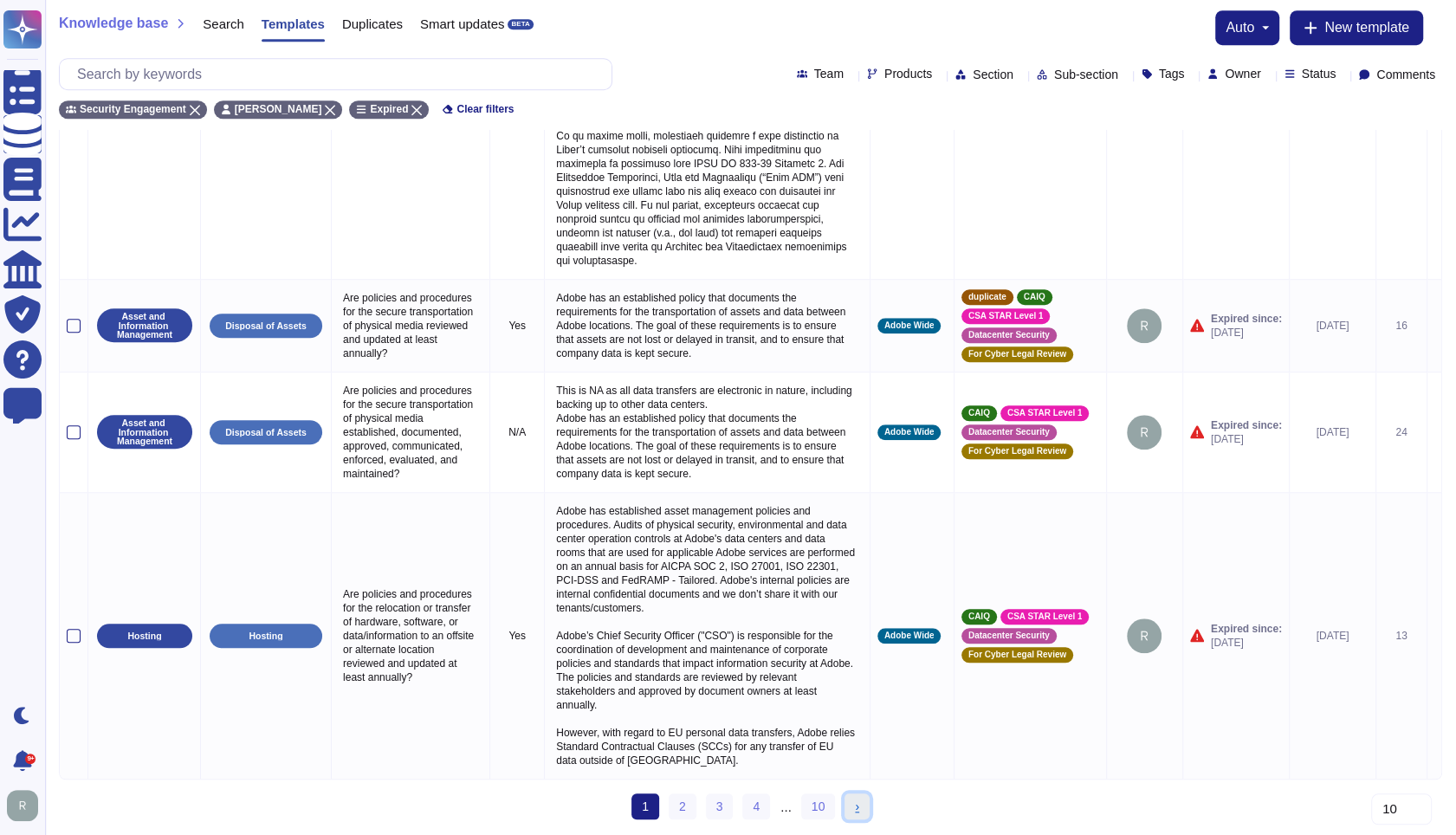
click at [860, 799] on link "› Next" at bounding box center [857, 806] width 25 height 26
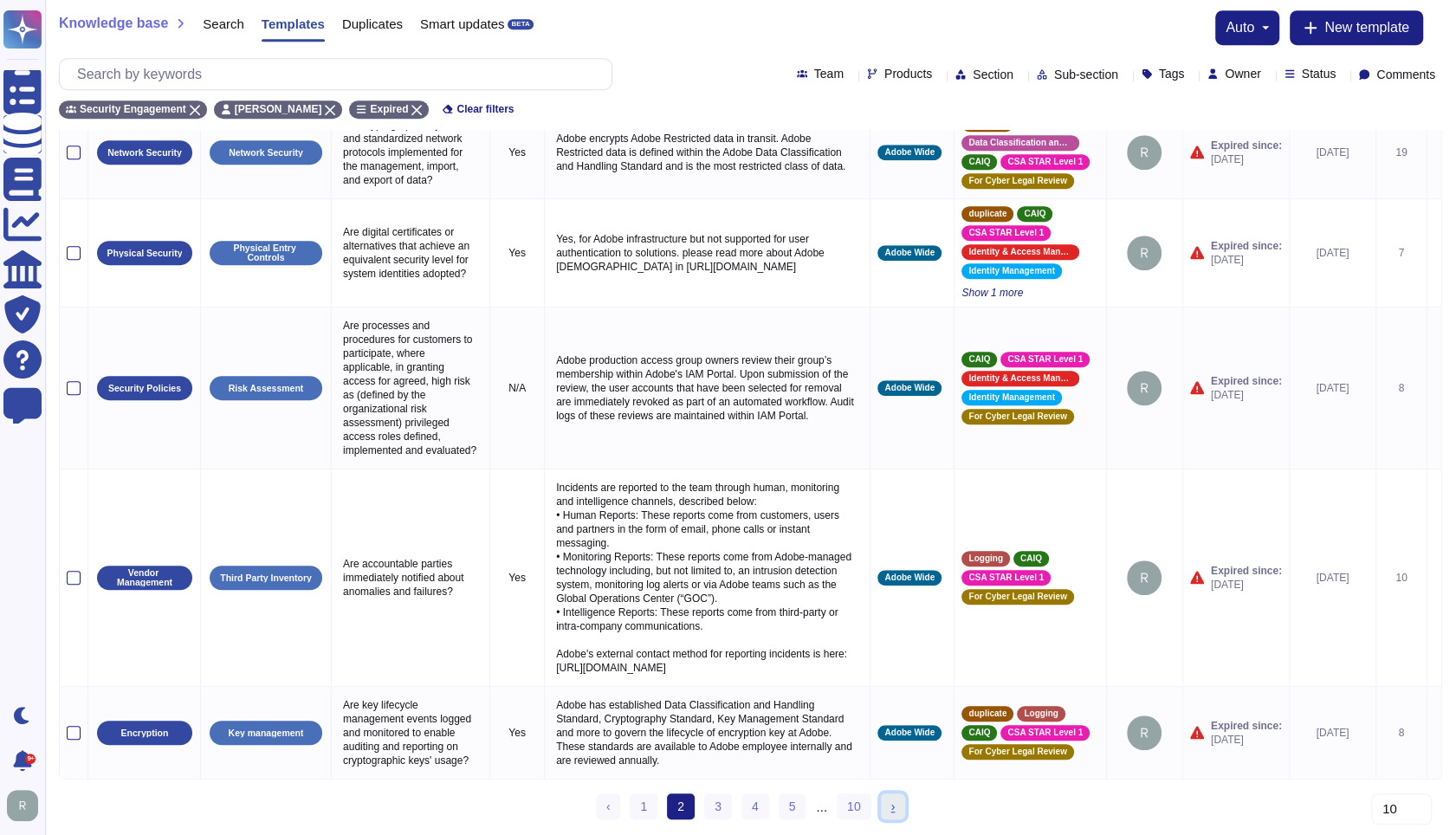
scroll to position [816, 0]
click at [611, 799] on span "‹" at bounding box center [608, 806] width 5 height 14
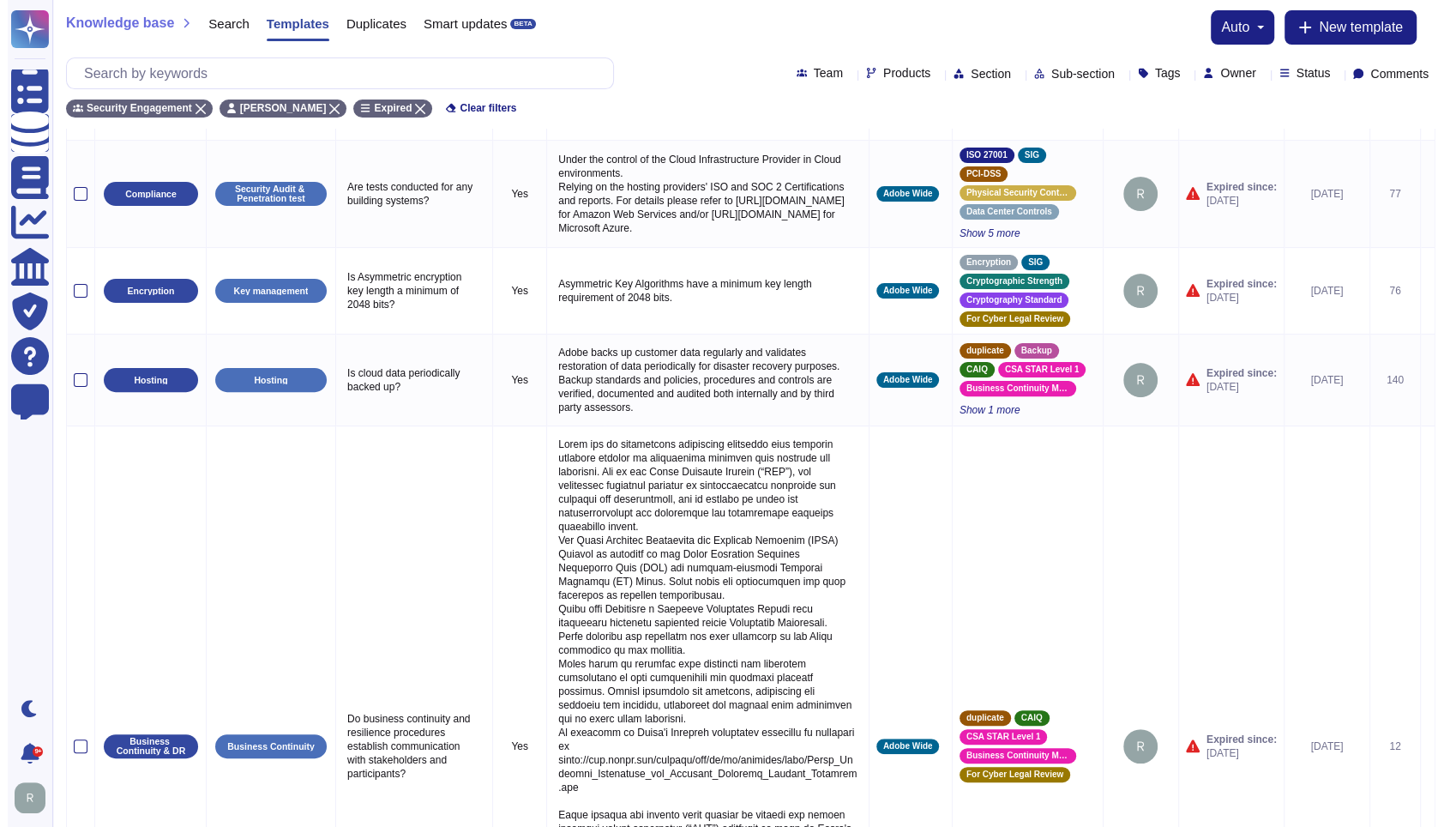
scroll to position [0, 0]
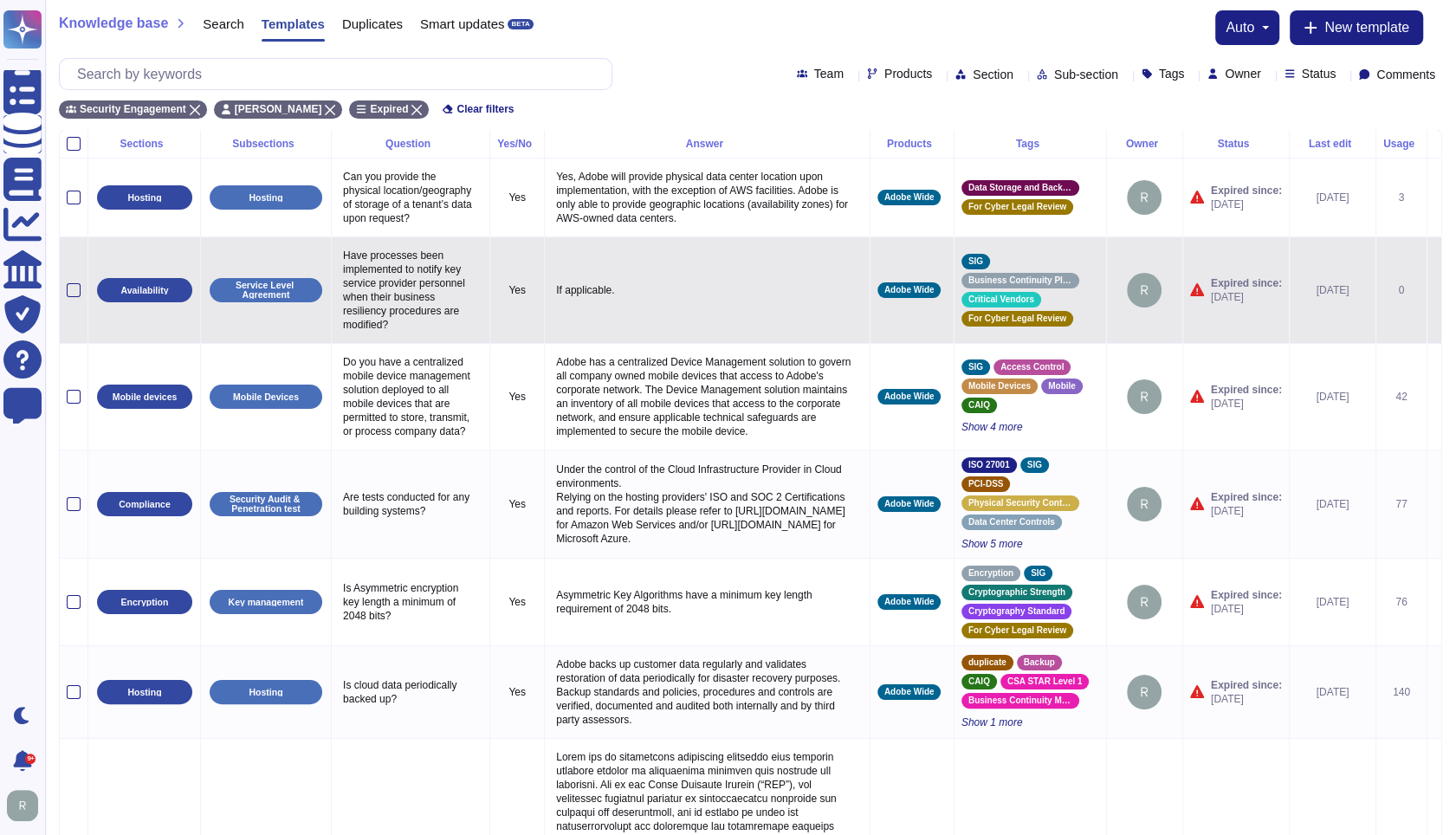
click at [408, 294] on p "Have processes been implemented to notify key service provider personnel when t…" at bounding box center [411, 290] width 144 height 92
type textarea "Have processes been implemented to notify key service provider personnel when t…"
click at [402, 318] on textarea "Have processes been implemented to notify key service provider personnel when t…" at bounding box center [411, 294] width 144 height 100
click at [1434, 291] on icon at bounding box center [1434, 291] width 0 height 0
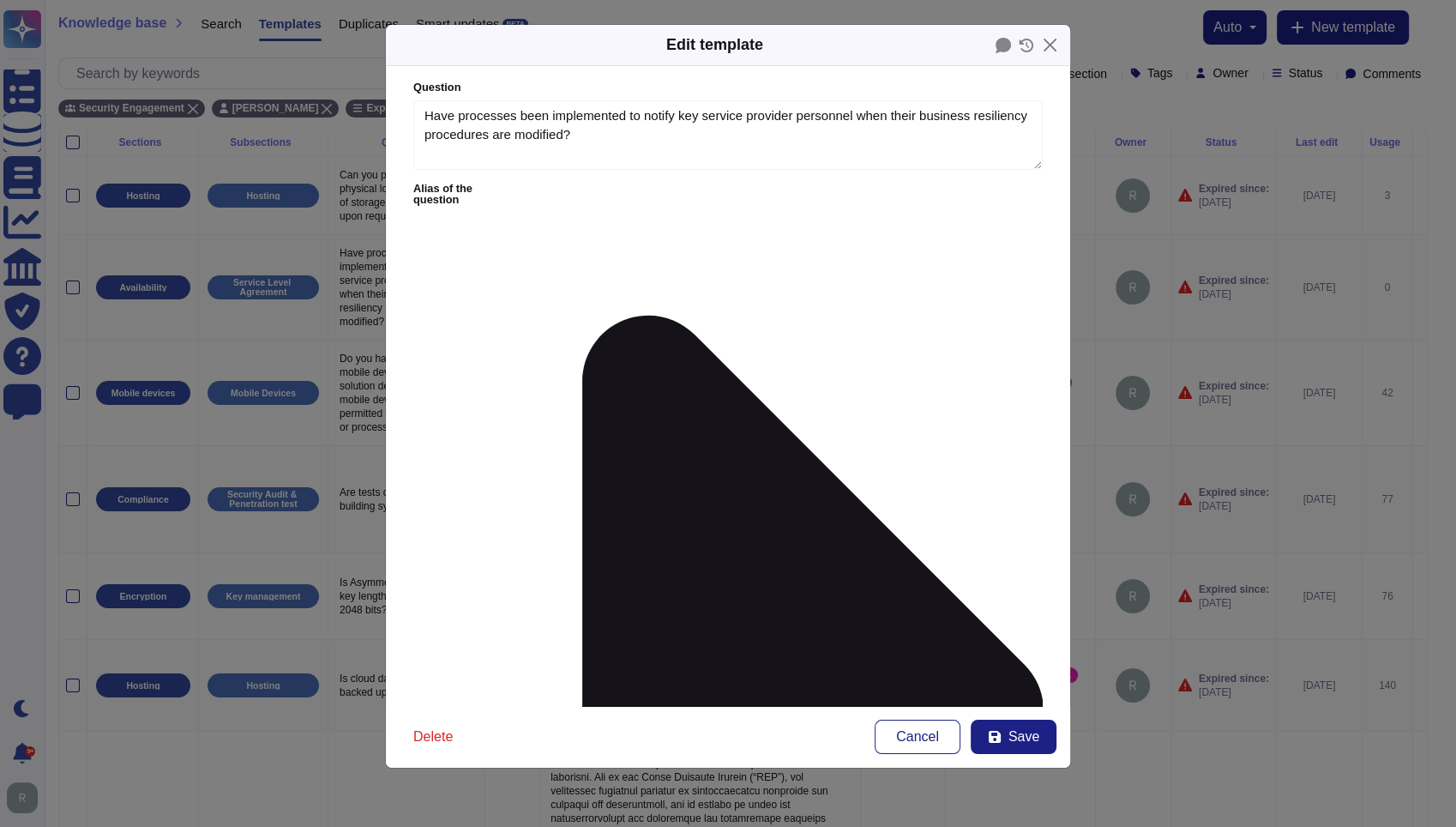
type textarea "Have processes been implemented to notify key service provider personnel when t…"
type textarea "If applicable."
drag, startPoint x: 561, startPoint y: 176, endPoint x: 545, endPoint y: 196, distance: 25.6
click at [555, 179] on form "Question Have processes been implemented to notify key service provider personn…" at bounding box center [728, 386] width 684 height 640
click at [546, 192] on label "Alias of the question" at bounding box center [728, 712] width 629 height 1056
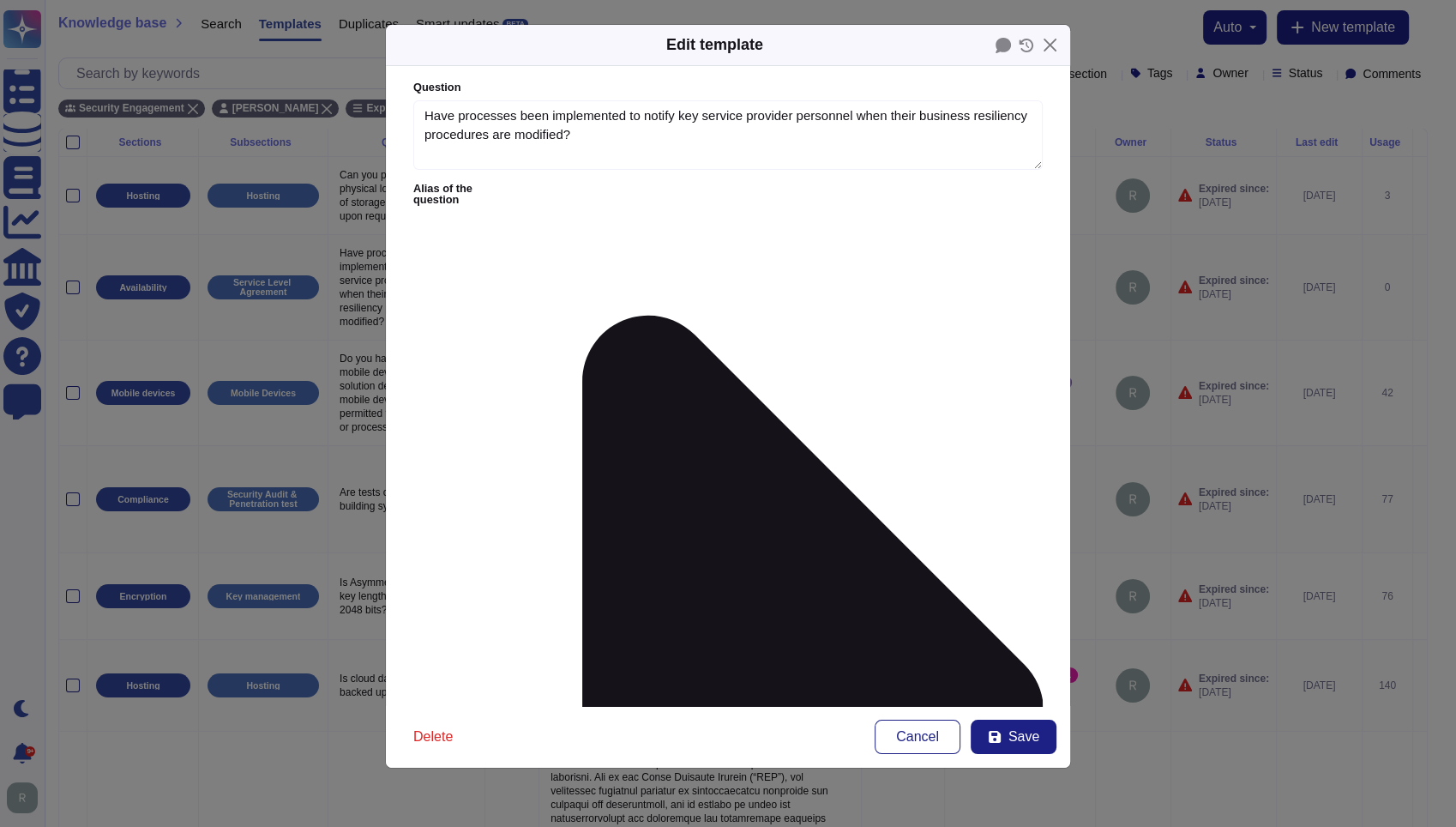
click at [546, 190] on icon at bounding box center [779, 712] width 527 height 1056
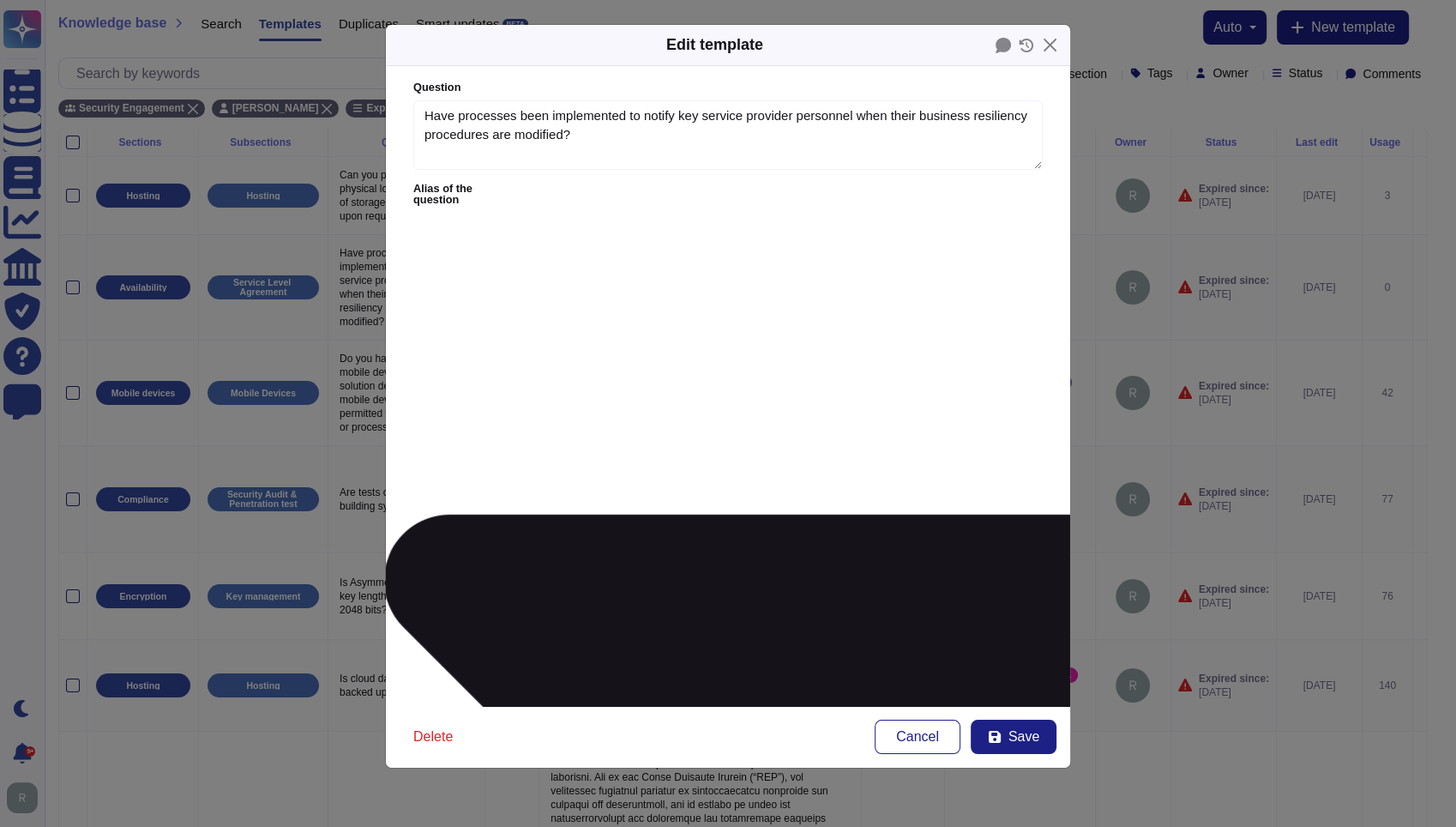
click at [931, 170] on form "Question Have processes been implemented to notify key service provider personn…" at bounding box center [728, 386] width 684 height 640
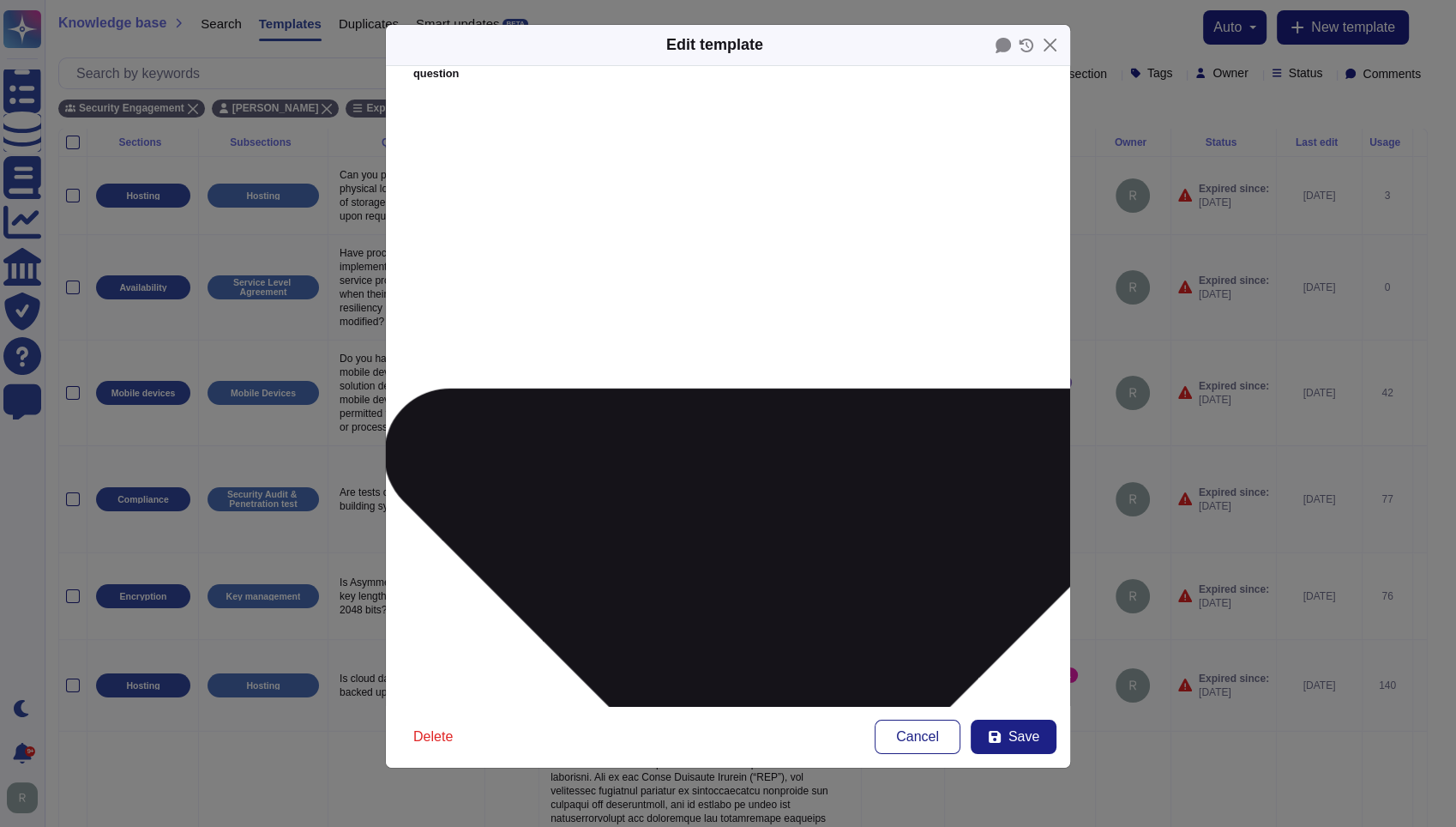
scroll to position [154, 0]
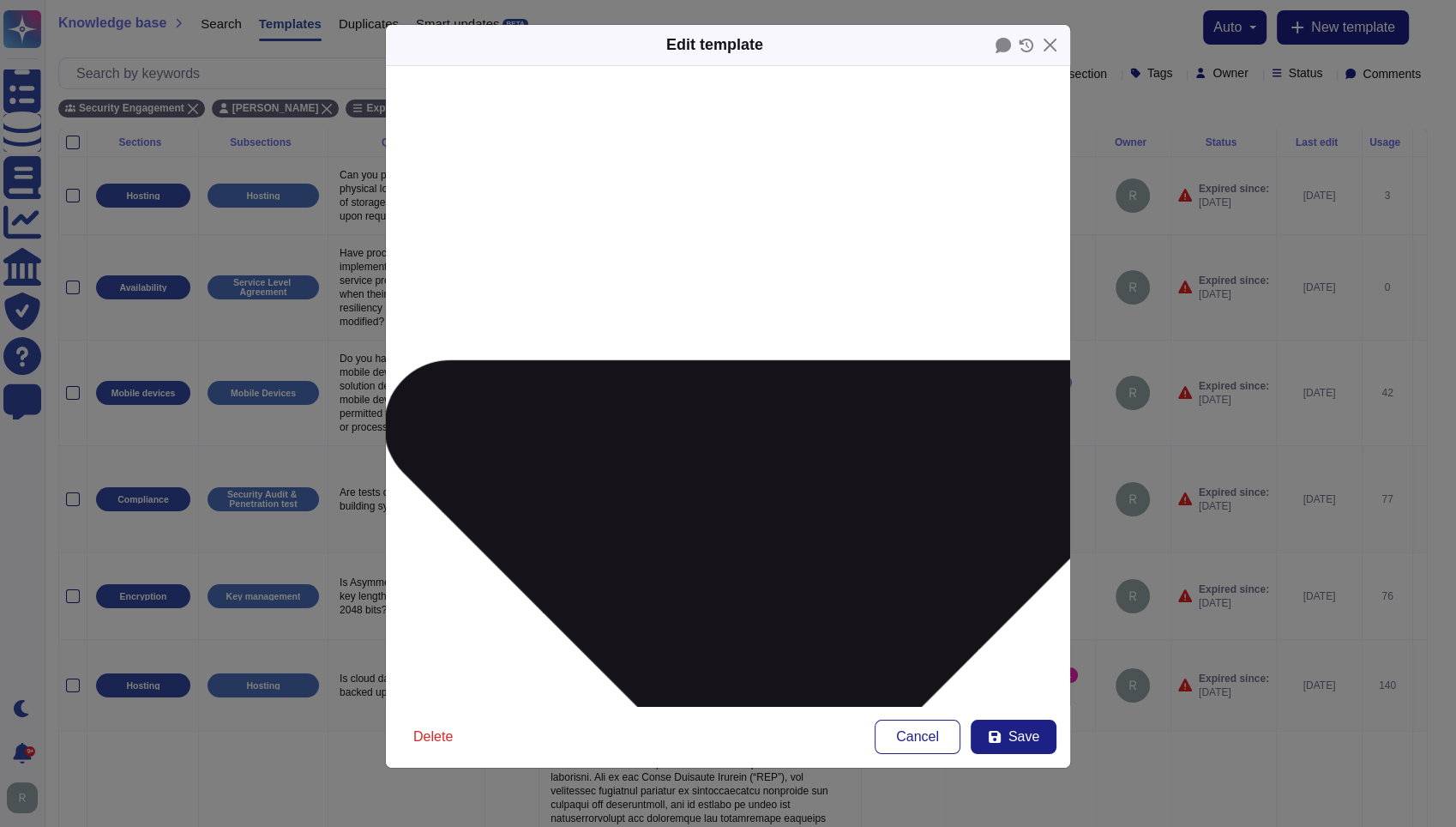
click at [1034, 731] on span "Save" at bounding box center [1024, 737] width 31 height 14
type input "[DATE]"
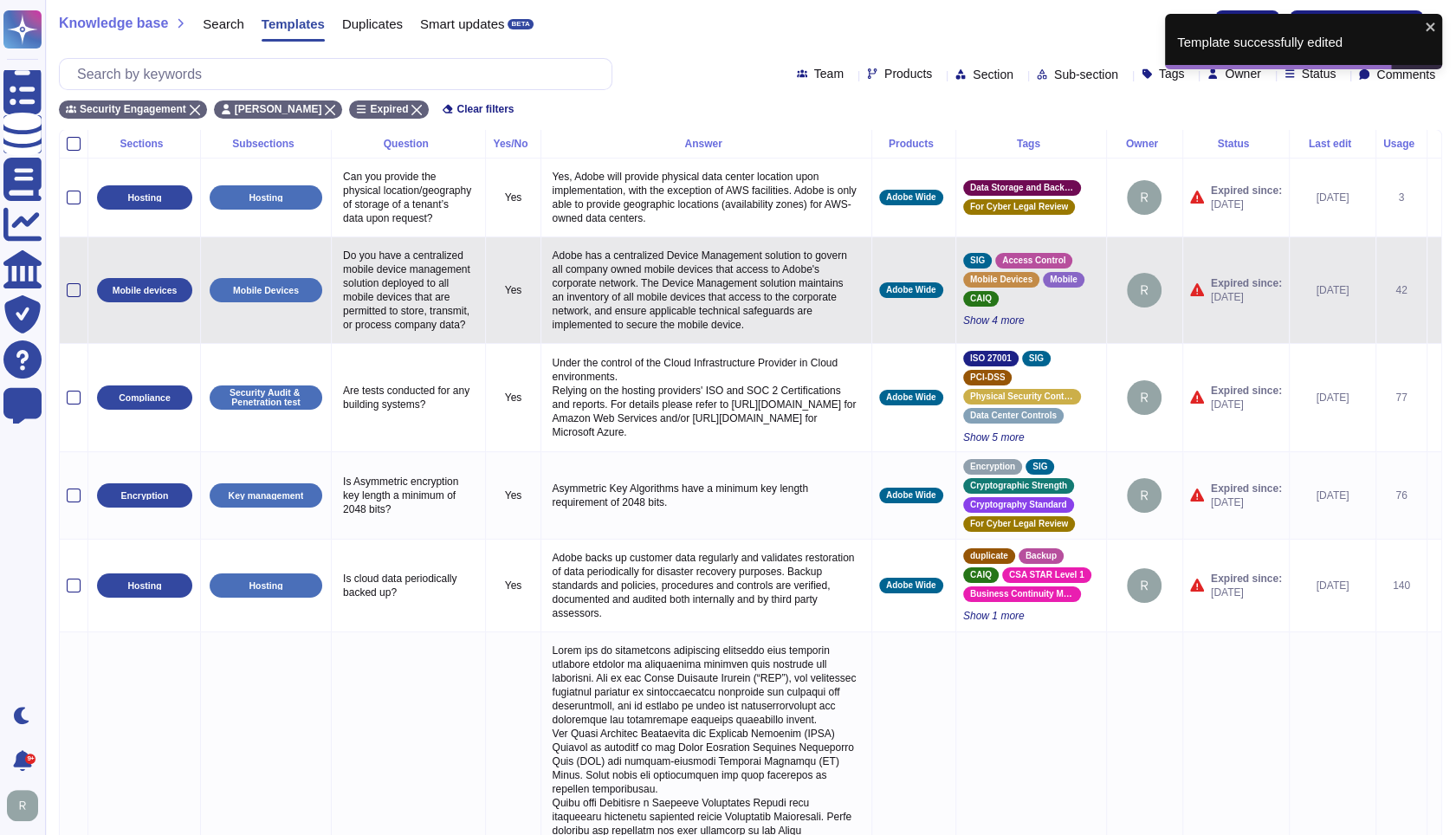
click at [373, 290] on p "Do you have a centralized mobile device management solution deployed to all mob…" at bounding box center [408, 290] width 139 height 92
type textarea "Do you have a centralized mobile device management solution deployed to all mob…"
click at [405, 308] on textarea "Do you have a centralized mobile device management solution deployed to all mob…" at bounding box center [408, 301] width 139 height 115
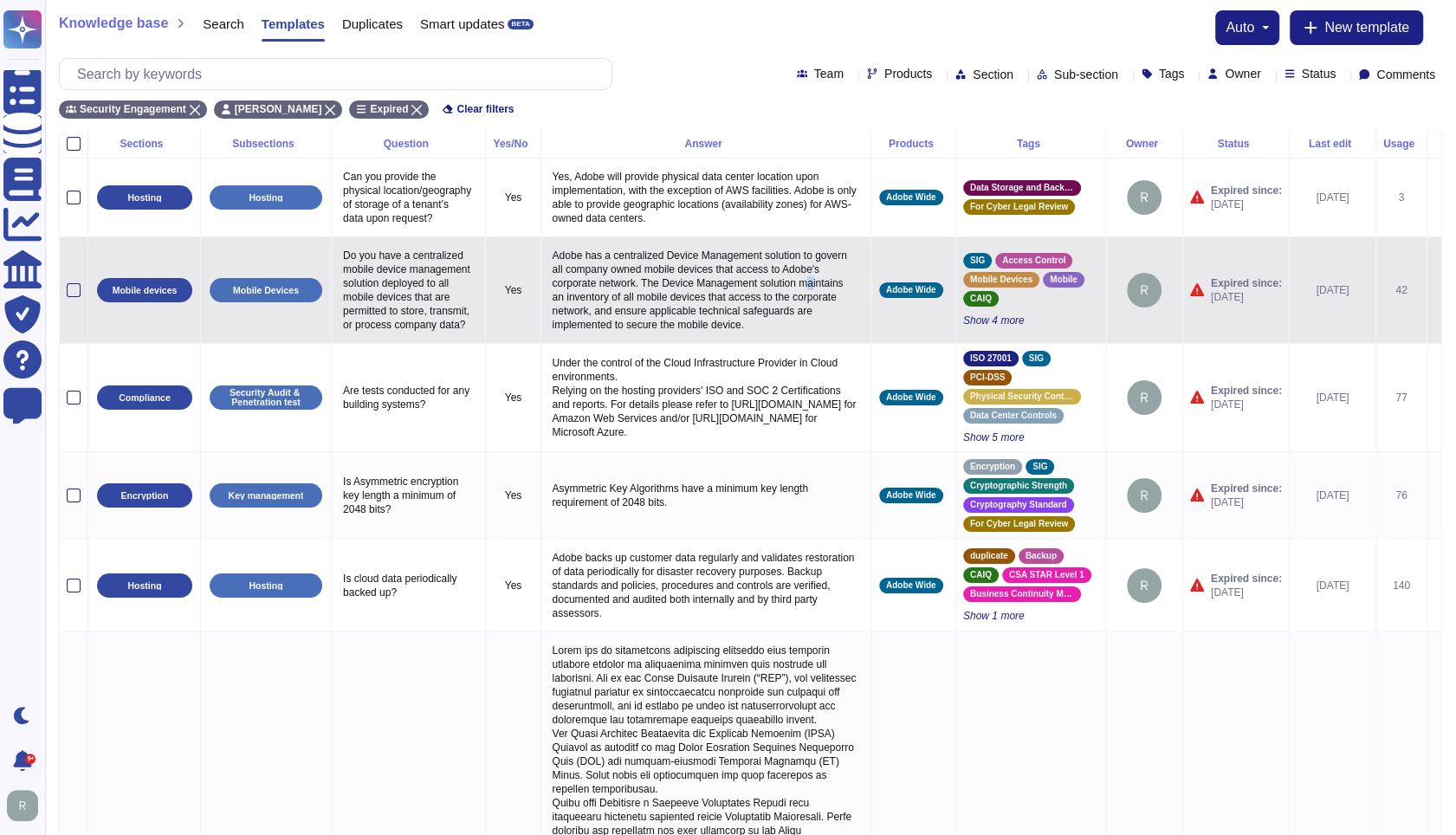
click at [571, 319] on p "Adobe has a centralized Device Management solution to govern all company owned …" at bounding box center [706, 290] width 316 height 92
type textarea "Adobe has a centralized Device Management solution to govern all company owned …"
click at [643, 317] on textarea "Adobe has a centralized Device Management solution to govern all company owned …" at bounding box center [704, 294] width 311 height 100
click at [1434, 291] on icon at bounding box center [1434, 291] width 0 height 0
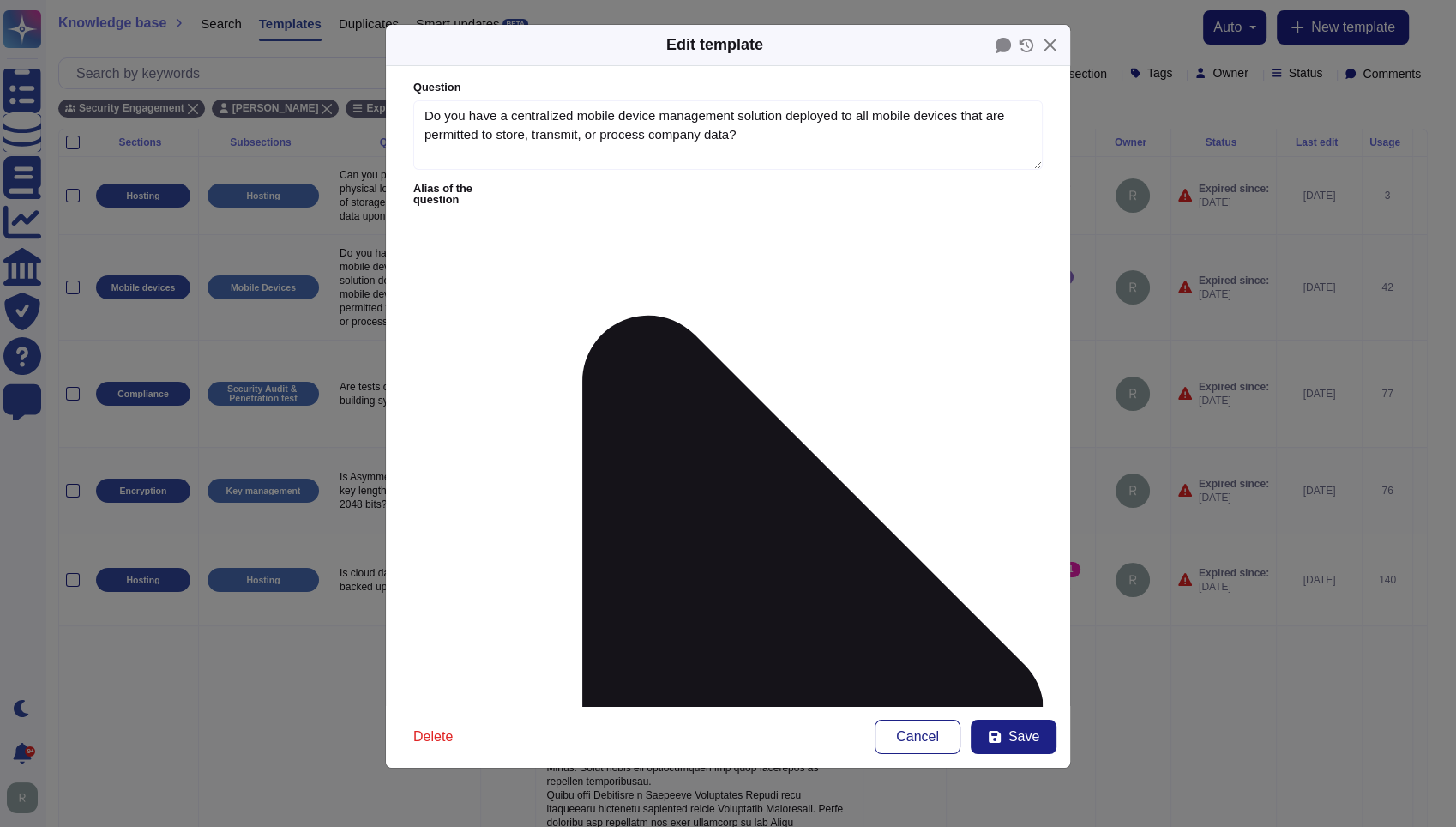
type textarea "Do you have a centralized mobile device management solution deployed to all mob…"
type textarea "Adobe has a centralized Device Management solution to govern all company owned …"
click at [582, 316] on icon at bounding box center [813, 712] width 462 height 793
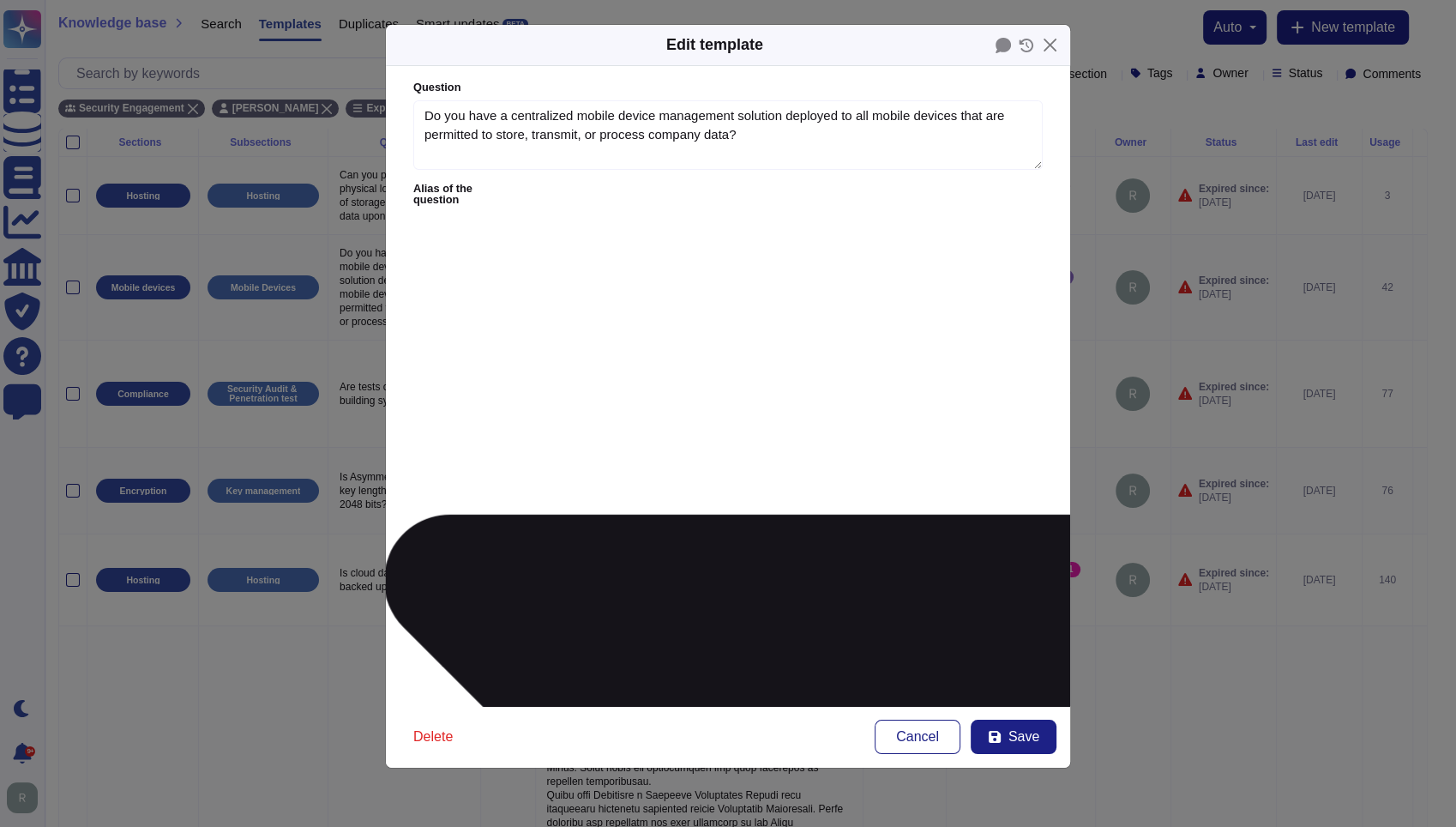
type textarea "Do you have a mobile device management solution on all endpoints including lapt…"
type textarea "Do you have a centralized mobile device management solution deployed to all mob…"
type textarea "A centralized mobile device management solution deployed to all mobile devices …"
type textarea "Do you have a Mobile Device Management (MDM) system in place which enforces you…"
type textarea "Is Mobile Device Management (MDM) subject to an internal or external audit?"
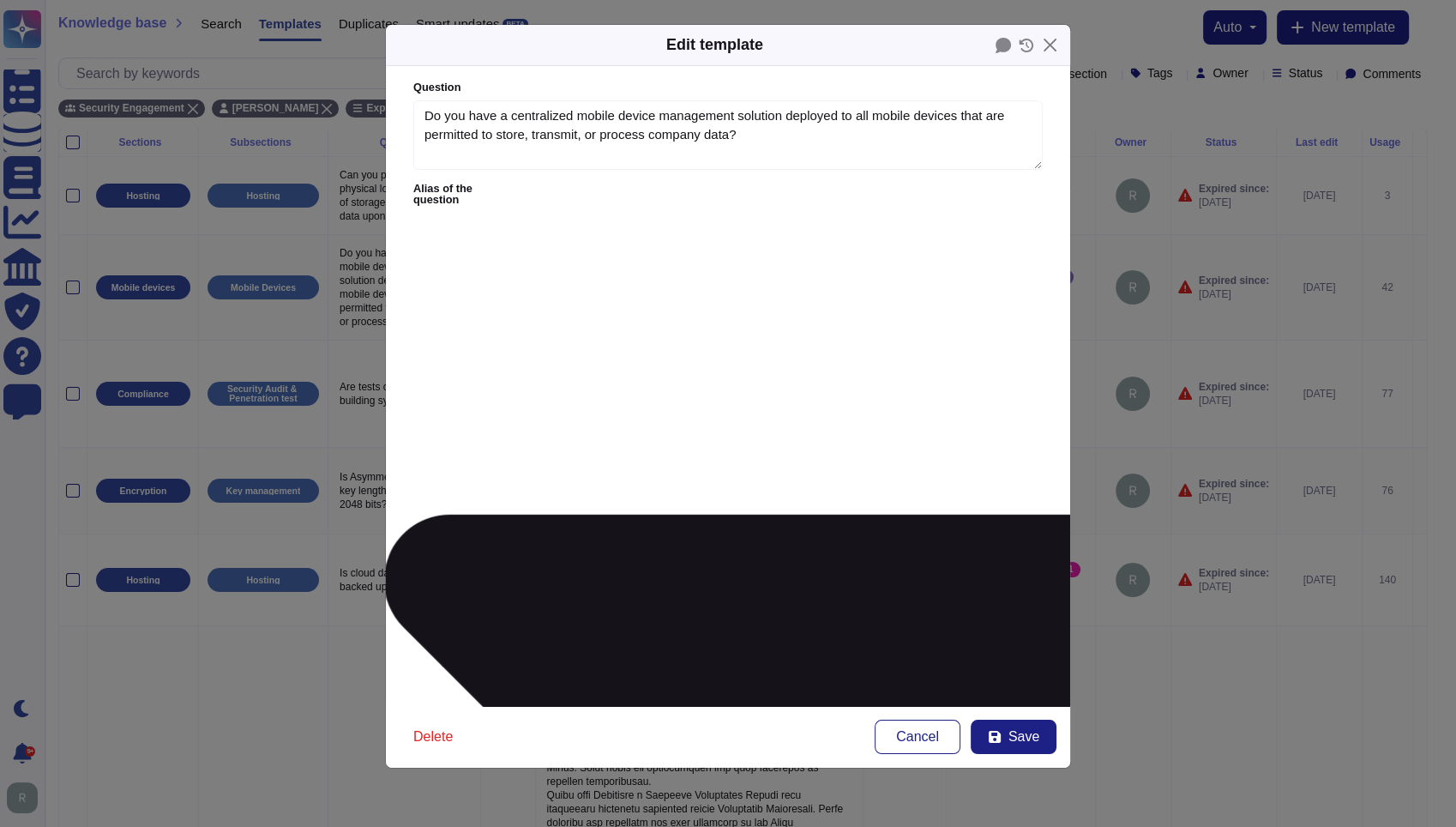
type textarea "Do you have a MDM- mobile device management in case emails and other applicatio…"
type textarea "11.5.g Does your company install a mobile device management software on tablets…"
type textarea "Do you have a Centralized Device Management tool in place that monitors all end…"
type textarea "Do you have a centralized mobile device management (MDM) solution deployed to a…"
type textarea "Are there Enterprise Mobility Management (EMM) system and centralised Mobile De…"
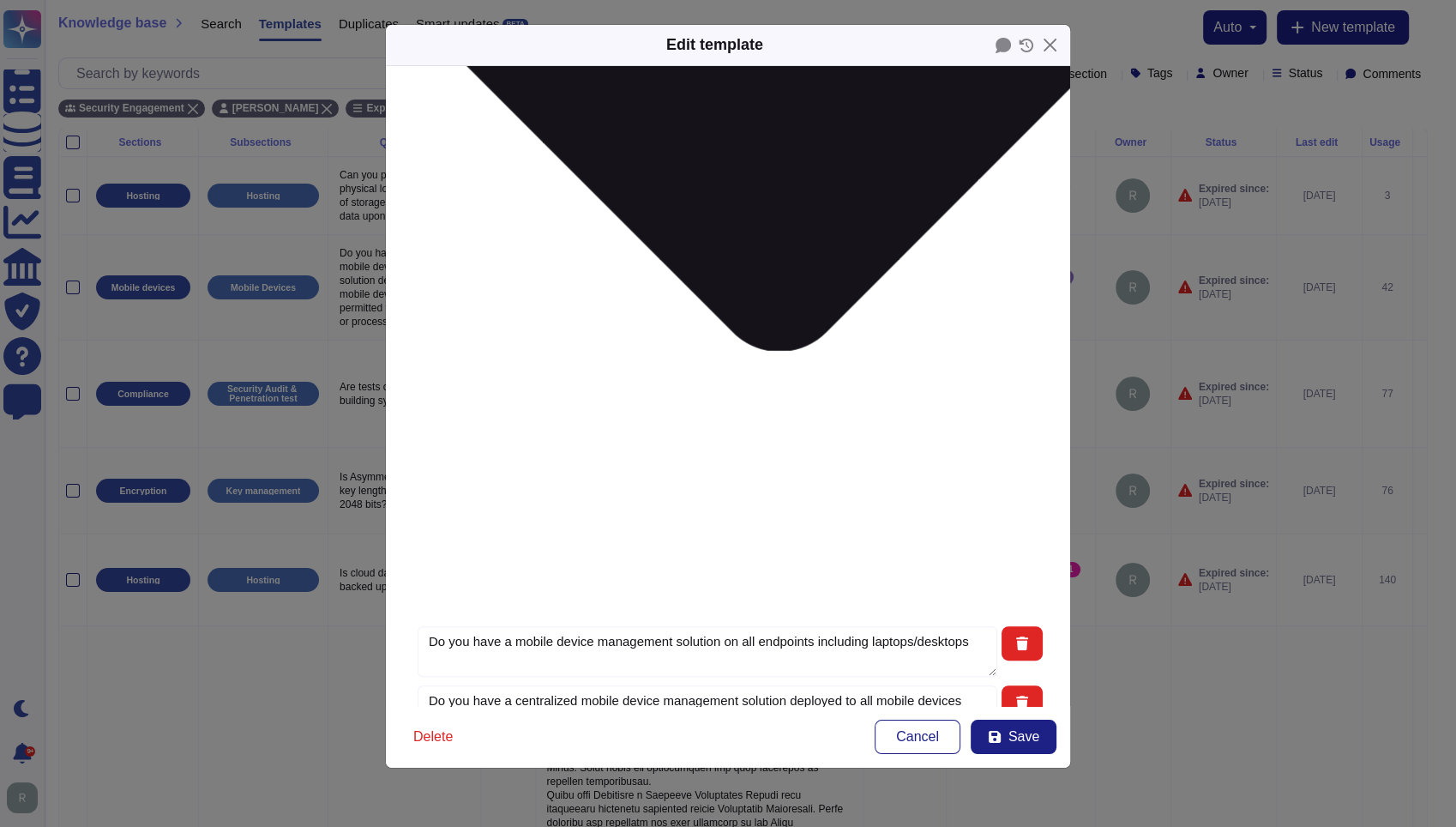
scroll to position [742, 0]
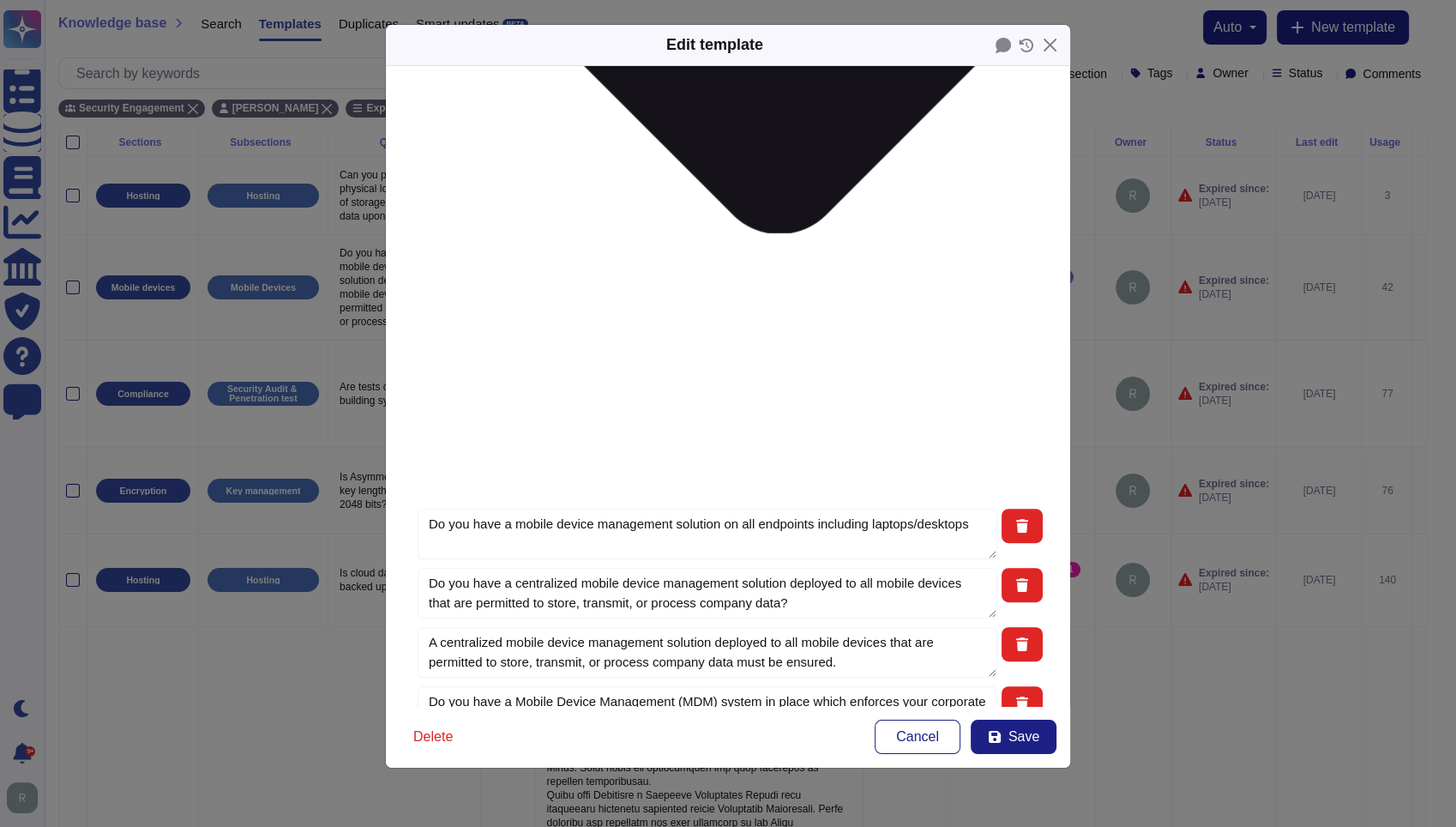
type textarea "Does your company install a mobile device management software on tablets and sm…"
click at [1004, 740] on button "Save" at bounding box center [1013, 737] width 86 height 34
type input "[DATE]"
type textarea "11.5.g Does your company install a mobile device management software on tablets…"
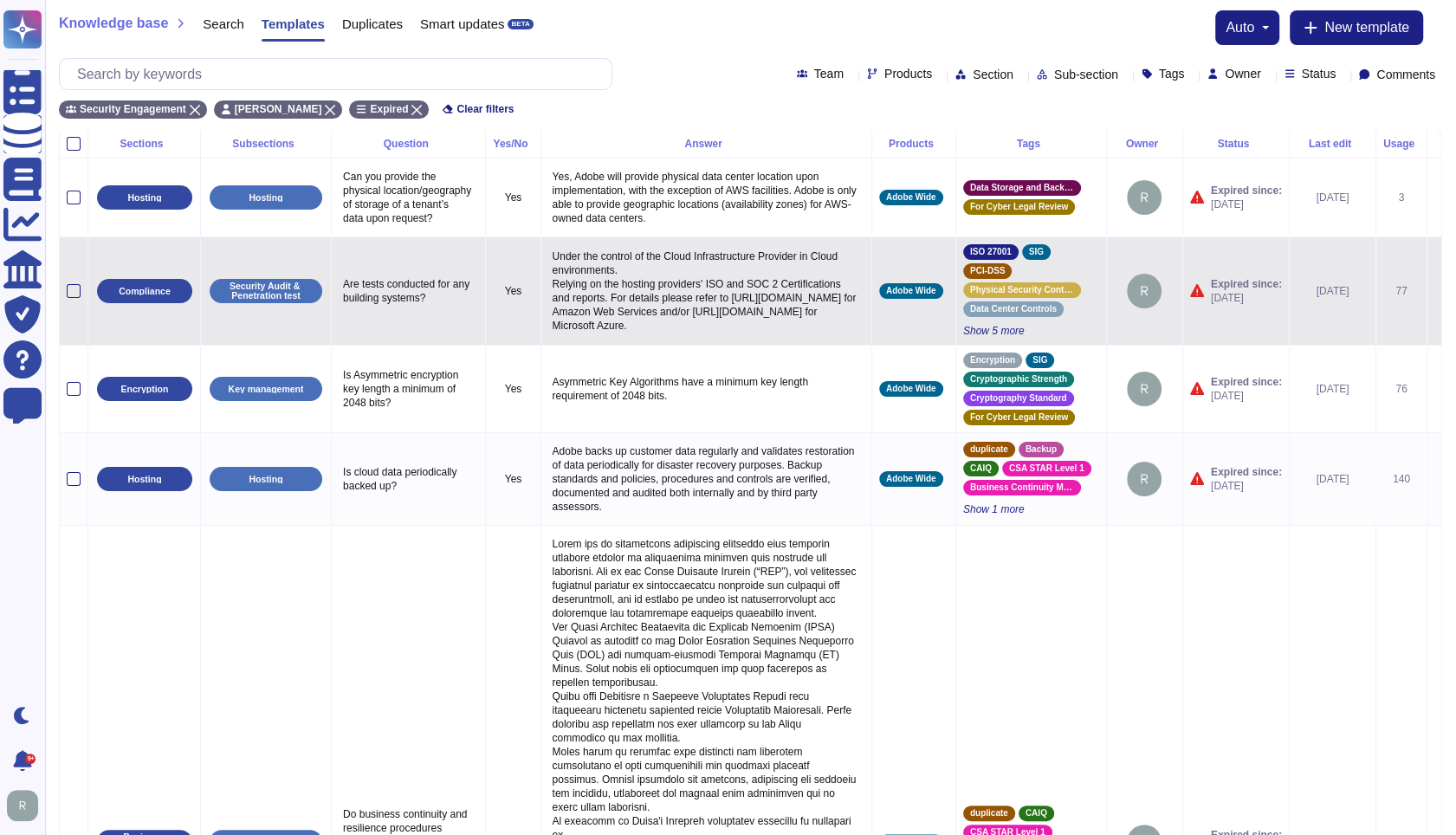
click at [434, 310] on p "Are tests conducted for any building systems?" at bounding box center [408, 291] width 139 height 36
type textarea "Are tests conducted for any building systems?"
click at [443, 318] on textarea "Are tests conducted for any building systems?" at bounding box center [408, 295] width 139 height 45
click at [441, 318] on textarea "Are tests conducted for any building systems?" at bounding box center [408, 295] width 139 height 45
click at [584, 326] on p "Under the control of the Cloud Infrastructure Provider in Cloud environments. R…" at bounding box center [706, 290] width 316 height 92
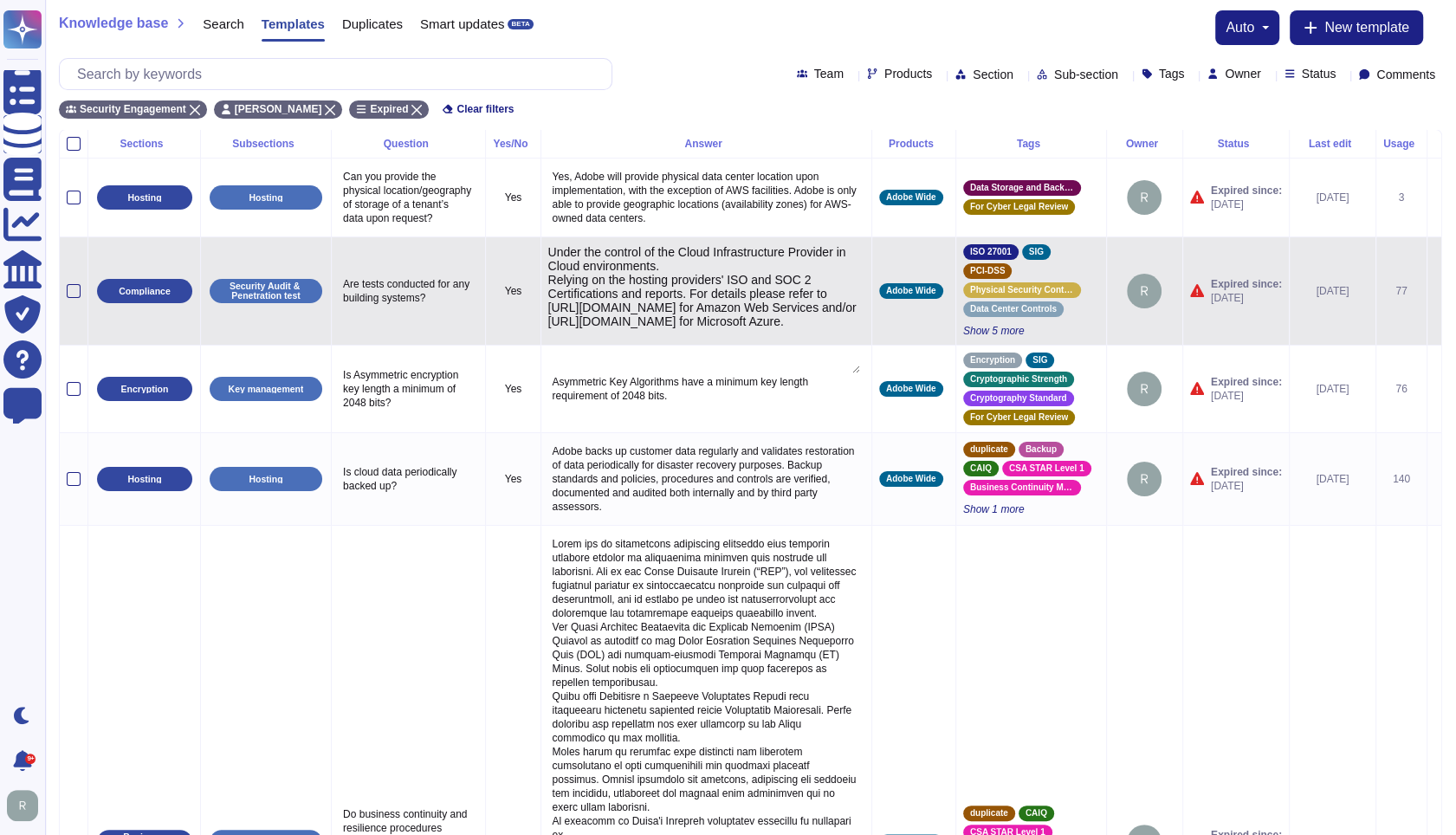
type textarea "Under the control of the Cloud Infrastructure Provider in Cloud environments. R…"
click at [666, 319] on p "Under the control of the Cloud Infrastructure Provider in Cloud environments. R…" at bounding box center [706, 290] width 316 height 92
click at [710, 316] on textarea "Under the control of the Cloud Infrastructure Provider in Cloud environments. R…" at bounding box center [704, 309] width 311 height 128
type textarea "Building system testing is managed by Adobe’s cloud infrastructure providers (e…"
click at [1434, 292] on icon at bounding box center [1434, 292] width 0 height 0
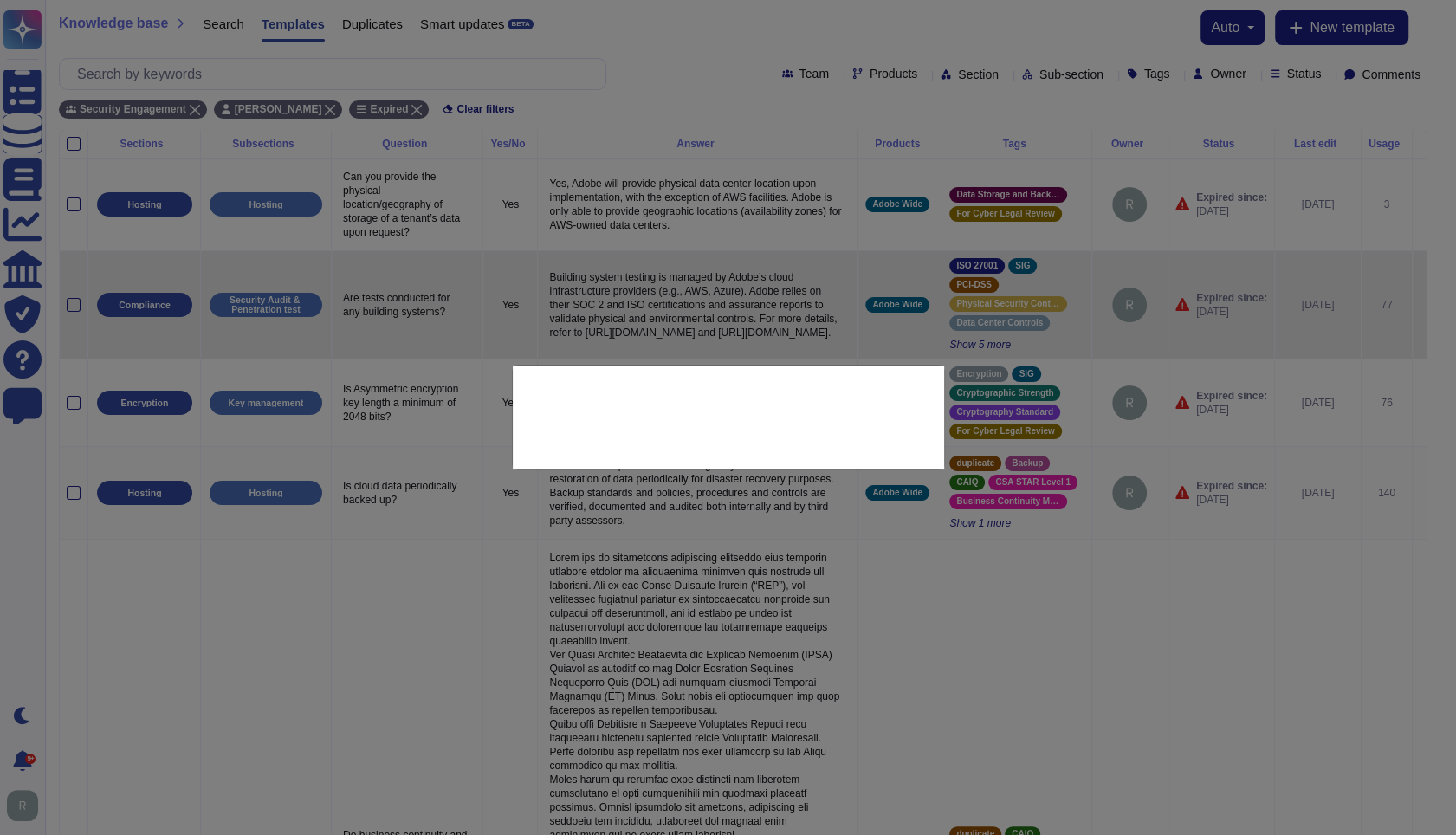
type textarea "Are tests conducted for any building systems?"
type textarea "Under the control of the Cloud Infrastructure Provider in Cloud environments. R…"
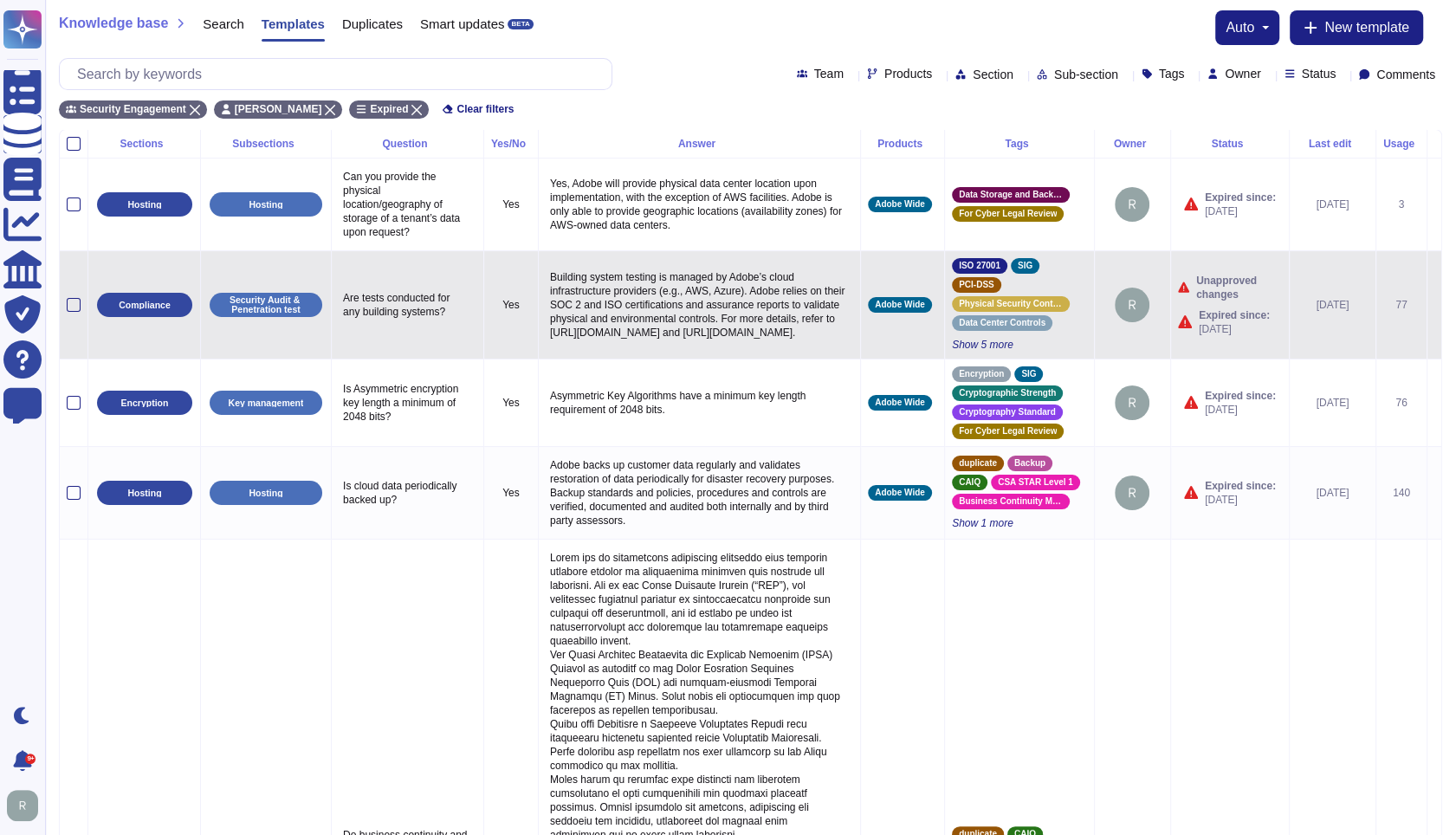
click at [1434, 306] on icon at bounding box center [1434, 306] width 0 height 0
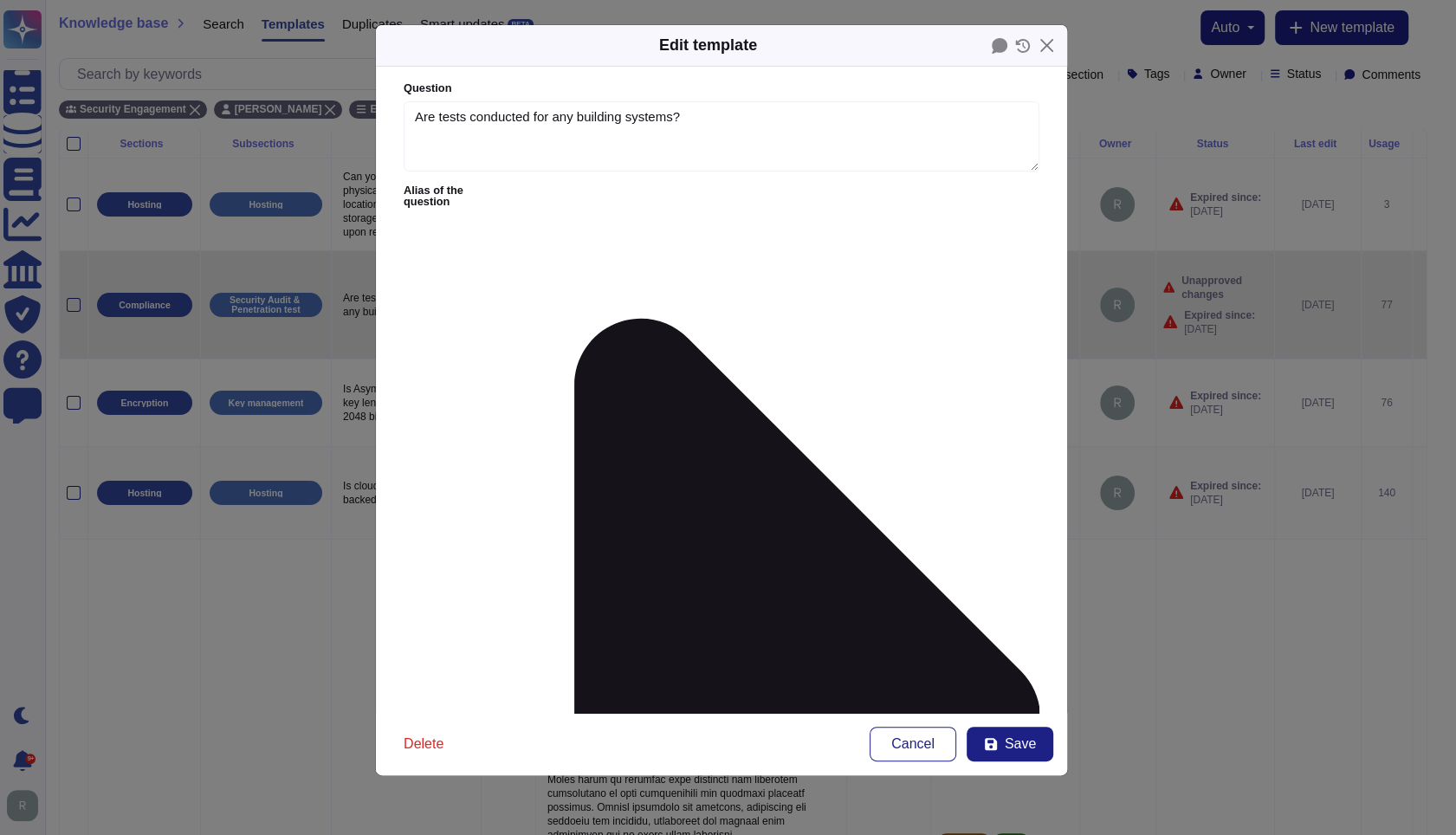
type textarea "Are tests conducted for any building systems?"
type textarea "Building system testing is managed by Adobe’s cloud infrastructure providers (e…"
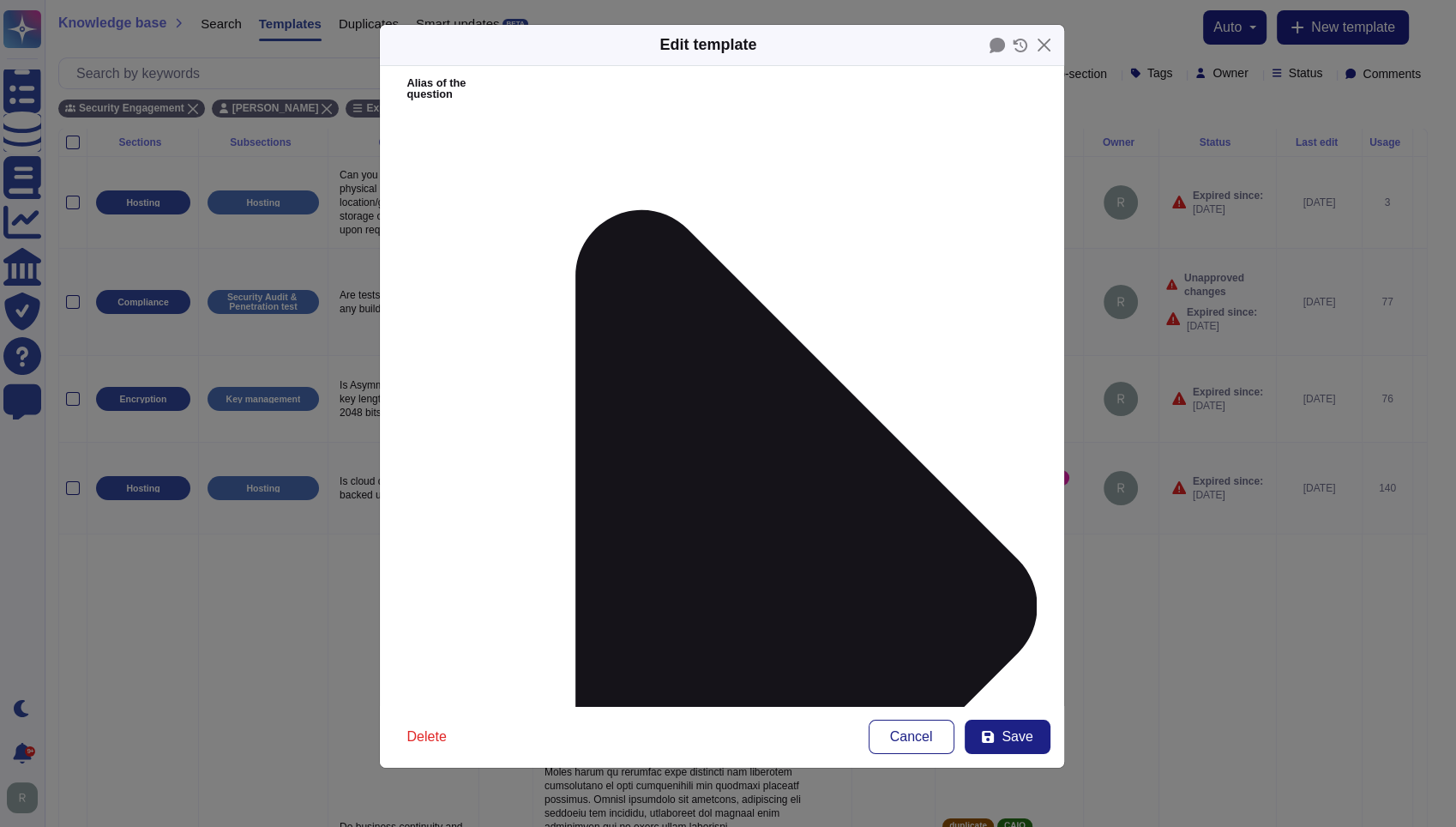
scroll to position [115, 0]
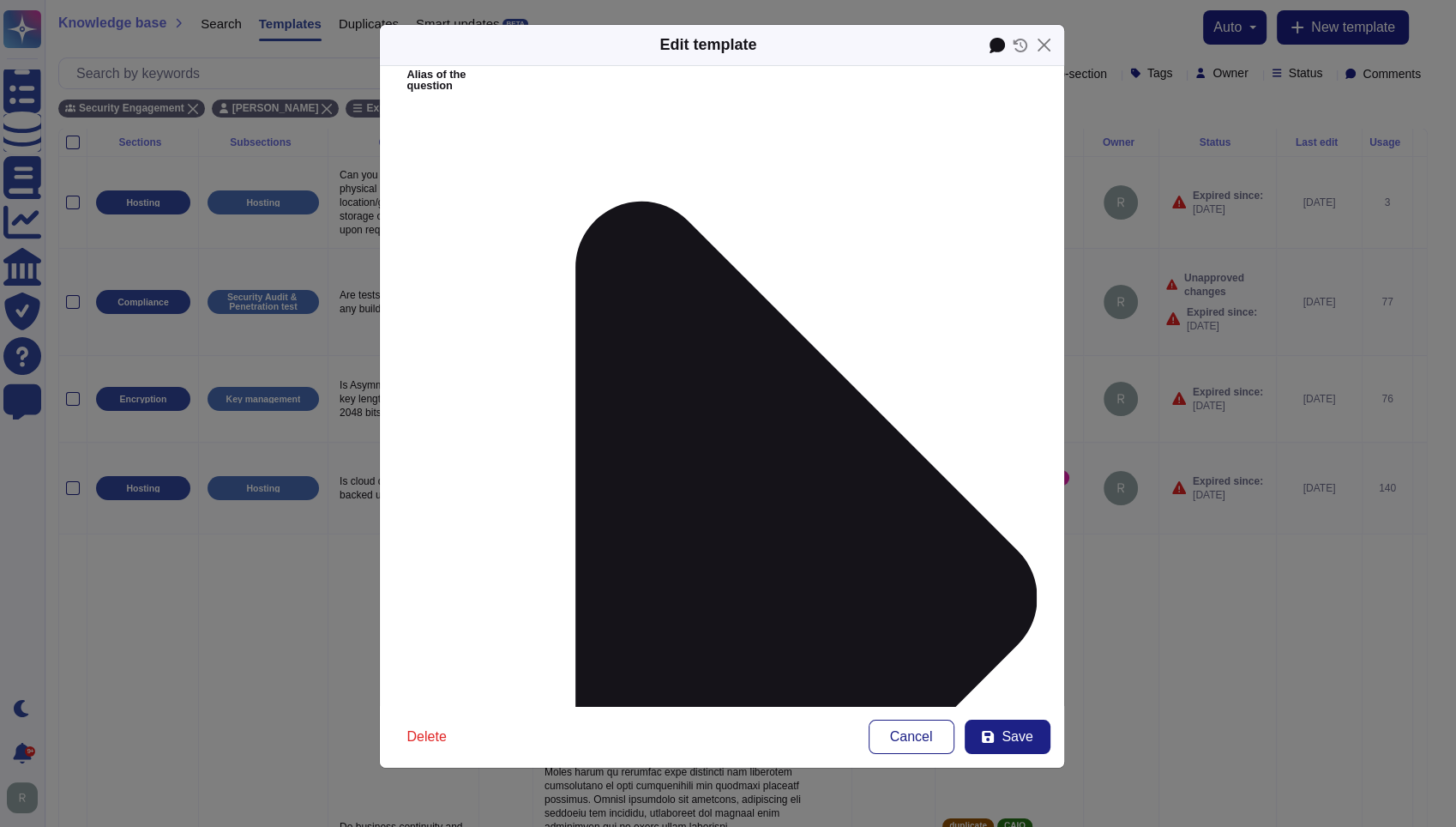
click at [994, 44] on icon at bounding box center [997, 45] width 15 height 15
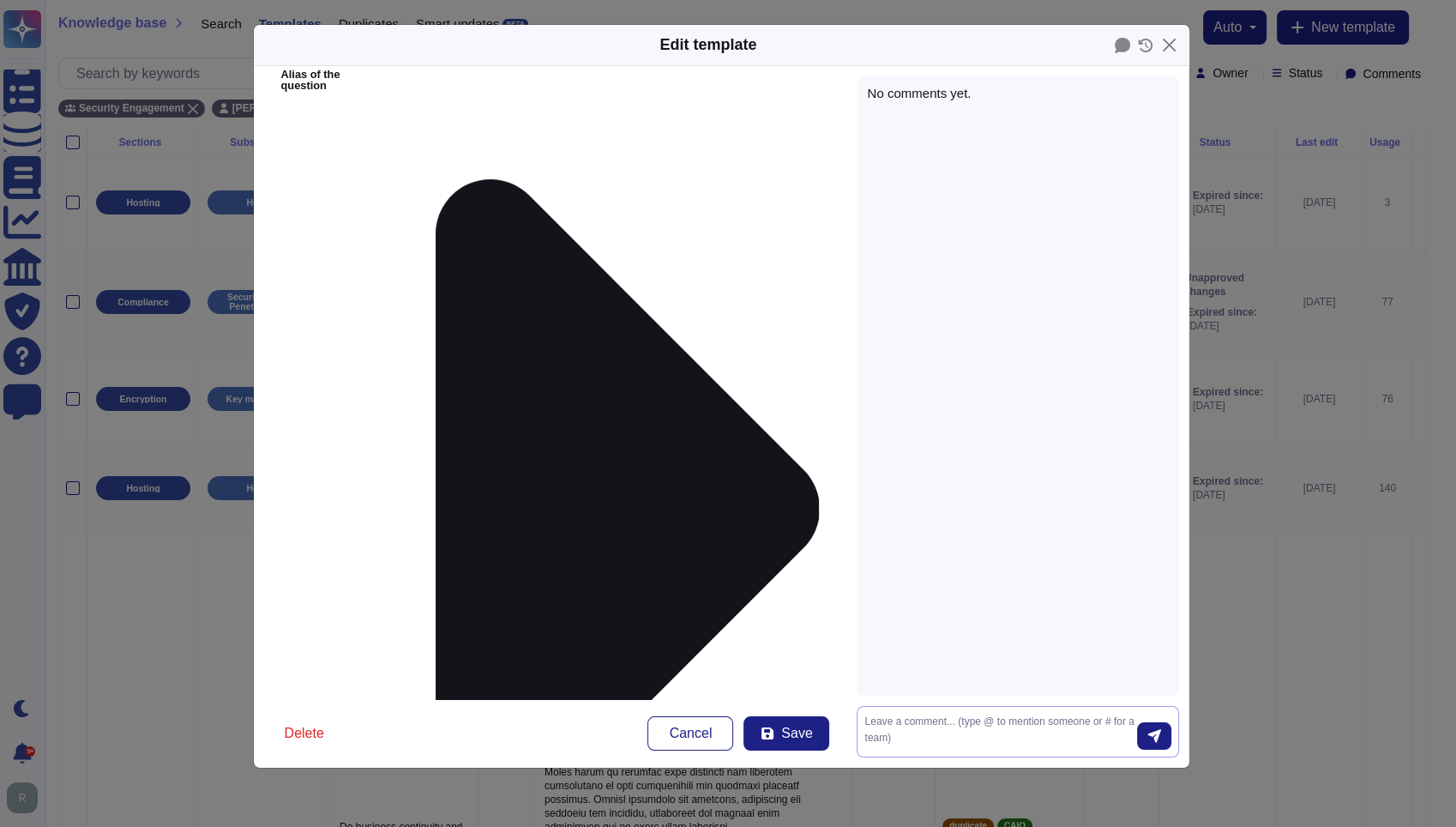
click at [925, 720] on textarea at bounding box center [1001, 731] width 273 height 36
type textarea "Updating response so it is easier to read."
click at [1157, 732] on icon "submit" at bounding box center [1155, 736] width 13 height 13
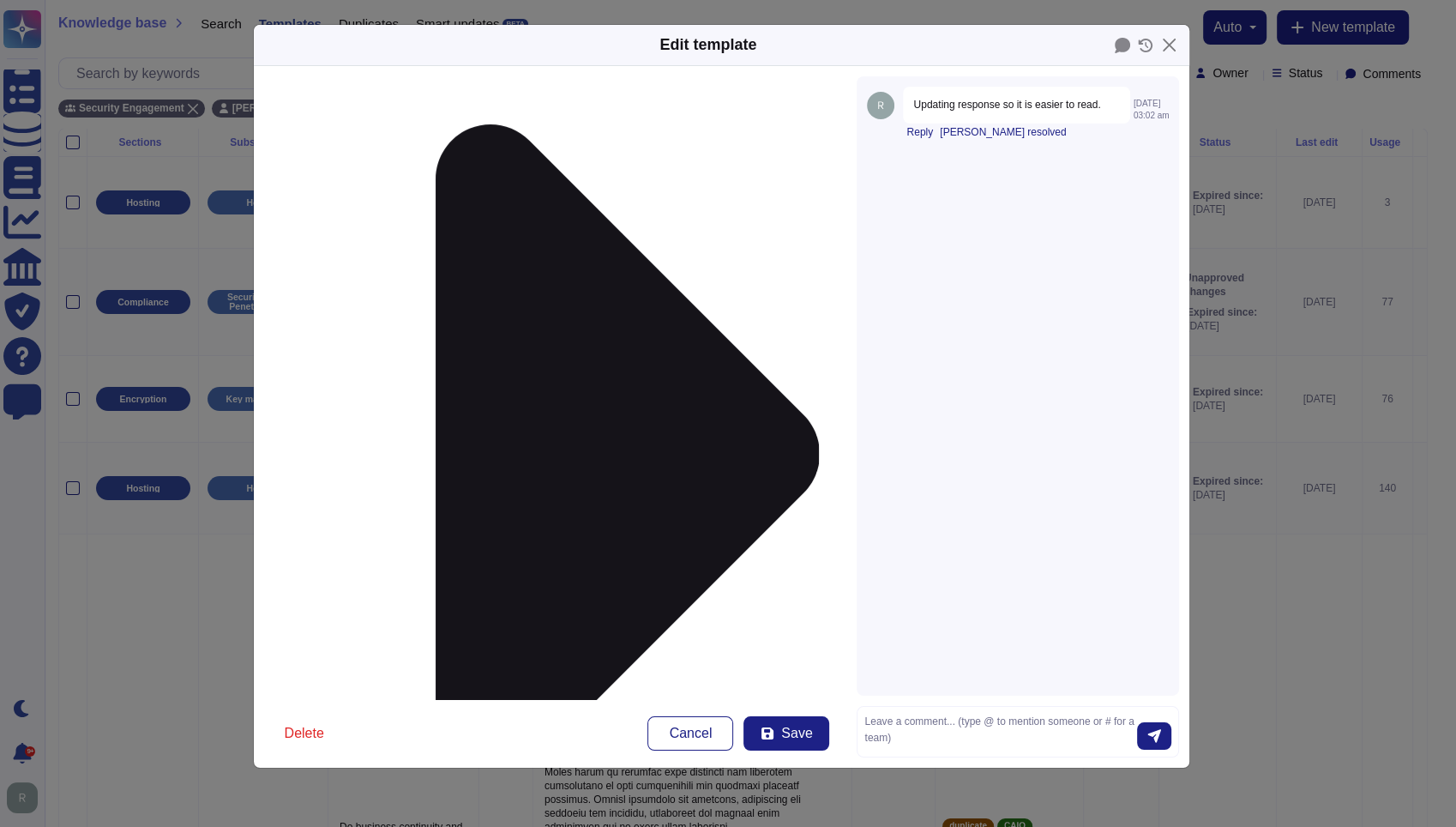
scroll to position [170, 0]
click at [774, 723] on button "Save" at bounding box center [786, 733] width 86 height 34
type input "[DATE]"
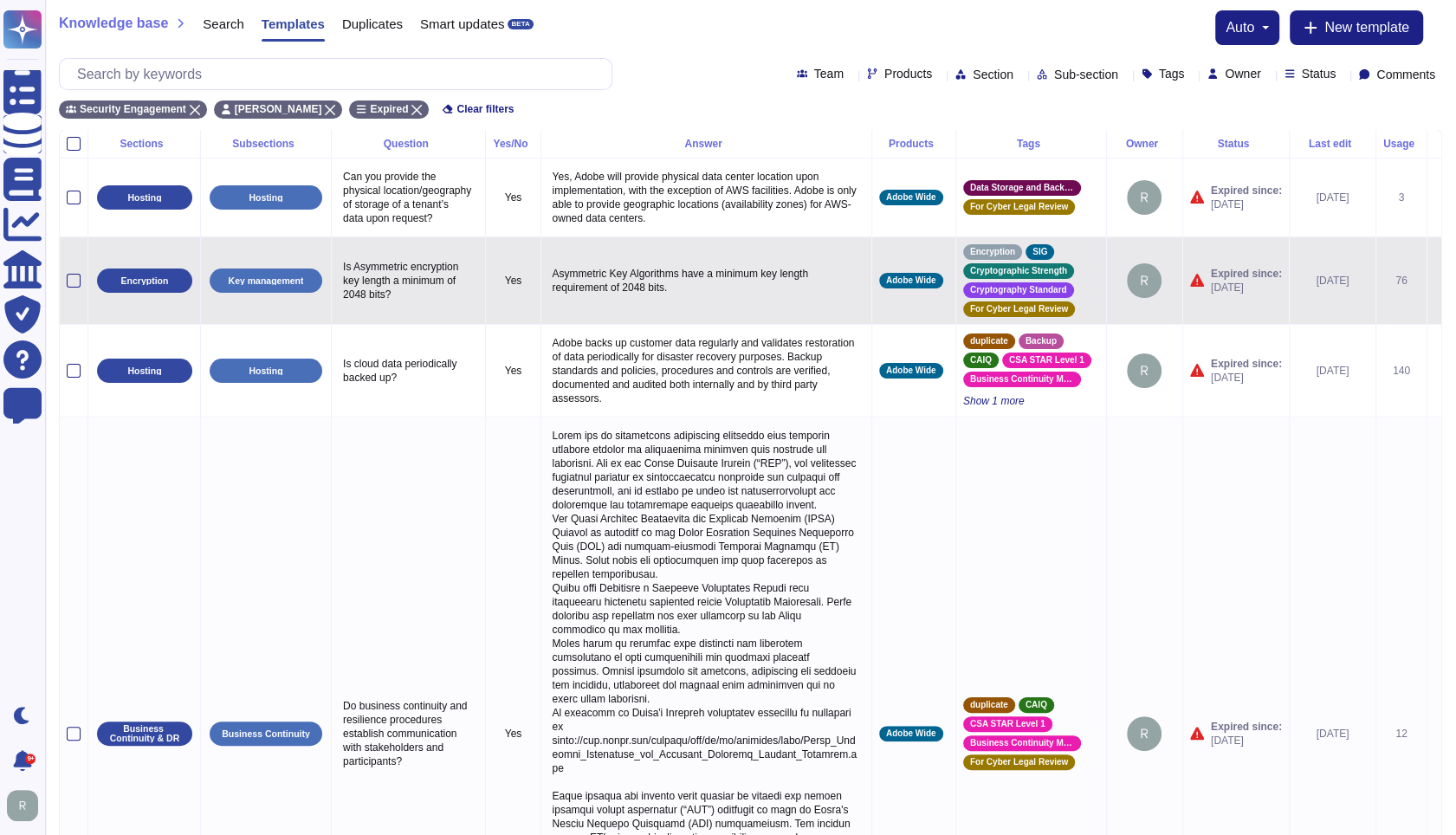
click at [420, 299] on p "Is Asymmetric encryption key length a minimum of 2048 bits?" at bounding box center [408, 280] width 139 height 50
type textarea "Is Asymmetric encryption key length a minimum of 2048 bits?"
click at [636, 311] on td "Asymmetric Key Algorithms have a minimum key length requirement of 2048 bits." at bounding box center [706, 280] width 331 height 87
click at [715, 290] on p "Asymmetric Key Algorithms have a minimum key length requirement of 2048 bits." at bounding box center [706, 280] width 316 height 36
type textarea "Asymmetric Key Algorithms have a minimum key length requirement of 2048 bits."
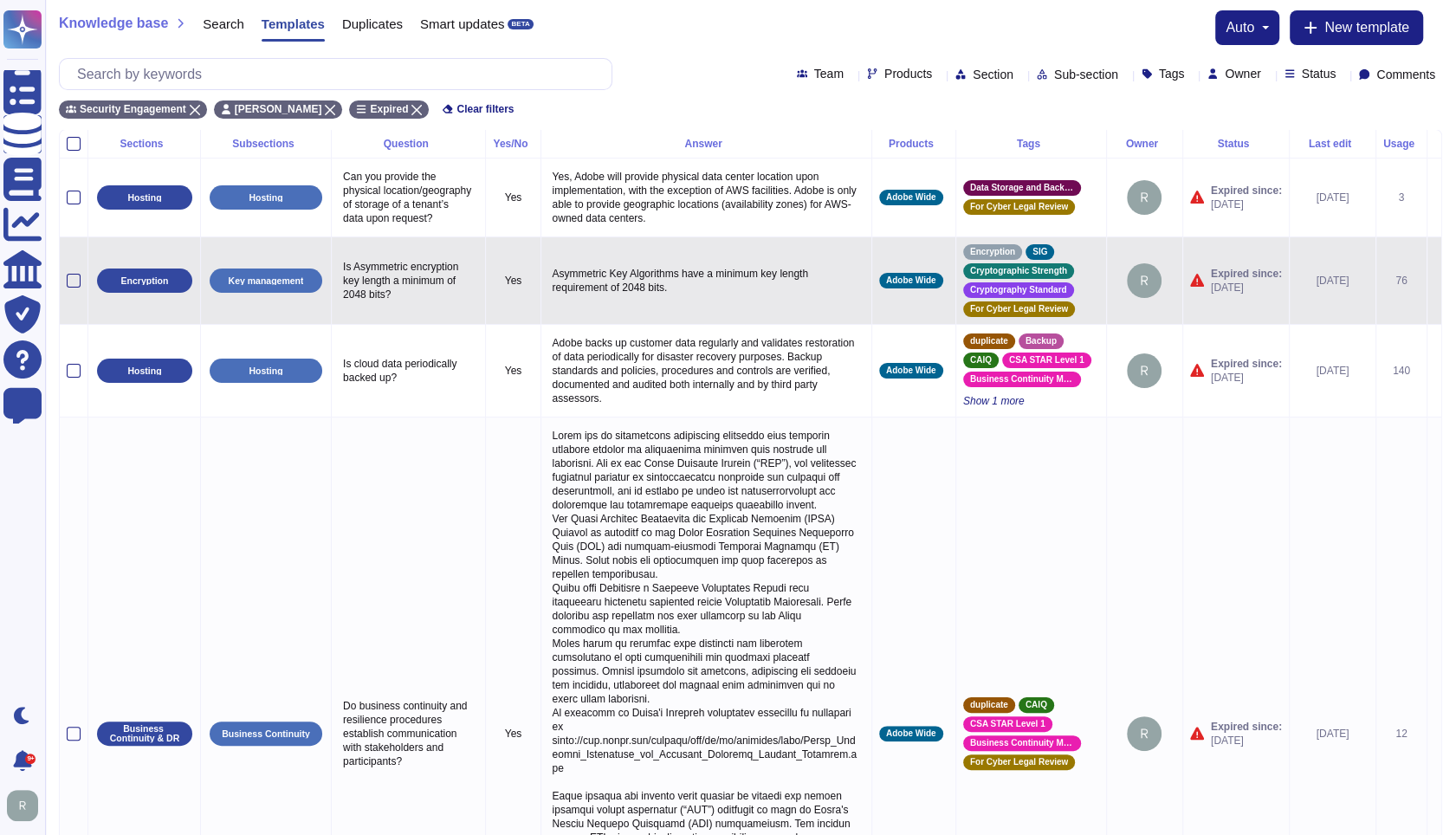
click at [726, 294] on p "Asymmetric Key Algorithms have a minimum key length requirement of 2048 bits." at bounding box center [706, 280] width 316 height 36
type textarea "Asymmetric Key Algorithms have a minimum key length requirement of 2048 bits."
click at [1434, 281] on icon at bounding box center [1434, 281] width 0 height 0
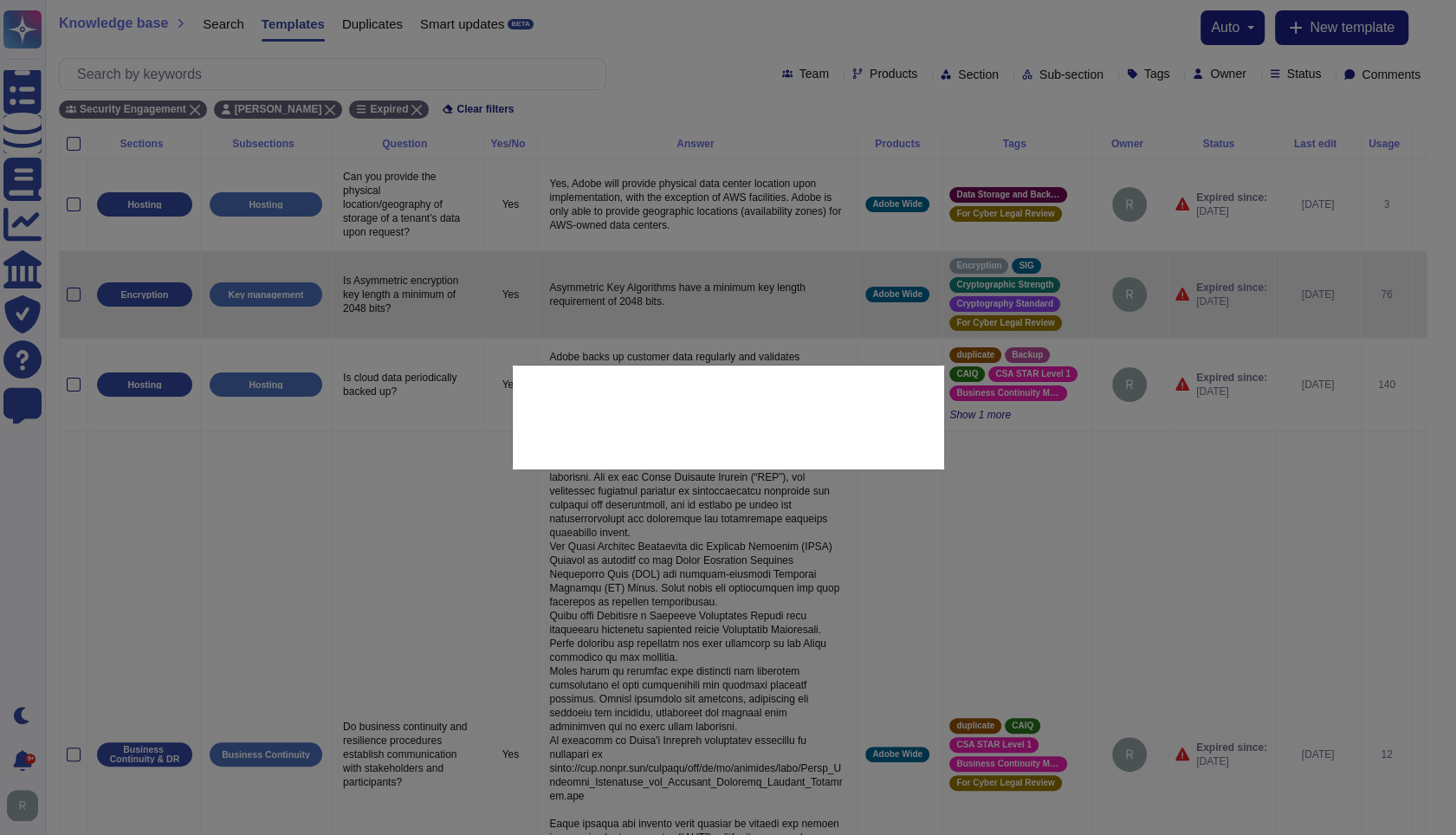
type textarea "Is Asymmetric encryption key length a minimum of 2048 bits?"
type textarea "Asymmetric Key Algorithms have a minimum key length requirement of 2048 bits."
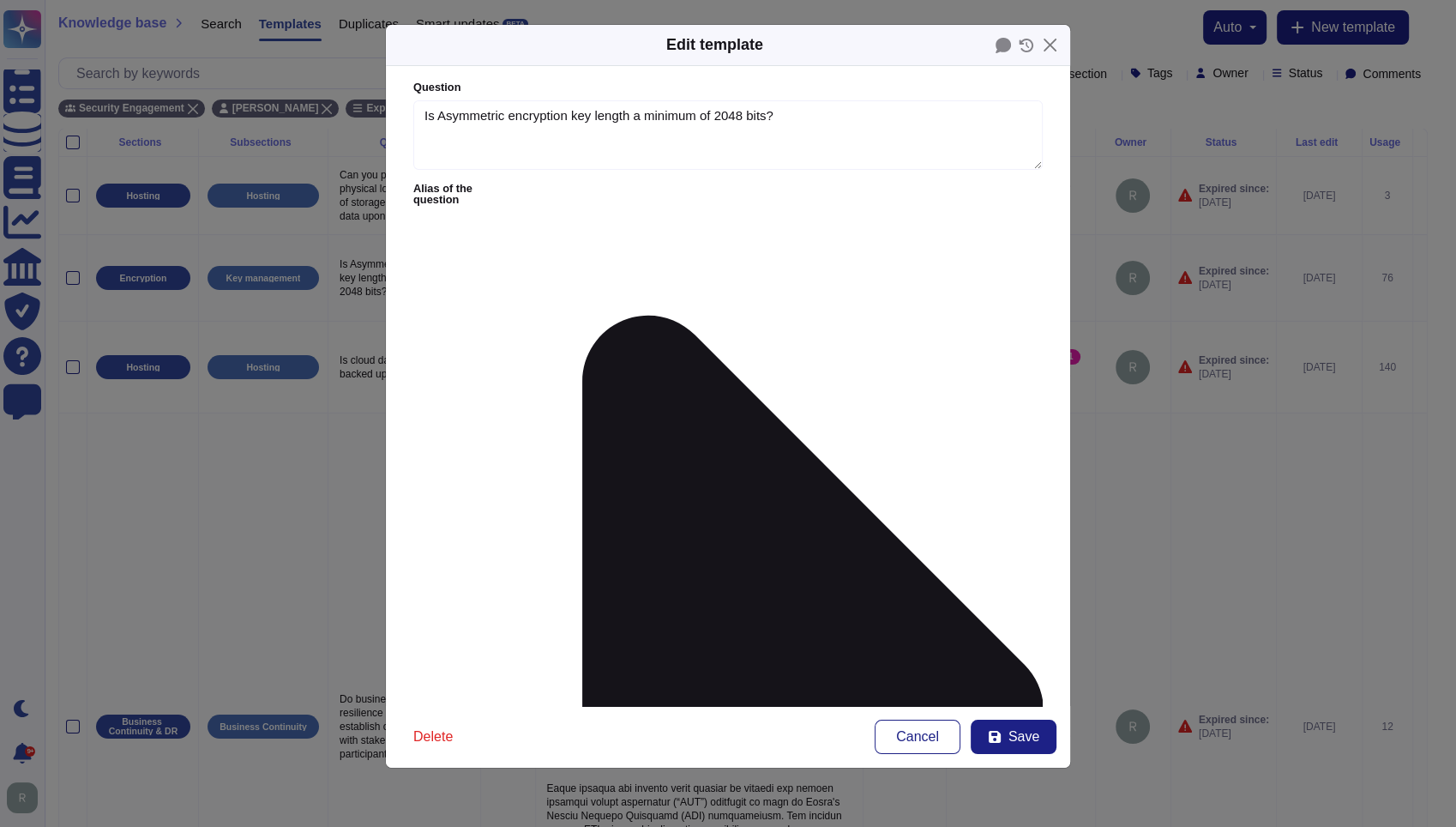
type textarea "Is Asymmetric encryption key length a minimum of 2048 bits?"
type textarea "Asymmetric Key Algorithms have a minimum key length requirement of 2048 bits."
click at [582, 316] on icon at bounding box center [813, 712] width 462 height 793
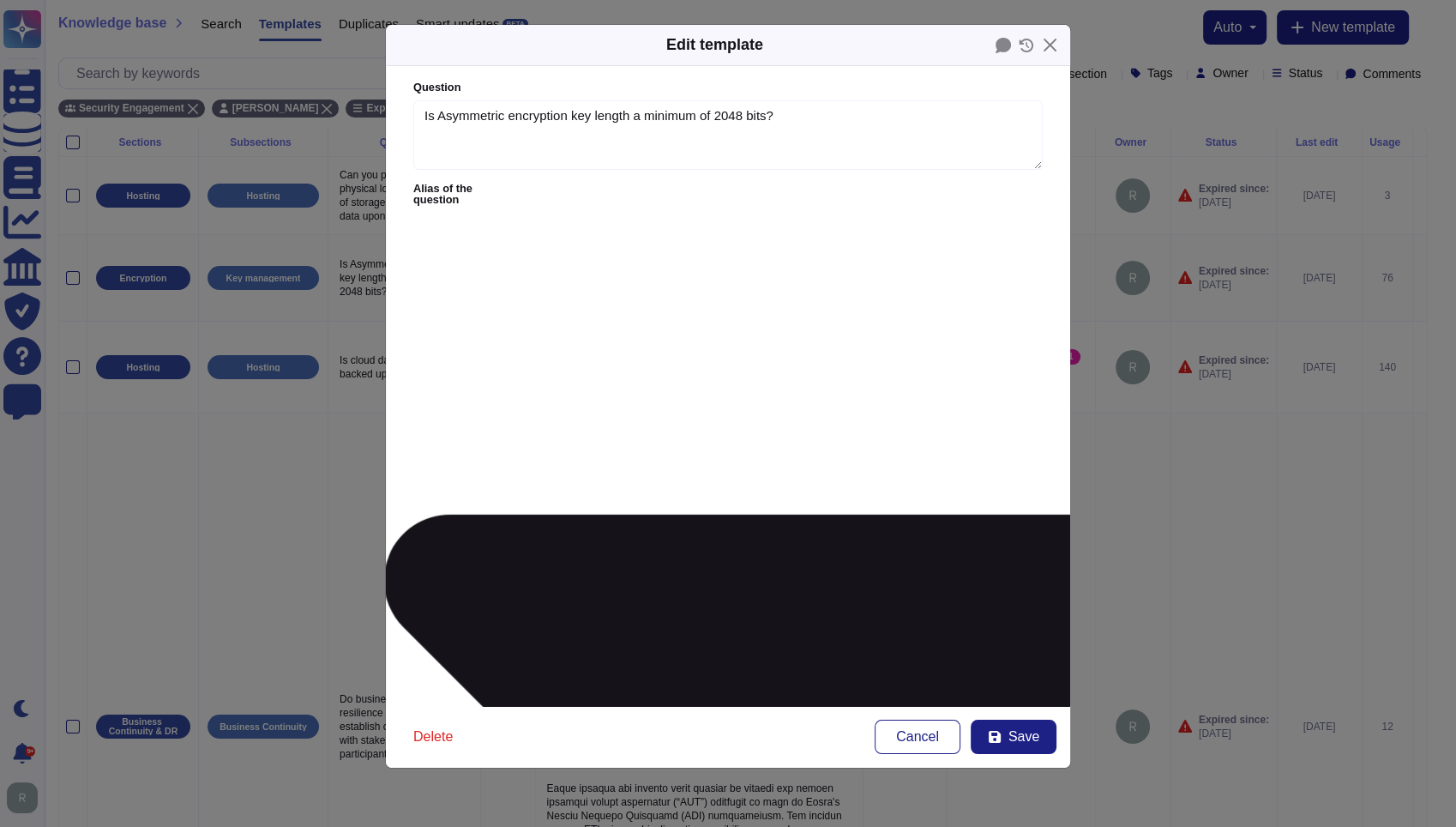
type textarea "Is Asymmetric encryption key length and minimum of 2048 bits?"
type textarea "Is Asymmetric encryption key length at a minimum of 2048 bits?"
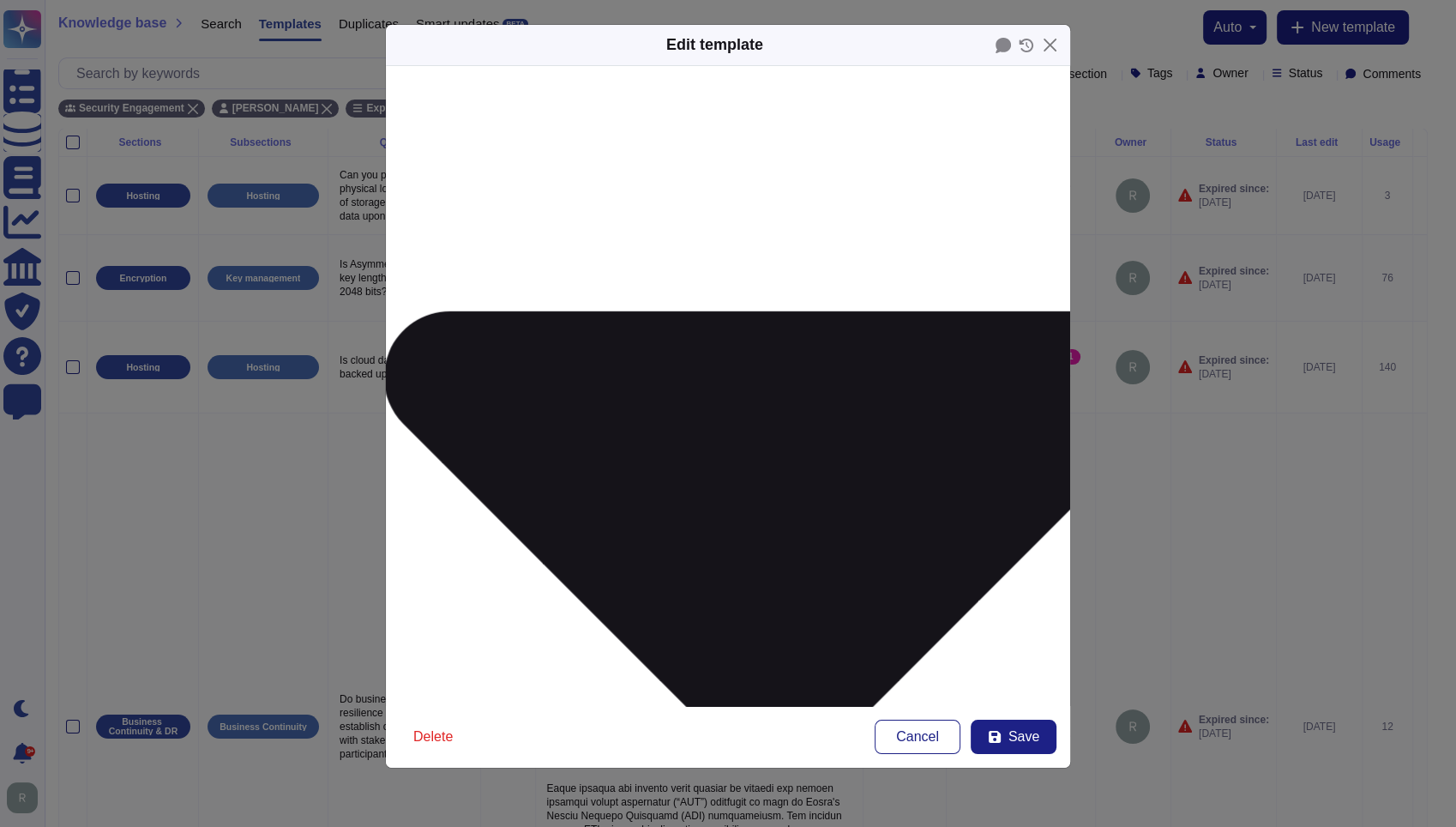
scroll to position [214, 0]
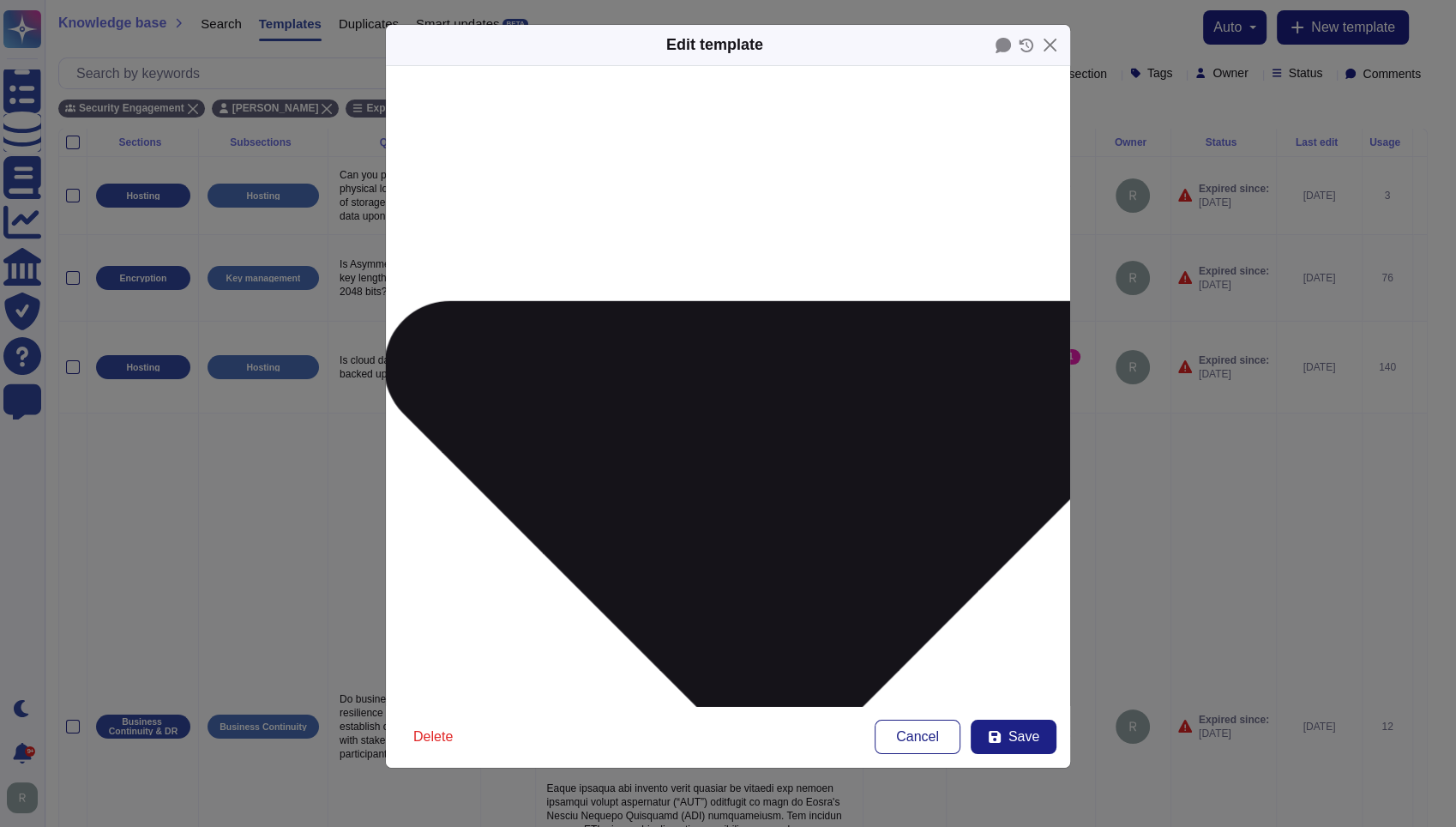
click at [1019, 742] on span "Save" at bounding box center [1024, 737] width 31 height 14
type input "[DATE]"
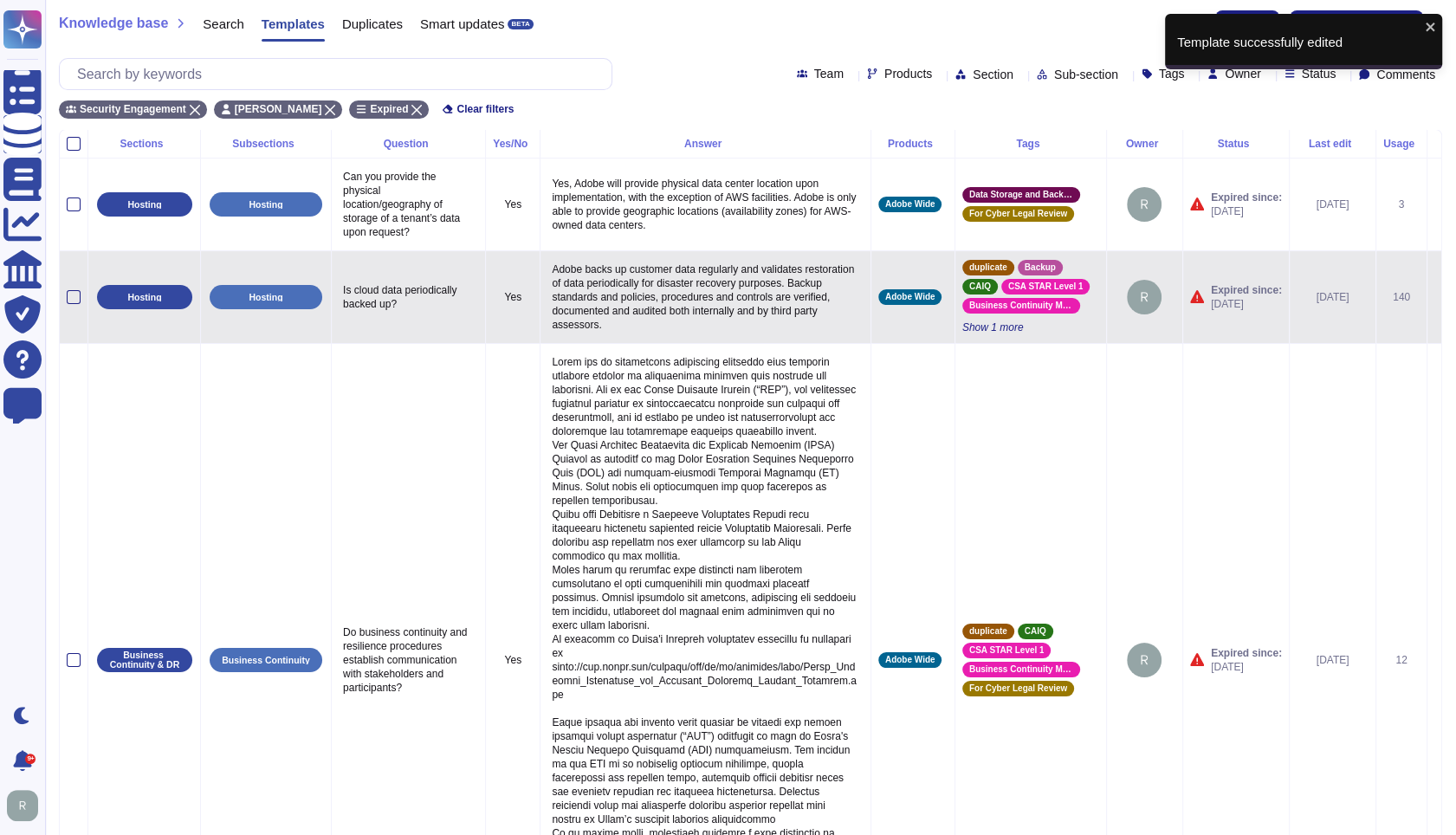
click at [395, 284] on p "Is cloud data periodically backed up?" at bounding box center [408, 297] width 139 height 36
type textarea "Is cloud data periodically backed up?"
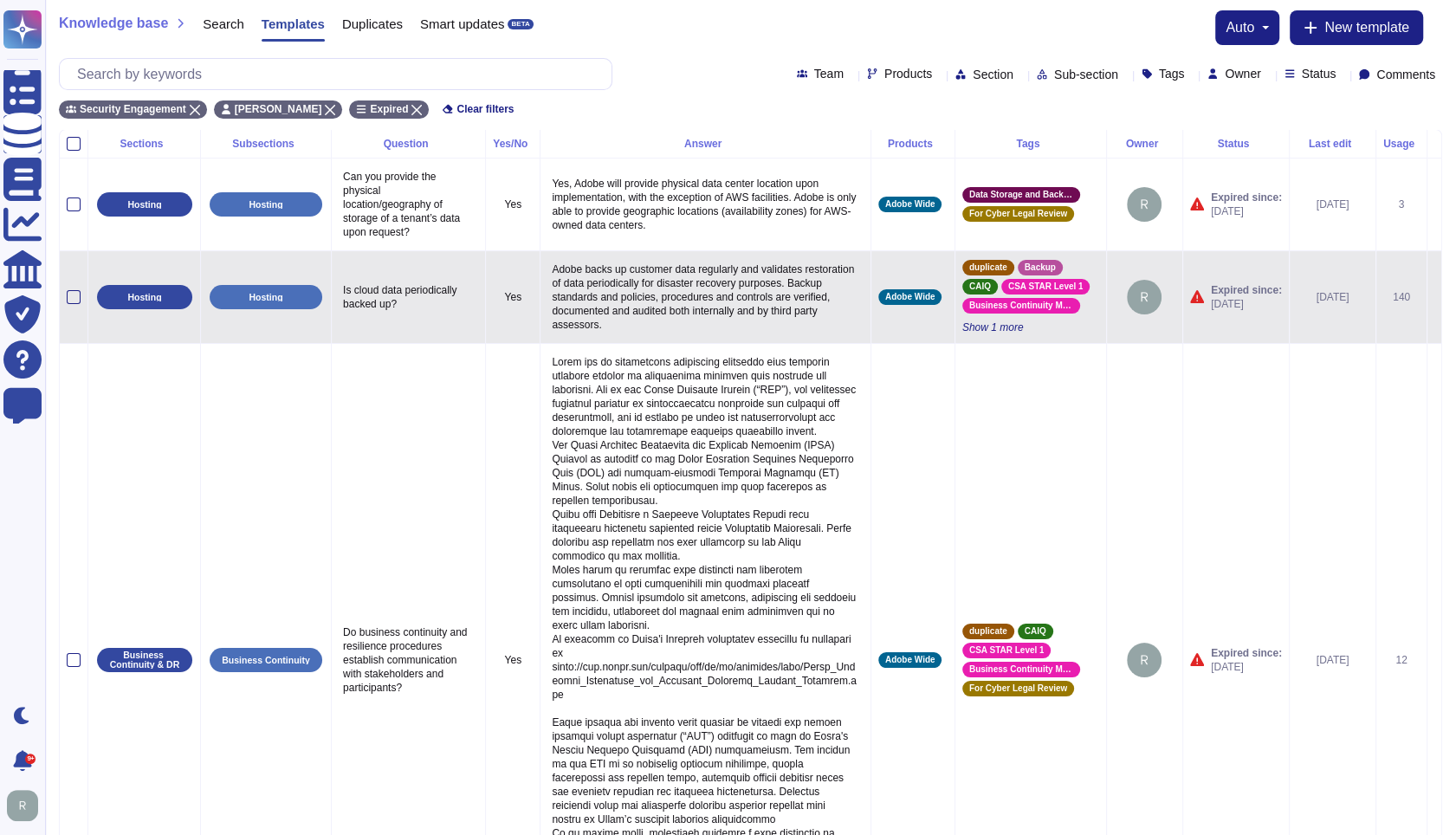
click at [666, 310] on p "Adobe backs up customer data regularly and validates restoration of data period…" at bounding box center [705, 297] width 315 height 78
type textarea "Adobe backs up customer data regularly and validates restoration of data period…"
click at [1434, 298] on icon at bounding box center [1434, 298] width 0 height 0
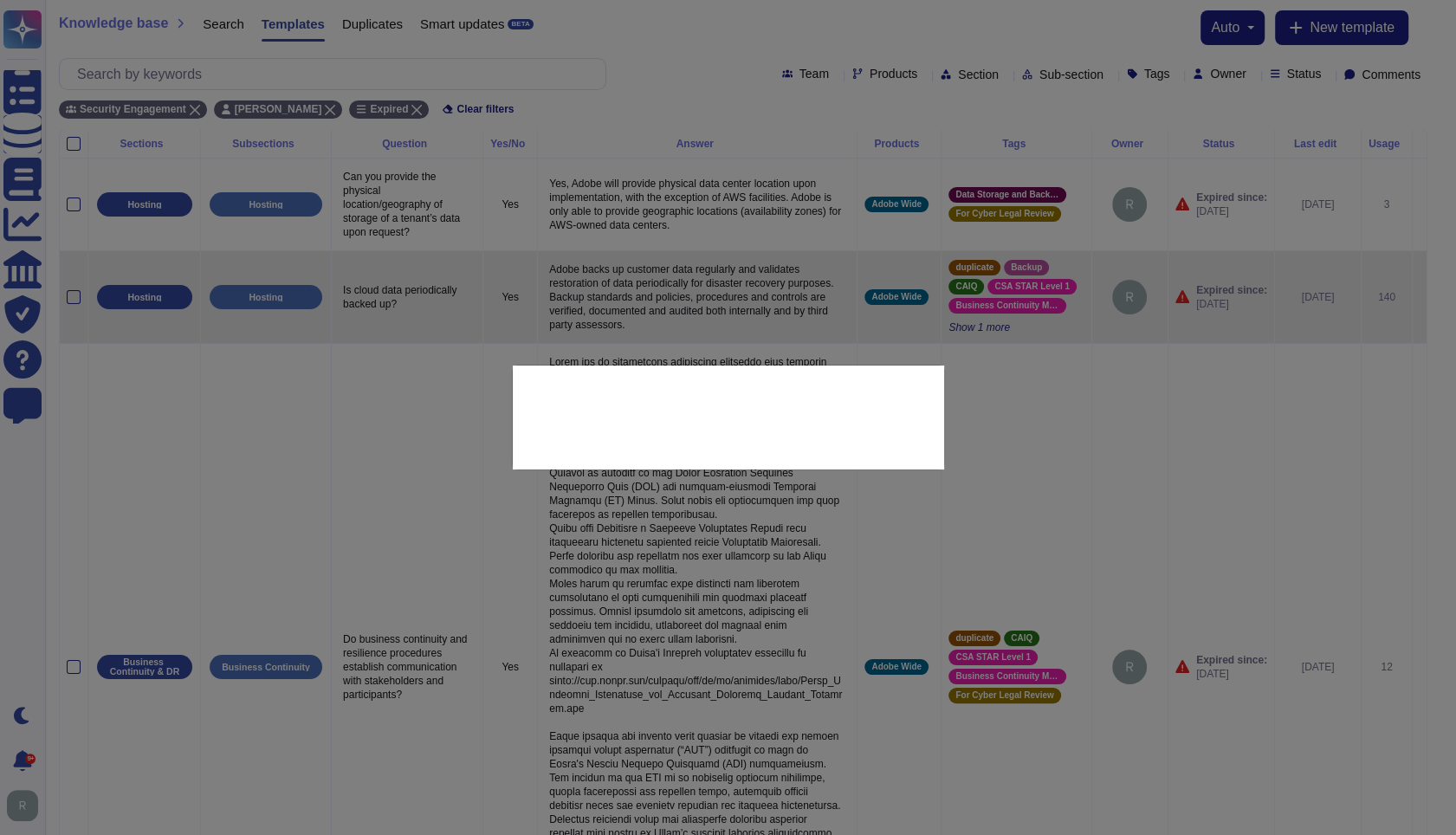
type textarea "Is cloud data periodically backed up?"
type textarea "Adobe backs up customer data regularly and validates restoration of data period…"
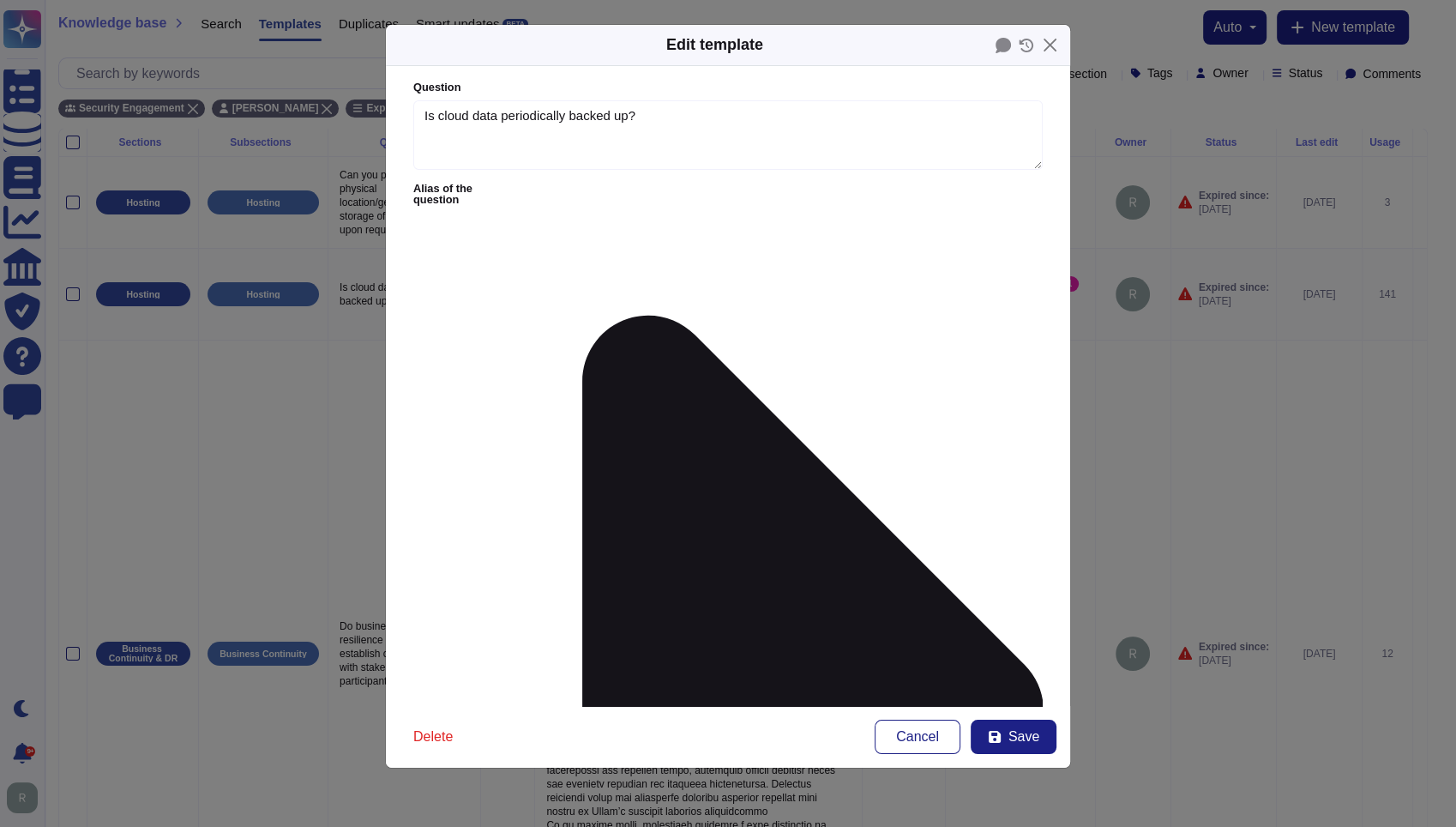
type textarea "Is cloud data periodically backed up?"
type textarea "Adobe backs up customer data regularly and validates restoration of data period…"
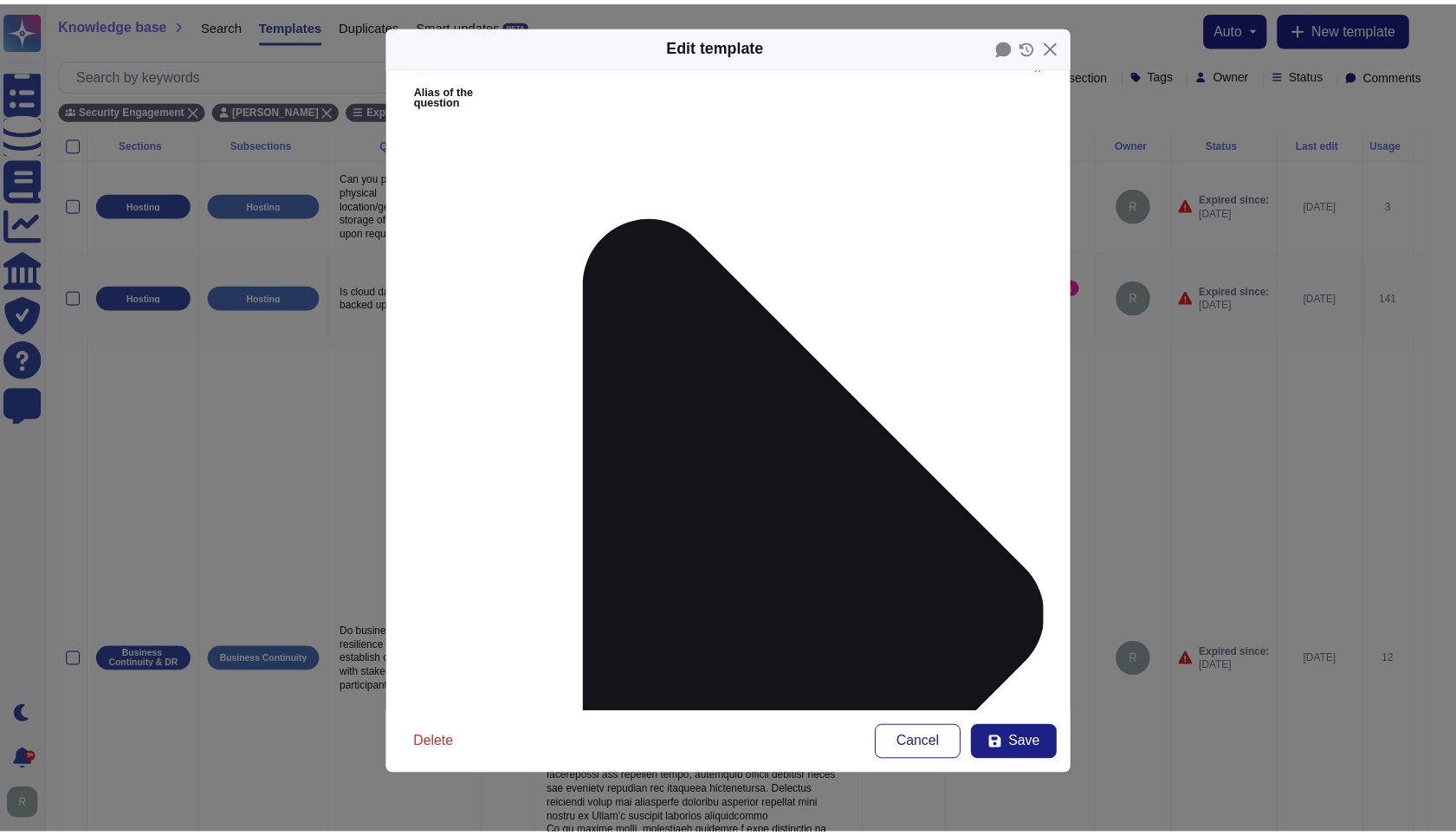
scroll to position [116, 0]
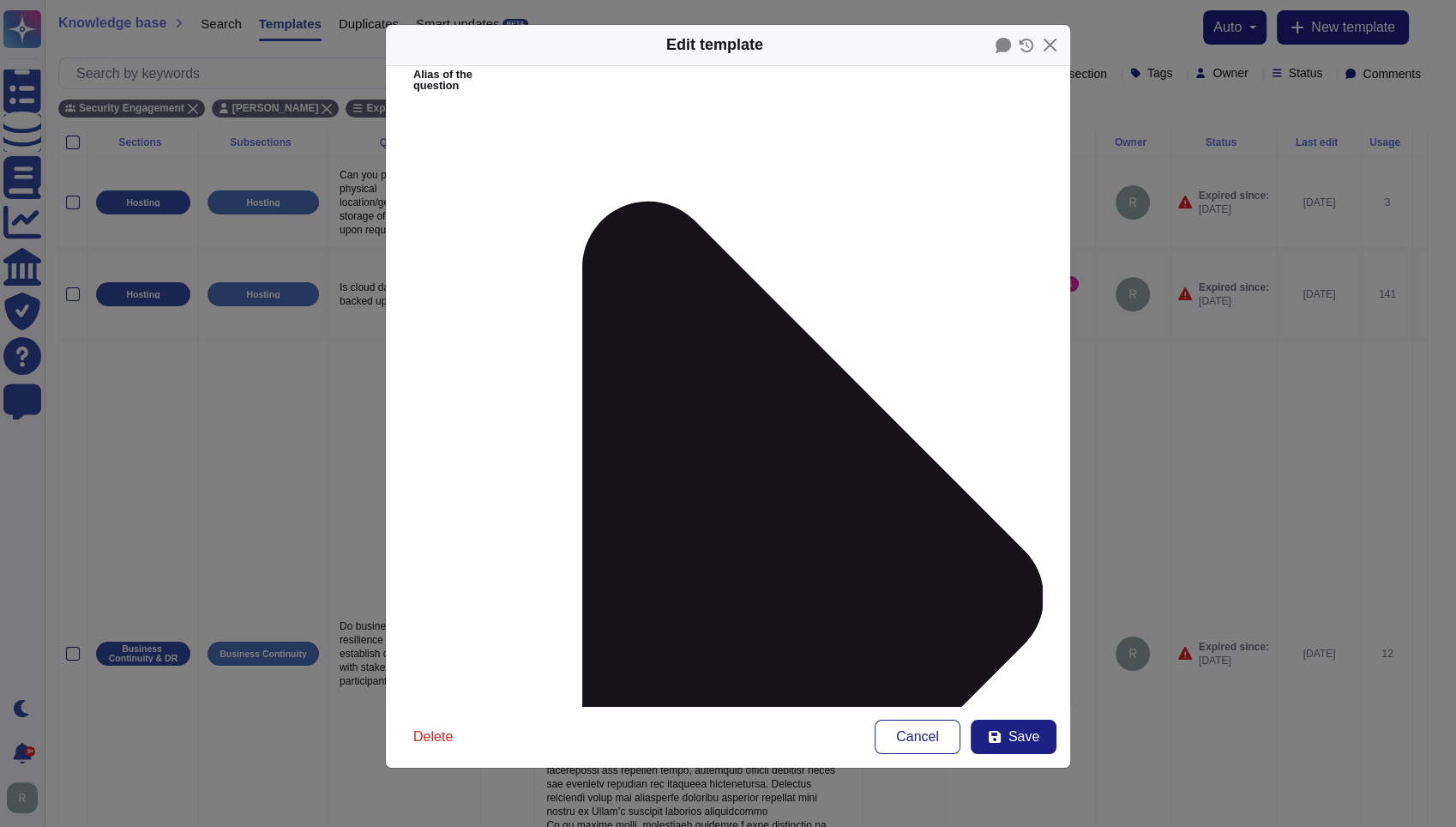
click at [1007, 738] on button "Save" at bounding box center [1013, 737] width 86 height 34
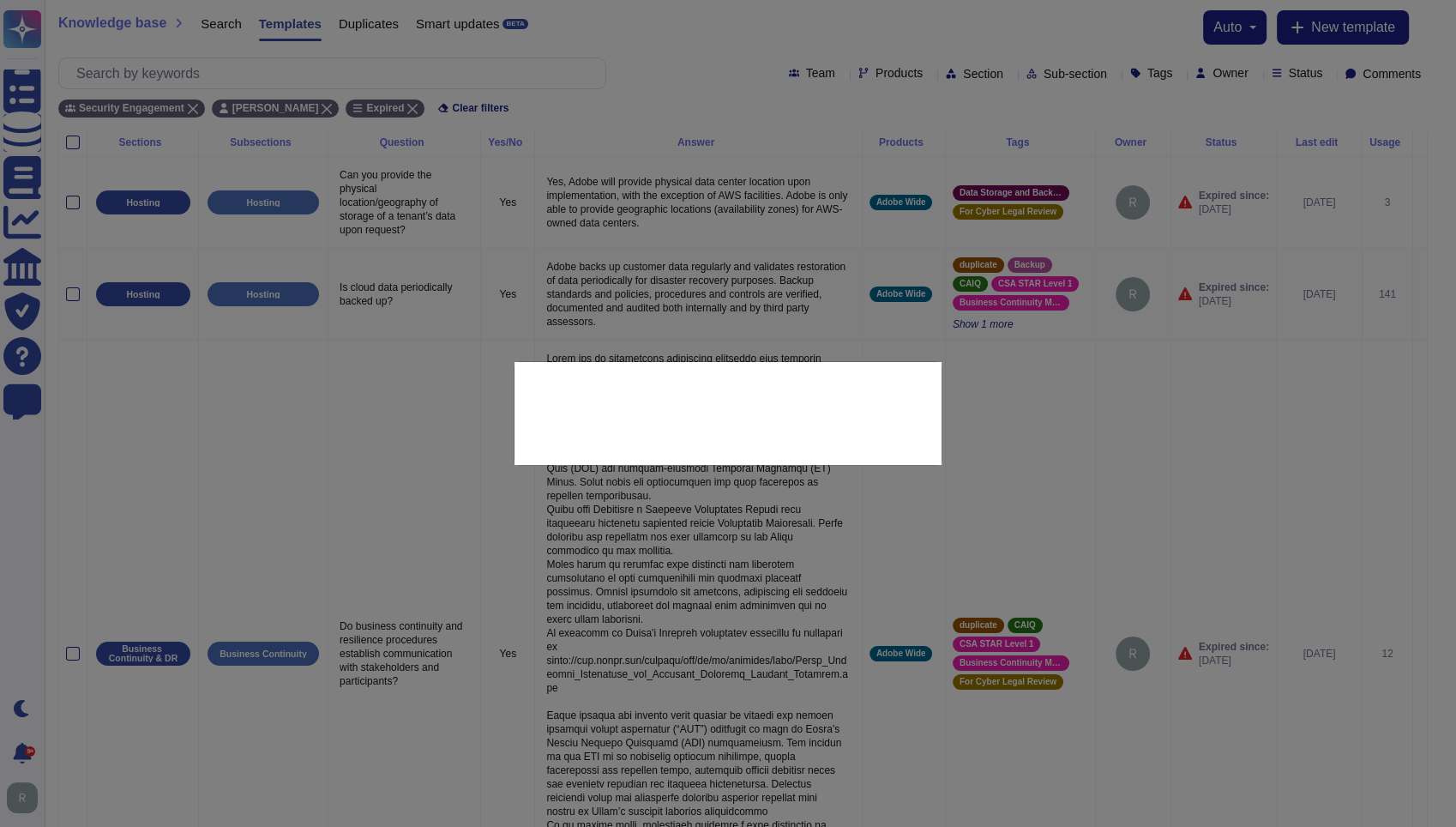
type input "[DATE]"
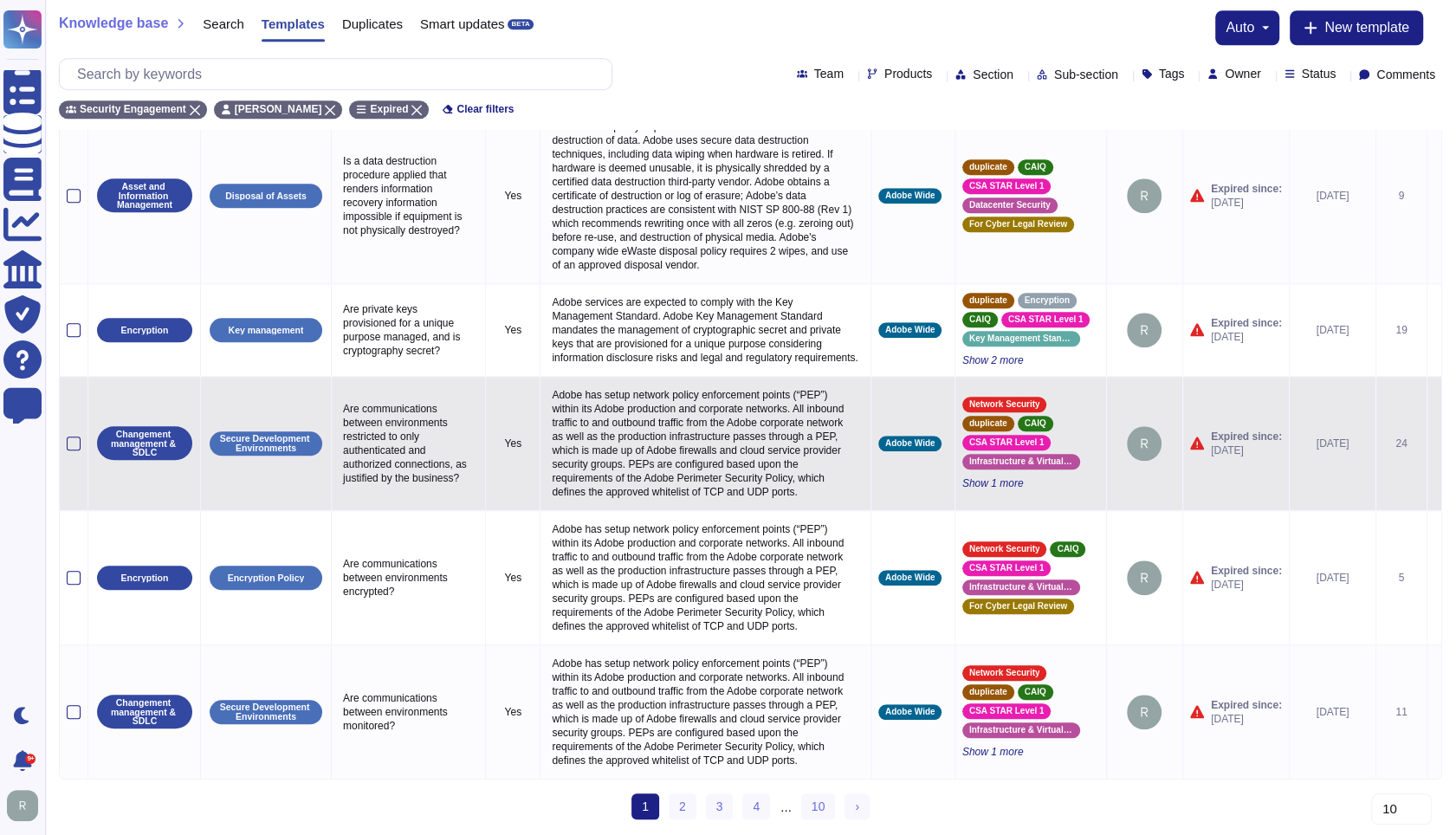
scroll to position [1355, 0]
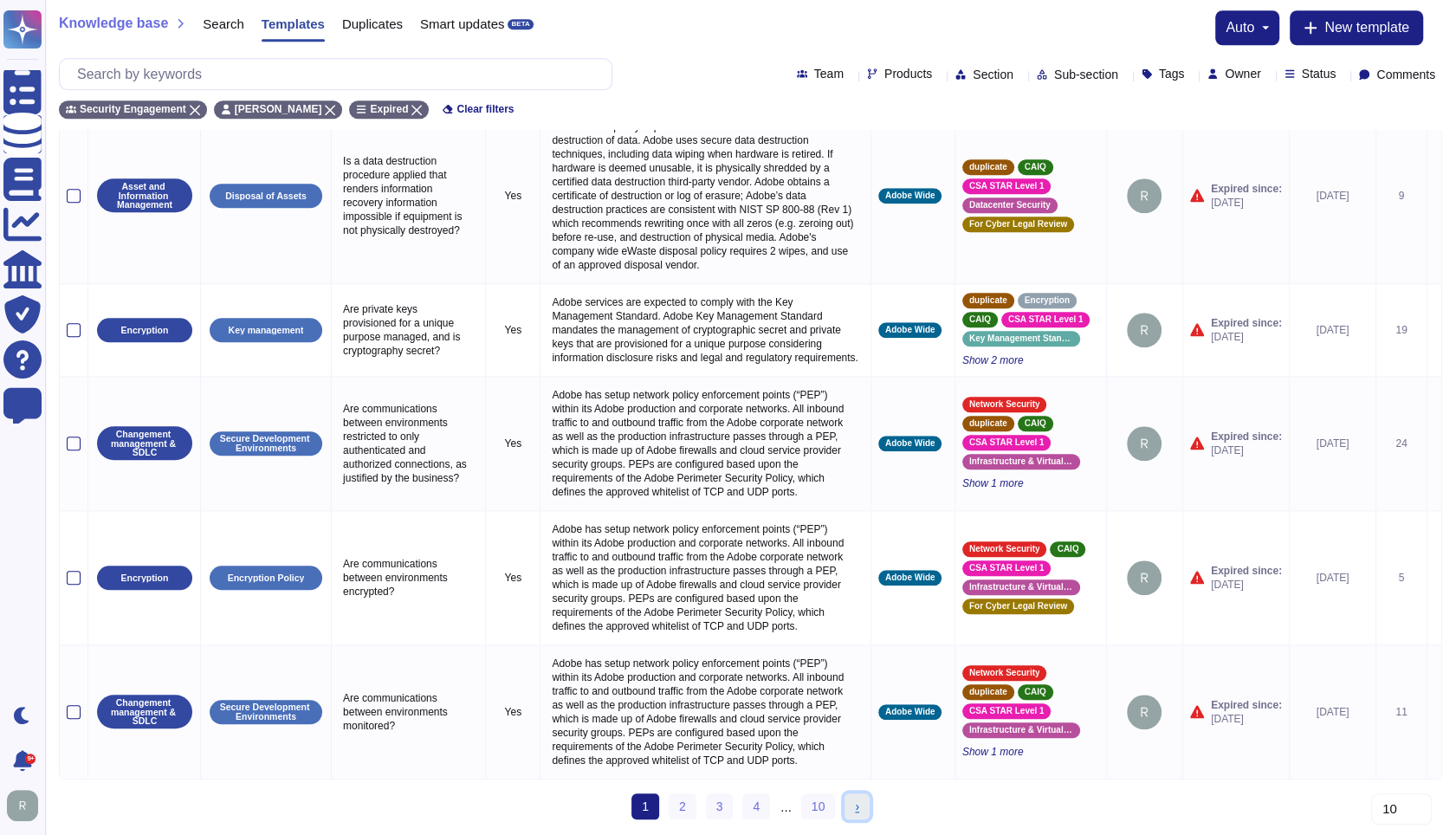
click at [850, 799] on link "› Next" at bounding box center [857, 806] width 25 height 26
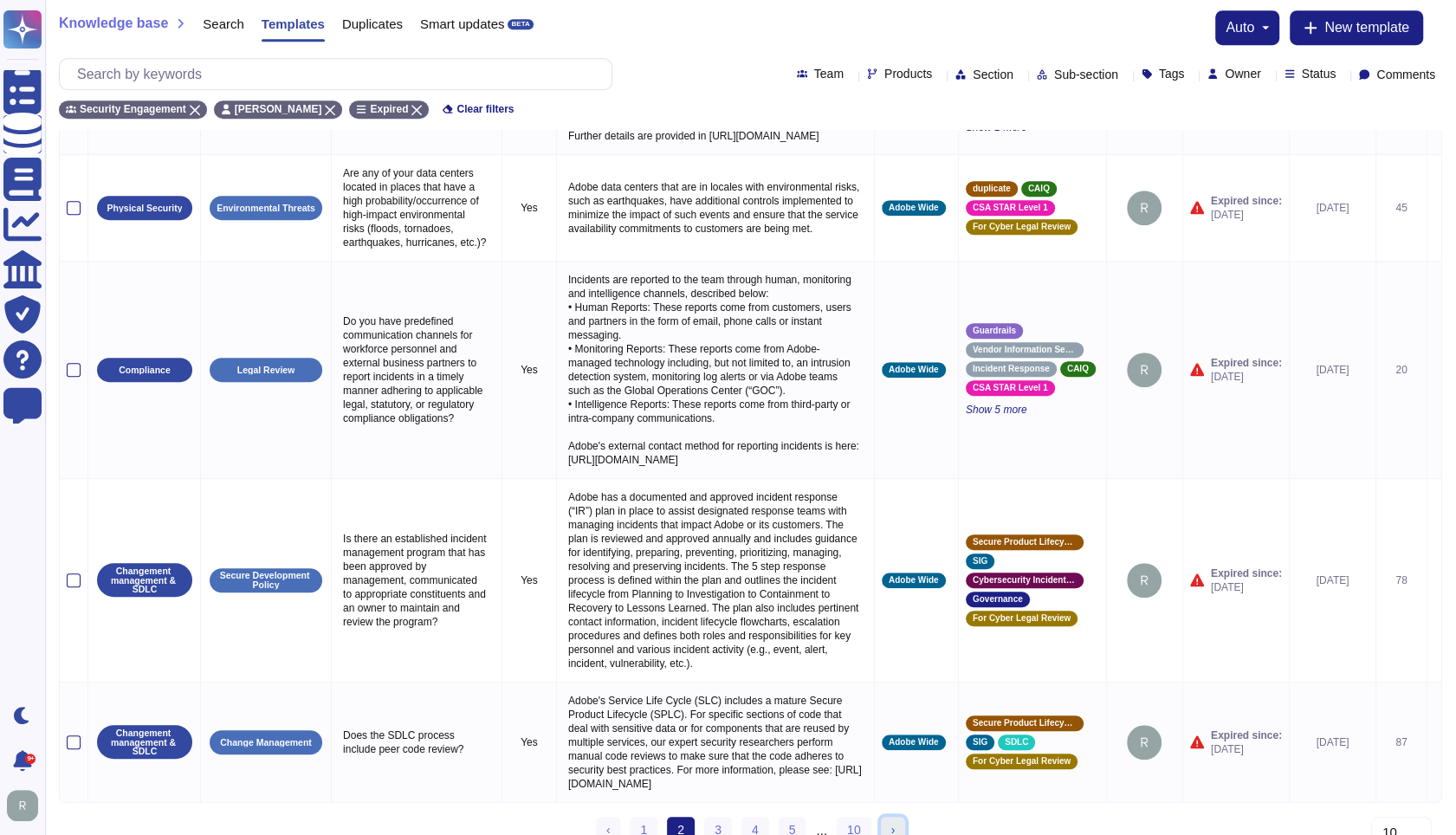
scroll to position [858, 0]
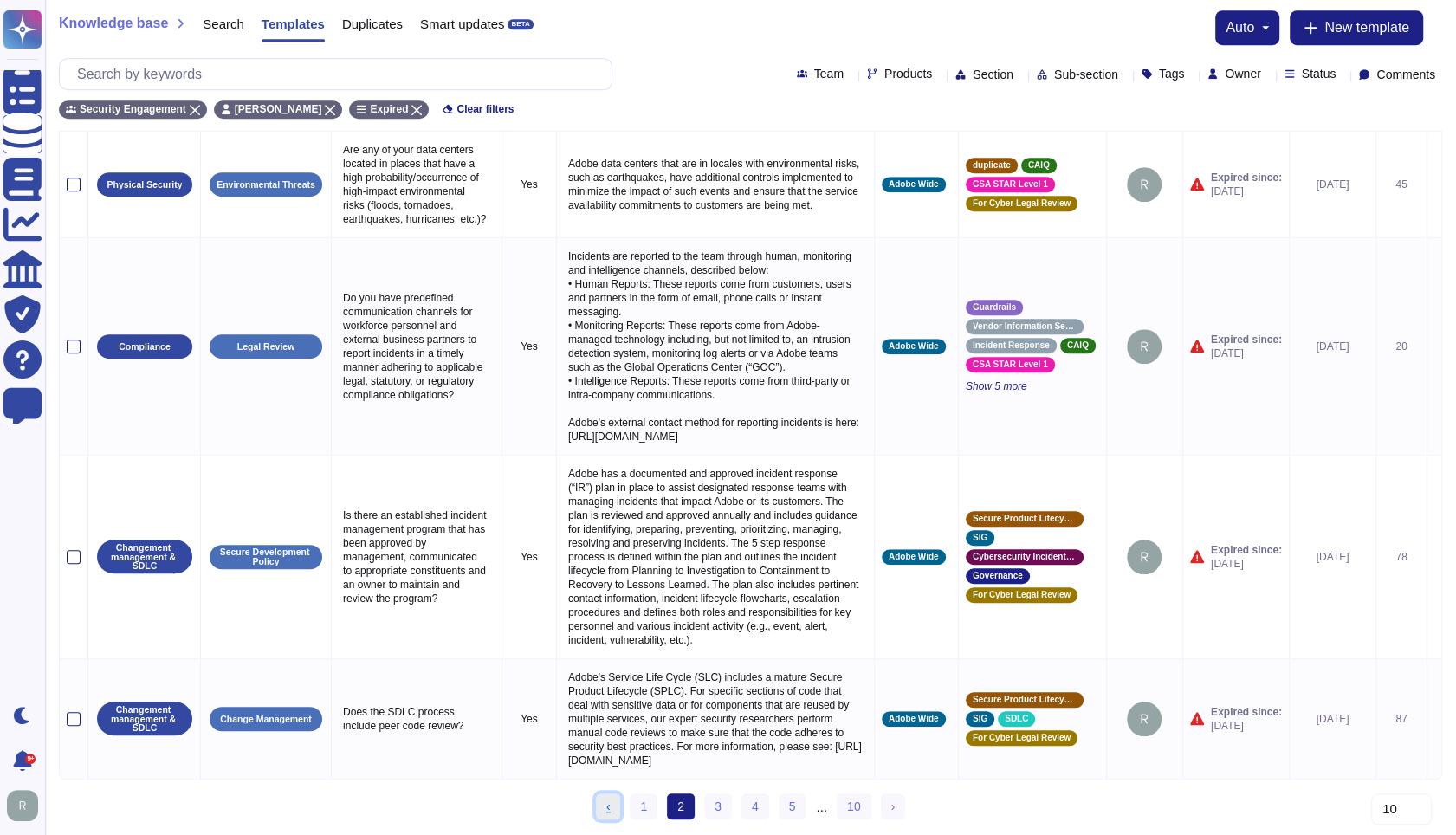
click at [602, 799] on link "‹ Previous" at bounding box center [608, 806] width 25 height 26
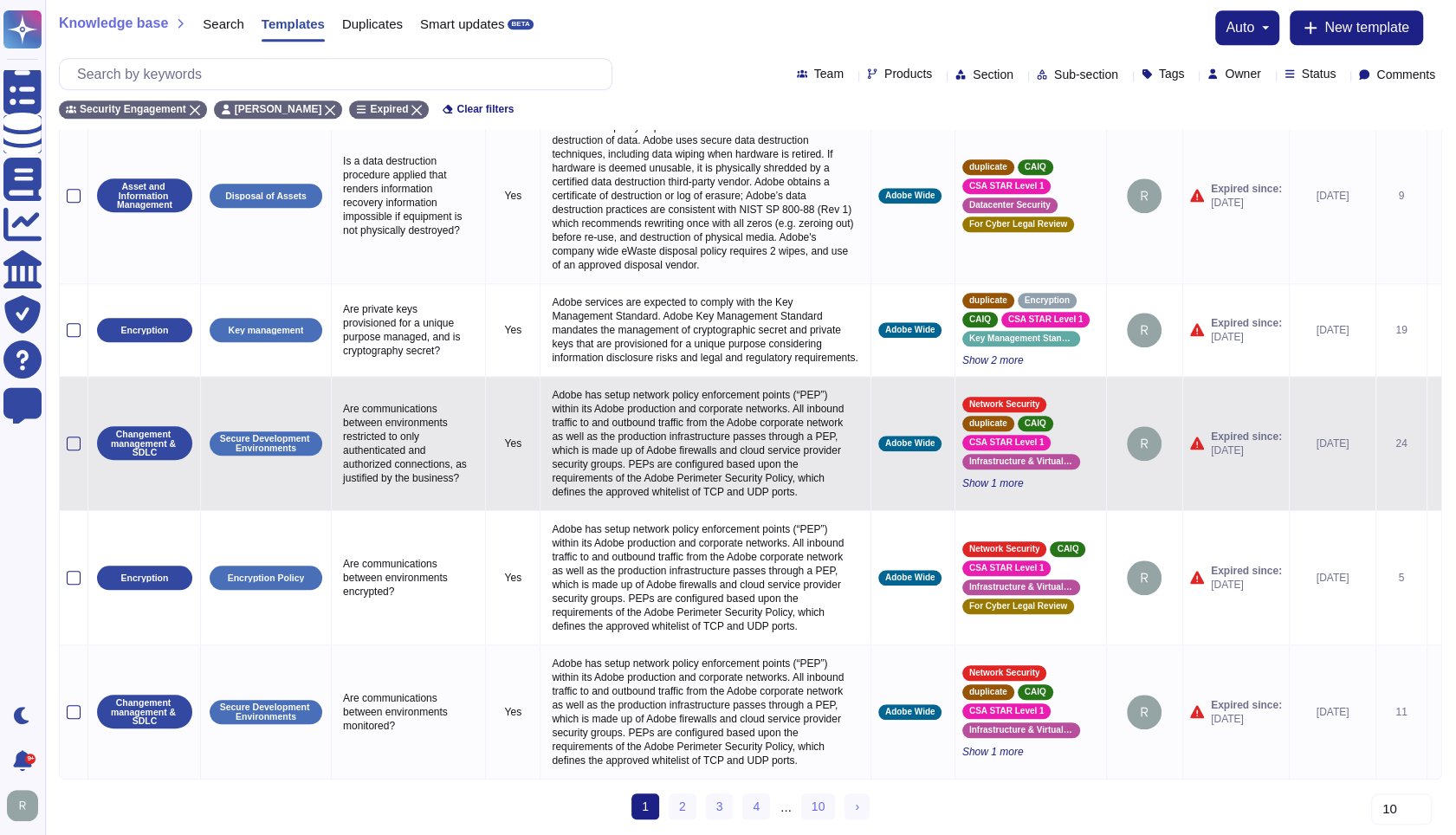
scroll to position [1355, 0]
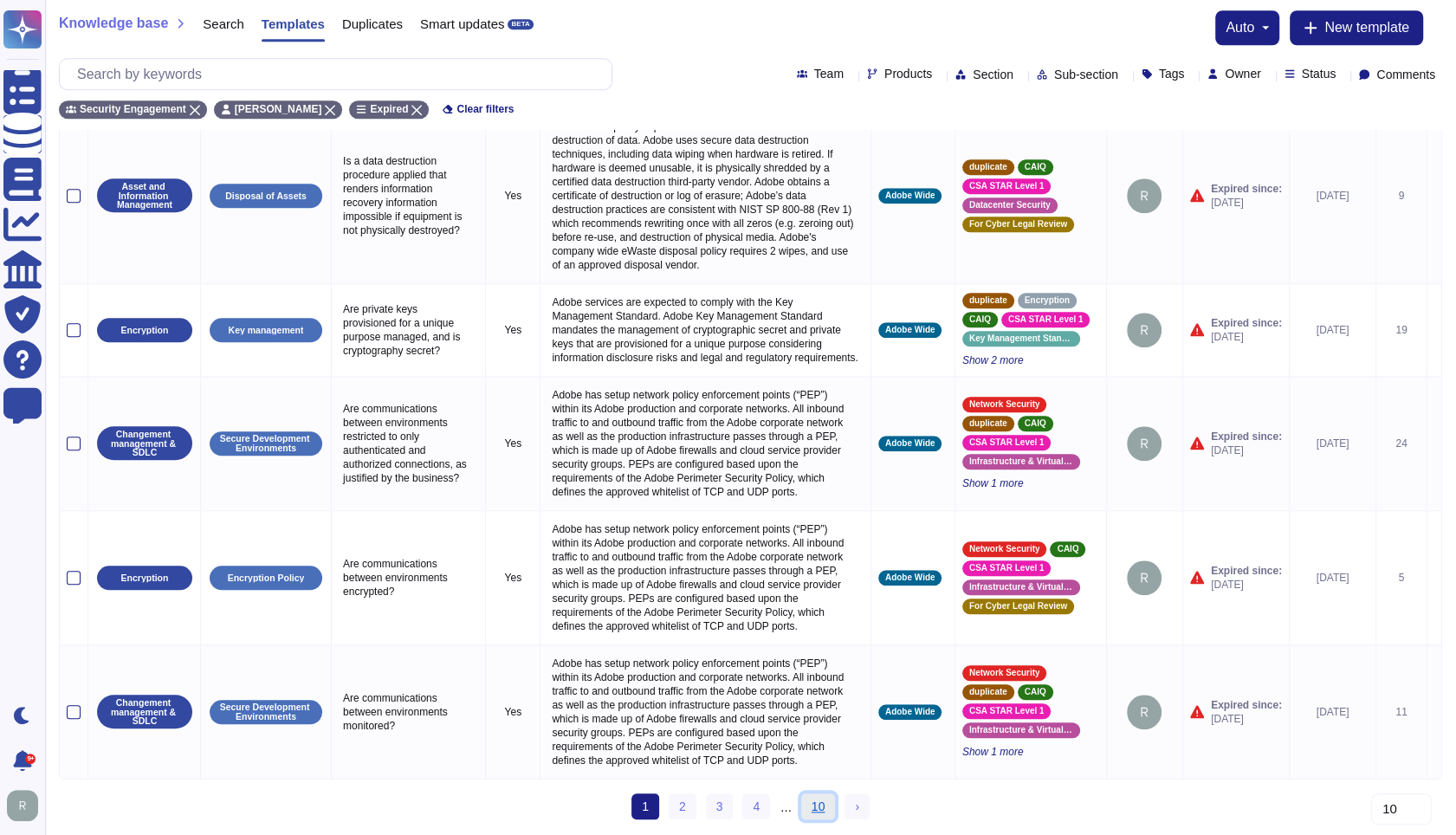
click at [811, 799] on link "10" at bounding box center [819, 806] width 35 height 26
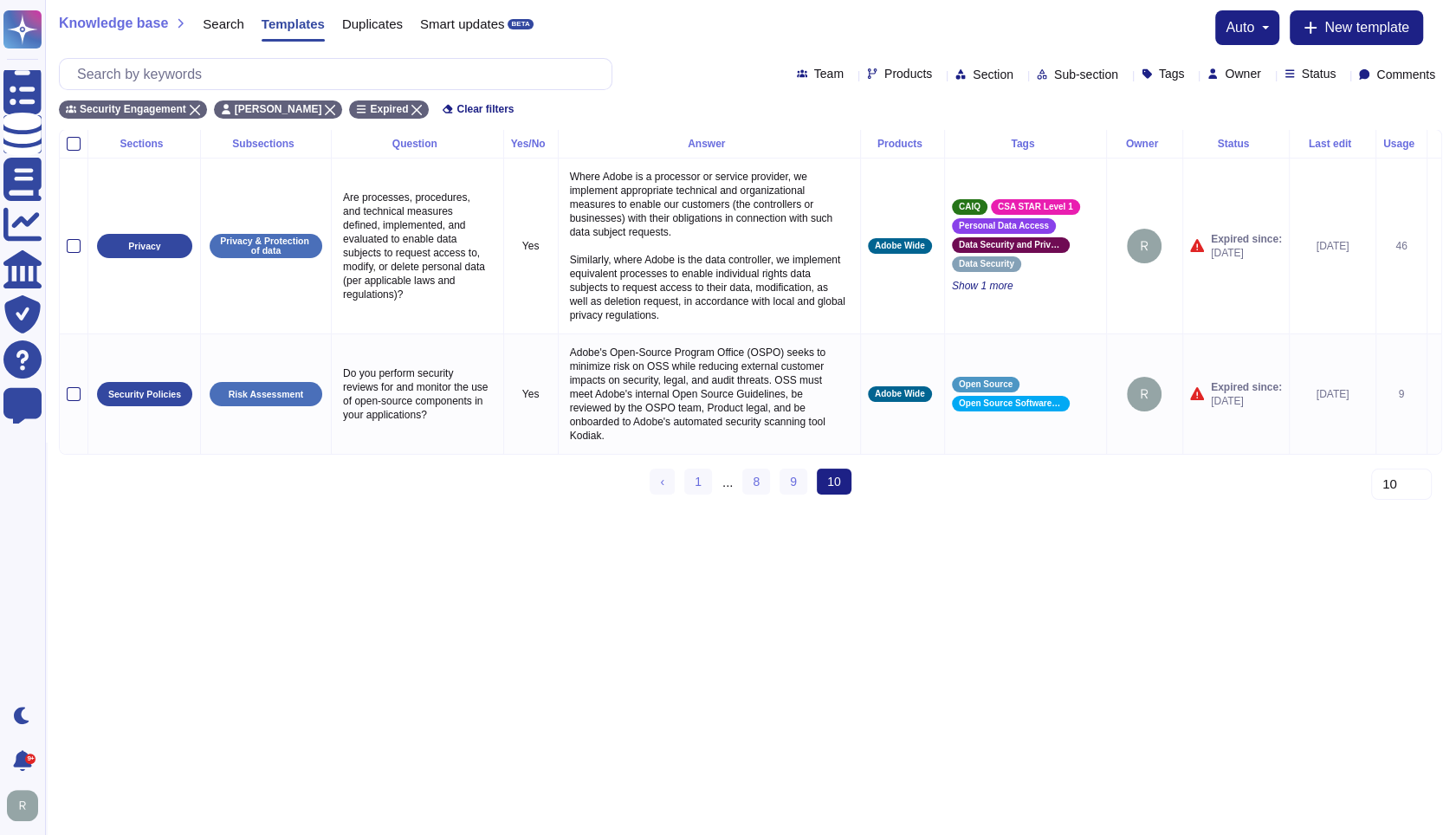
scroll to position [0, 0]
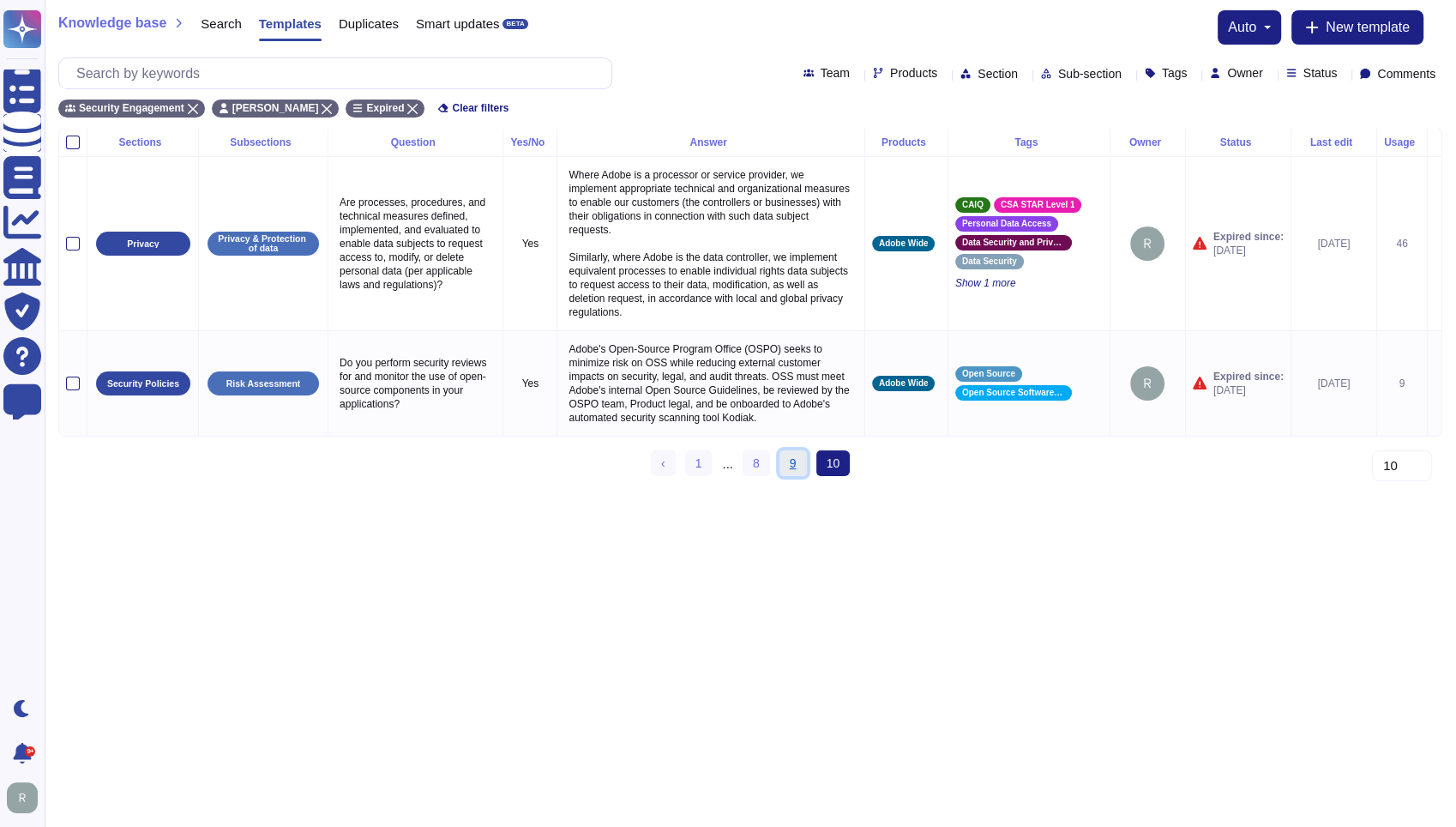
click at [783, 476] on link "9" at bounding box center [793, 463] width 27 height 26
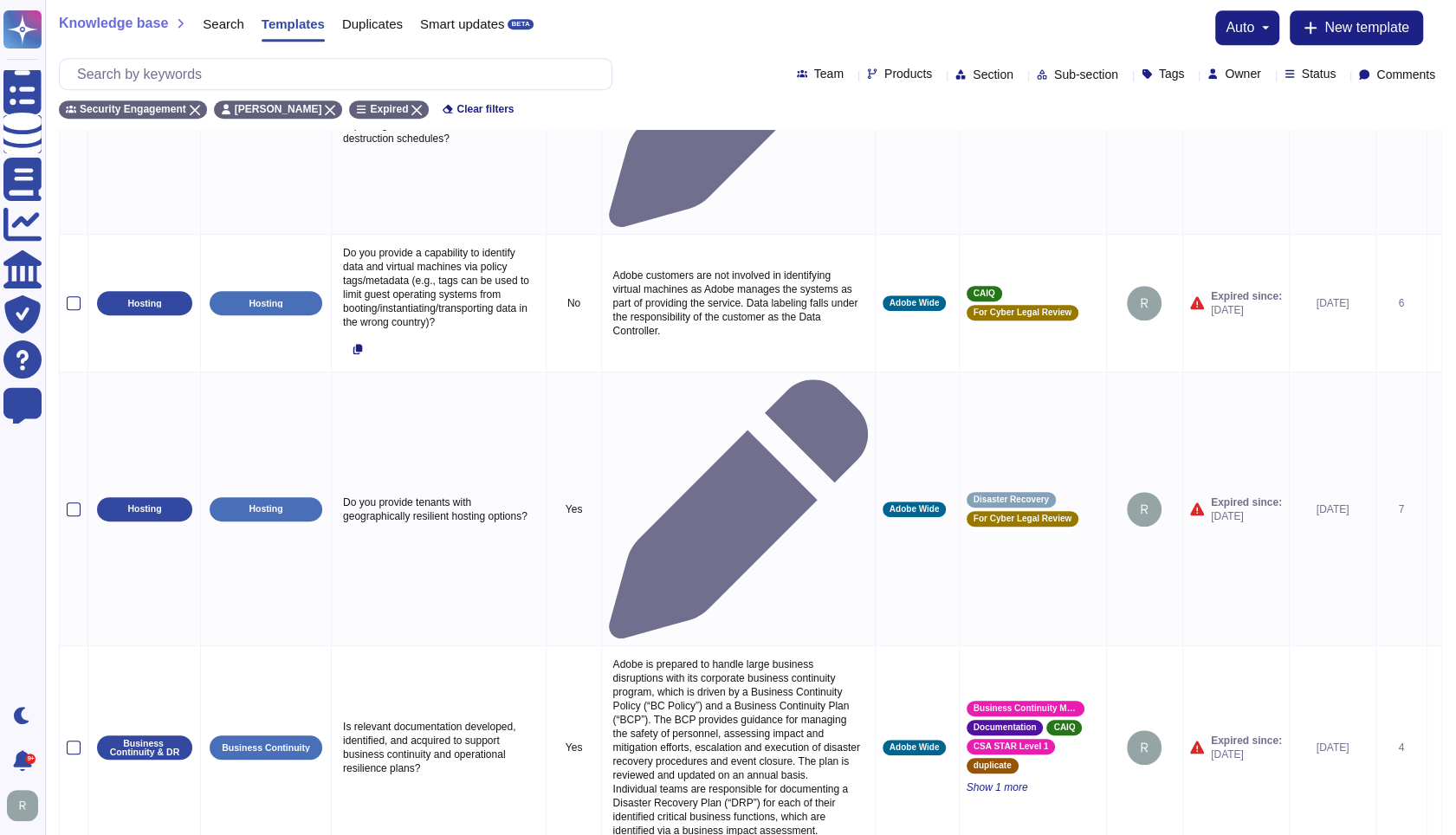
scroll to position [883, 0]
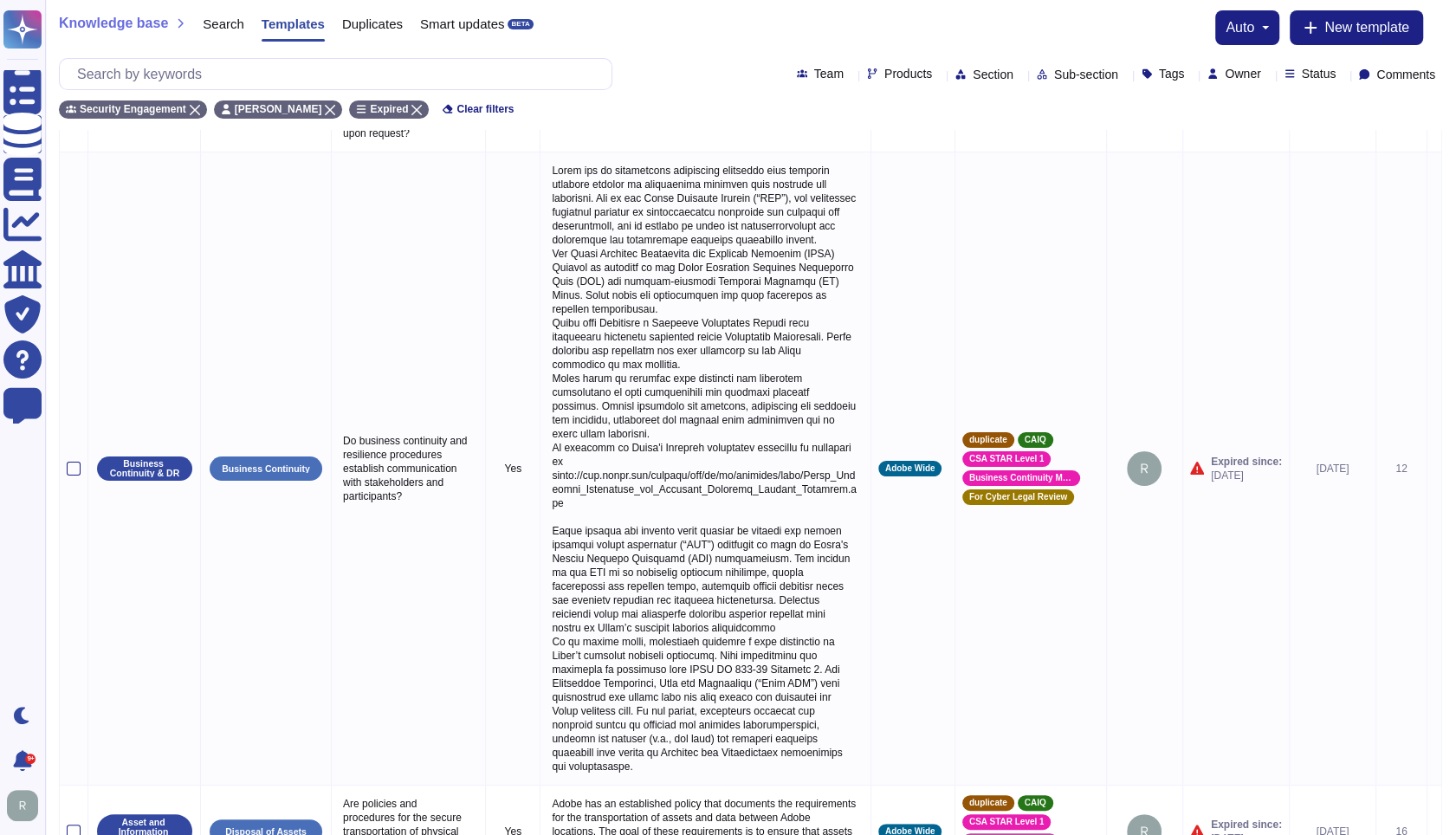
scroll to position [0, 0]
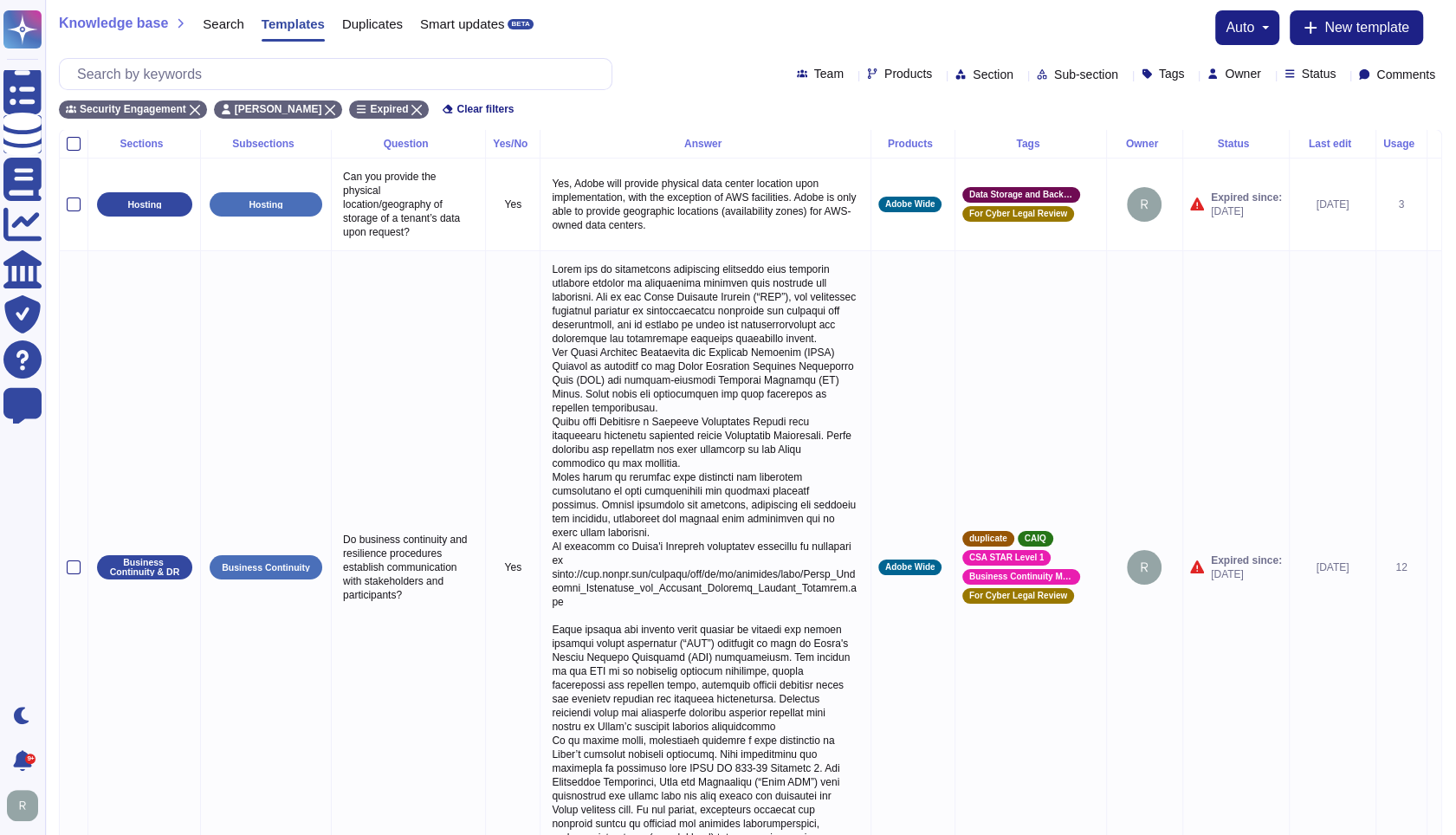
click at [683, 35] on div "Knowledge base Search Templates Duplicates Smart updates BETA auto New template" at bounding box center [750, 27] width 1383 height 35
